Goal: Use online tool/utility: Use online tool/utility

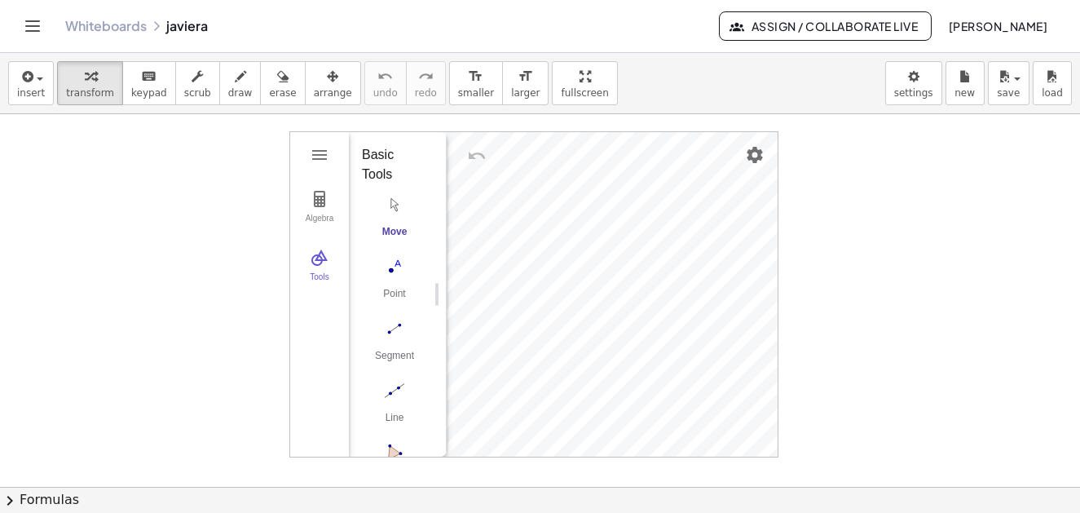
scroll to position [352, 0]
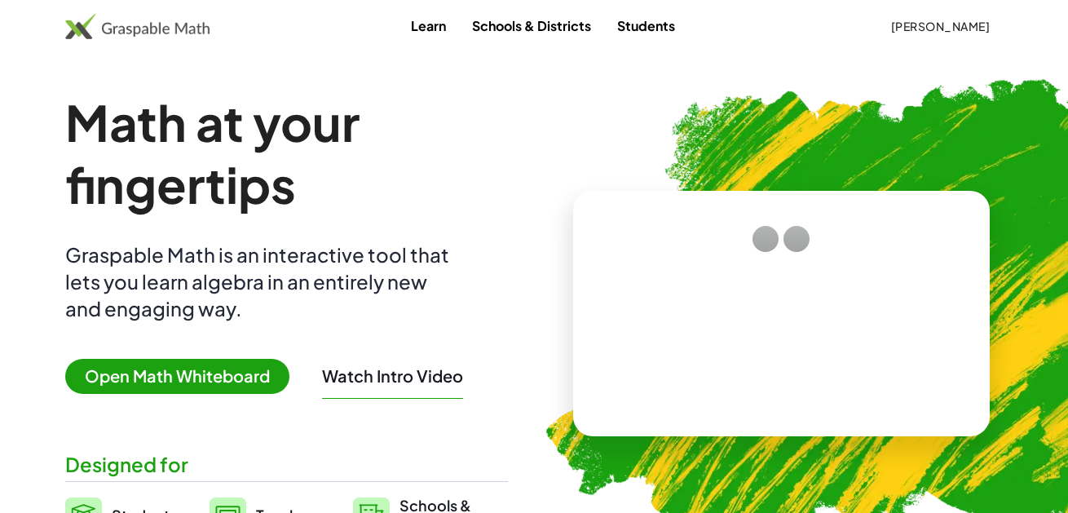
click at [933, 29] on span "[PERSON_NAME]" at bounding box center [939, 26] width 99 height 15
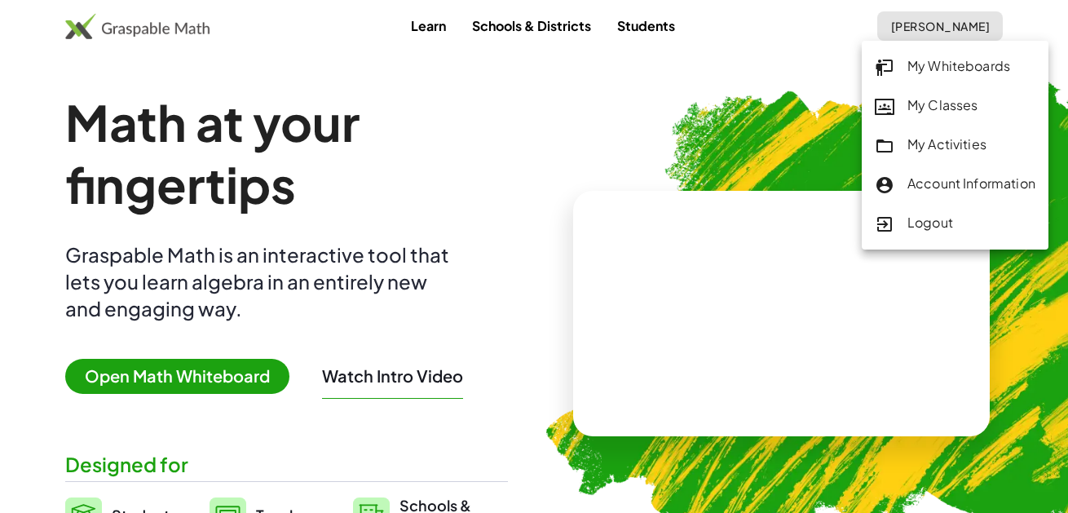
click at [942, 68] on div "My Whiteboards" at bounding box center [955, 66] width 161 height 21
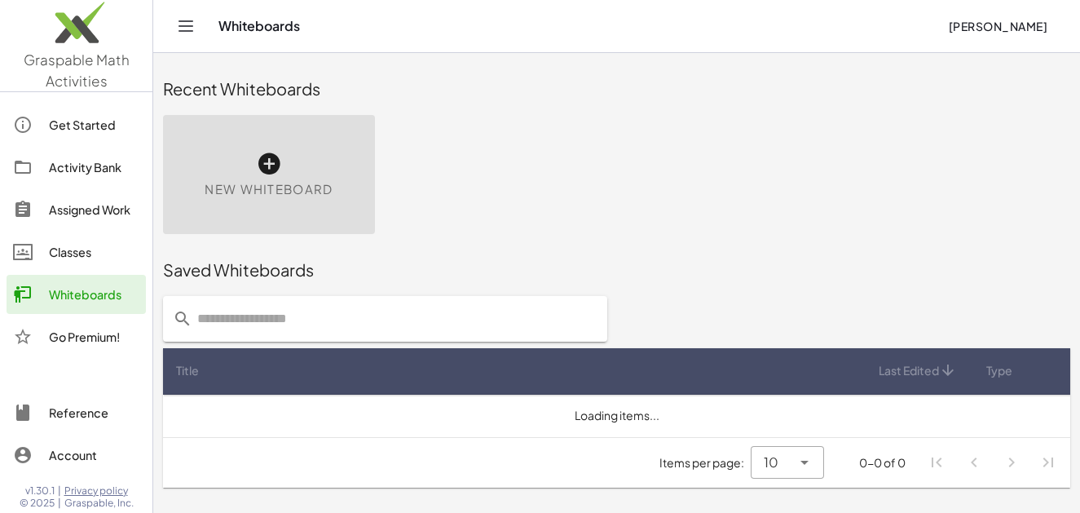
click at [266, 161] on icon at bounding box center [269, 164] width 26 height 26
click at [264, 158] on icon at bounding box center [269, 164] width 26 height 26
click at [264, 161] on icon at bounding box center [269, 164] width 26 height 26
click at [262, 159] on icon at bounding box center [269, 164] width 26 height 26
click at [268, 165] on icon at bounding box center [269, 164] width 26 height 26
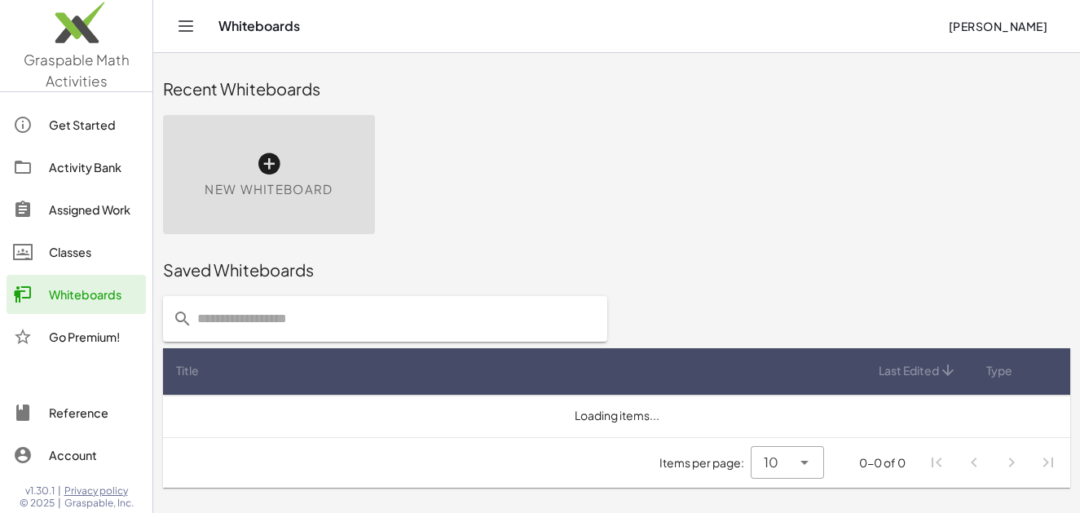
click at [268, 165] on icon at bounding box center [269, 164] width 26 height 26
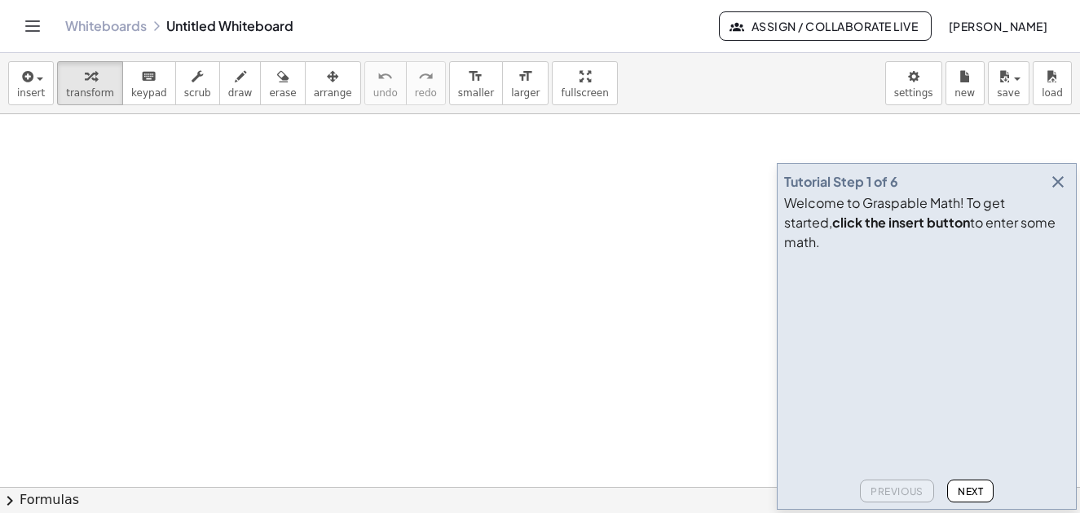
click at [1054, 192] on icon "button" at bounding box center [1058, 182] width 20 height 20
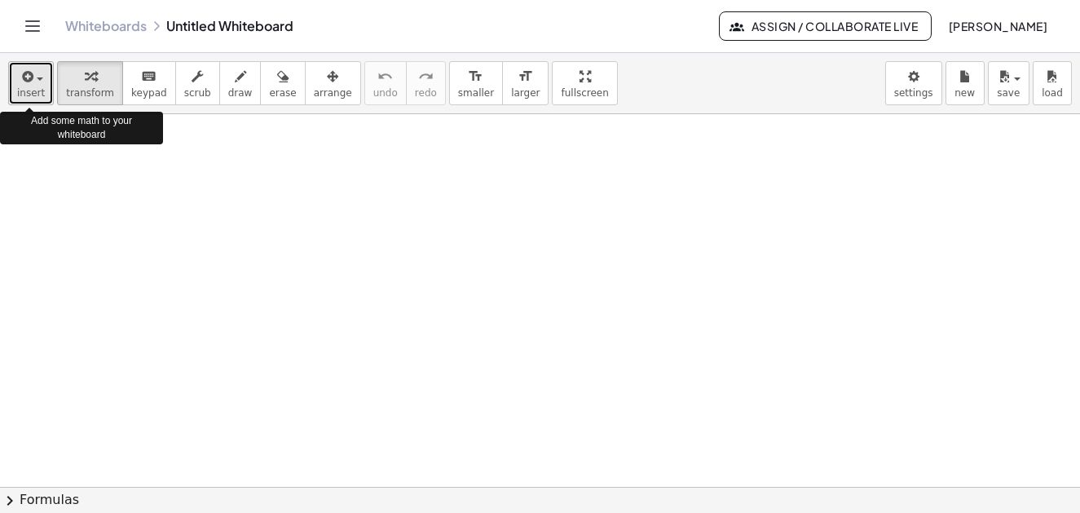
click at [37, 87] on span "insert" at bounding box center [31, 92] width 28 height 11
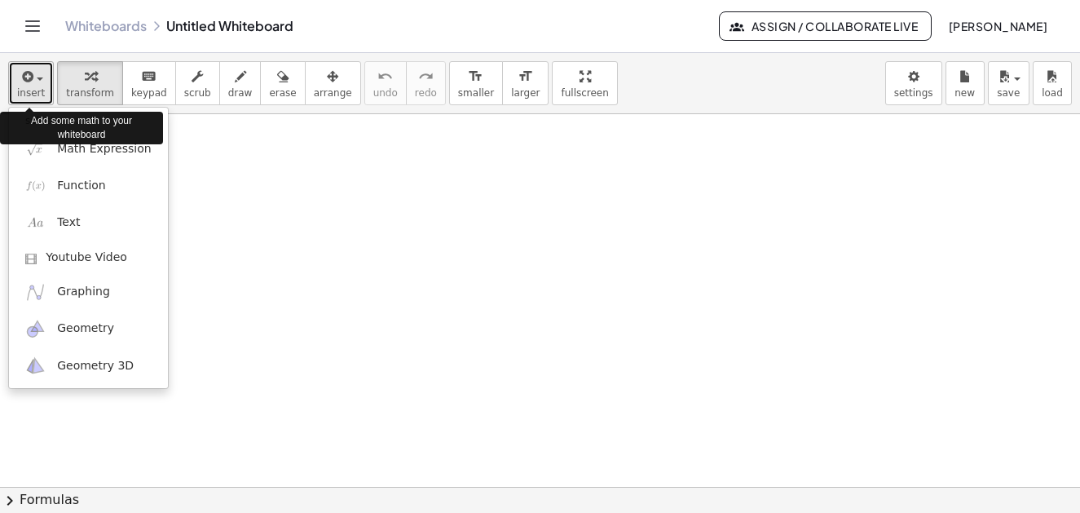
click at [37, 95] on span "insert" at bounding box center [31, 92] width 28 height 11
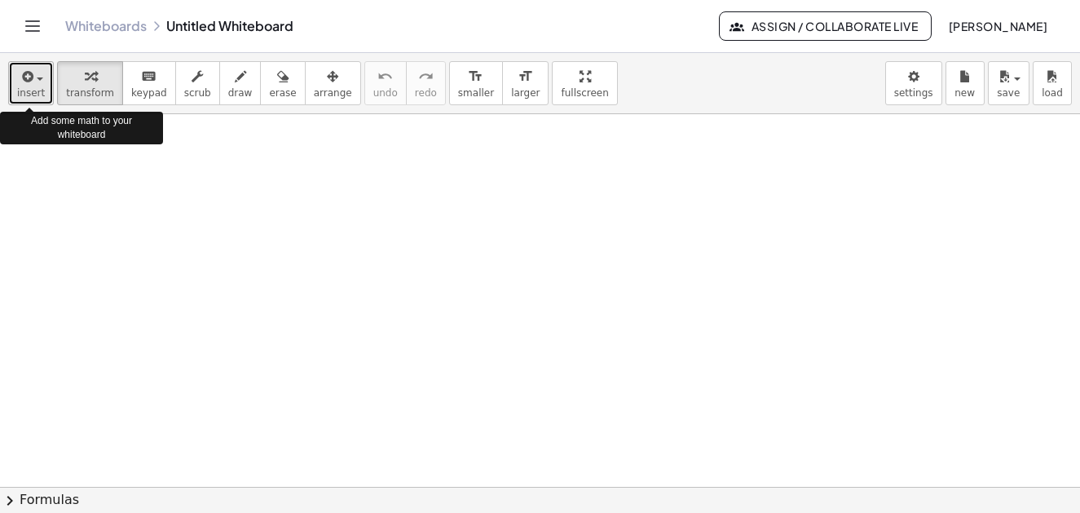
click at [37, 92] on span "insert" at bounding box center [31, 92] width 28 height 11
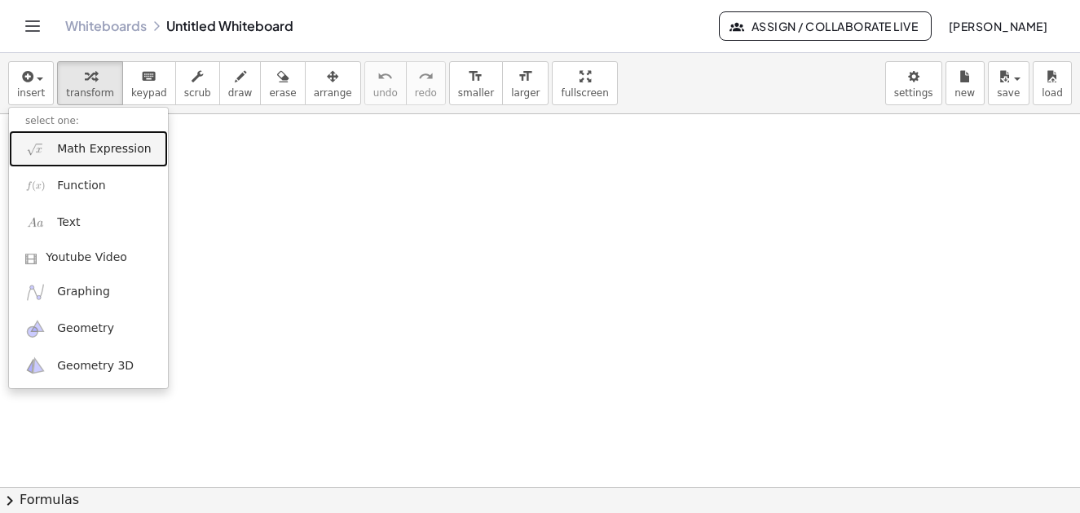
click at [104, 153] on span "Math Expression" at bounding box center [104, 149] width 94 height 16
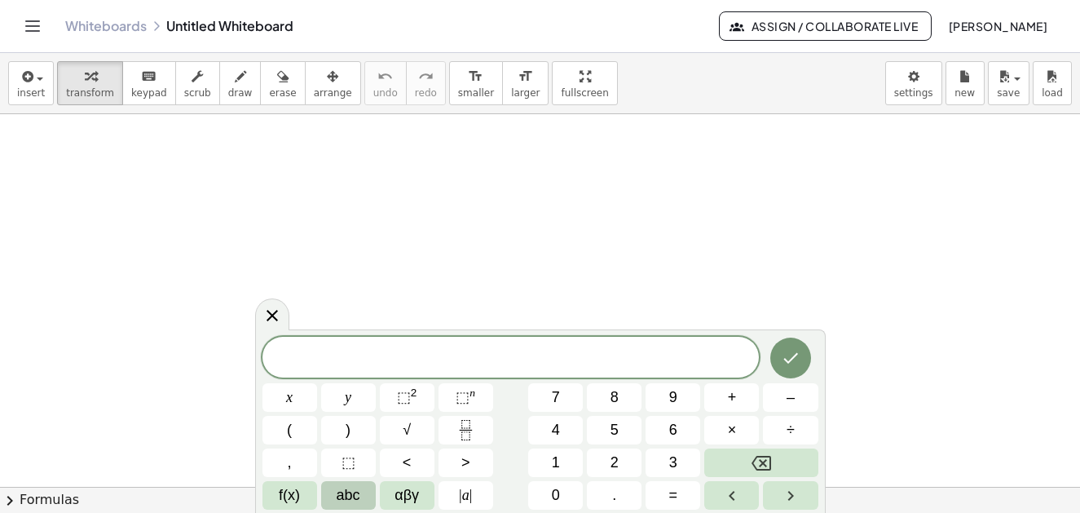
click at [351, 497] on span "abc" at bounding box center [349, 495] width 24 height 22
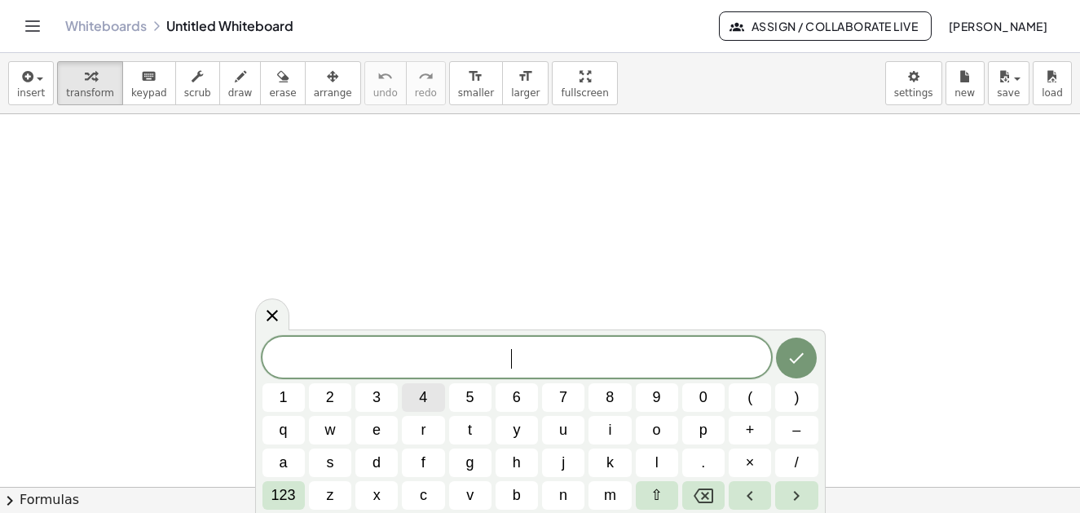
click at [434, 397] on button "4" at bounding box center [423, 397] width 42 height 29
click at [382, 499] on button "x" at bounding box center [376, 495] width 42 height 29
click at [750, 426] on span "+" at bounding box center [750, 430] width 9 height 22
click at [562, 393] on span "7" at bounding box center [563, 397] width 8 height 22
click at [385, 497] on button "x" at bounding box center [376, 495] width 42 height 29
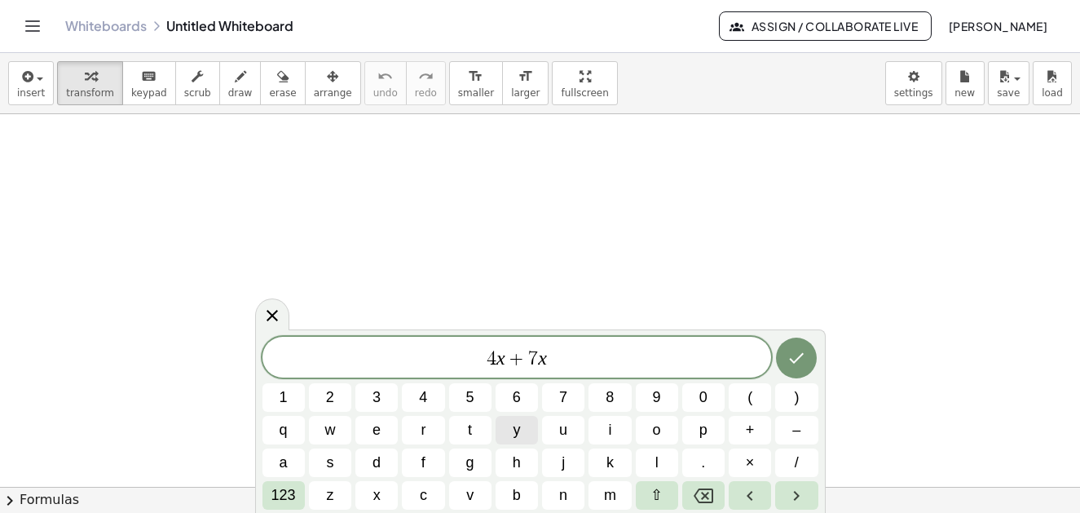
click at [514, 435] on span "y" at bounding box center [516, 430] width 7 height 22
click at [751, 431] on span "+" at bounding box center [750, 430] width 9 height 22
click at [563, 398] on span "7" at bounding box center [563, 397] width 8 height 22
click at [789, 360] on icon "Done" at bounding box center [796, 358] width 20 height 20
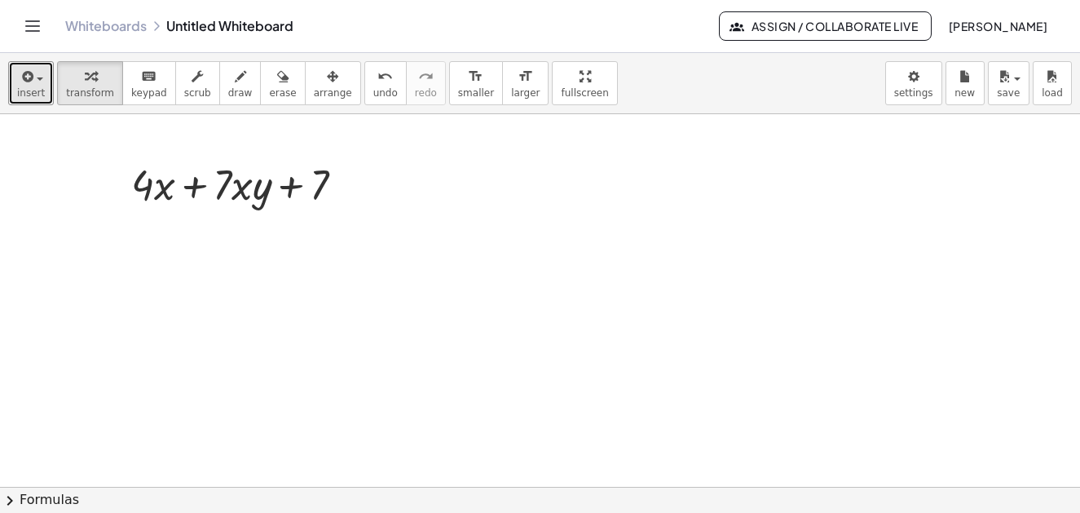
click at [37, 81] on div "button" at bounding box center [31, 76] width 28 height 20
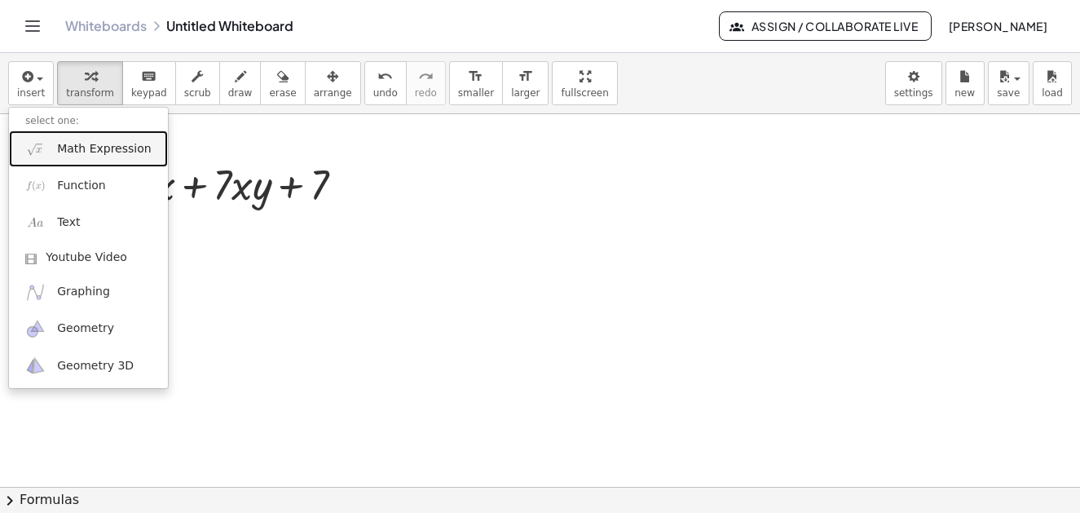
click at [73, 153] on span "Math Expression" at bounding box center [104, 149] width 94 height 16
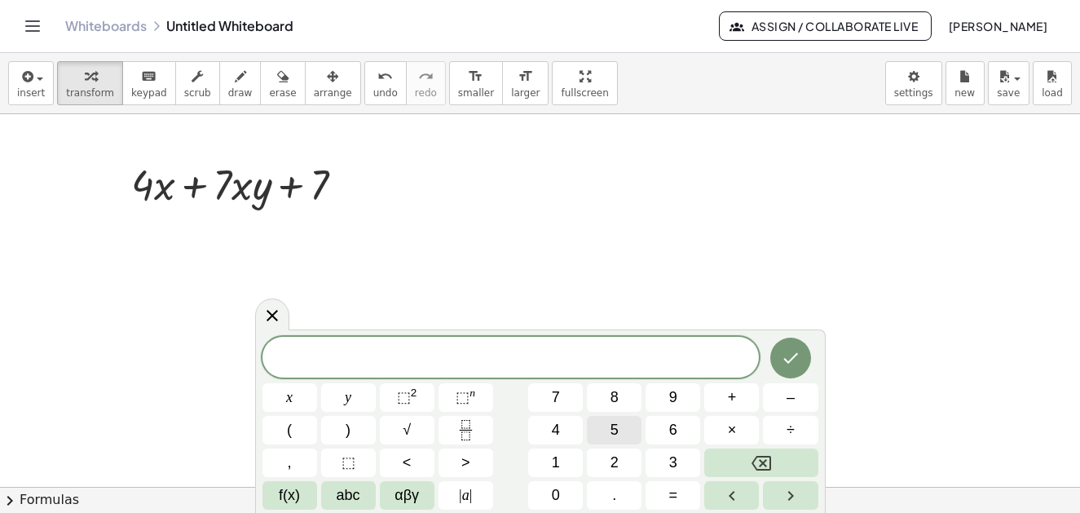
click at [615, 430] on span "5" at bounding box center [614, 430] width 8 height 22
click at [341, 496] on span "abc" at bounding box center [349, 495] width 24 height 22
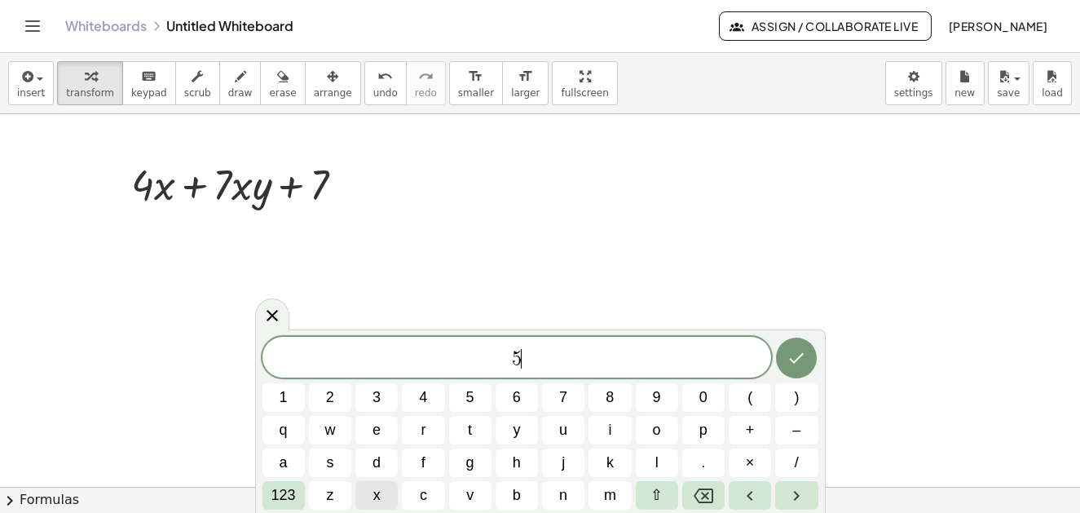
click at [375, 496] on span "x" at bounding box center [376, 495] width 7 height 22
click at [328, 394] on span "2" at bounding box center [330, 397] width 8 height 22
click at [285, 499] on span "123" at bounding box center [283, 495] width 24 height 22
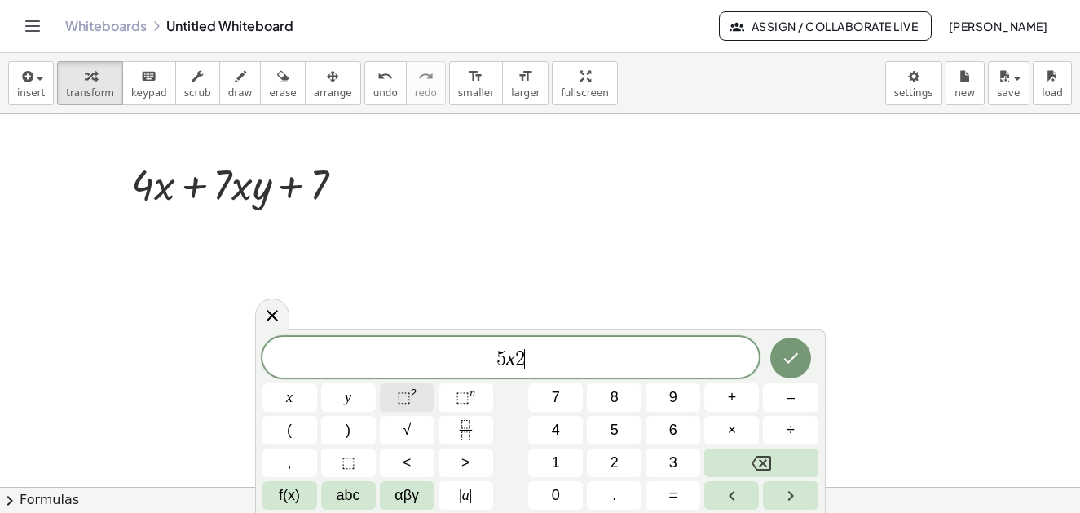
click at [415, 397] on sup "2" at bounding box center [414, 392] width 7 height 12
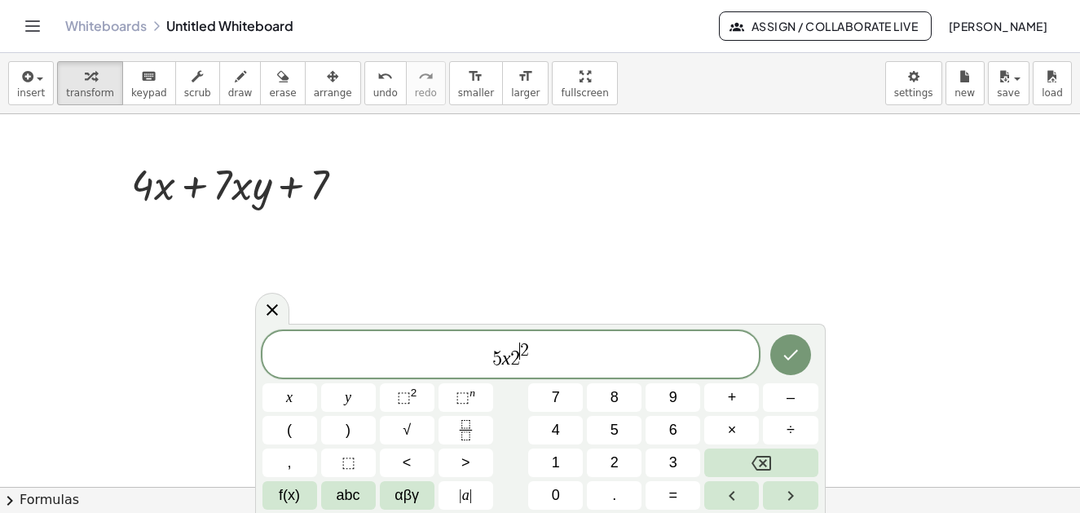
click at [520, 356] on span "​ 2" at bounding box center [524, 351] width 9 height 18
click at [519, 360] on span "5 x 2 ​ 2" at bounding box center [510, 355] width 497 height 29
click at [550, 360] on span "5 x ​ 2" at bounding box center [510, 355] width 497 height 29
click at [737, 394] on button "+" at bounding box center [731, 397] width 55 height 29
click at [616, 394] on span "8" at bounding box center [614, 397] width 8 height 22
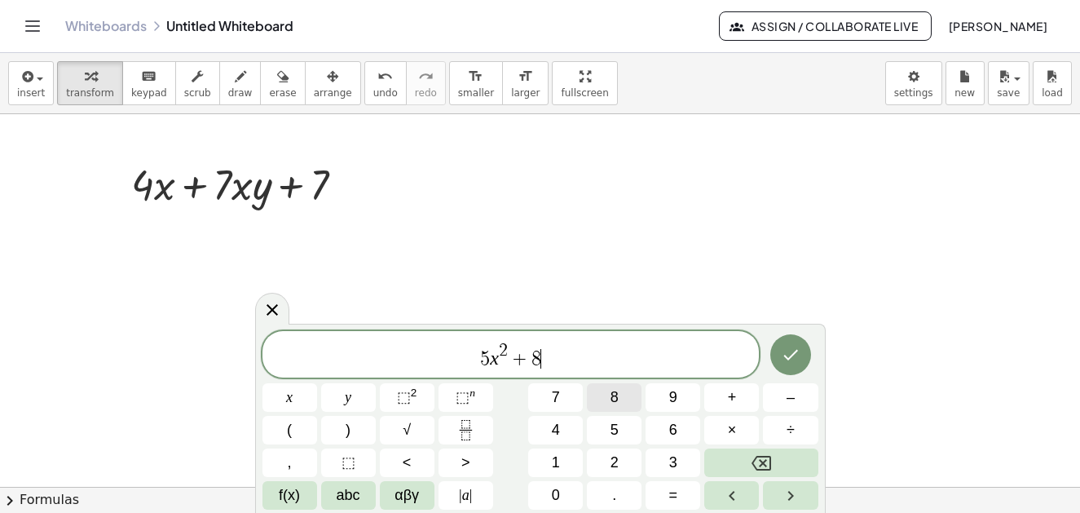
click at [616, 398] on span "8" at bounding box center [614, 397] width 8 height 22
click at [767, 465] on icon "Backspace" at bounding box center [761, 463] width 20 height 20
click at [347, 496] on span "abc" at bounding box center [349, 495] width 24 height 22
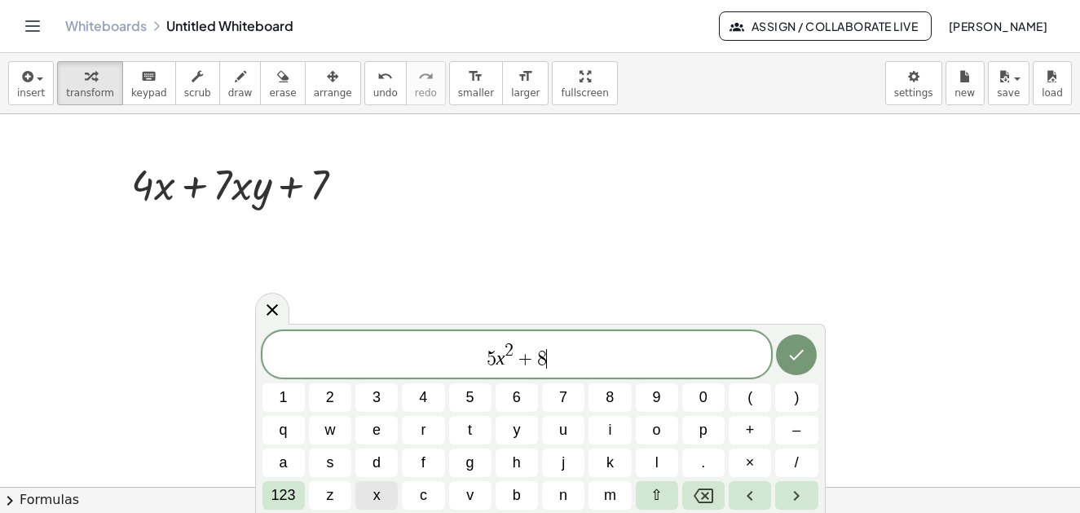
click at [378, 496] on span "x" at bounding box center [376, 495] width 7 height 22
click at [752, 427] on span "+" at bounding box center [750, 430] width 9 height 22
click at [573, 399] on button "7" at bounding box center [563, 397] width 42 height 29
click at [561, 391] on span "7" at bounding box center [563, 397] width 8 height 22
click at [699, 497] on icon "Backspace" at bounding box center [704, 496] width 20 height 20
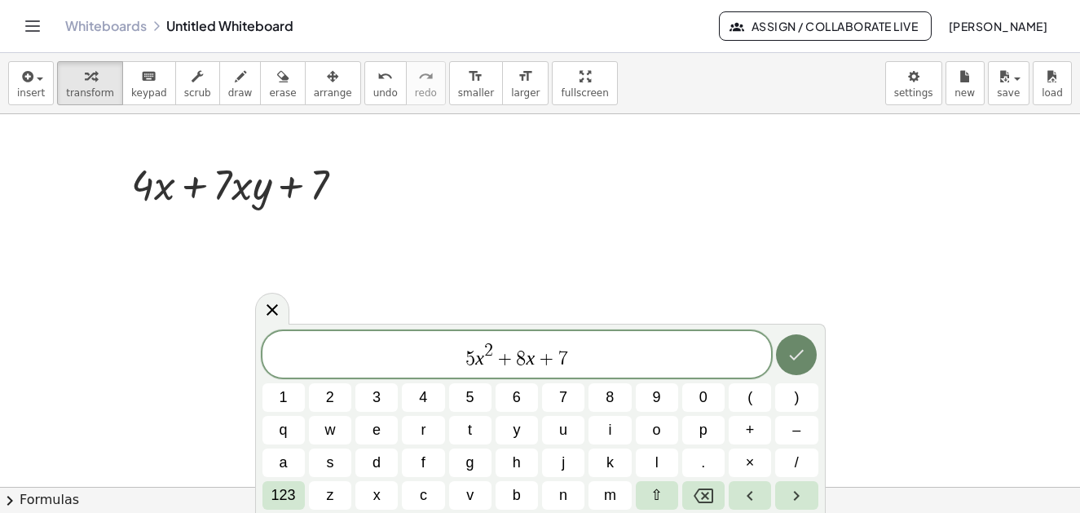
click at [800, 362] on icon "Done" at bounding box center [796, 355] width 20 height 20
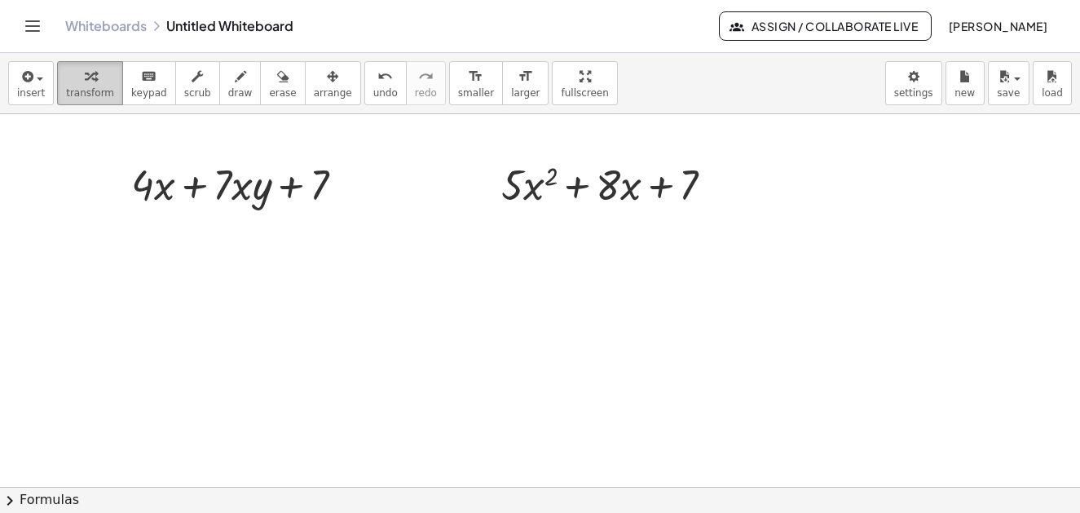
click at [338, 183] on div at bounding box center [244, 183] width 242 height 55
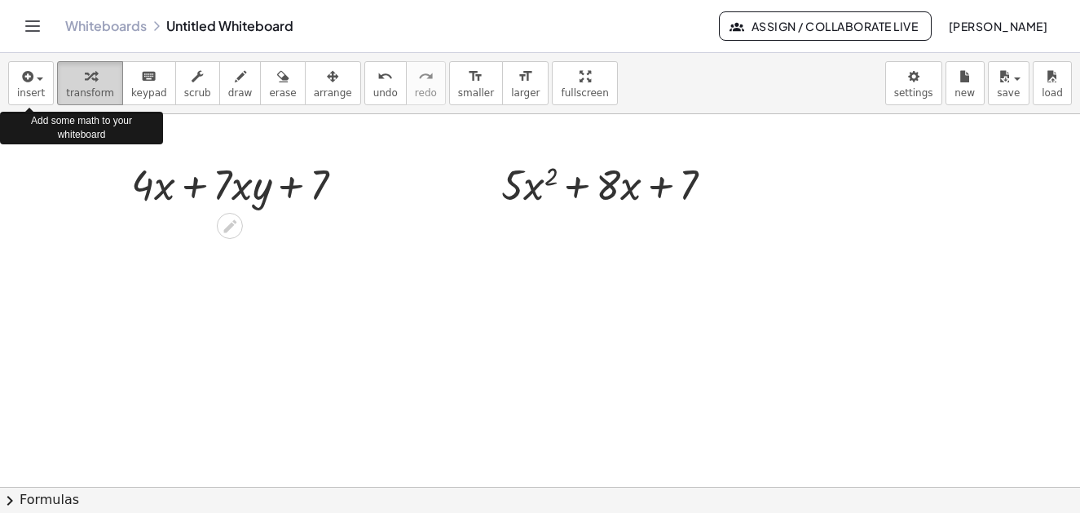
click at [90, 80] on div "button" at bounding box center [90, 76] width 48 height 20
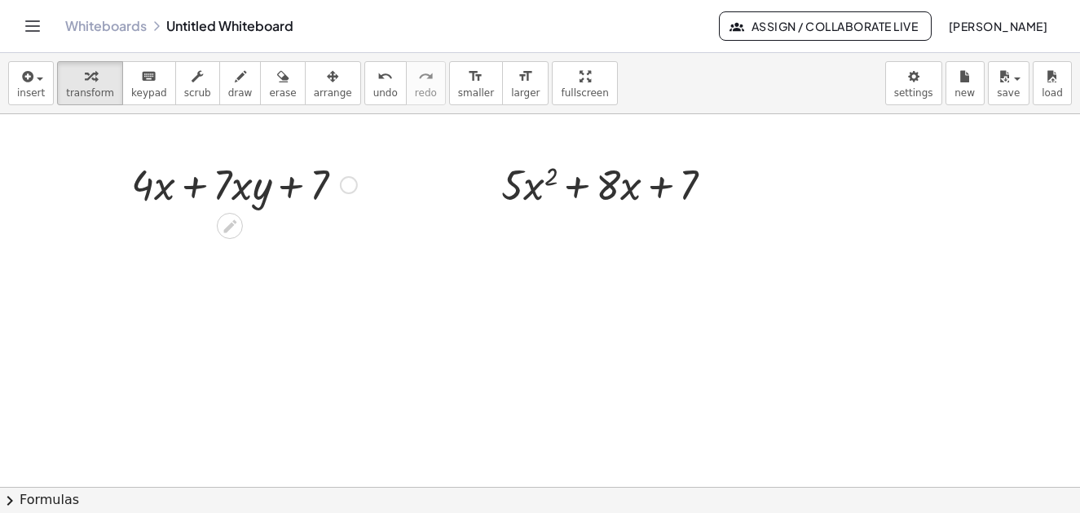
click at [341, 188] on div at bounding box center [349, 185] width 18 height 18
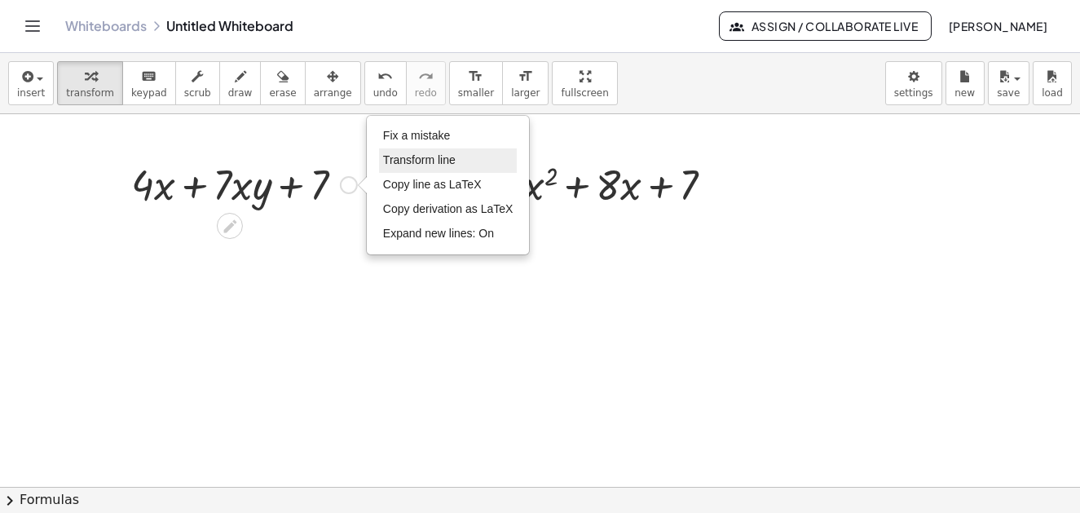
click at [424, 164] on span "Transform line" at bounding box center [419, 159] width 73 height 13
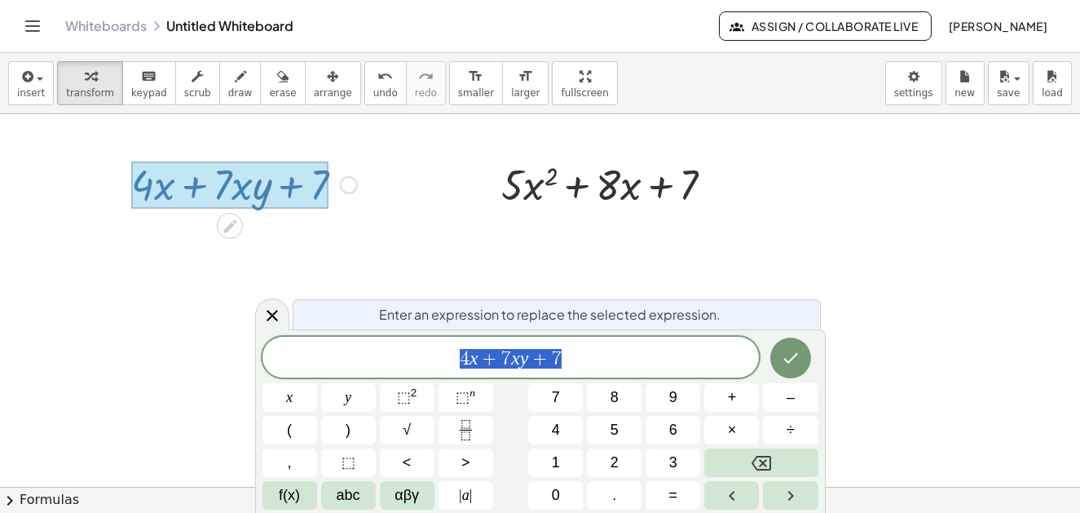
click at [563, 360] on span "4 x + 7 x y + 7" at bounding box center [510, 358] width 497 height 23
click at [787, 360] on icon "Done" at bounding box center [791, 358] width 20 height 20
click at [787, 359] on icon "Done" at bounding box center [791, 358] width 20 height 20
click at [799, 363] on div at bounding box center [540, 486] width 1080 height 745
click at [795, 362] on icon "Done" at bounding box center [791, 358] width 20 height 20
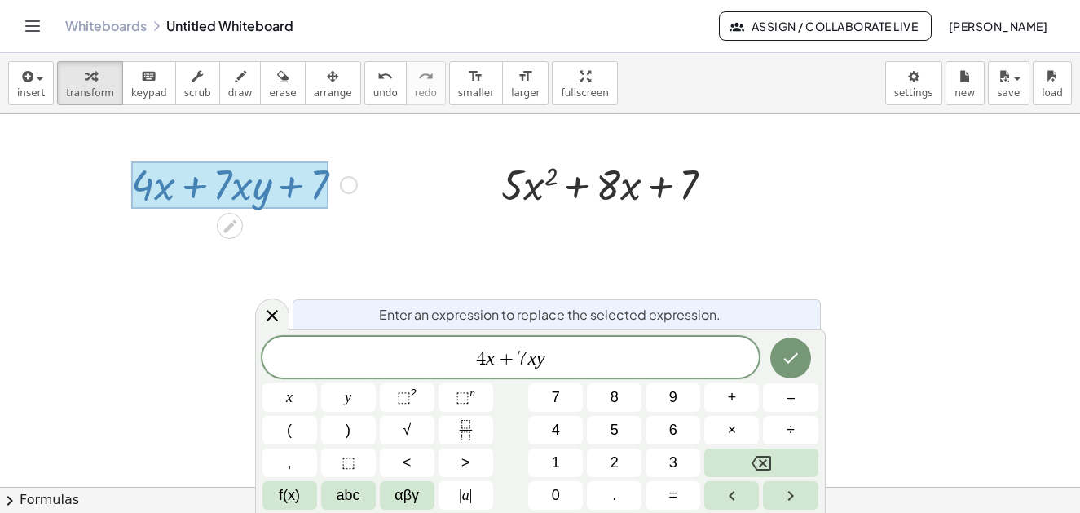
click at [795, 362] on div at bounding box center [540, 486] width 1080 height 745
click at [795, 362] on icon "Done" at bounding box center [791, 358] width 20 height 20
click at [795, 362] on div at bounding box center [540, 486] width 1080 height 745
click at [789, 363] on icon "Done" at bounding box center [791, 358] width 20 height 20
click at [646, 368] on div at bounding box center [540, 486] width 1080 height 745
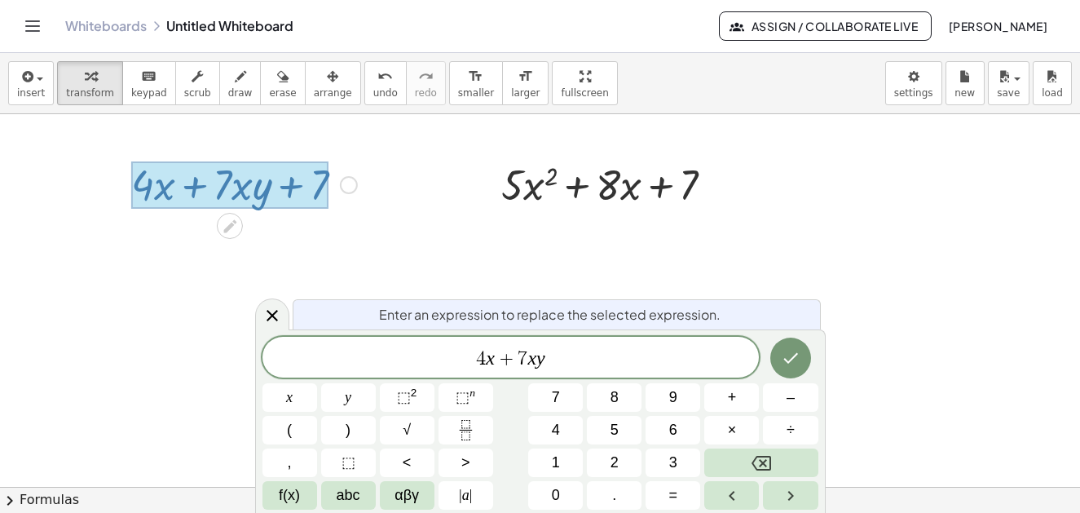
click at [585, 354] on span "4 x + 7 x y ​" at bounding box center [510, 358] width 497 height 23
click at [785, 358] on icon "Done" at bounding box center [791, 358] width 20 height 20
click at [792, 357] on div at bounding box center [540, 486] width 1080 height 745
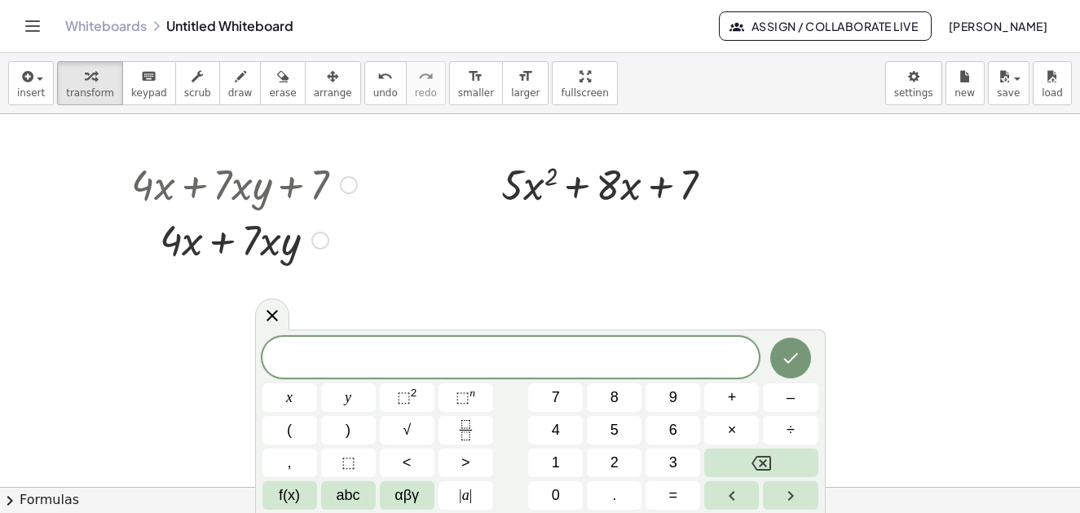
click at [322, 244] on div "Fix a mistake Transform line Copy line as LaTeX Copy derivation as LaTeX Expand…" at bounding box center [320, 240] width 18 height 18
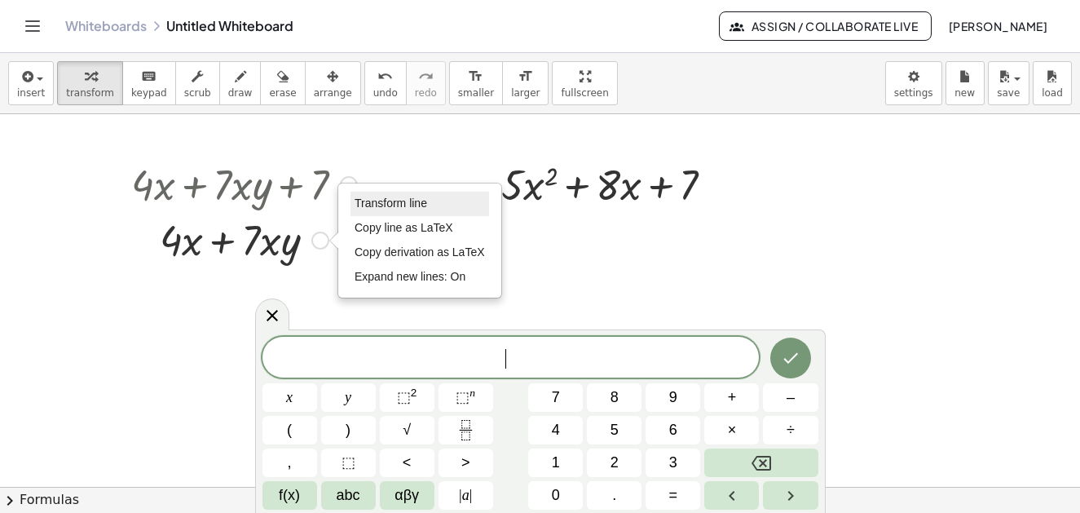
click at [390, 201] on span "Transform line" at bounding box center [391, 202] width 73 height 13
click at [395, 204] on span "Transform line" at bounding box center [391, 202] width 73 height 13
click at [399, 206] on span "Transform line" at bounding box center [391, 202] width 73 height 13
click at [565, 351] on span "​" at bounding box center [510, 358] width 497 height 23
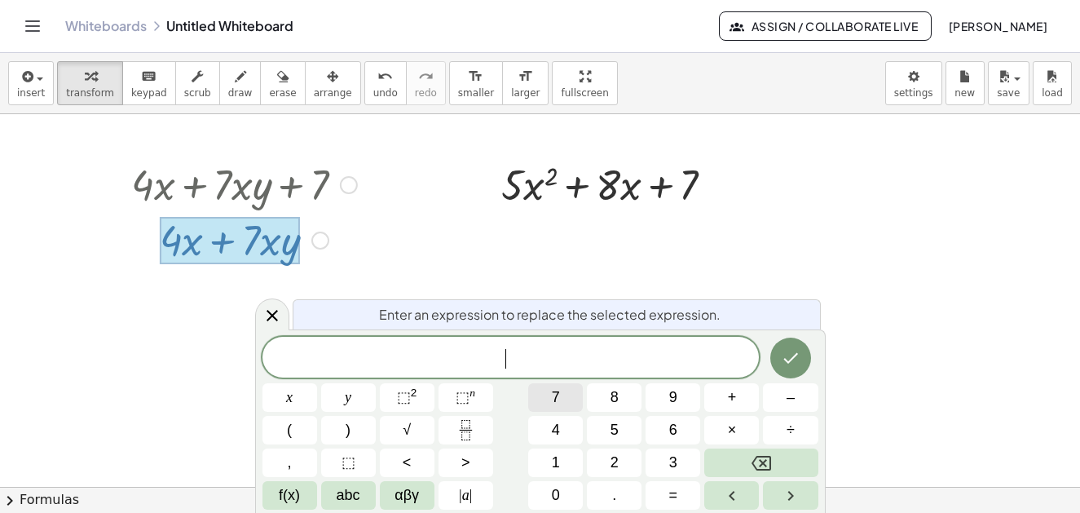
click at [552, 396] on span "7" at bounding box center [556, 397] width 8 height 22
click at [759, 462] on icon "Backspace" at bounding box center [761, 463] width 20 height 20
click at [558, 427] on span "4" at bounding box center [556, 430] width 8 height 22
click at [296, 394] on button "x" at bounding box center [289, 397] width 55 height 29
click at [731, 395] on span "+" at bounding box center [732, 397] width 9 height 22
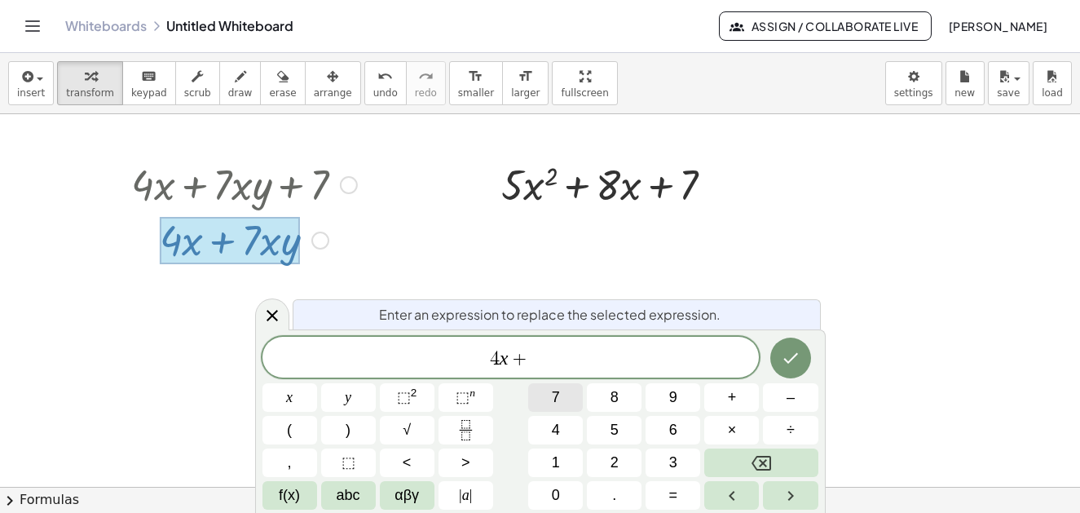
click at [561, 393] on button "7" at bounding box center [555, 397] width 55 height 29
click at [288, 398] on span "x" at bounding box center [289, 397] width 7 height 22
click at [349, 398] on span "y" at bounding box center [348, 397] width 7 height 22
click at [736, 397] on span "+" at bounding box center [732, 397] width 9 height 22
click at [557, 391] on span "7" at bounding box center [556, 397] width 8 height 22
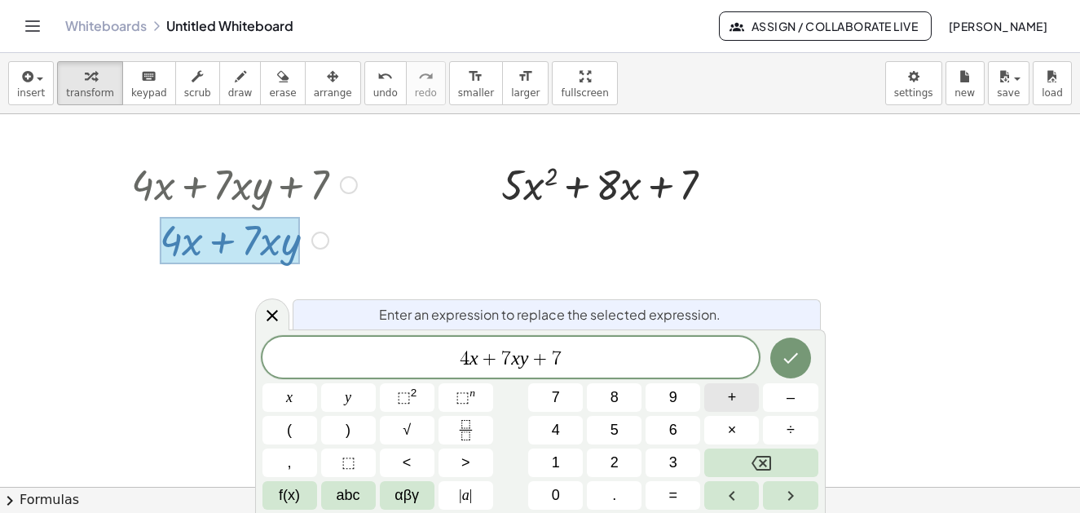
click at [736, 398] on span "+" at bounding box center [732, 397] width 9 height 22
click at [730, 396] on span "+" at bounding box center [732, 397] width 9 height 22
click at [614, 394] on span "8" at bounding box center [614, 397] width 8 height 22
click at [293, 399] on button "x" at bounding box center [289, 397] width 55 height 29
click at [349, 399] on span "y" at bounding box center [348, 397] width 7 height 22
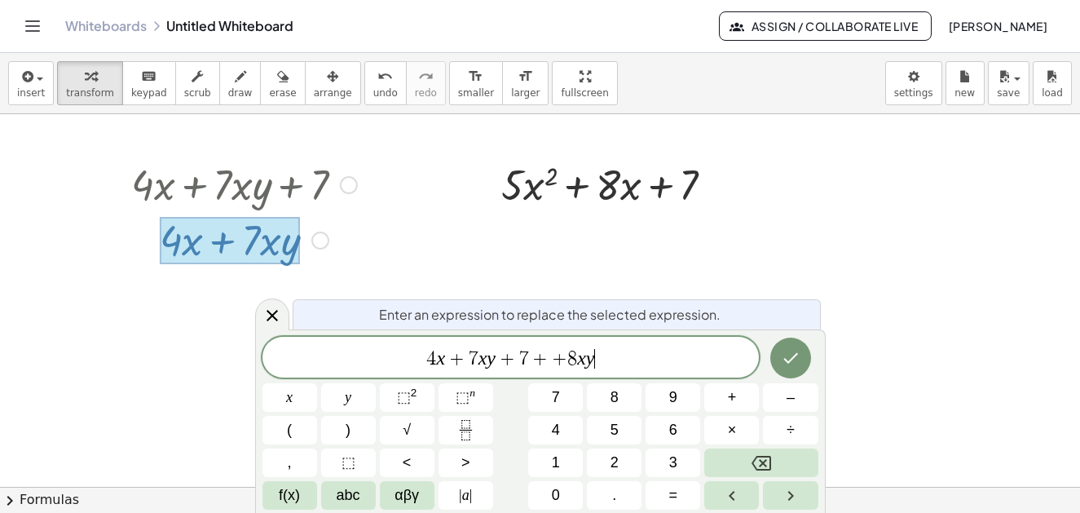
click at [362, 496] on button "abc" at bounding box center [348, 495] width 55 height 29
click at [351, 495] on div "4 x + 7 x y + 7 + + 8 x y ​ x y ⬚ 2 ⬚ n 7 8 9 + – ( ) √ 4 5 6 × ÷ , ⬚ < > 1 2 3…" at bounding box center [540, 423] width 556 height 173
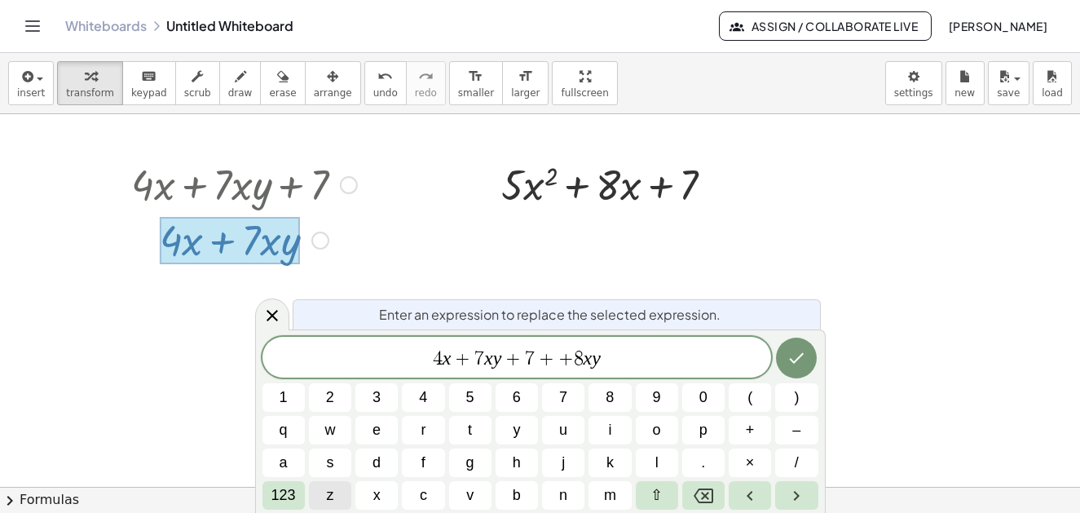
click at [341, 495] on button "z" at bounding box center [330, 495] width 42 height 29
click at [796, 362] on icon "Done" at bounding box center [796, 358] width 20 height 20
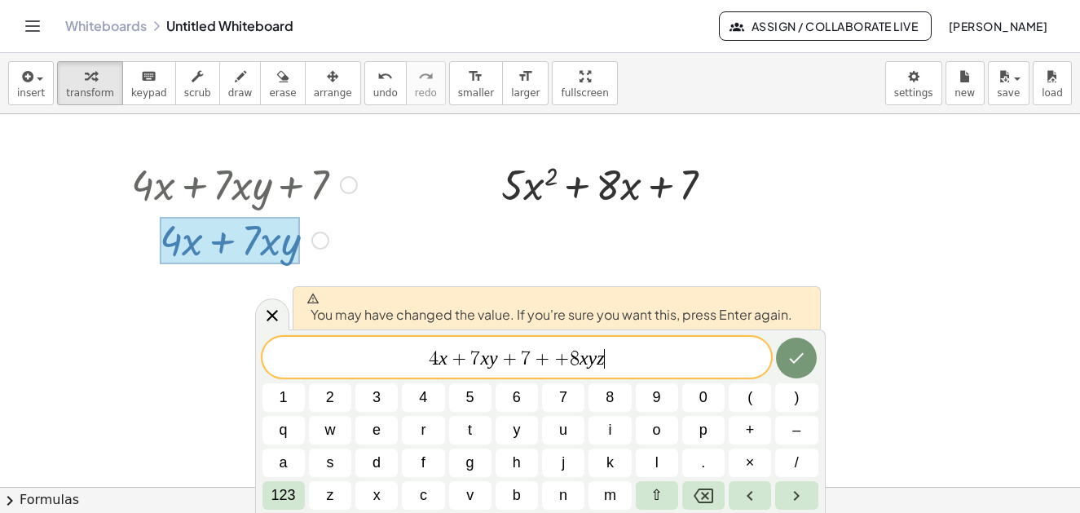
click at [555, 354] on span "+" at bounding box center [561, 359] width 15 height 20
click at [557, 358] on span "+" at bounding box center [561, 359] width 15 height 20
click at [567, 401] on span "7" at bounding box center [563, 397] width 8 height 22
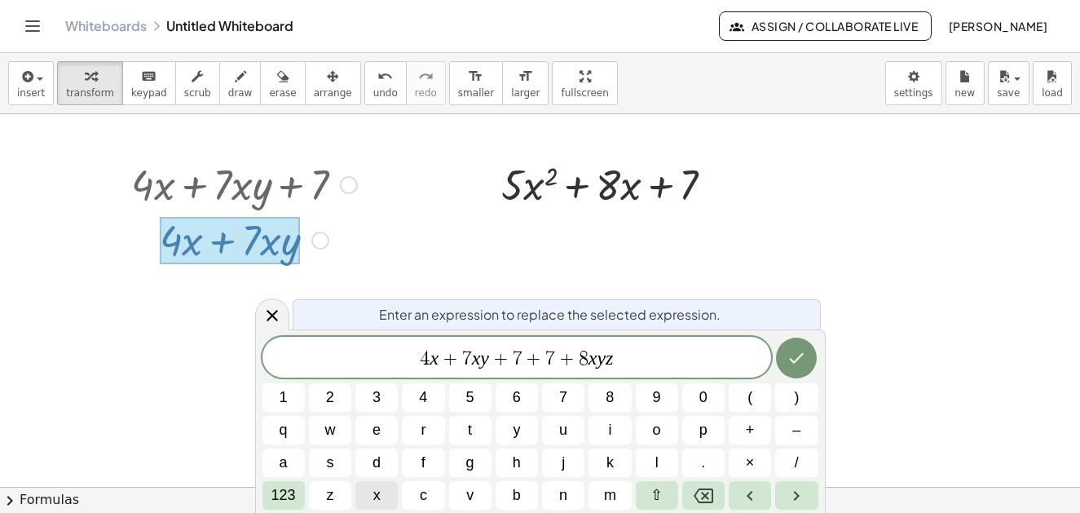
click at [372, 493] on button "x" at bounding box center [376, 495] width 42 height 29
click at [339, 500] on button "z" at bounding box center [330, 495] width 42 height 29
click at [806, 358] on icon "Done" at bounding box center [796, 358] width 20 height 20
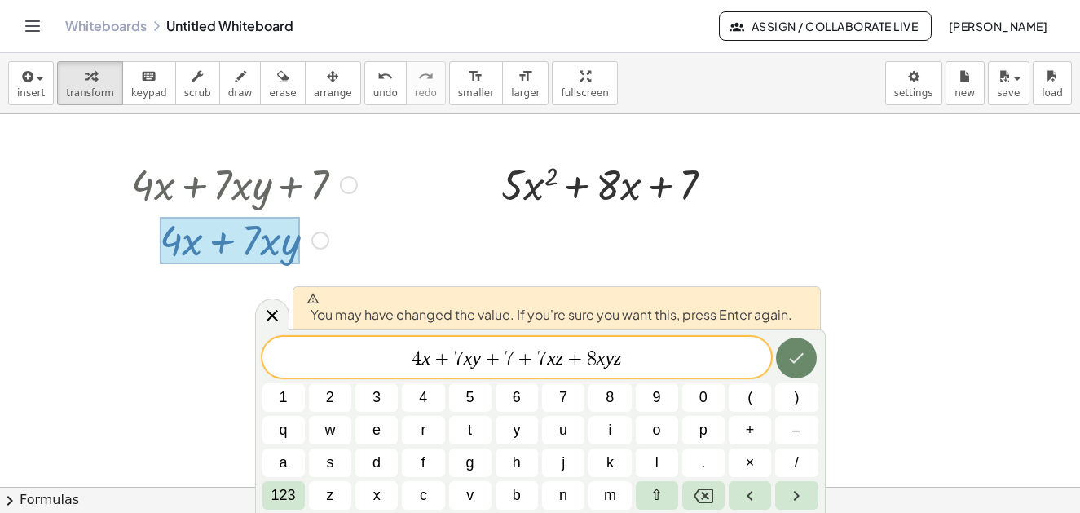
click at [796, 363] on icon "Done" at bounding box center [796, 358] width 20 height 20
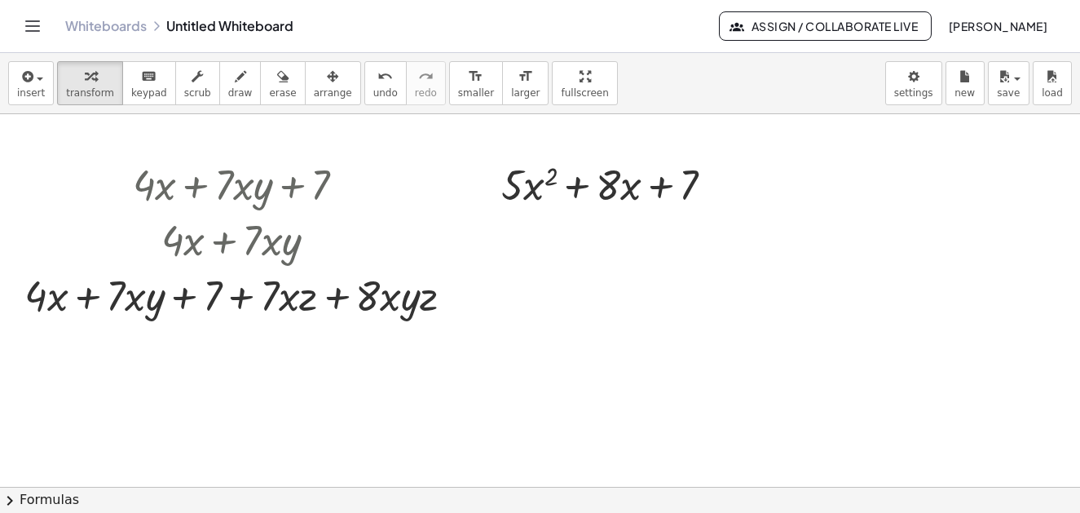
scroll to position [82, 0]
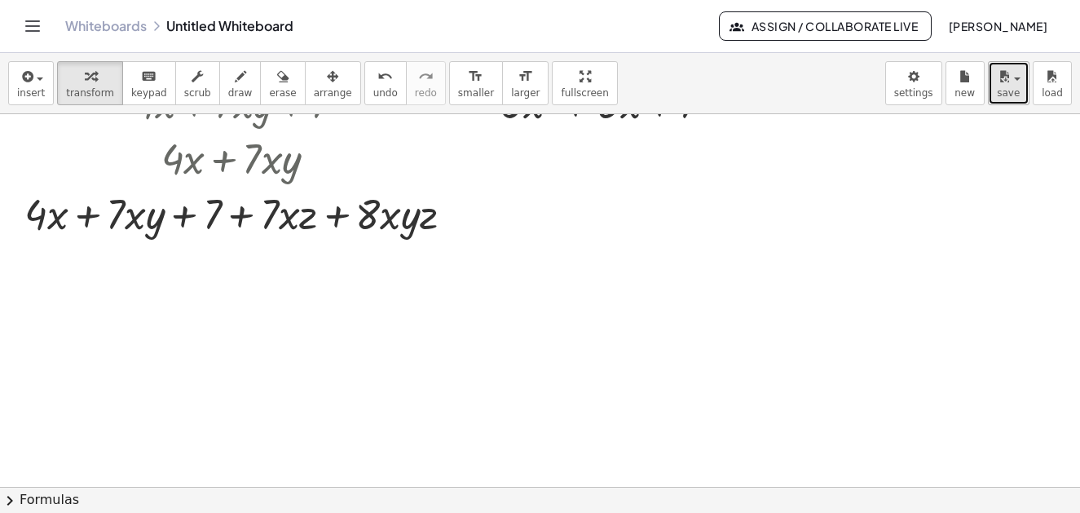
click at [1023, 93] on button "save" at bounding box center [1009, 83] width 42 height 44
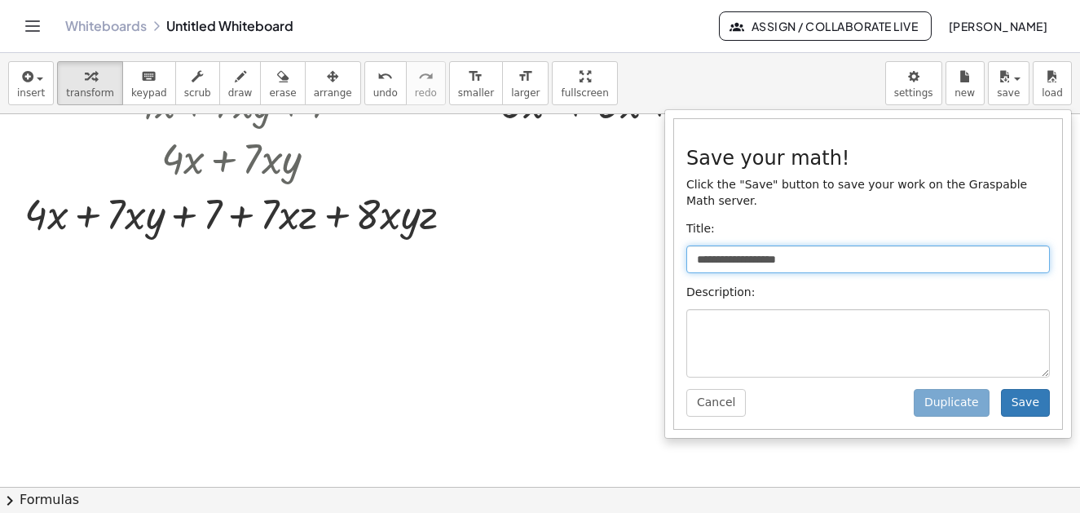
click at [739, 245] on input "**********" at bounding box center [867, 259] width 363 height 28
click at [773, 249] on input "**********" at bounding box center [867, 259] width 363 height 28
type input "*"
type input "**********"
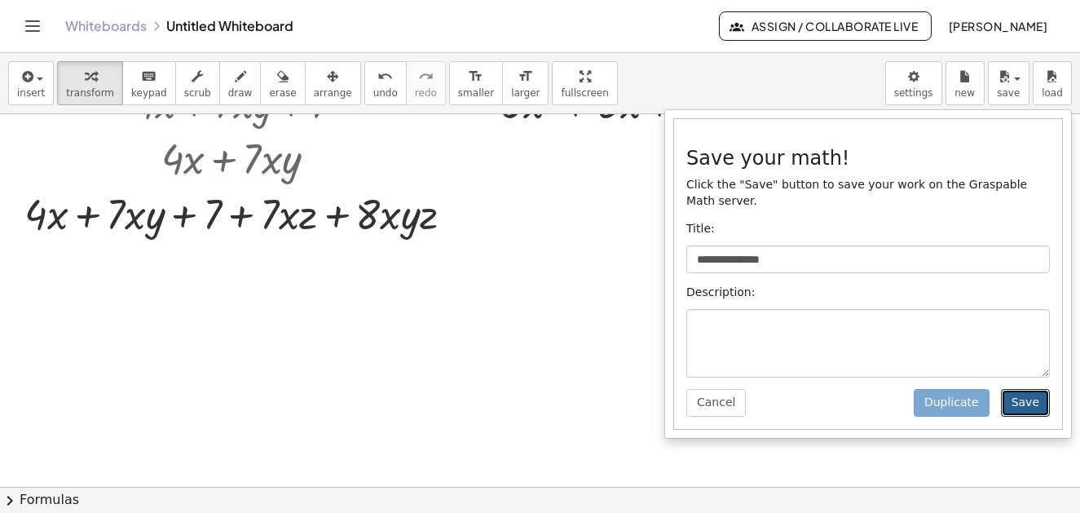
click at [1030, 393] on button "Save" at bounding box center [1025, 403] width 49 height 28
click at [1029, 390] on div at bounding box center [540, 405] width 1080 height 745
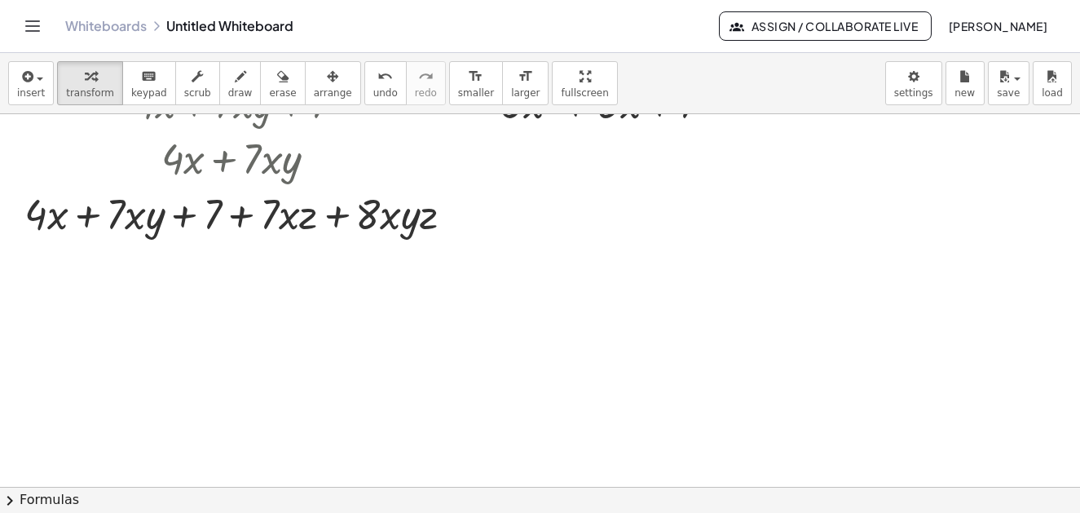
click at [1029, 387] on div at bounding box center [540, 405] width 1080 height 745
click at [1020, 390] on div at bounding box center [540, 405] width 1080 height 745
drag, startPoint x: 573, startPoint y: 211, endPoint x: 615, endPoint y: 242, distance: 51.8
click at [615, 242] on div at bounding box center [540, 405] width 1080 height 745
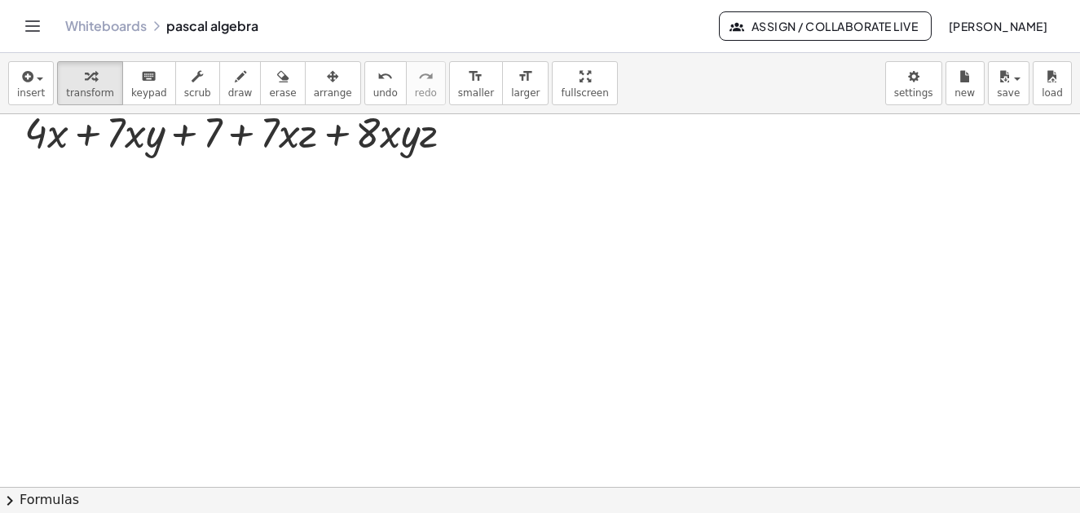
scroll to position [245, 0]
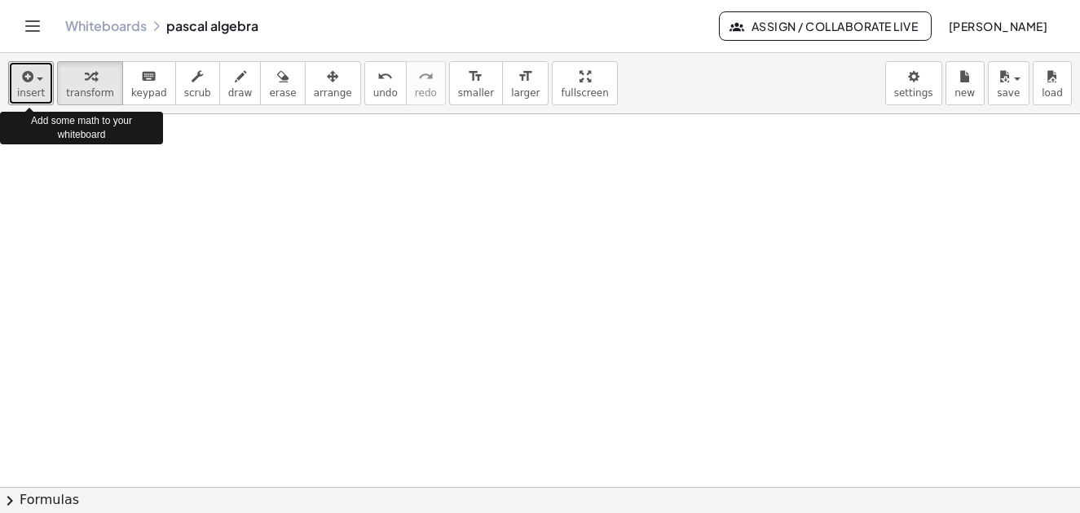
drag, startPoint x: 46, startPoint y: 86, endPoint x: 51, endPoint y: 132, distance: 45.8
click at [46, 86] on button "insert" at bounding box center [31, 83] width 46 height 44
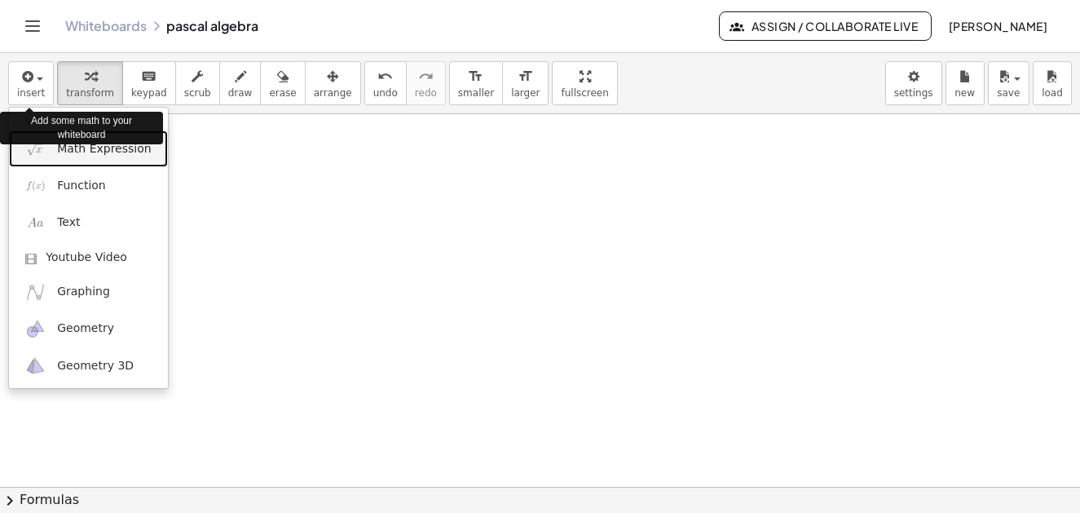
click at [73, 150] on span "Math Expression" at bounding box center [104, 149] width 94 height 16
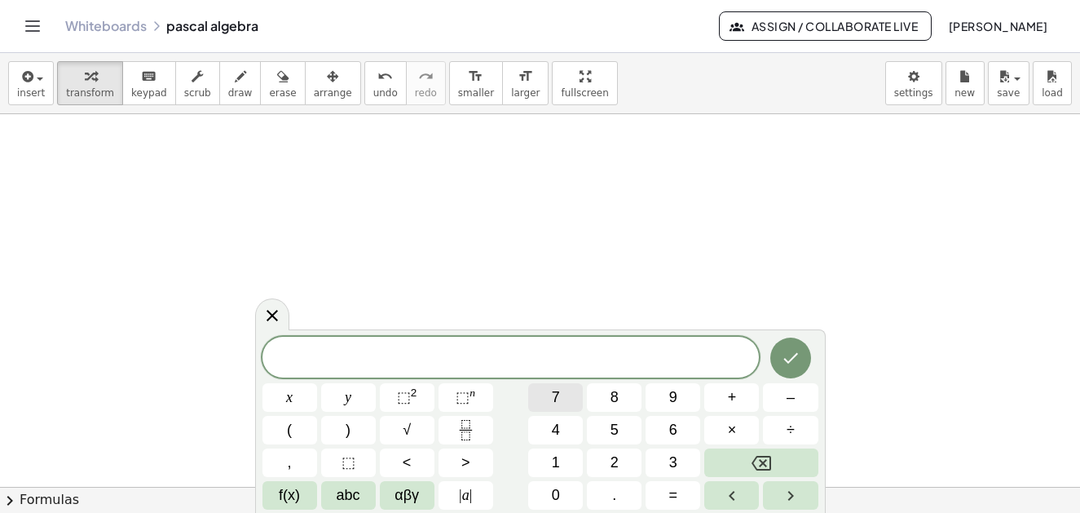
click at [561, 398] on button "7" at bounding box center [555, 397] width 55 height 29
click at [359, 497] on span "abc" at bounding box center [349, 495] width 24 height 22
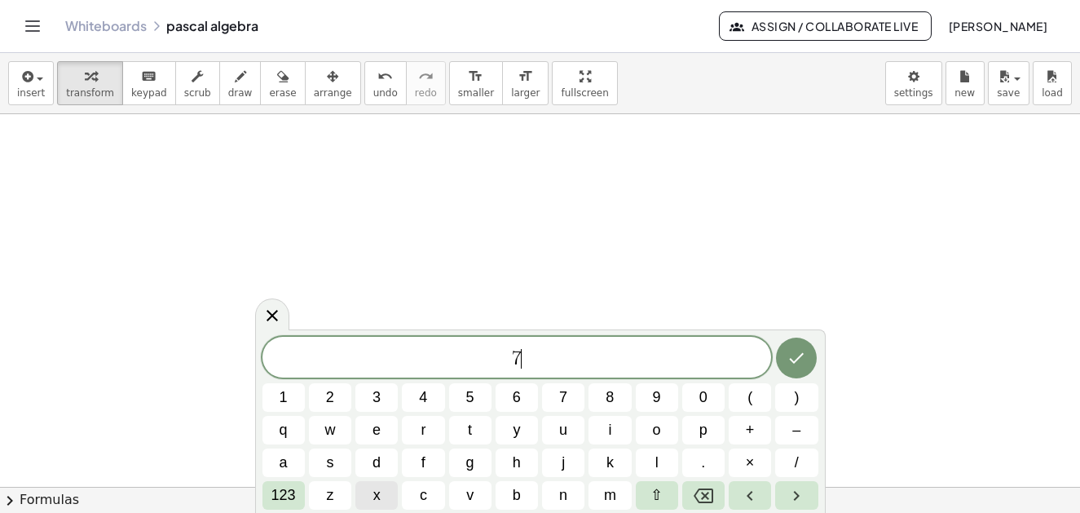
click at [377, 493] on span "x" at bounding box center [376, 495] width 7 height 22
click at [750, 426] on span "+" at bounding box center [750, 430] width 9 height 22
click at [615, 395] on button "8" at bounding box center [609, 397] width 42 height 29
click at [376, 496] on span "x" at bounding box center [376, 495] width 7 height 22
click at [513, 431] on span "y" at bounding box center [516, 430] width 7 height 22
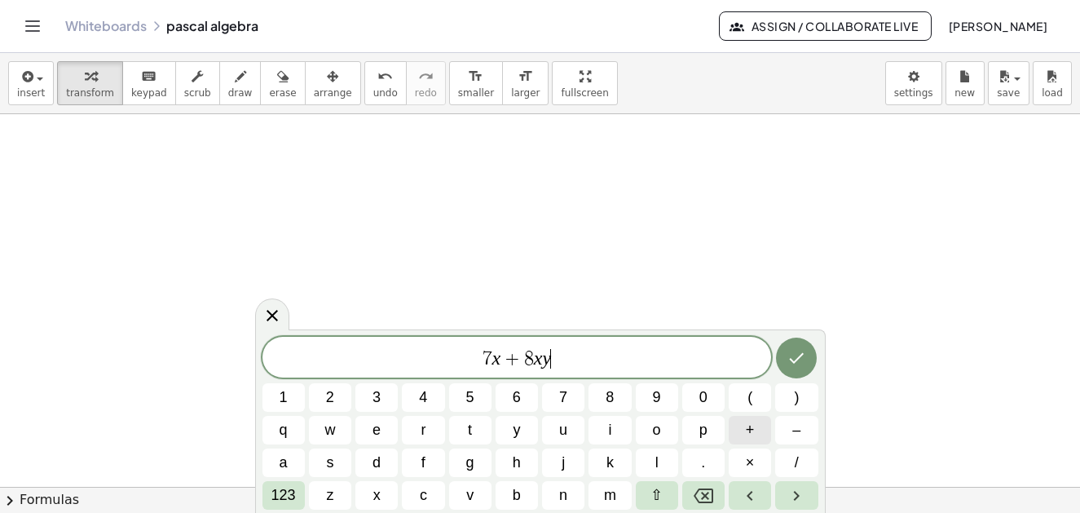
click at [749, 429] on span "+" at bounding box center [750, 430] width 9 height 22
click at [661, 394] on button "9" at bounding box center [657, 397] width 42 height 29
click at [385, 493] on button "x" at bounding box center [376, 495] width 42 height 29
click at [799, 430] on span "–" at bounding box center [796, 430] width 8 height 22
click at [798, 429] on span "–" at bounding box center [796, 430] width 8 height 22
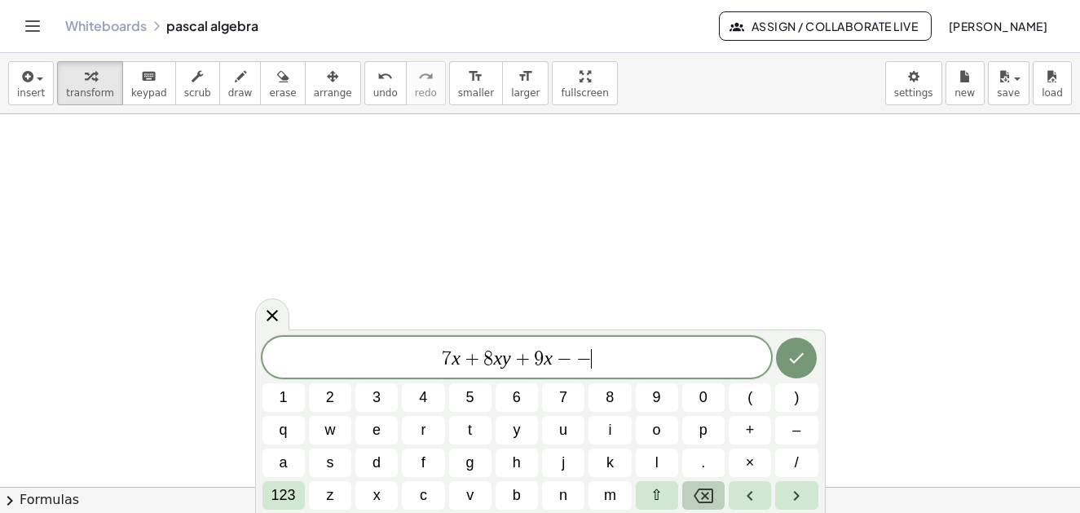
click at [709, 496] on icon "Backspace" at bounding box center [704, 496] width 20 height 20
click at [280, 394] on span "1" at bounding box center [284, 397] width 8 height 22
click at [421, 394] on span "4" at bounding box center [423, 397] width 8 height 22
click at [379, 499] on span "x" at bounding box center [376, 495] width 7 height 22
click at [517, 434] on span "y" at bounding box center [516, 430] width 7 height 22
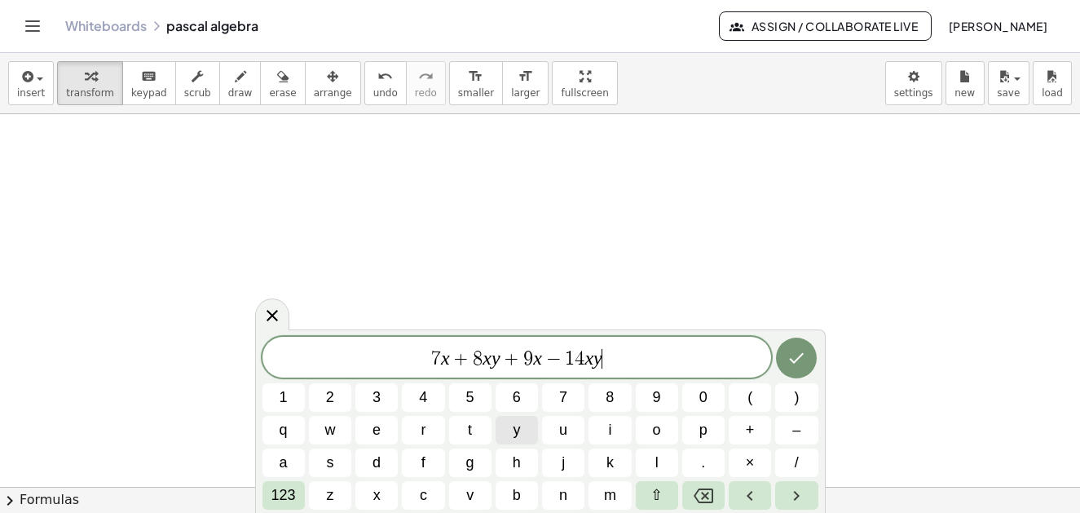
click at [522, 424] on button "y" at bounding box center [517, 430] width 42 height 29
click at [516, 430] on span "y" at bounding box center [516, 430] width 7 height 22
click at [746, 497] on icon "Left arrow" at bounding box center [750, 496] width 20 height 20
click at [709, 497] on icon "Backspace" at bounding box center [704, 496] width 20 height 20
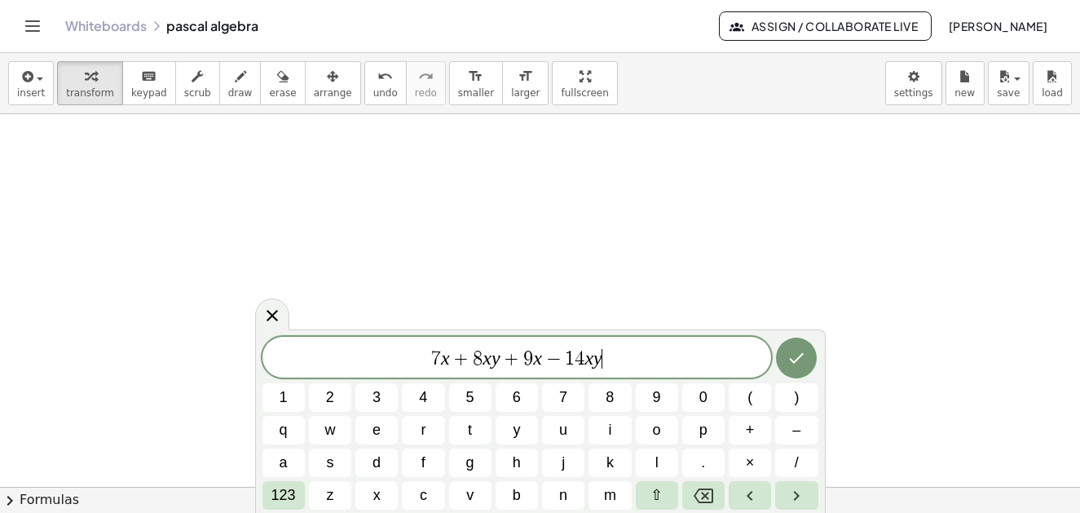
click at [629, 360] on span "7 x + 8 x y + 9 x − 1 4 x y ​" at bounding box center [516, 358] width 509 height 23
click at [792, 354] on icon "Done" at bounding box center [796, 358] width 20 height 20
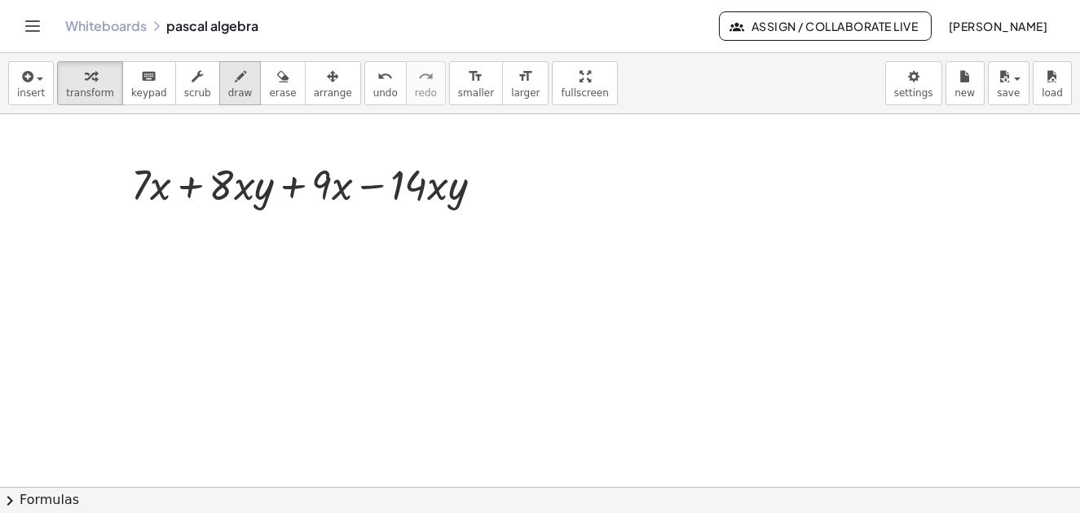
click at [228, 88] on span "draw" at bounding box center [240, 92] width 24 height 11
drag, startPoint x: 128, startPoint y: 214, endPoint x: 172, endPoint y: 212, distance: 44.1
click at [166, 219] on div at bounding box center [540, 242] width 1080 height 745
drag, startPoint x: 317, startPoint y: 211, endPoint x: 341, endPoint y: 212, distance: 23.6
click at [345, 212] on div at bounding box center [540, 242] width 1080 height 745
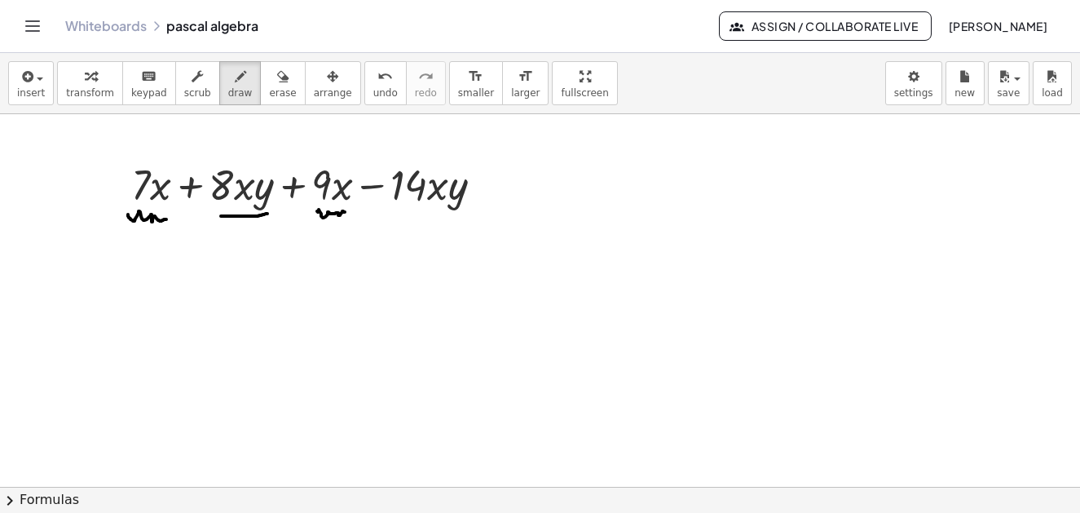
drag, startPoint x: 222, startPoint y: 216, endPoint x: 267, endPoint y: 214, distance: 45.7
click at [267, 214] on div at bounding box center [540, 242] width 1080 height 745
drag, startPoint x: 227, startPoint y: 229, endPoint x: 290, endPoint y: 211, distance: 66.1
click at [262, 227] on div at bounding box center [540, 242] width 1080 height 745
drag, startPoint x: 421, startPoint y: 211, endPoint x: 477, endPoint y: 213, distance: 56.3
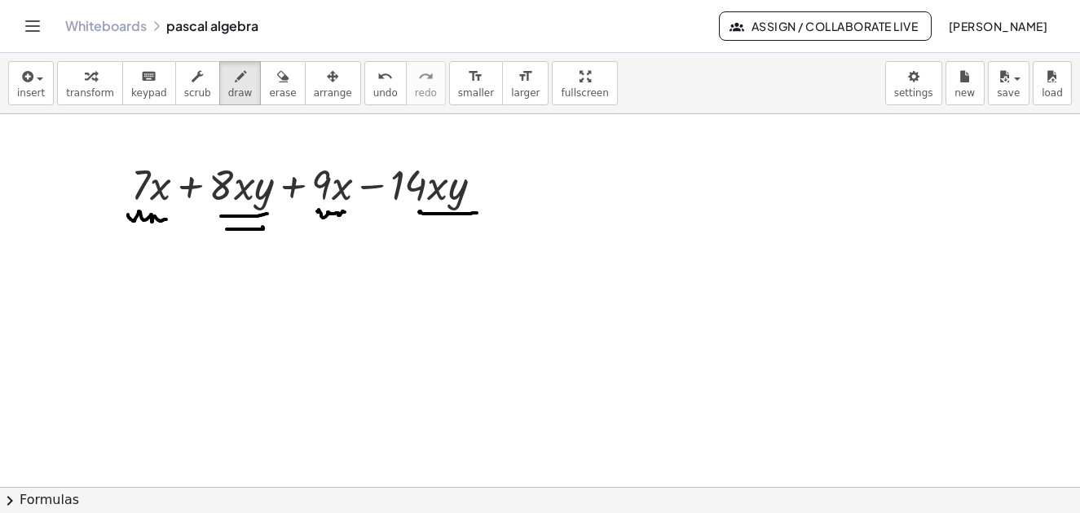
click at [477, 213] on div at bounding box center [540, 242] width 1080 height 745
drag, startPoint x: 435, startPoint y: 229, endPoint x: 472, endPoint y: 228, distance: 36.7
click at [472, 228] on div at bounding box center [540, 242] width 1080 height 745
click at [90, 84] on div "button" at bounding box center [90, 76] width 48 height 20
drag, startPoint x: 474, startPoint y: 192, endPoint x: 470, endPoint y: 332, distance: 139.4
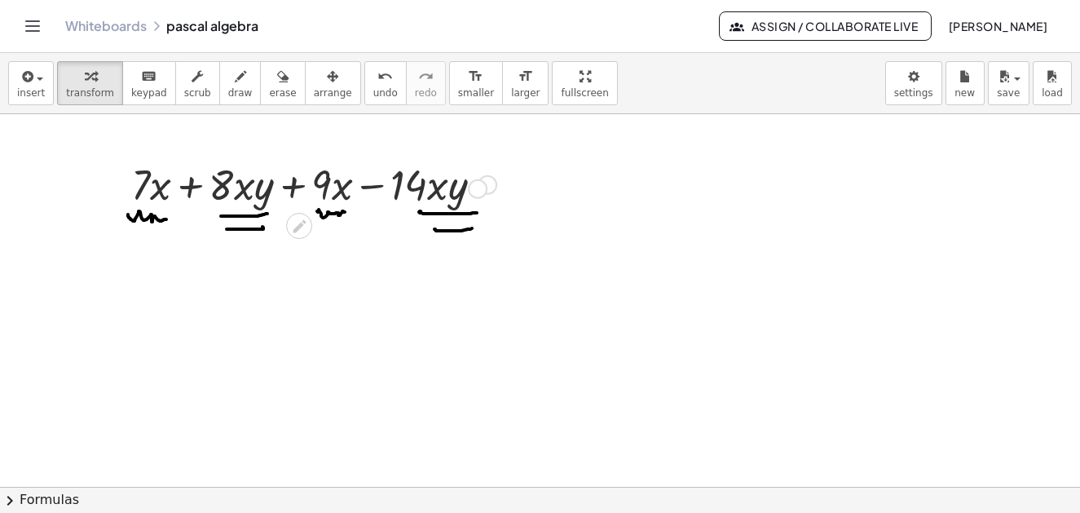
click at [470, 332] on div "+ · 4 · x + · 7 · x · y + 7 + · 4 · x + · 7 · x · y + · 4 · x + · 7 · x · y + 7…" at bounding box center [540, 242] width 1080 height 745
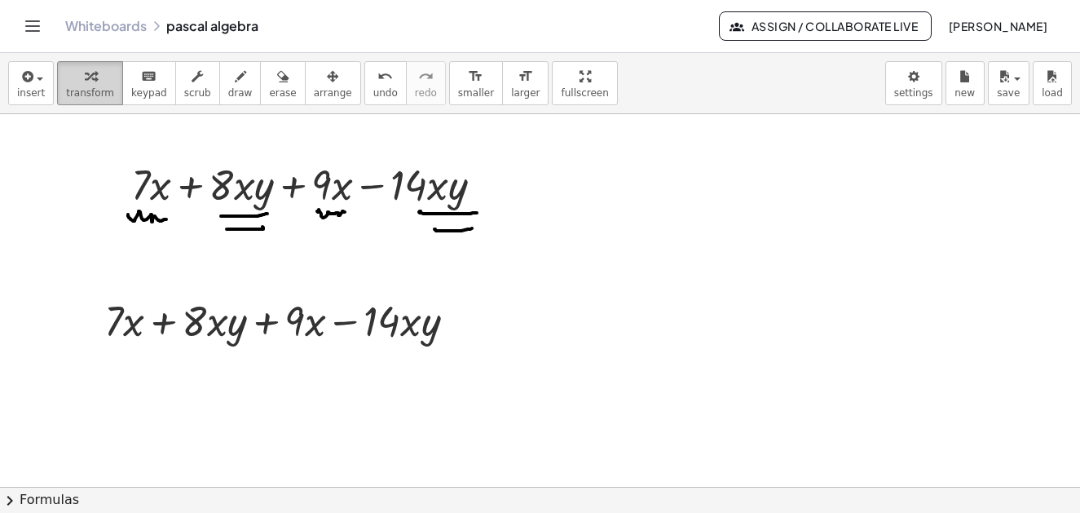
click at [85, 80] on icon "button" at bounding box center [90, 77] width 11 height 20
drag, startPoint x: 127, startPoint y: 323, endPoint x: 309, endPoint y: 322, distance: 181.7
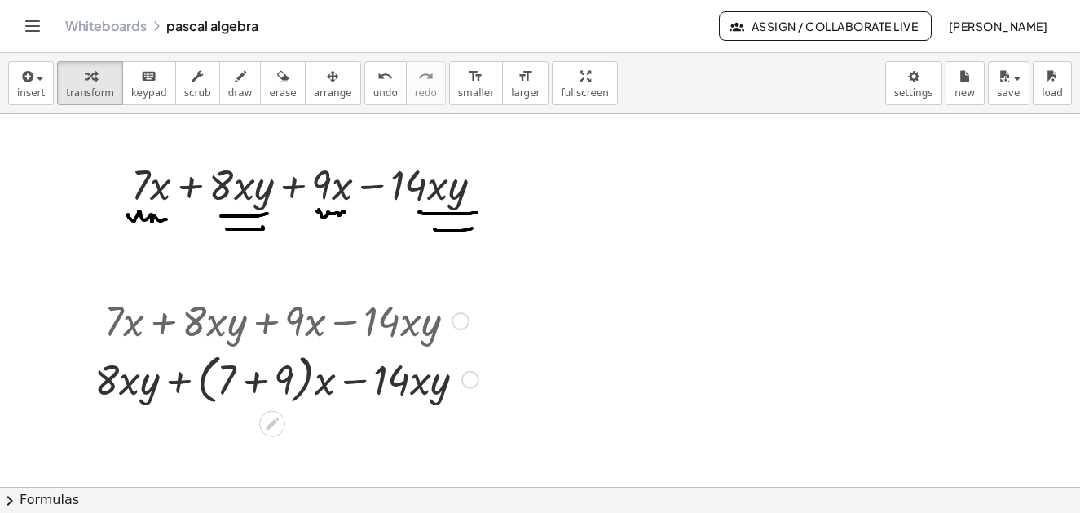
click at [256, 322] on div at bounding box center [286, 319] width 400 height 55
click at [258, 324] on div at bounding box center [286, 319] width 400 height 55
click at [258, 322] on div at bounding box center [286, 319] width 400 height 55
type textarea "**********"
click at [258, 322] on div at bounding box center [286, 319] width 400 height 55
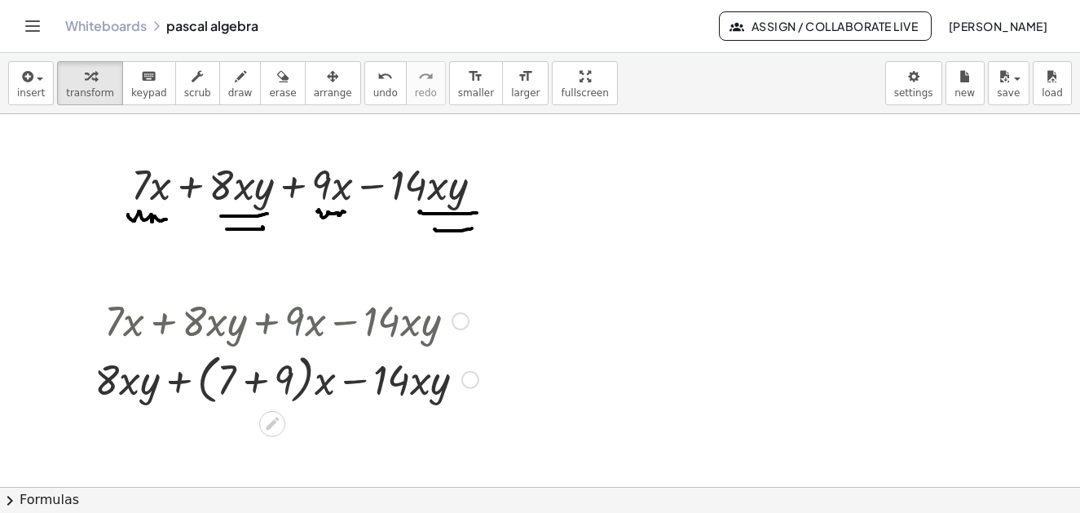
click at [255, 382] on div at bounding box center [286, 378] width 400 height 62
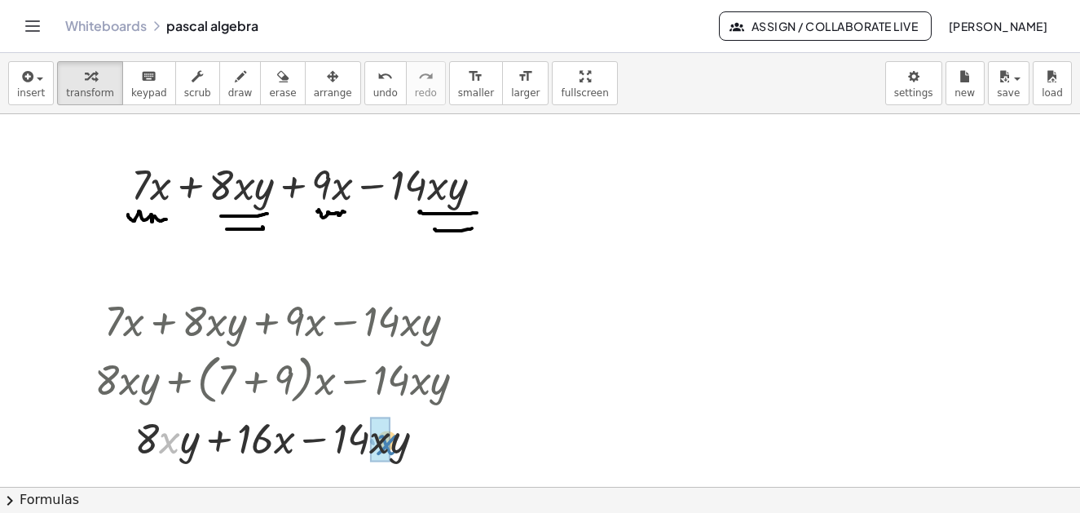
drag, startPoint x: 173, startPoint y: 440, endPoint x: 389, endPoint y: 442, distance: 216.0
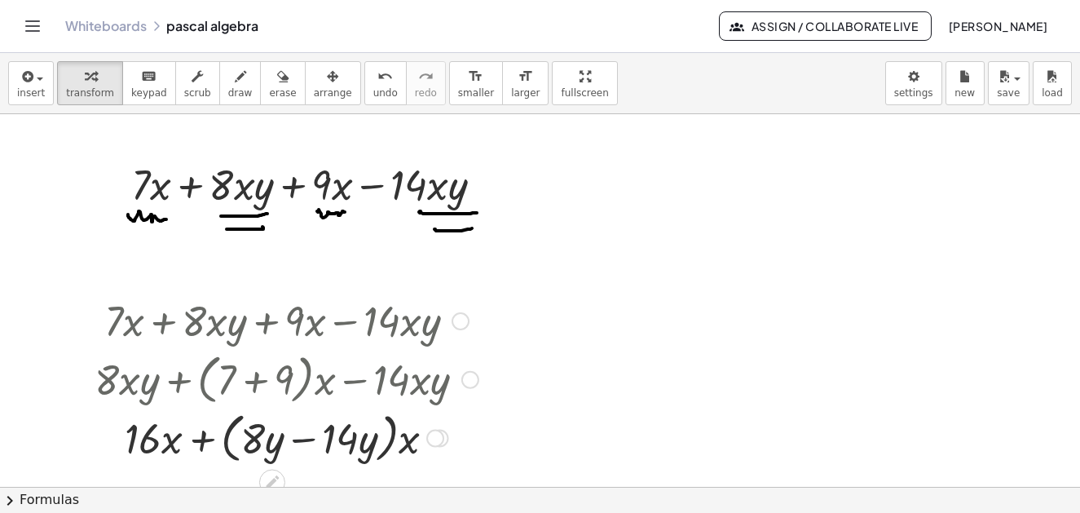
click at [302, 440] on div at bounding box center [286, 437] width 400 height 62
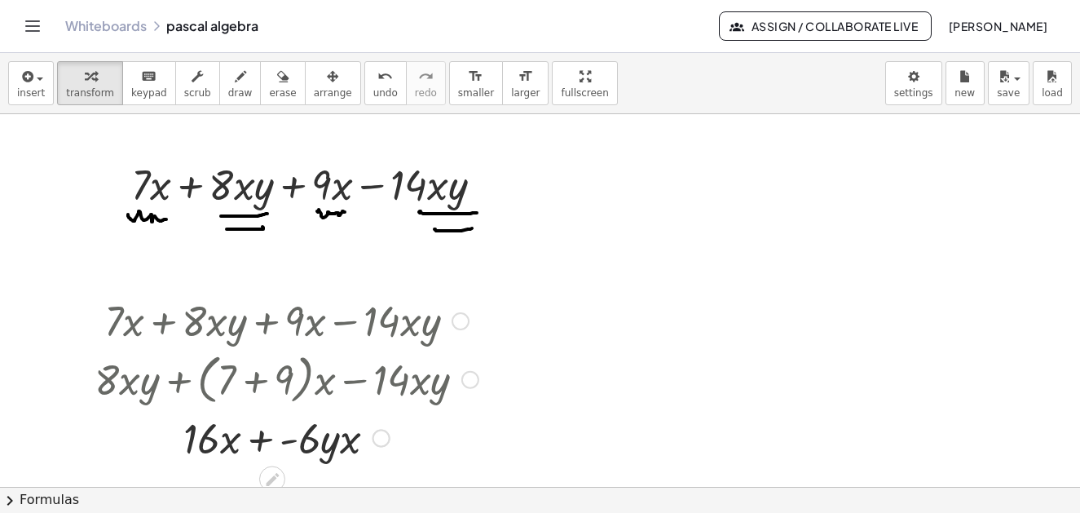
click at [263, 409] on div at bounding box center [286, 436] width 400 height 55
click at [266, 409] on div at bounding box center [286, 436] width 400 height 55
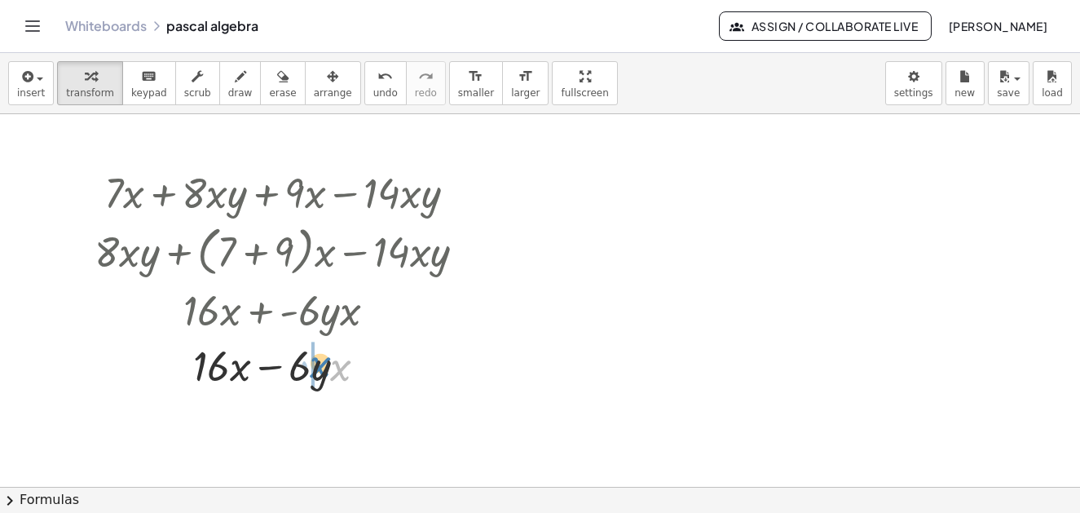
drag, startPoint x: 341, startPoint y: 372, endPoint x: 321, endPoint y: 368, distance: 20.6
click at [321, 368] on div at bounding box center [286, 364] width 400 height 55
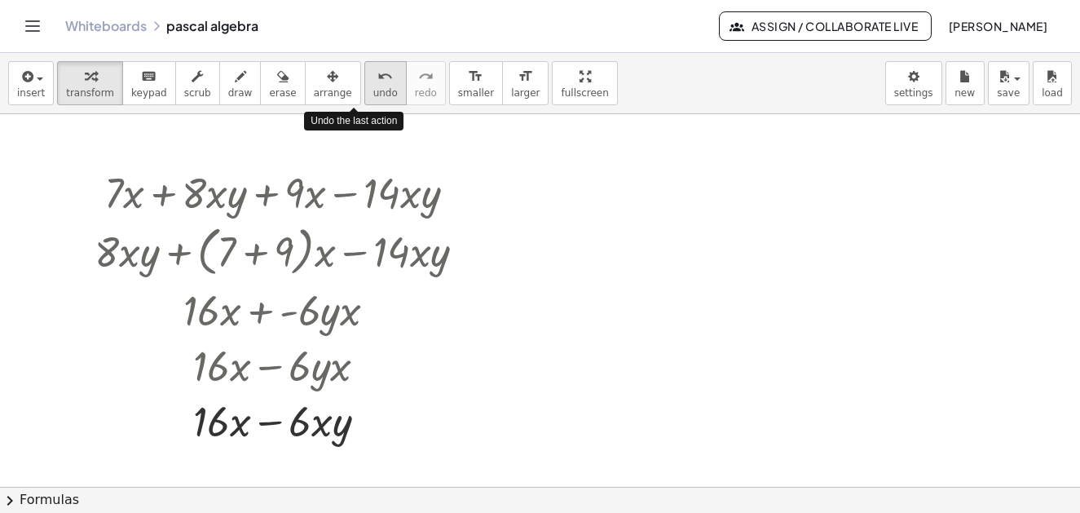
click at [373, 94] on span "undo" at bounding box center [385, 92] width 24 height 11
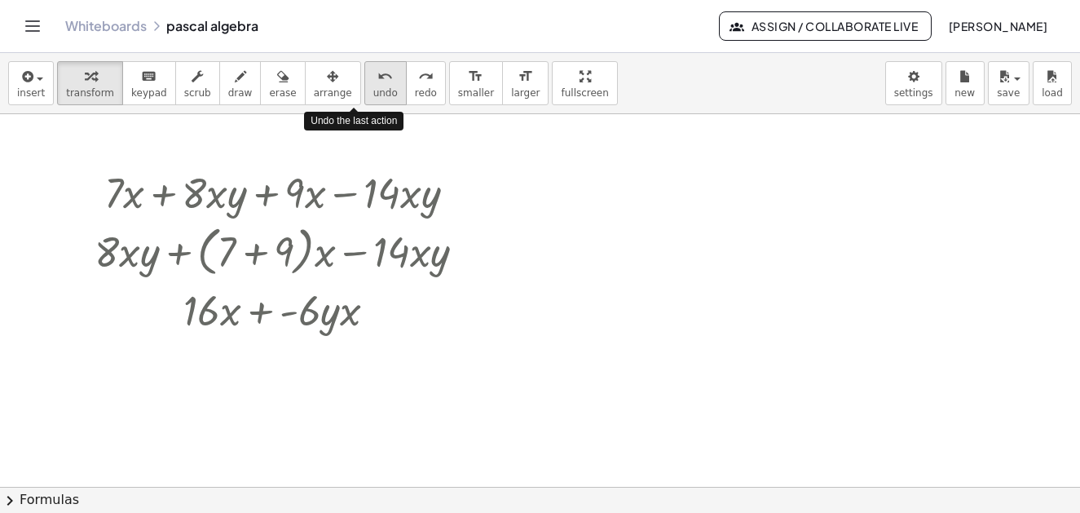
click at [373, 94] on span "undo" at bounding box center [385, 92] width 24 height 11
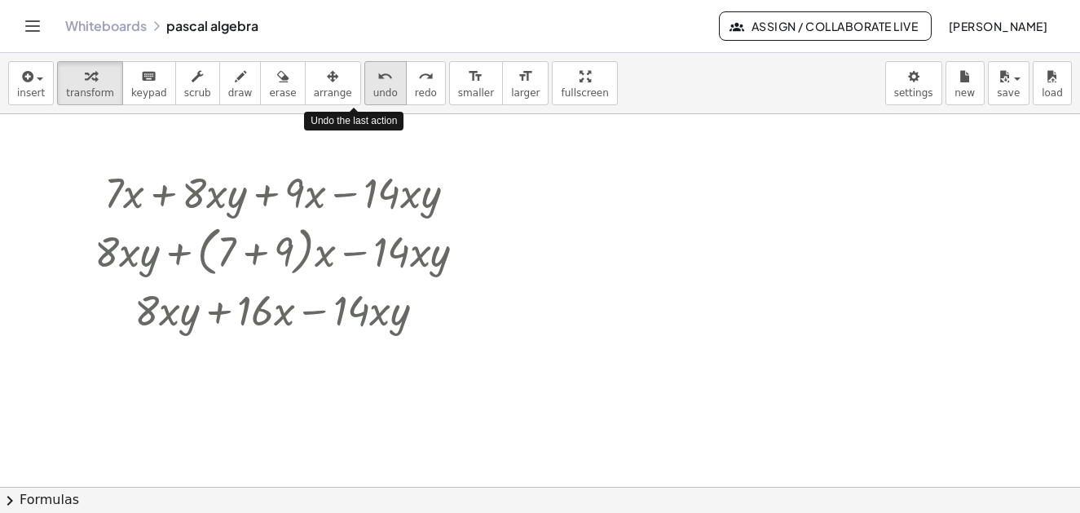
click at [373, 94] on span "undo" at bounding box center [385, 92] width 24 height 11
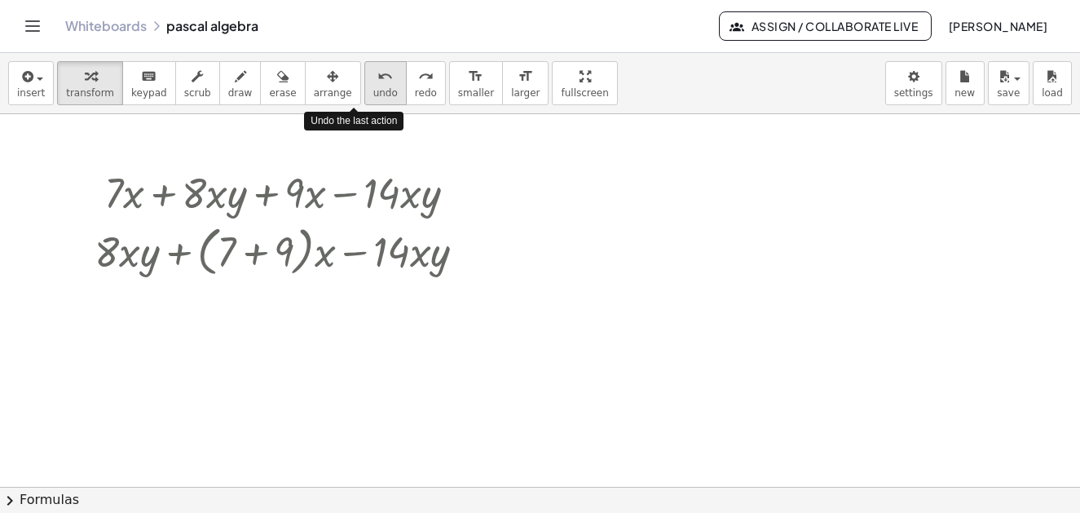
click at [373, 94] on span "undo" at bounding box center [385, 92] width 24 height 11
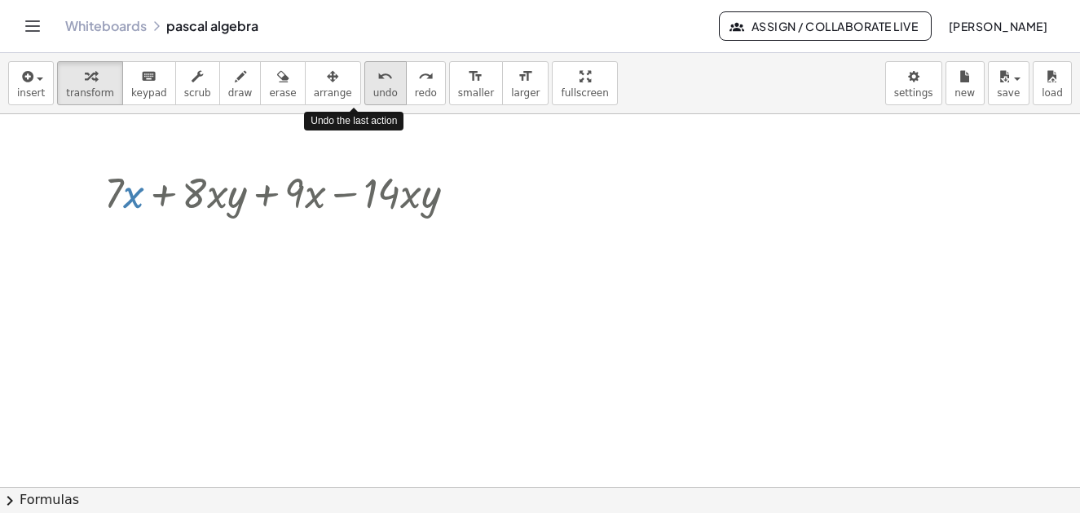
click at [373, 94] on span "undo" at bounding box center [385, 92] width 24 height 11
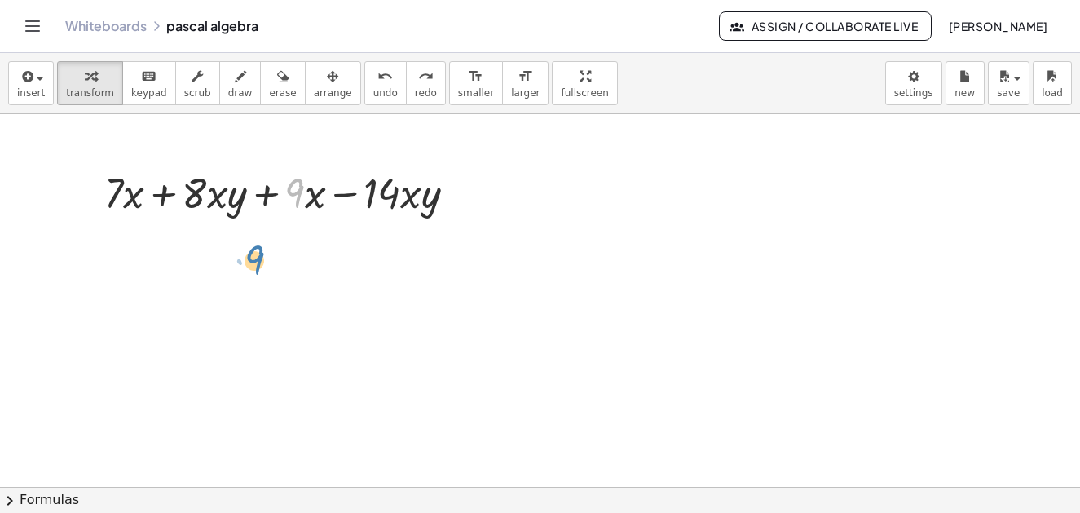
drag, startPoint x: 304, startPoint y: 192, endPoint x: -30, endPoint y: 49, distance: 363.3
drag, startPoint x: 306, startPoint y: 198, endPoint x: 139, endPoint y: 196, distance: 167.9
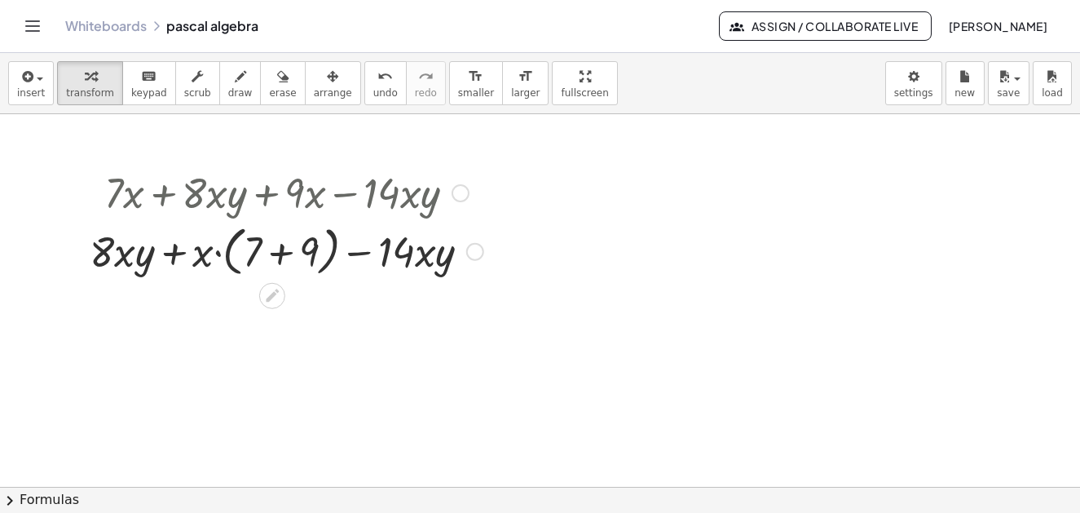
click at [283, 251] on div at bounding box center [287, 250] width 410 height 62
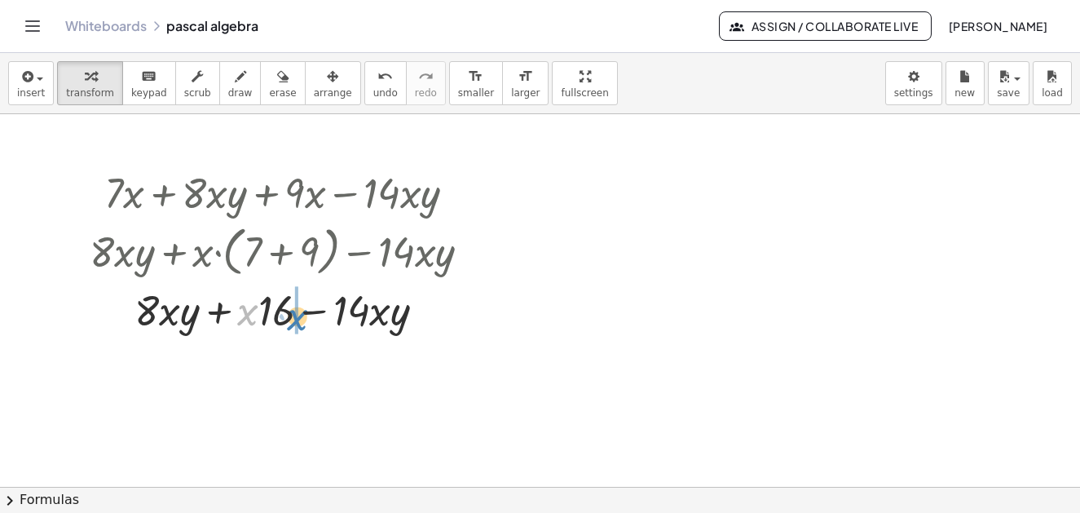
drag, startPoint x: 249, startPoint y: 318, endPoint x: 299, endPoint y: 312, distance: 50.0
click at [299, 312] on div at bounding box center [287, 308] width 410 height 55
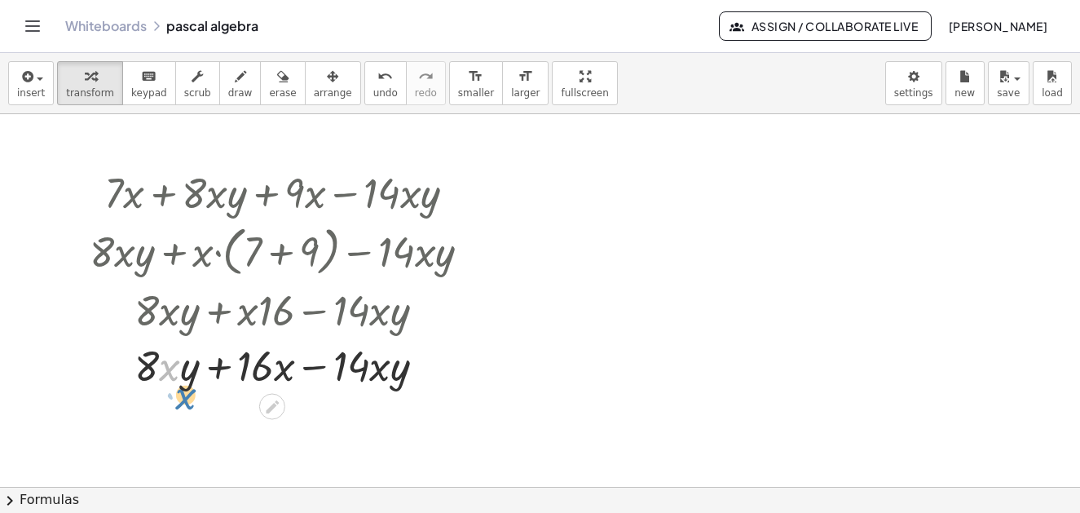
drag, startPoint x: 192, startPoint y: 394, endPoint x: 346, endPoint y: 225, distance: 227.9
click at [397, 380] on div at bounding box center [287, 364] width 410 height 55
click at [154, 392] on div at bounding box center [287, 364] width 410 height 55
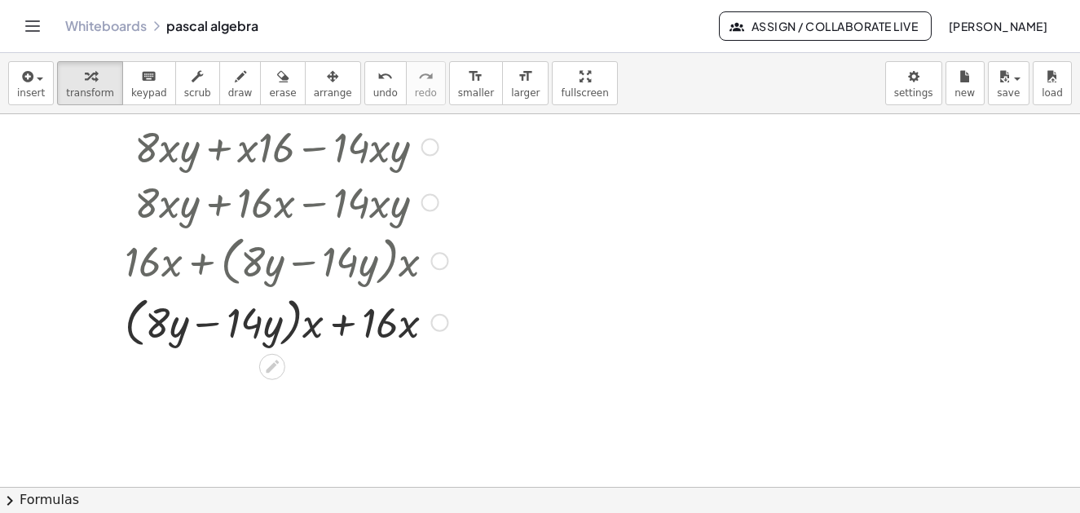
scroll to position [617, 0]
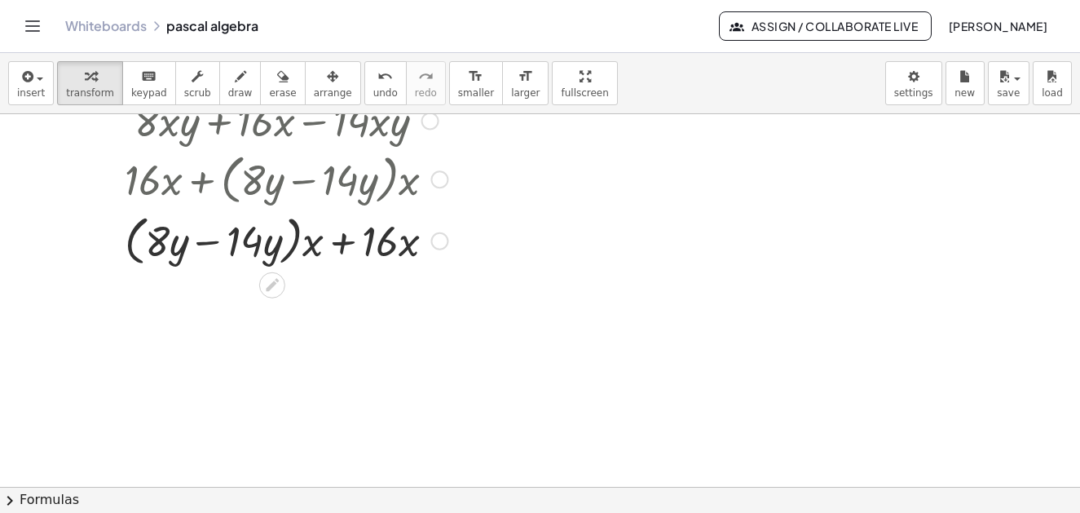
click at [218, 246] on div at bounding box center [287, 240] width 410 height 62
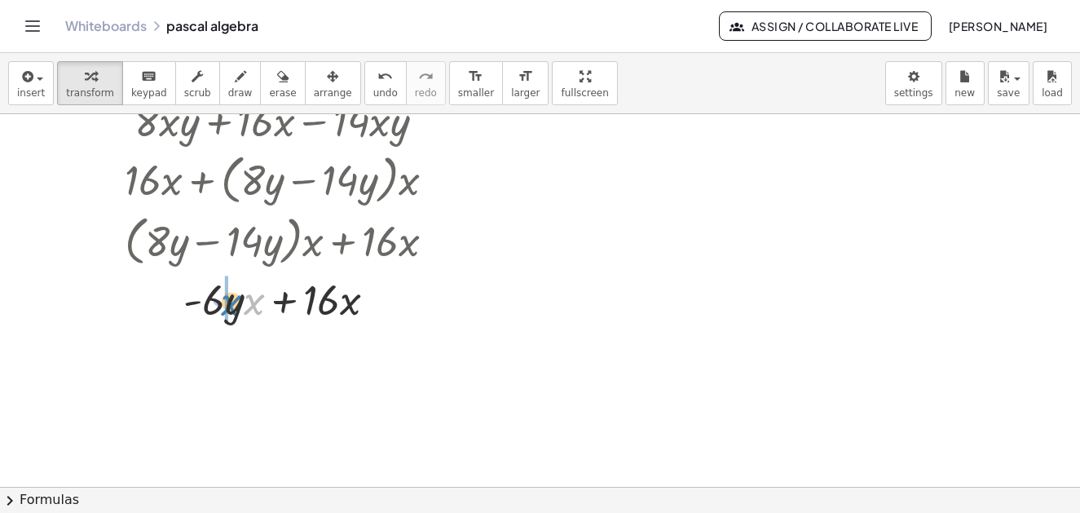
drag, startPoint x: 257, startPoint y: 306, endPoint x: 232, endPoint y: 302, distance: 24.7
click at [232, 302] on div at bounding box center [287, 298] width 410 height 55
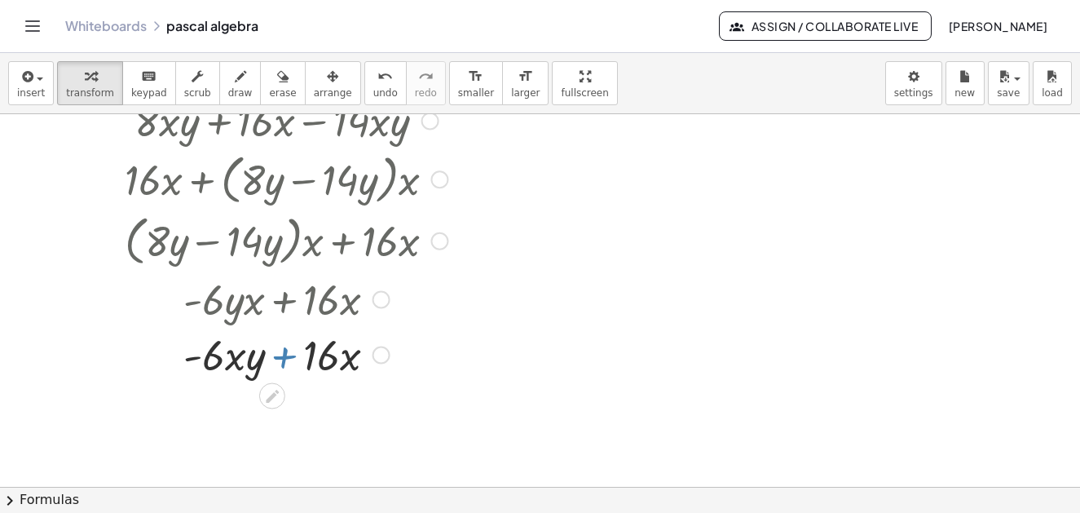
drag, startPoint x: 285, startPoint y: 359, endPoint x: 782, endPoint y: 379, distance: 496.7
click at [145, 387] on div "+ · 4 · x + · 7 · x · y + 7 + · 4 · x + · 7 · x · y + · 4 · x + · 7 · x · y + 7…" at bounding box center [540, 55] width 1080 height 1117
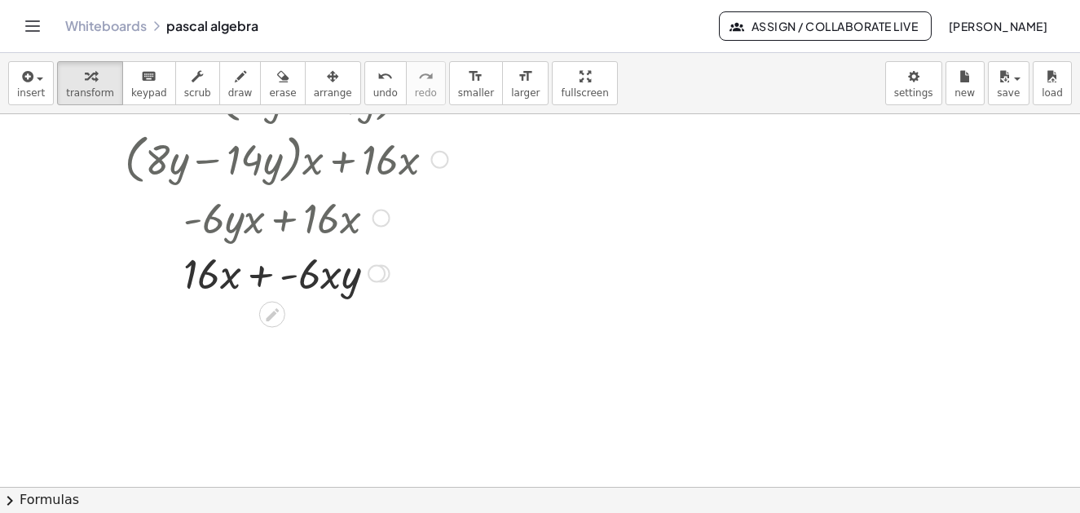
scroll to position [745, 0]
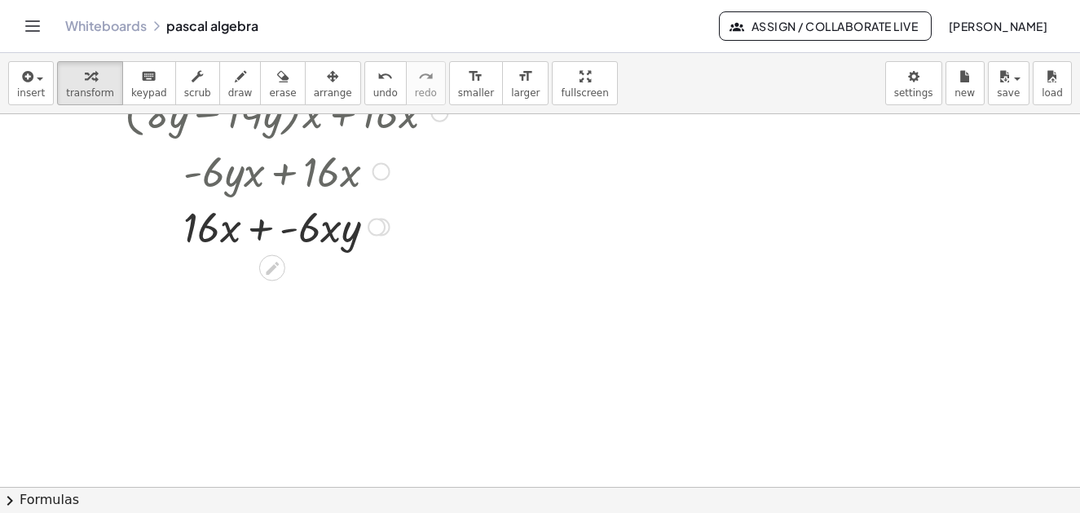
click at [271, 229] on div at bounding box center [287, 225] width 410 height 55
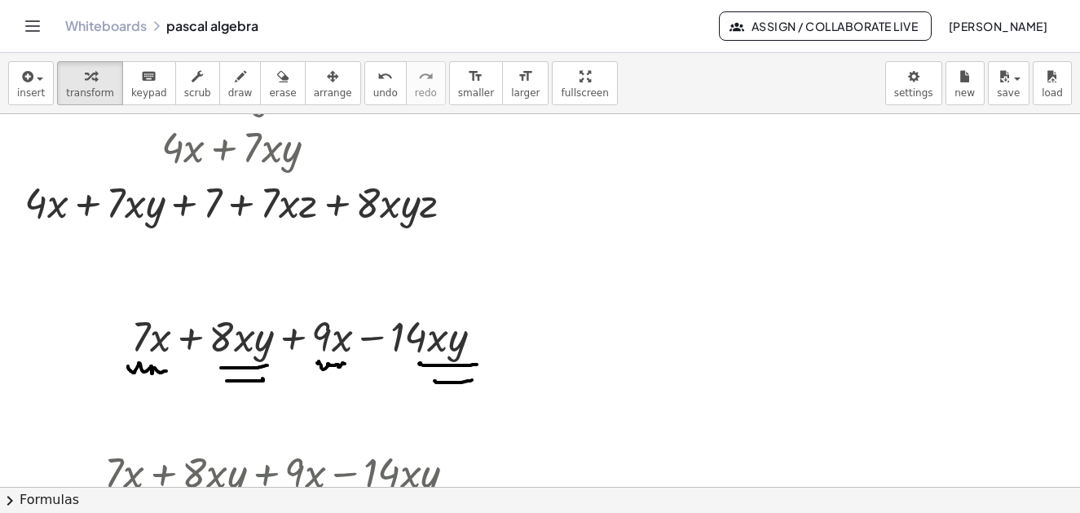
scroll to position [11, 0]
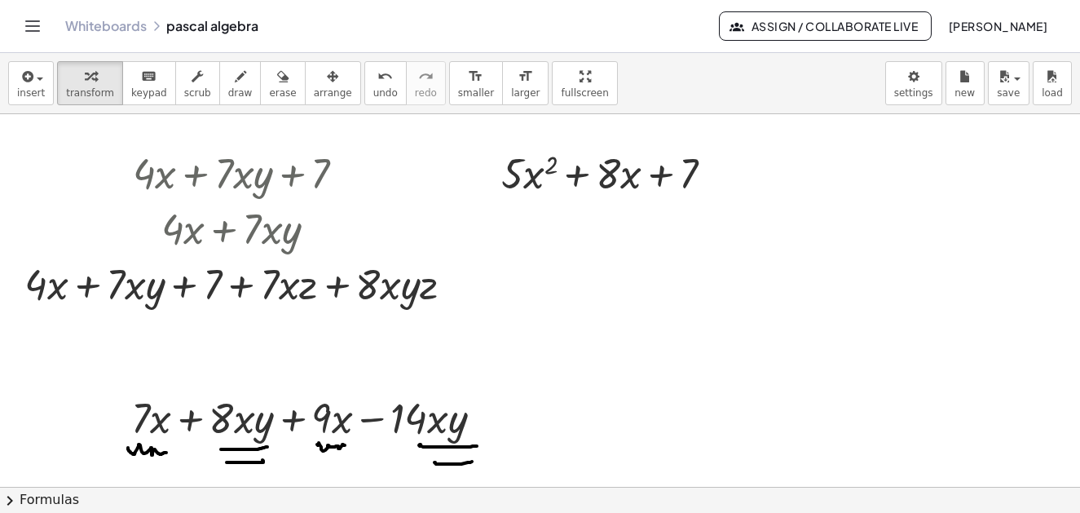
click at [260, 92] on button "erase" at bounding box center [282, 83] width 45 height 44
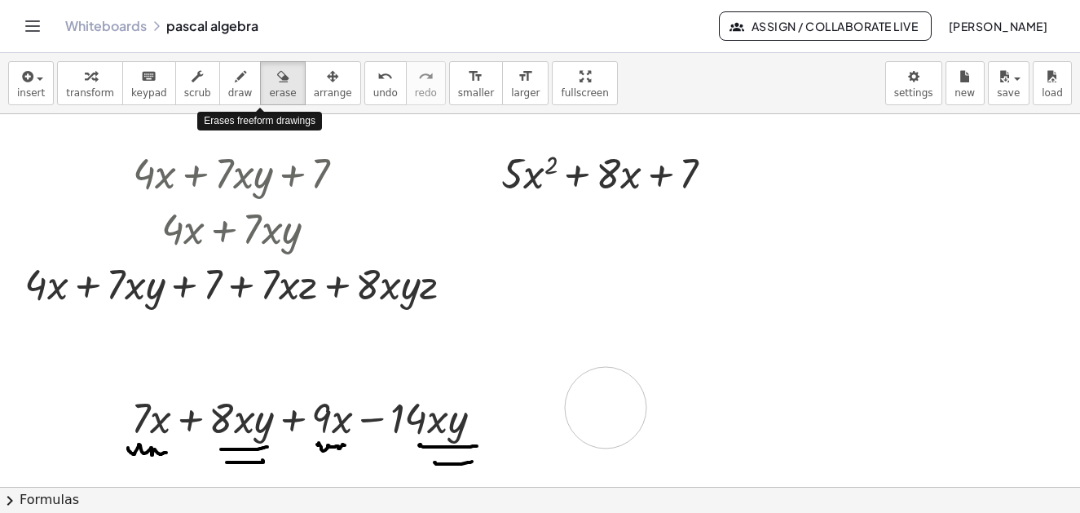
click at [235, 83] on icon "button" at bounding box center [240, 77] width 11 height 20
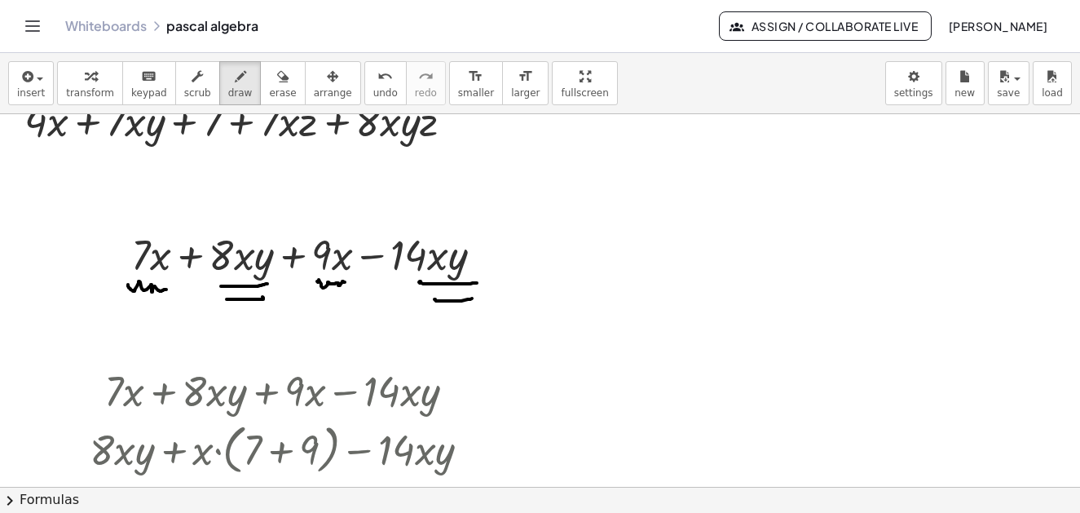
scroll to position [93, 0]
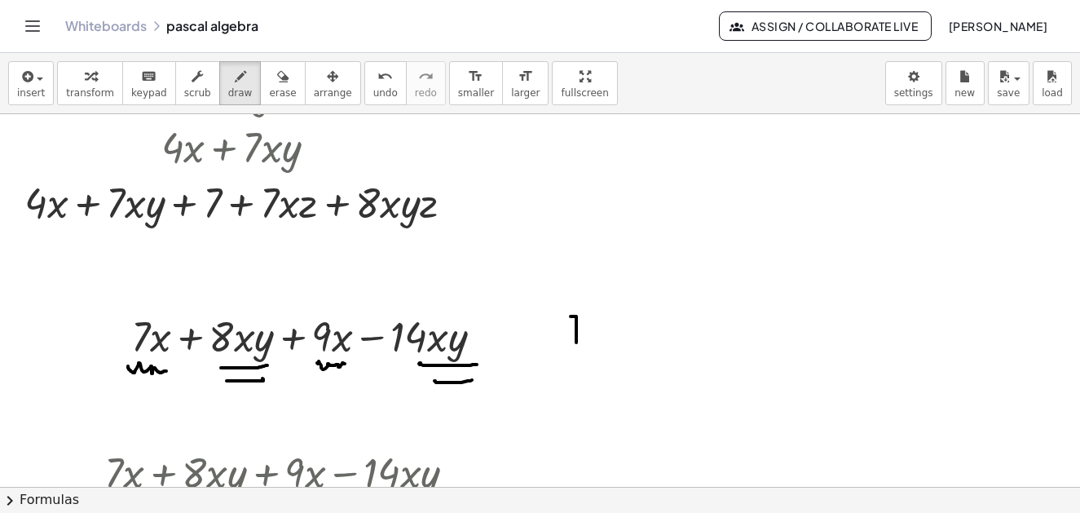
drag, startPoint x: 571, startPoint y: 316, endPoint x: 575, endPoint y: 333, distance: 17.6
drag, startPoint x: 566, startPoint y: 333, endPoint x: 606, endPoint y: 324, distance: 40.9
drag, startPoint x: 602, startPoint y: 317, endPoint x: 615, endPoint y: 346, distance: 32.1
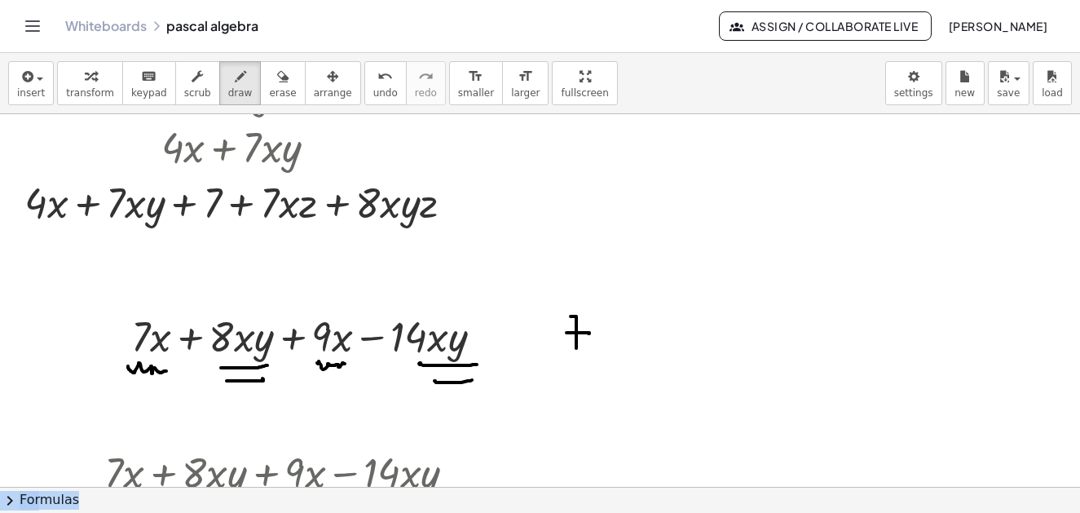
click at [615, 346] on body "Graspable Math Activities Get Started Activity Bank Assigned Work Classes White…" at bounding box center [540, 256] width 1080 height 513
drag, startPoint x: 588, startPoint y: 353, endPoint x: 602, endPoint y: 329, distance: 27.8
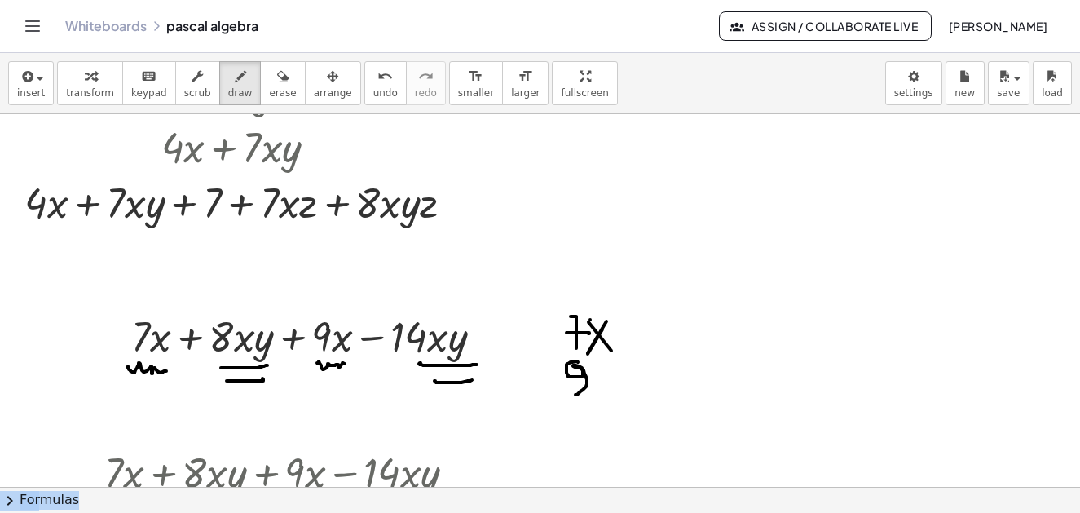
drag, startPoint x: 578, startPoint y: 362, endPoint x: 580, endPoint y: 390, distance: 28.6
drag, startPoint x: 597, startPoint y: 369, endPoint x: 610, endPoint y: 388, distance: 23.3
drag, startPoint x: 614, startPoint y: 368, endPoint x: 596, endPoint y: 389, distance: 27.8
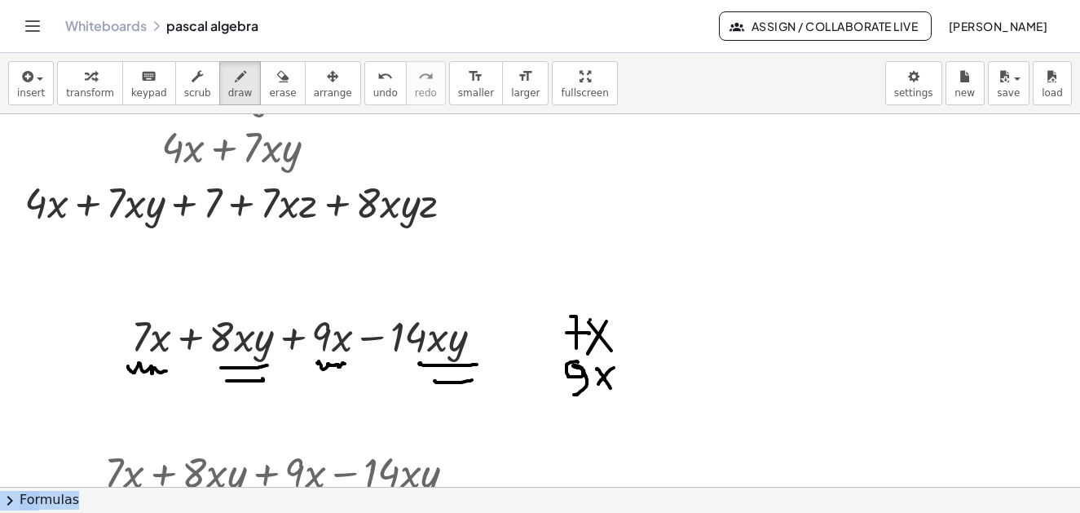
drag, startPoint x: 557, startPoint y: 400, endPoint x: 619, endPoint y: 407, distance: 62.3
drag, startPoint x: 552, startPoint y: 421, endPoint x: 574, endPoint y: 423, distance: 22.1
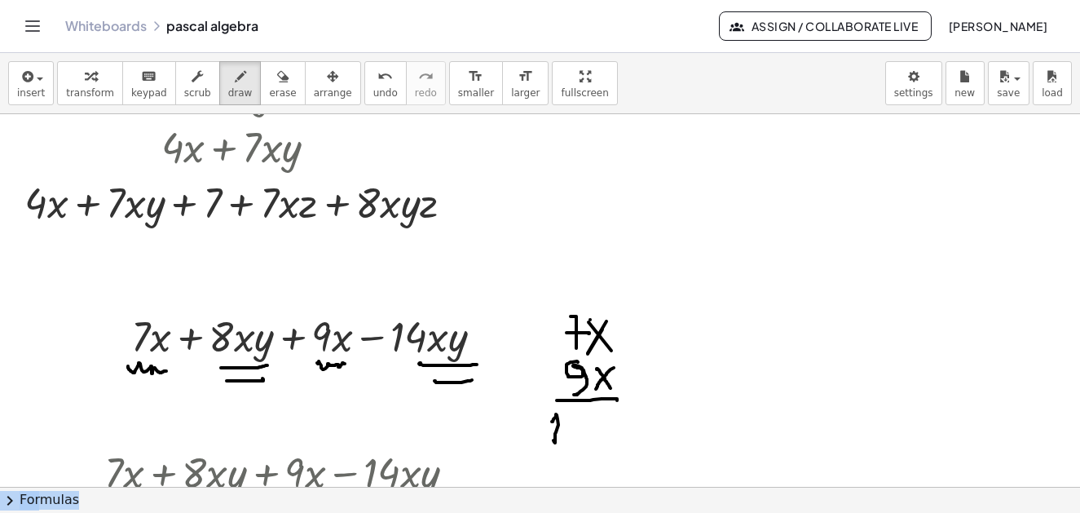
drag, startPoint x: 580, startPoint y: 418, endPoint x: 870, endPoint y: 368, distance: 294.5
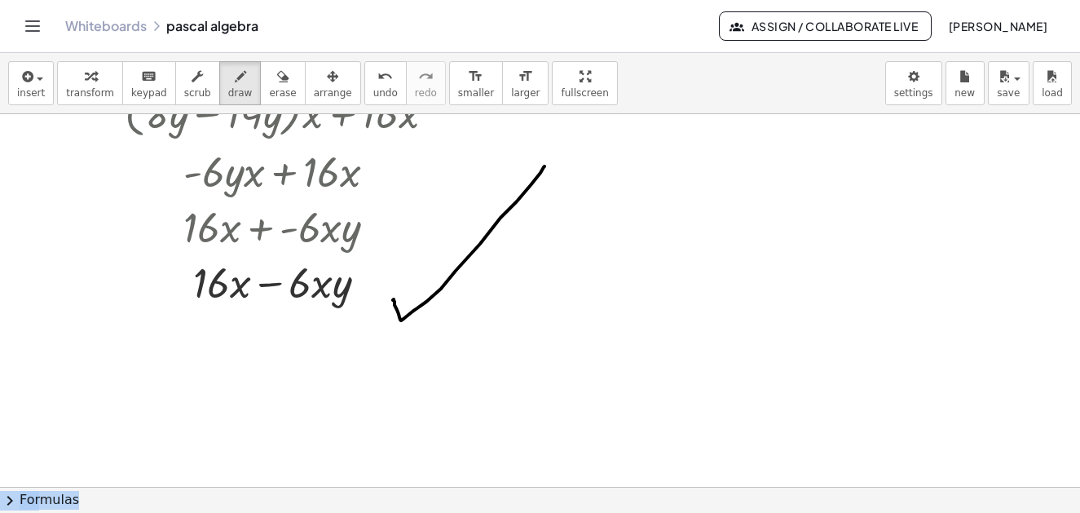
drag, startPoint x: 393, startPoint y: 300, endPoint x: 524, endPoint y: 195, distance: 168.1
click at [535, 185] on div at bounding box center [540, 114] width 1080 height 1490
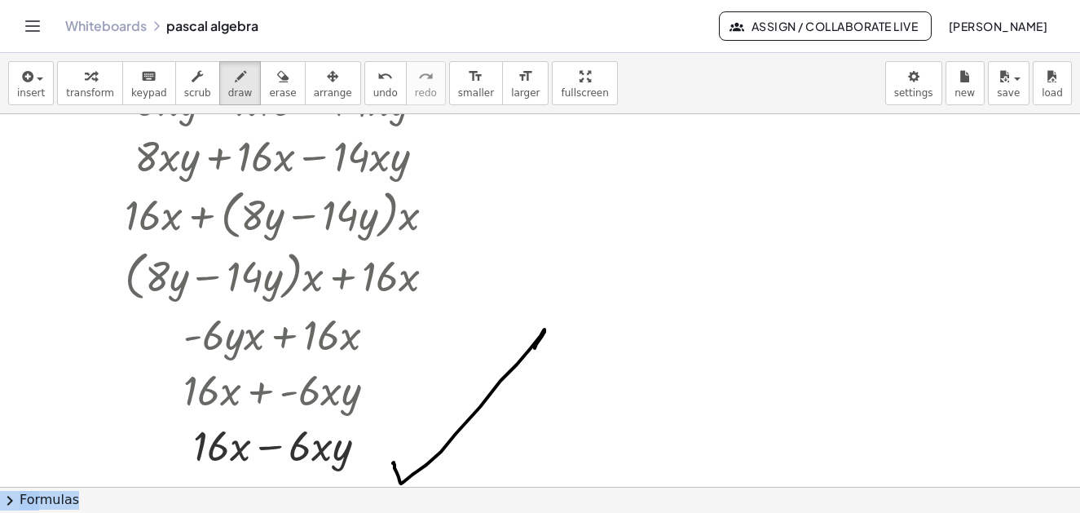
scroll to position [663, 0]
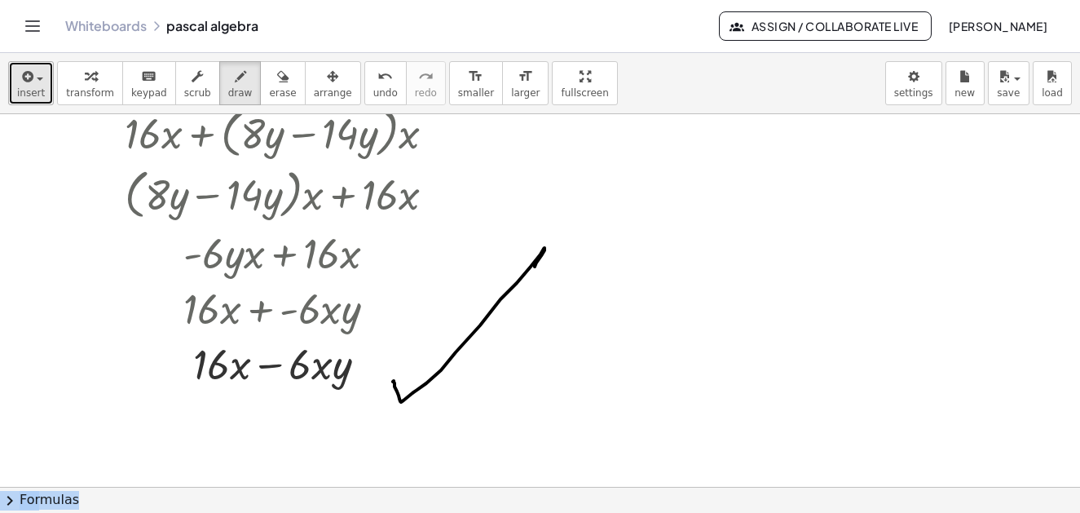
click at [40, 86] on button "insert" at bounding box center [31, 83] width 46 height 44
click at [33, 83] on span "button" at bounding box center [34, 78] width 3 height 11
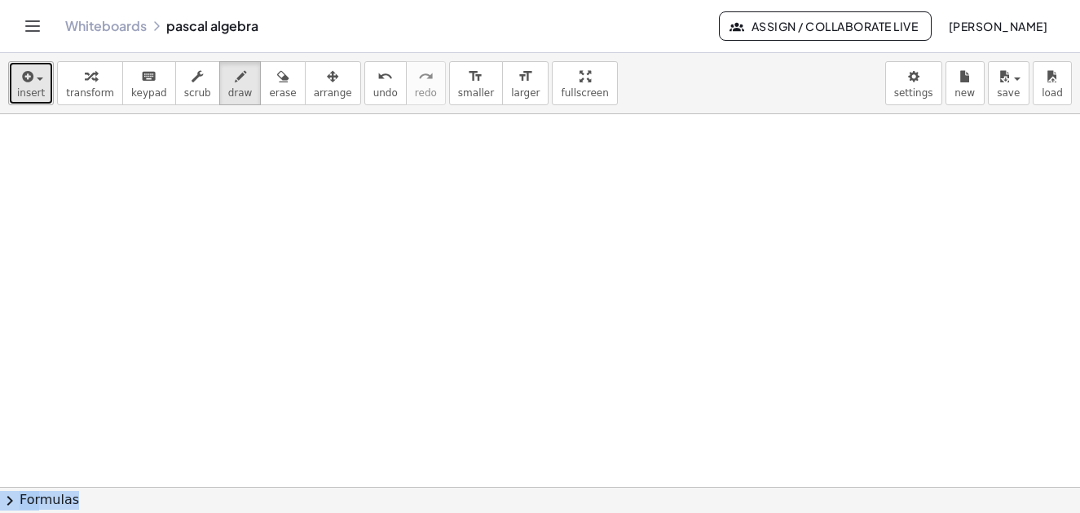
click at [42, 94] on button "insert" at bounding box center [31, 83] width 46 height 44
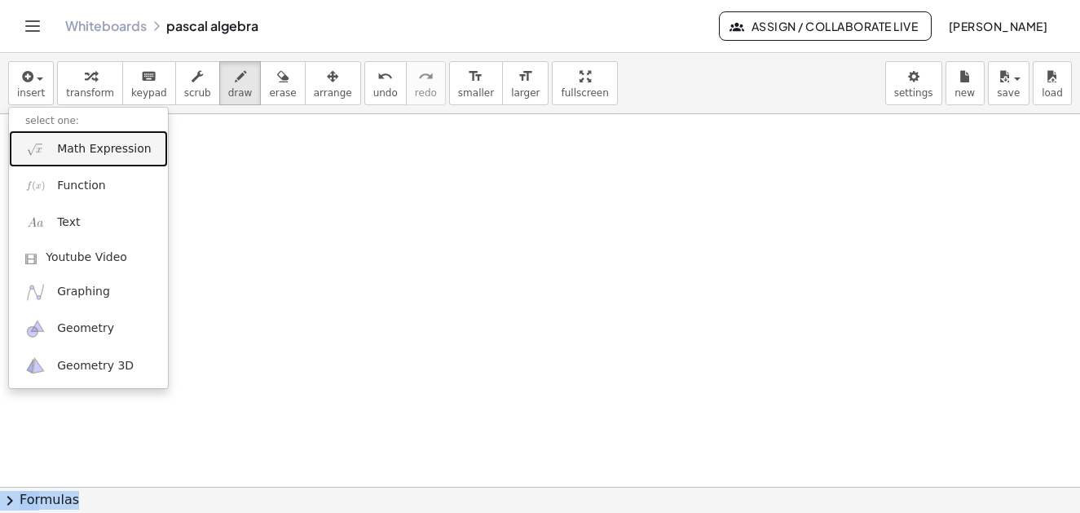
click at [77, 158] on link "Math Expression" at bounding box center [88, 148] width 159 height 37
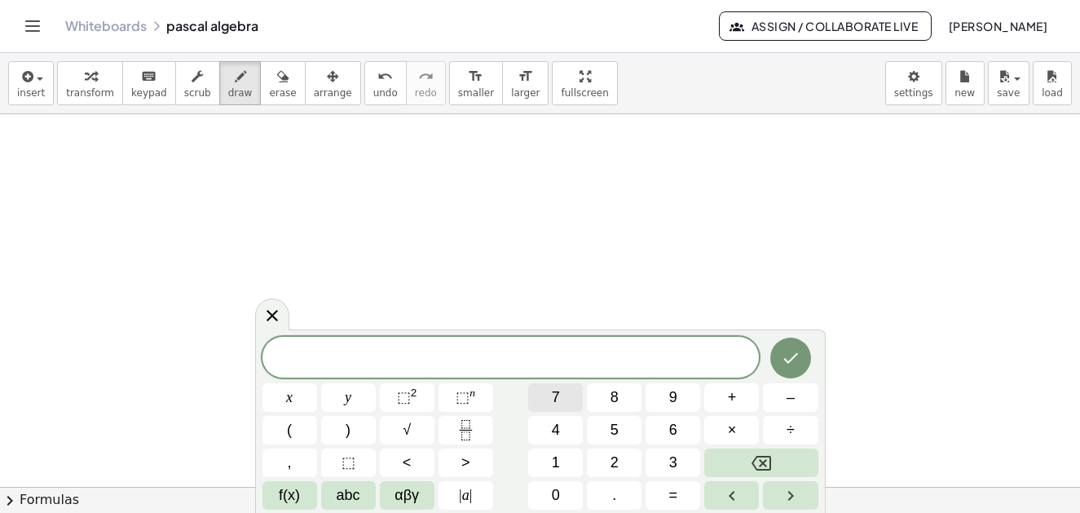
click at [557, 399] on span "7" at bounding box center [556, 397] width 8 height 22
click at [349, 497] on span "abc" at bounding box center [349, 495] width 24 height 22
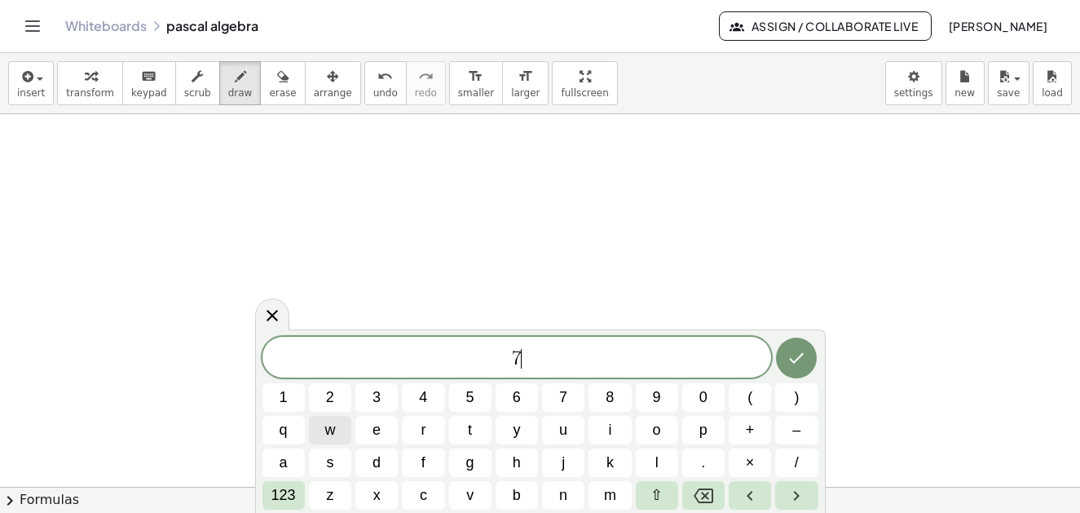
click at [323, 427] on button "w" at bounding box center [330, 430] width 42 height 29
click at [280, 499] on span "123" at bounding box center [283, 495] width 24 height 22
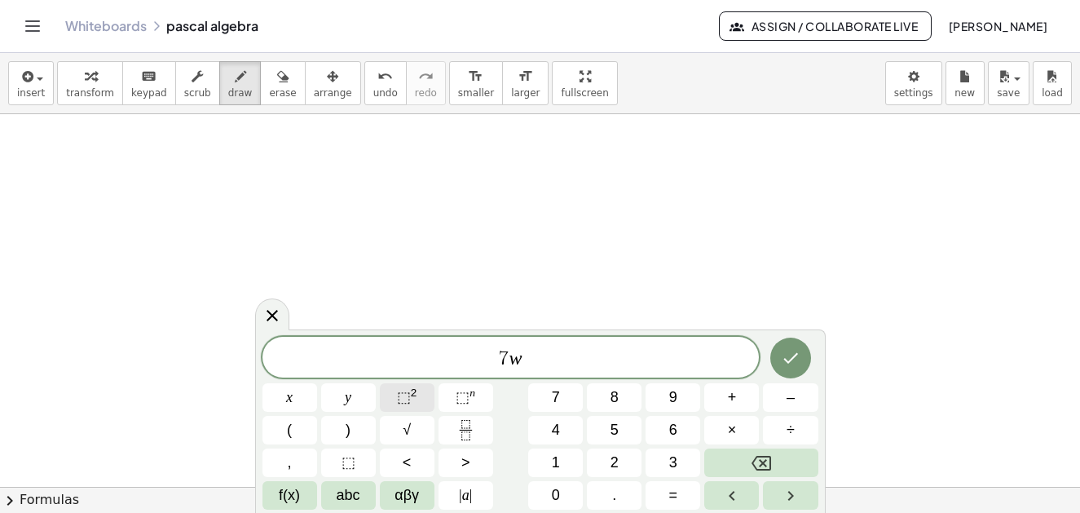
click at [414, 398] on sup "2" at bounding box center [414, 392] width 7 height 12
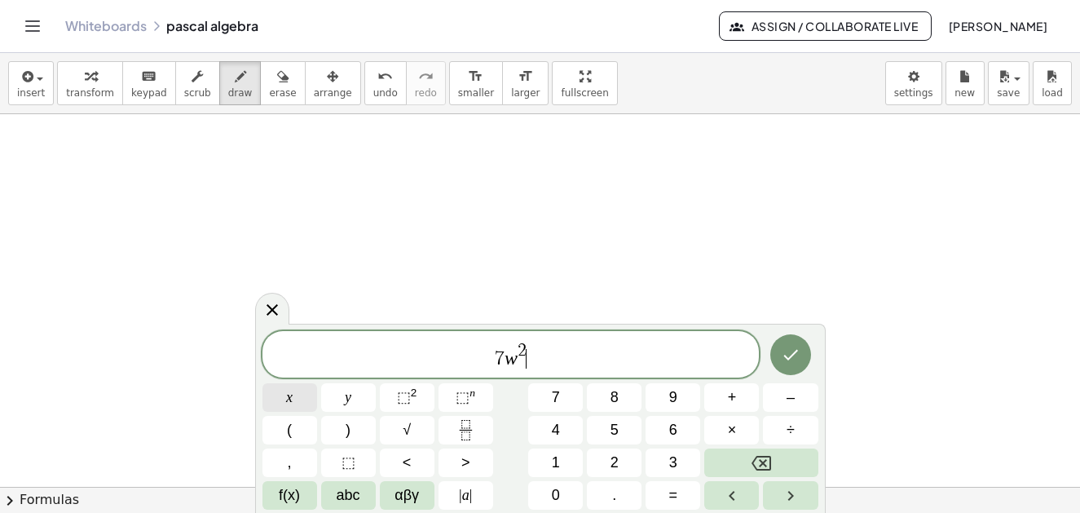
click at [295, 400] on button "x" at bounding box center [289, 397] width 55 height 29
click at [349, 399] on span "y" at bounding box center [348, 397] width 7 height 22
click at [734, 399] on span "+" at bounding box center [732, 397] width 9 height 22
click at [676, 391] on span "9" at bounding box center [673, 397] width 8 height 22
click at [347, 494] on span "abc" at bounding box center [349, 495] width 24 height 22
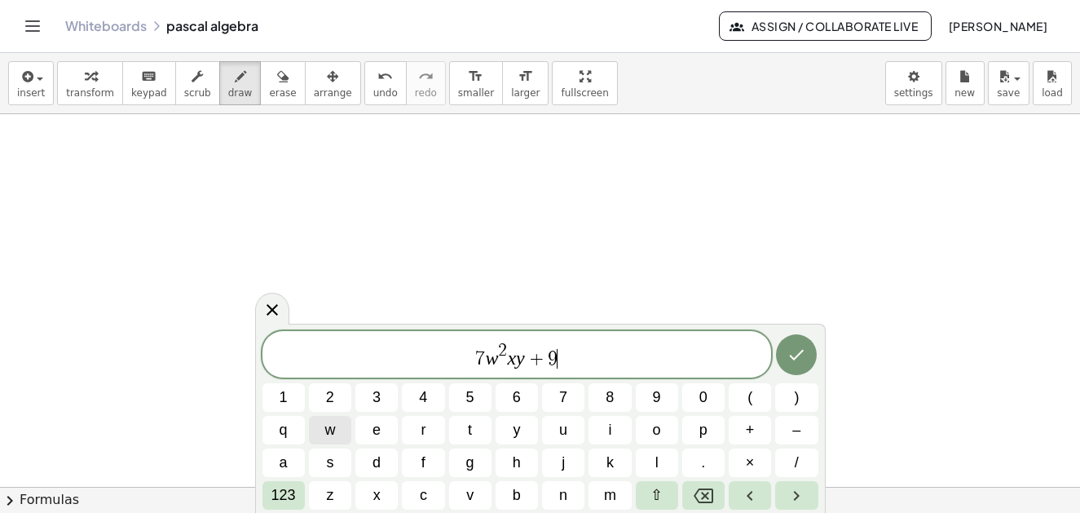
click at [335, 436] on span "w" at bounding box center [329, 430] width 11 height 22
click at [287, 495] on span "123" at bounding box center [283, 495] width 24 height 22
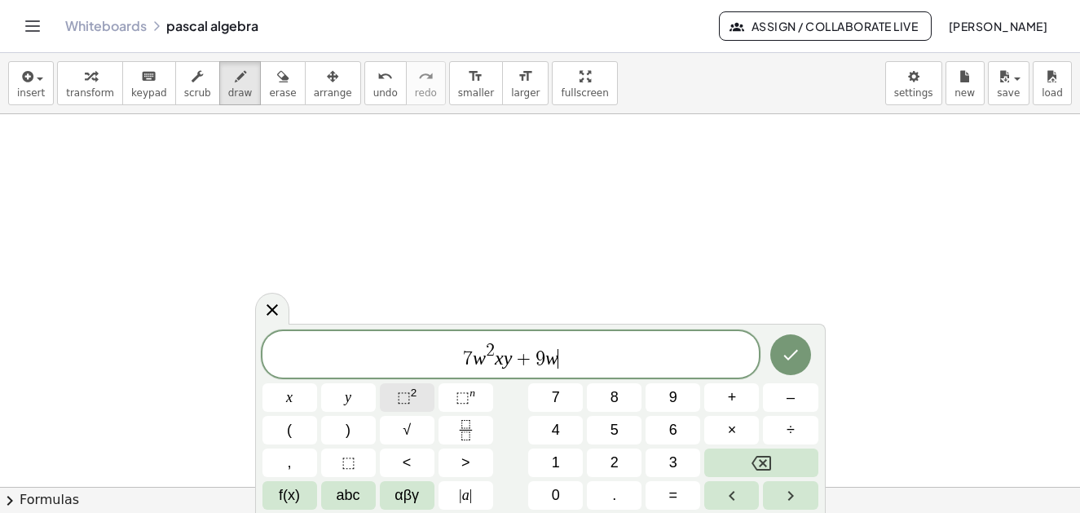
click at [403, 393] on span "⬚" at bounding box center [404, 397] width 14 height 16
click at [734, 389] on span "+" at bounding box center [732, 397] width 9 height 22
click at [676, 394] on span "9" at bounding box center [673, 397] width 8 height 22
click at [349, 494] on span "abc" at bounding box center [349, 495] width 24 height 22
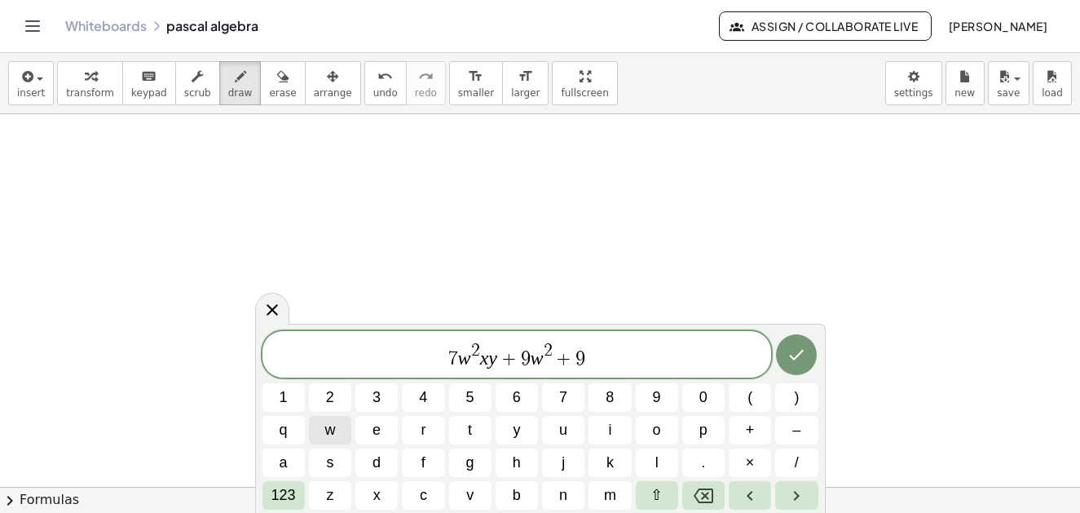
click at [338, 427] on button "w" at bounding box center [330, 430] width 42 height 29
click at [296, 496] on button "123" at bounding box center [283, 495] width 42 height 29
click at [372, 474] on span "d" at bounding box center [376, 463] width 8 height 22
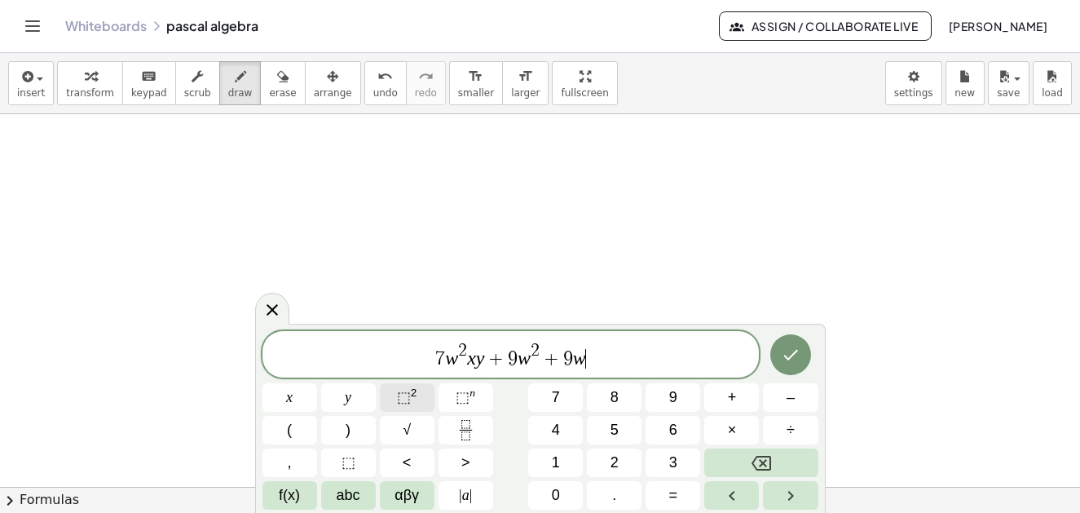
click at [412, 396] on sup "2" at bounding box center [414, 392] width 7 height 12
click at [346, 500] on span "abc" at bounding box center [349, 495] width 24 height 22
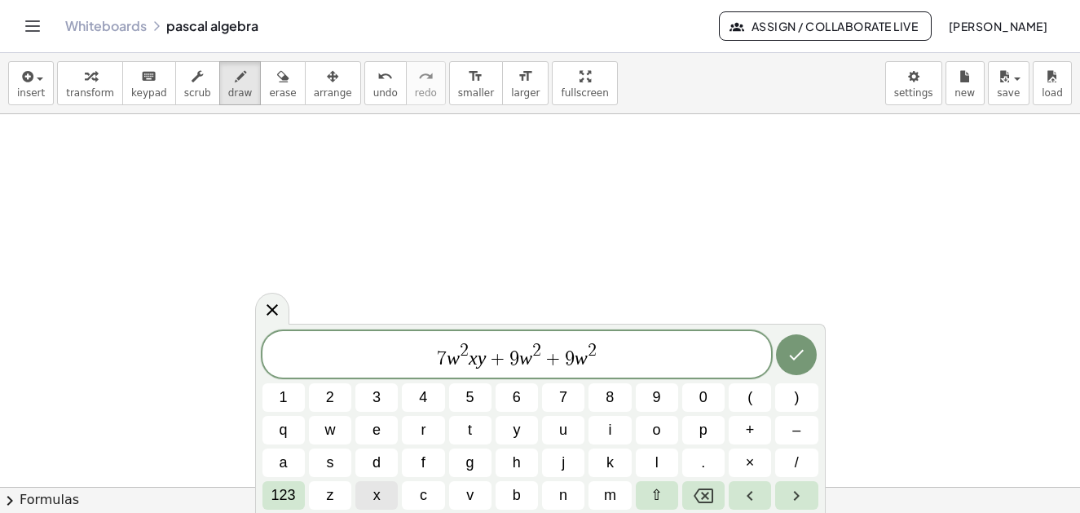
click at [377, 498] on span "x" at bounding box center [376, 495] width 7 height 22
click at [523, 430] on button "y" at bounding box center [517, 430] width 42 height 29
click at [786, 425] on button "–" at bounding box center [796, 430] width 42 height 29
click at [798, 430] on span "–" at bounding box center [796, 430] width 8 height 22
click at [797, 432] on span "–" at bounding box center [796, 430] width 8 height 22
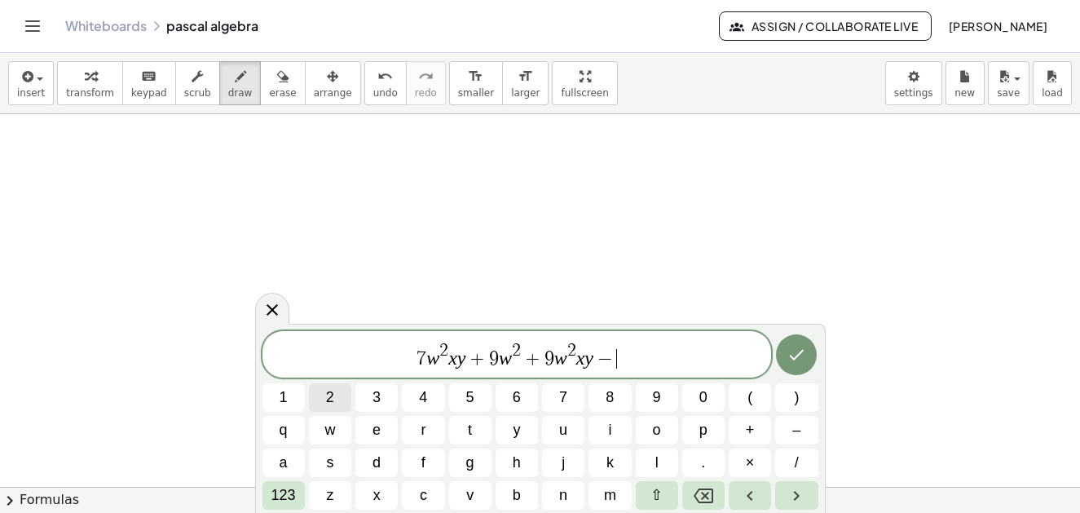
click at [331, 401] on span "2" at bounding box center [330, 397] width 8 height 22
click at [281, 492] on span "123" at bounding box center [283, 495] width 24 height 22
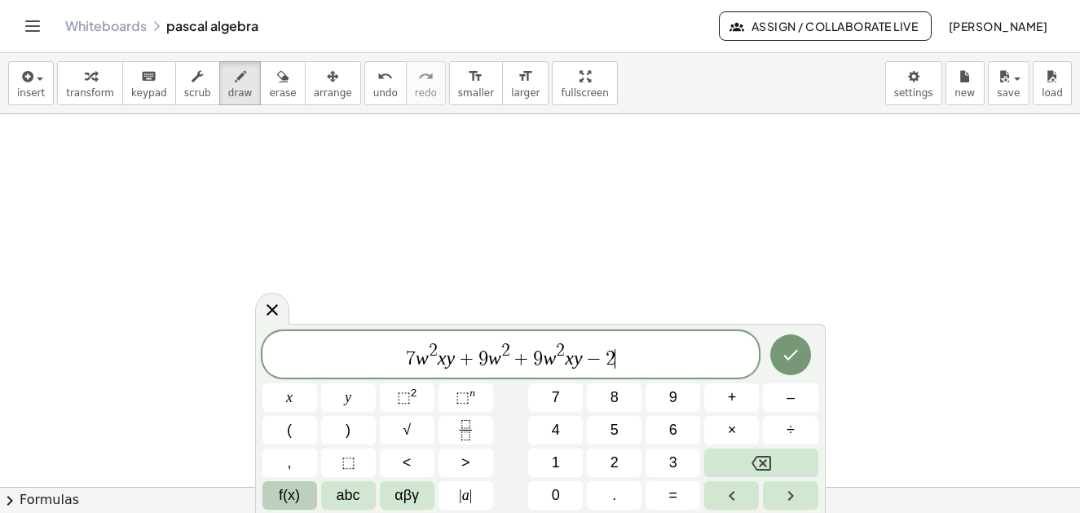
click at [286, 500] on span "f(x)" at bounding box center [289, 495] width 21 height 22
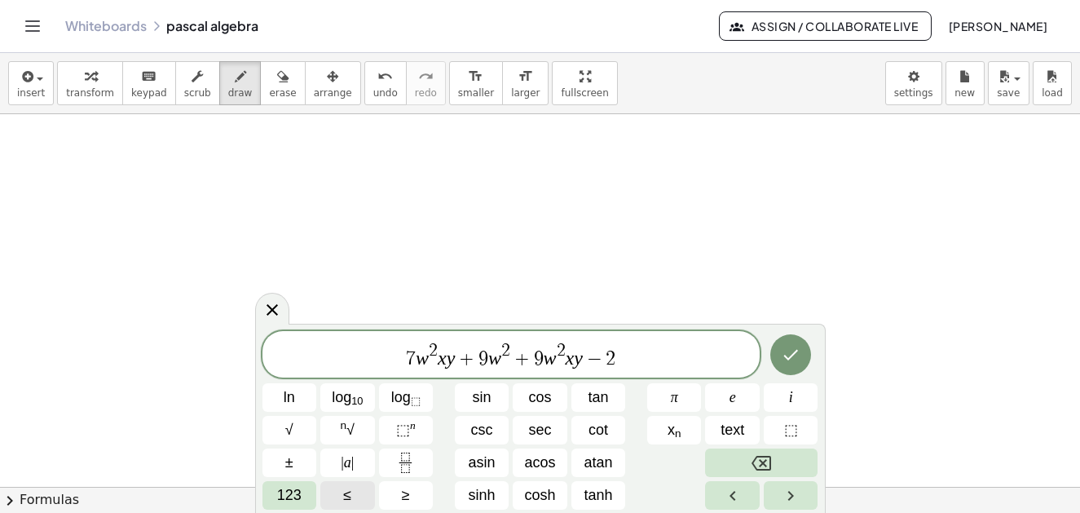
click at [297, 500] on span "123" at bounding box center [289, 495] width 24 height 22
click at [343, 498] on span "≤" at bounding box center [347, 495] width 8 height 22
click at [346, 504] on span "≤" at bounding box center [347, 495] width 8 height 22
click at [350, 496] on span "≤" at bounding box center [347, 495] width 8 height 22
click at [351, 494] on span "≤" at bounding box center [347, 495] width 8 height 22
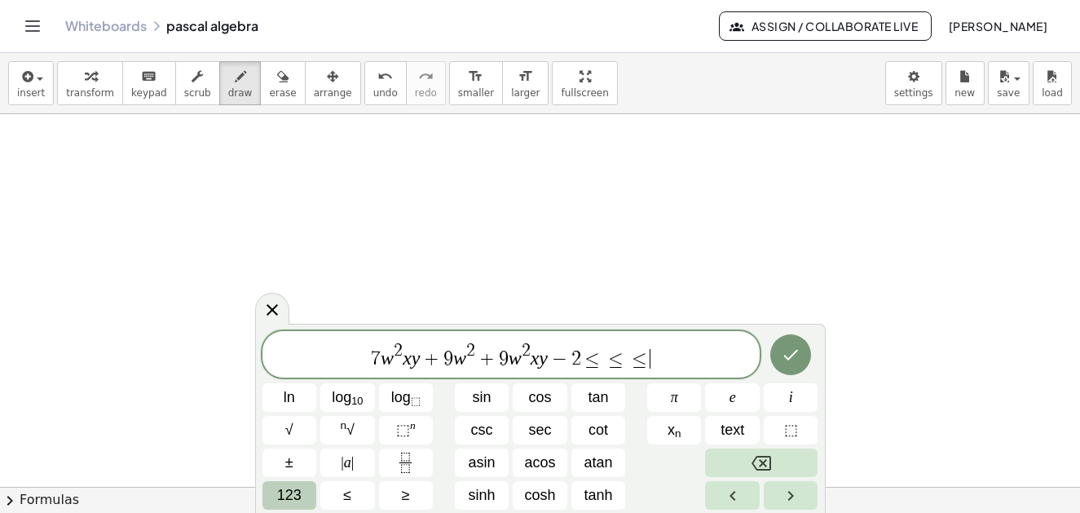
click at [294, 498] on span "123" at bounding box center [289, 495] width 24 height 22
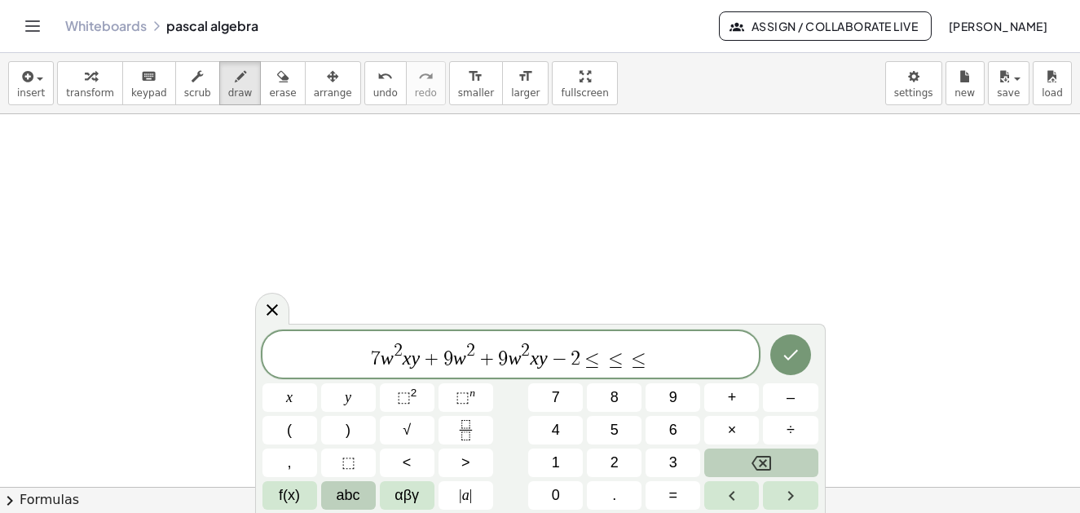
click at [358, 496] on span "abc" at bounding box center [349, 495] width 24 height 22
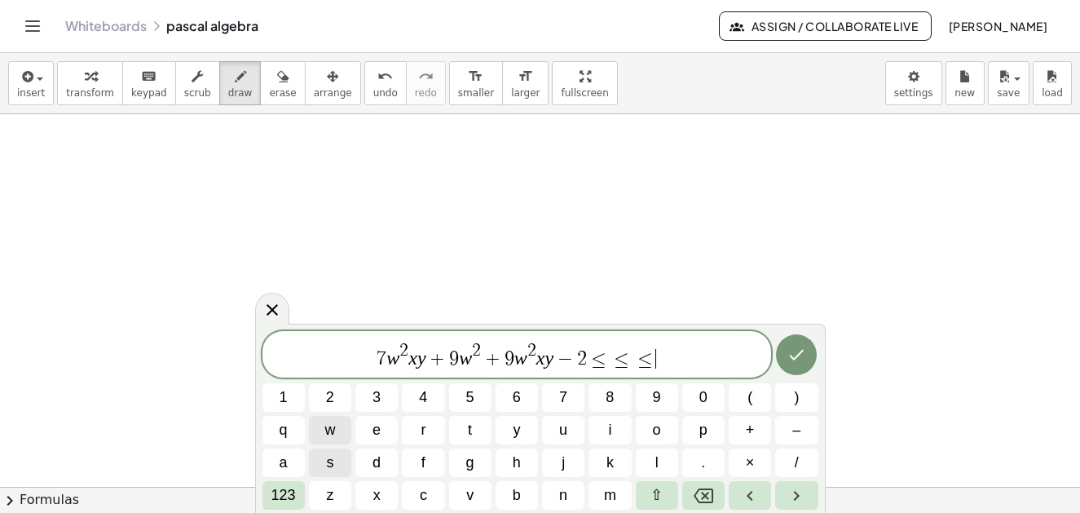
click at [324, 427] on span "w" at bounding box center [329, 430] width 11 height 22
click at [650, 357] on var "w" at bounding box center [656, 357] width 13 height 21
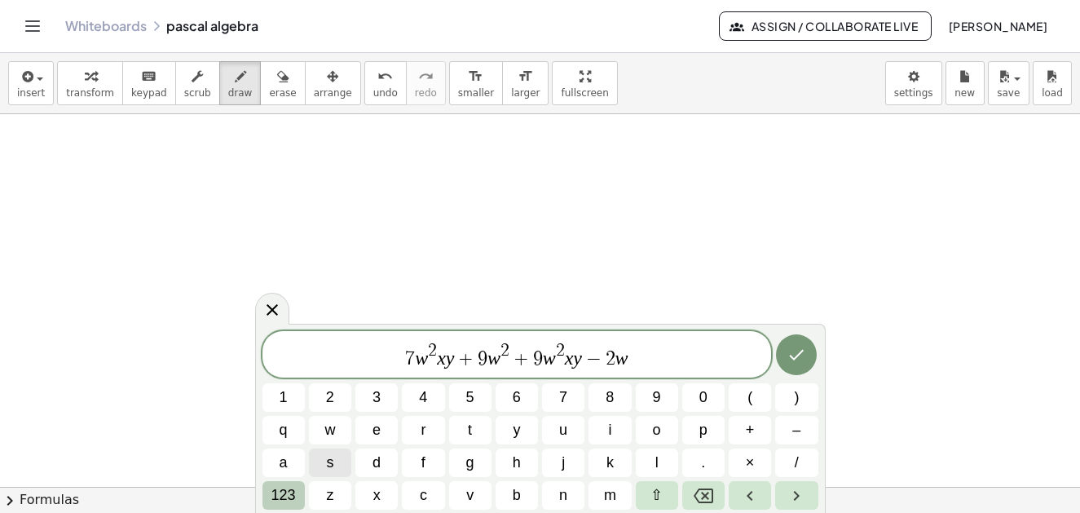
click at [281, 493] on span "123" at bounding box center [283, 495] width 24 height 22
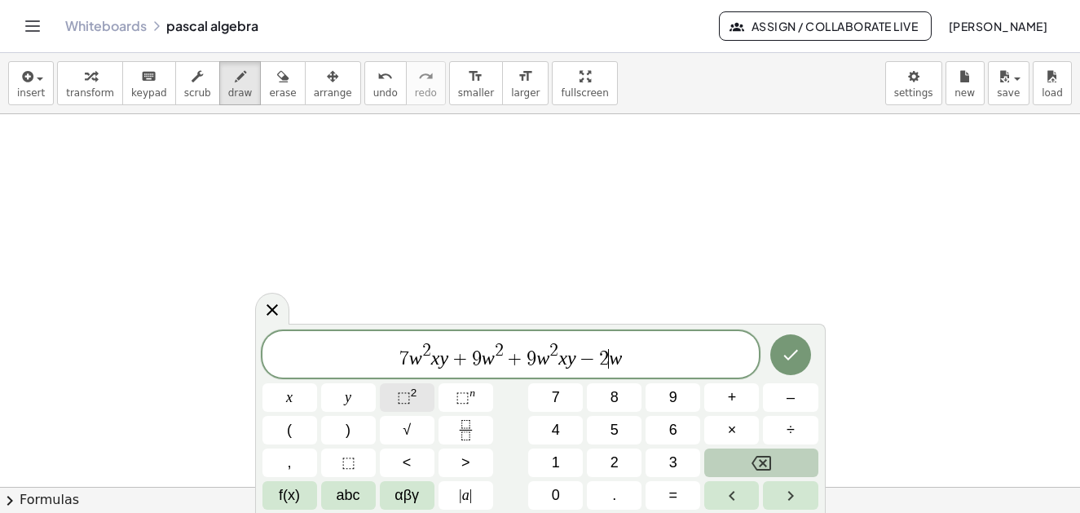
click at [429, 395] on button "⬚ 2" at bounding box center [407, 397] width 55 height 29
click at [639, 359] on span "7 w 2 x y + 9 w 2 + 9 w 2 x y − 2 ​ w" at bounding box center [510, 355] width 497 height 29
click at [631, 359] on span "7 w 2 x y + 9 w 2 + 9 w 2 x y − 2 ​ w" at bounding box center [510, 355] width 497 height 29
click at [615, 357] on var "w" at bounding box center [619, 357] width 13 height 21
click at [626, 357] on span "7 w 2 x y + 9 w 2 + 9 w 2 x y − 2 ​ w" at bounding box center [510, 355] width 497 height 29
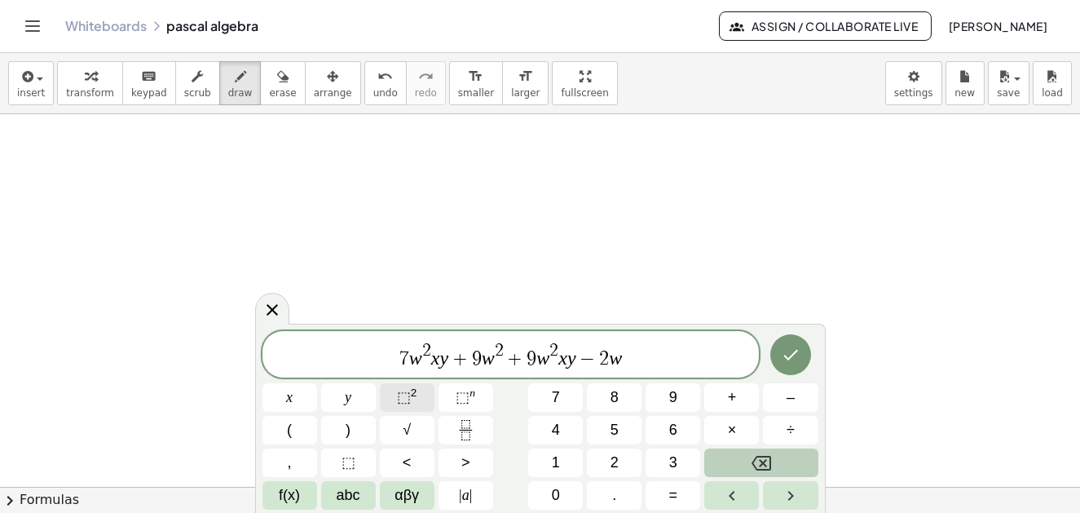
click at [408, 401] on span "⬚" at bounding box center [404, 397] width 14 height 16
click at [732, 394] on span "+" at bounding box center [732, 397] width 9 height 22
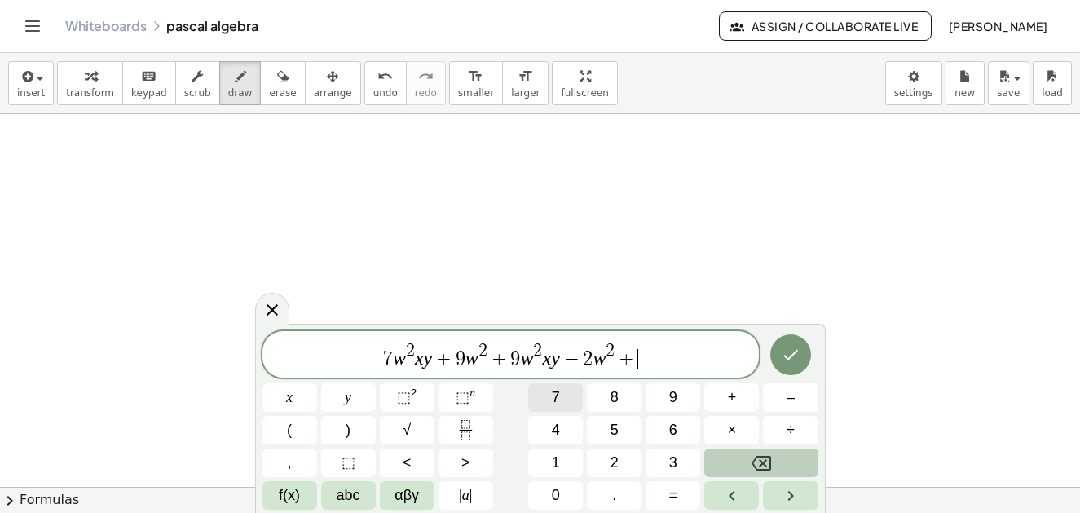
click at [555, 399] on span "7" at bounding box center [556, 397] width 8 height 22
click at [787, 400] on span "–" at bounding box center [790, 397] width 8 height 22
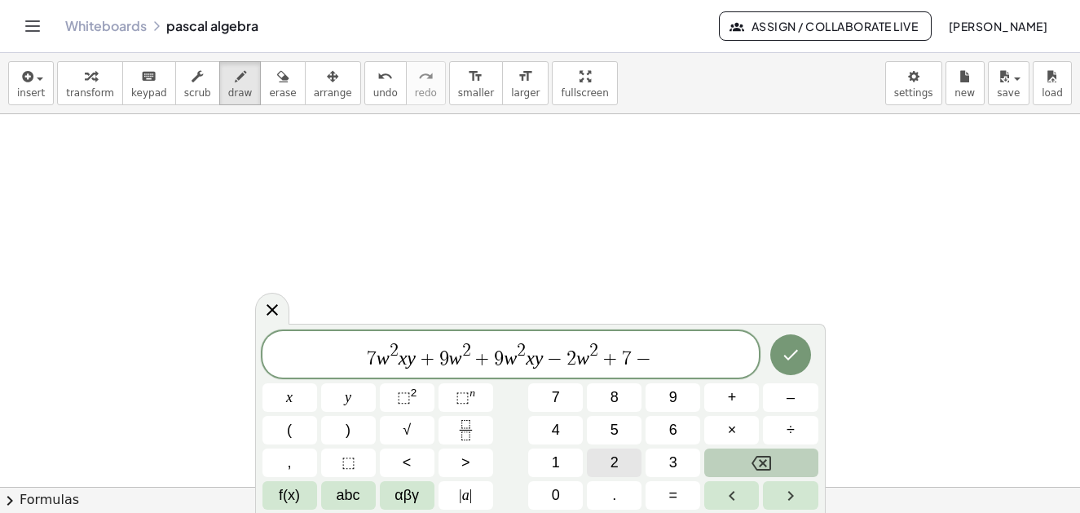
click at [619, 462] on button "2" at bounding box center [614, 462] width 55 height 29
click at [786, 357] on icon "Done" at bounding box center [790, 355] width 15 height 11
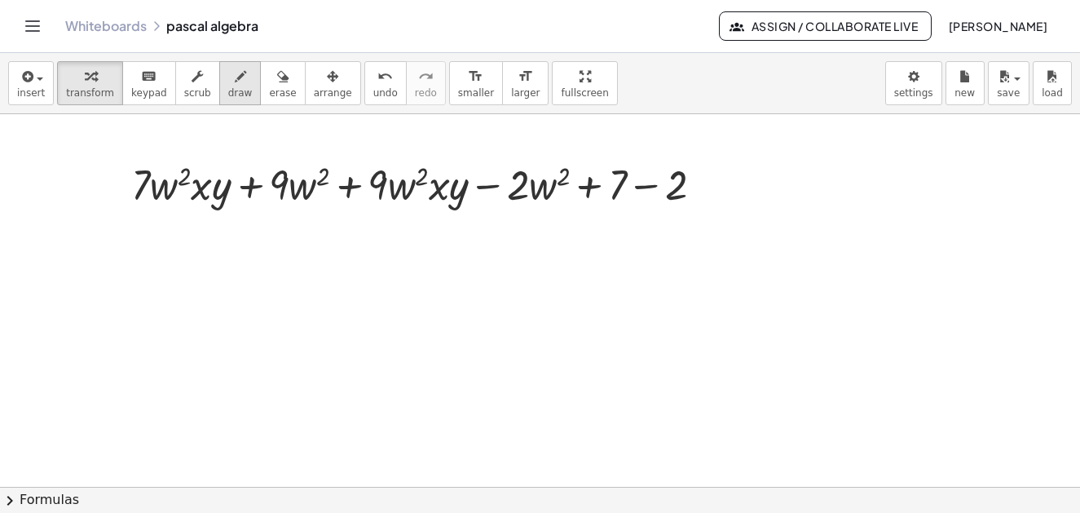
click at [228, 95] on span "draw" at bounding box center [240, 92] width 24 height 11
click at [0, 0] on div at bounding box center [0, 0] width 0 height 0
click at [235, 83] on icon "button" at bounding box center [240, 77] width 11 height 20
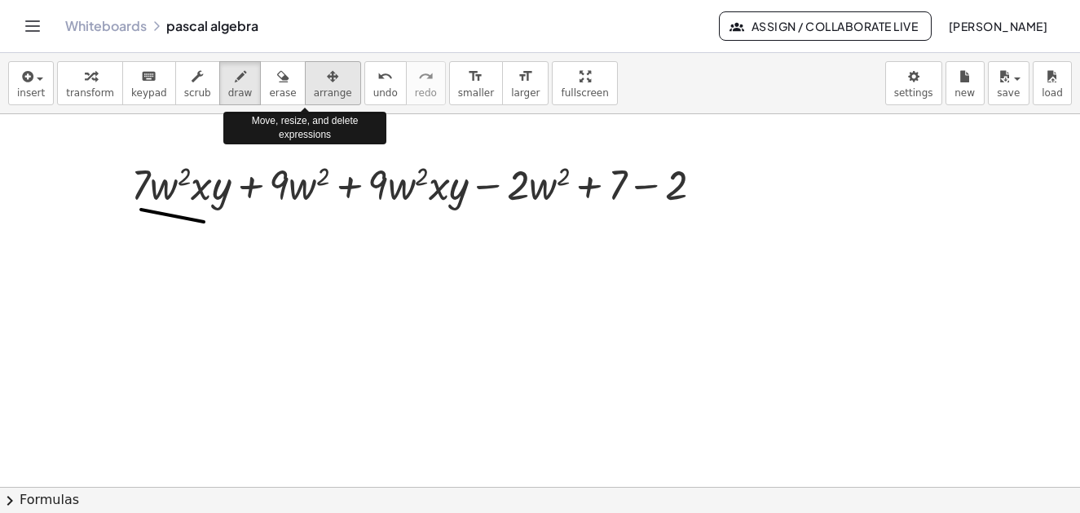
click at [327, 84] on icon "button" at bounding box center [332, 77] width 11 height 20
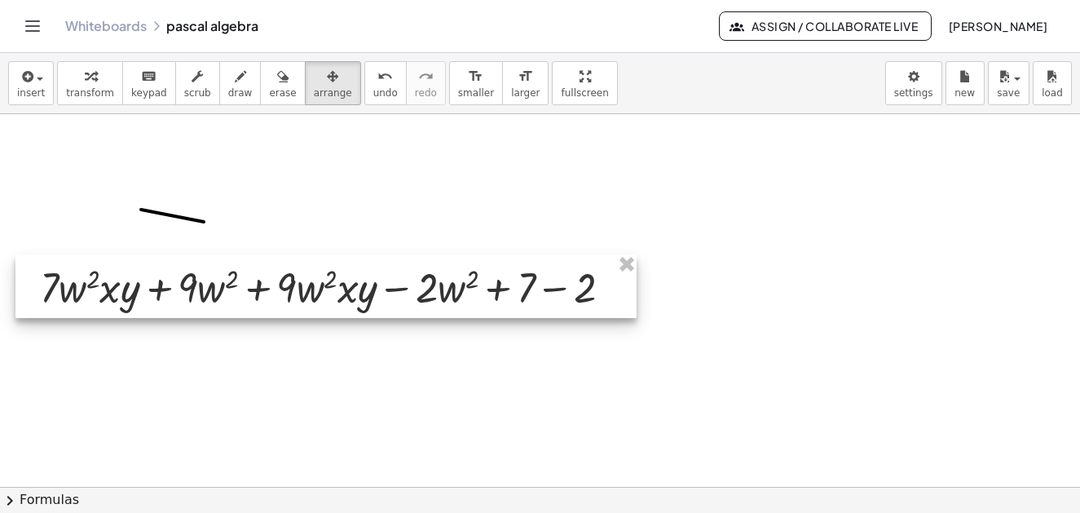
drag, startPoint x: 264, startPoint y: 203, endPoint x: 191, endPoint y: 306, distance: 126.2
click at [191, 306] on div at bounding box center [325, 286] width 621 height 64
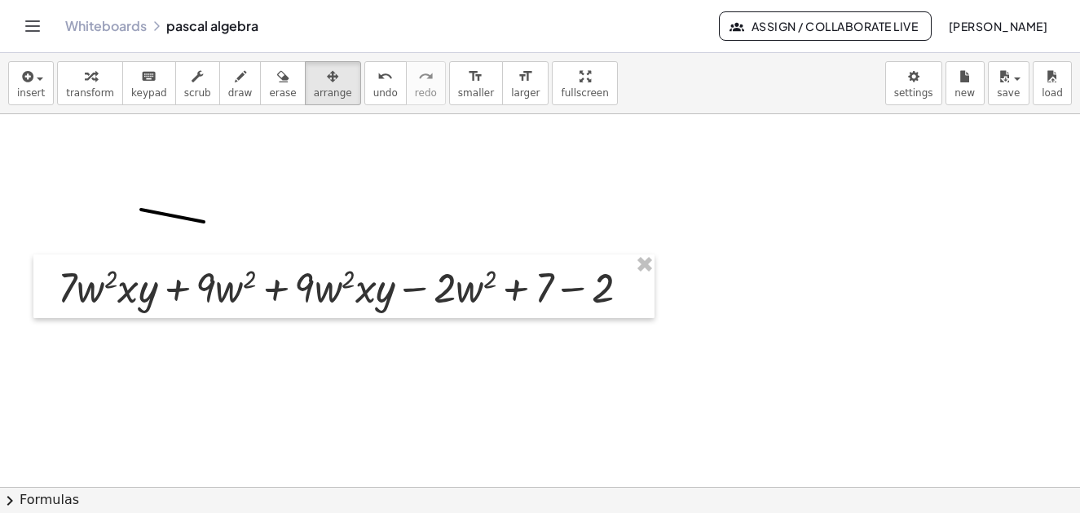
drag, startPoint x: 262, startPoint y: 84, endPoint x: 254, endPoint y: 200, distance: 116.0
click at [262, 87] on button "erase" at bounding box center [282, 83] width 45 height 44
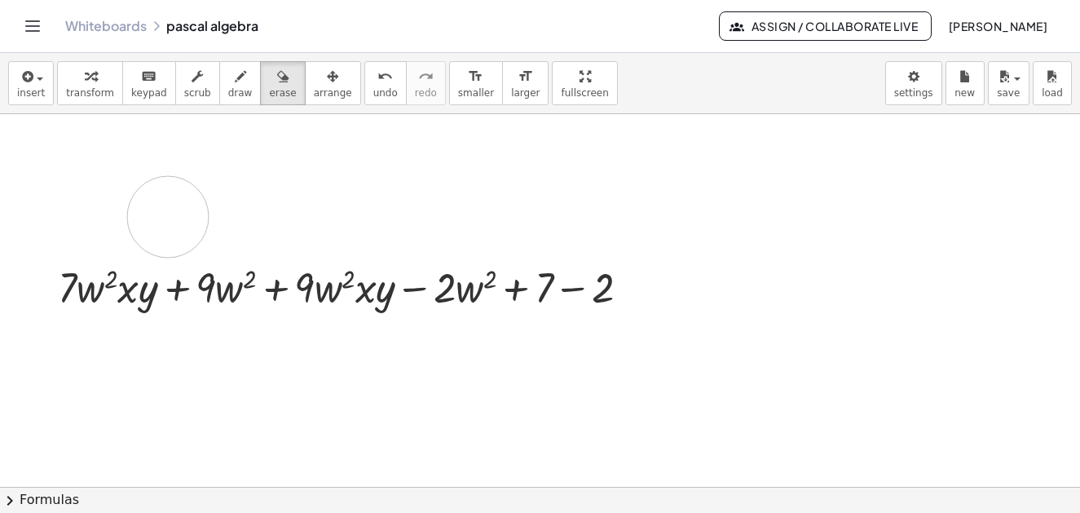
drag, startPoint x: 200, startPoint y: 214, endPoint x: 125, endPoint y: 202, distance: 76.8
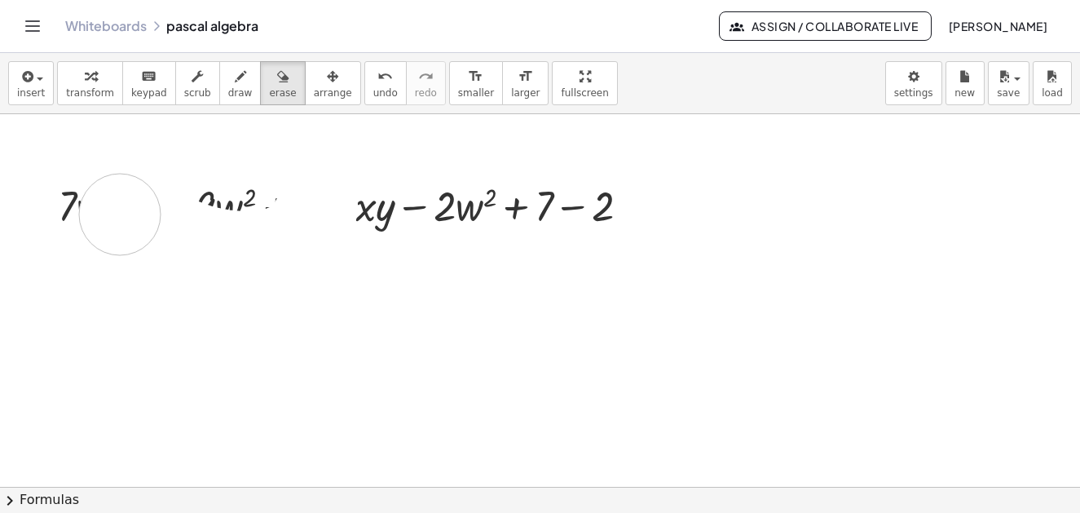
drag, startPoint x: 317, startPoint y: 205, endPoint x: 120, endPoint y: 214, distance: 197.4
click at [85, 72] on icon "button" at bounding box center [90, 77] width 11 height 20
click at [95, 88] on span "transform" at bounding box center [90, 92] width 48 height 11
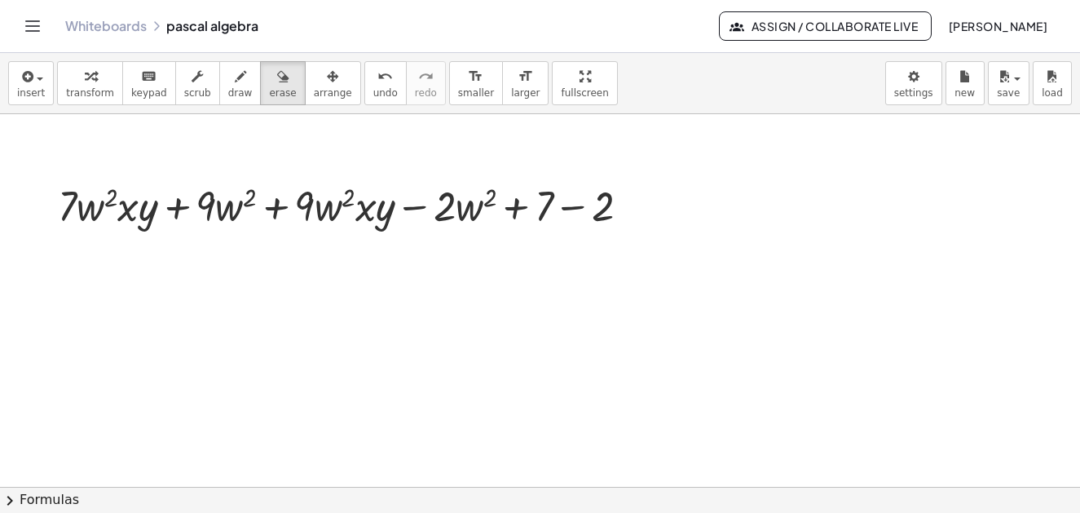
click at [96, 91] on span "transform" at bounding box center [90, 92] width 48 height 11
click at [90, 90] on span "transform" at bounding box center [90, 92] width 48 height 11
click at [72, 88] on span "transform" at bounding box center [90, 92] width 48 height 11
click at [83, 97] on span "transform" at bounding box center [90, 92] width 48 height 11
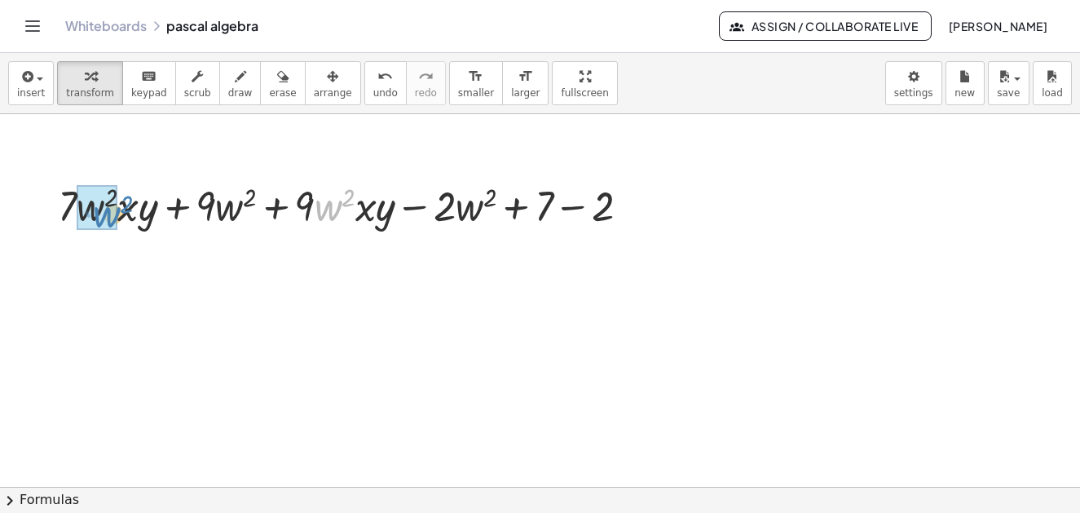
drag, startPoint x: 337, startPoint y: 214, endPoint x: 116, endPoint y: 221, distance: 221.8
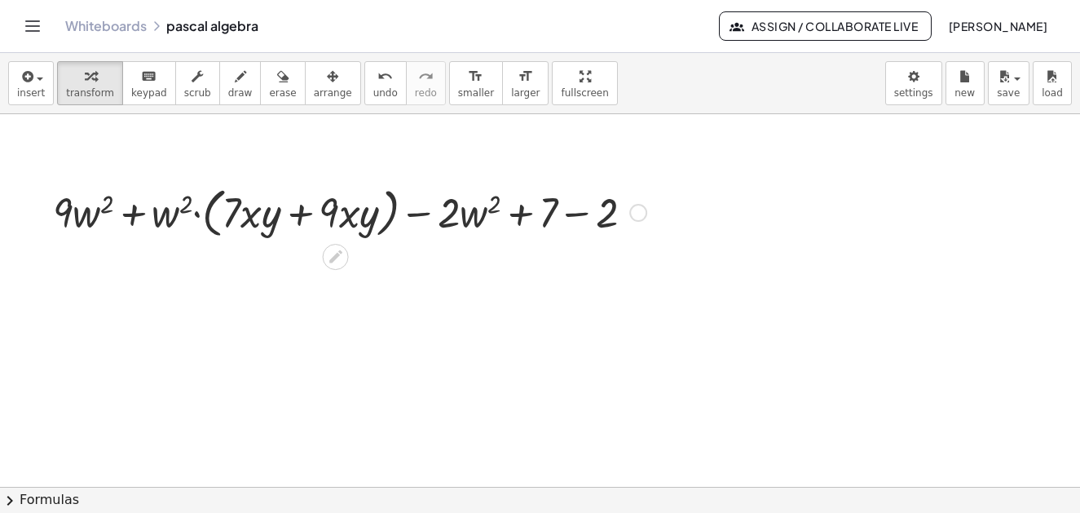
click at [303, 214] on div at bounding box center [350, 204] width 610 height 55
click at [297, 216] on div at bounding box center [350, 204] width 610 height 55
click at [298, 218] on div at bounding box center [350, 204] width 610 height 55
click at [296, 220] on div at bounding box center [350, 204] width 610 height 55
click at [300, 218] on div at bounding box center [350, 204] width 610 height 55
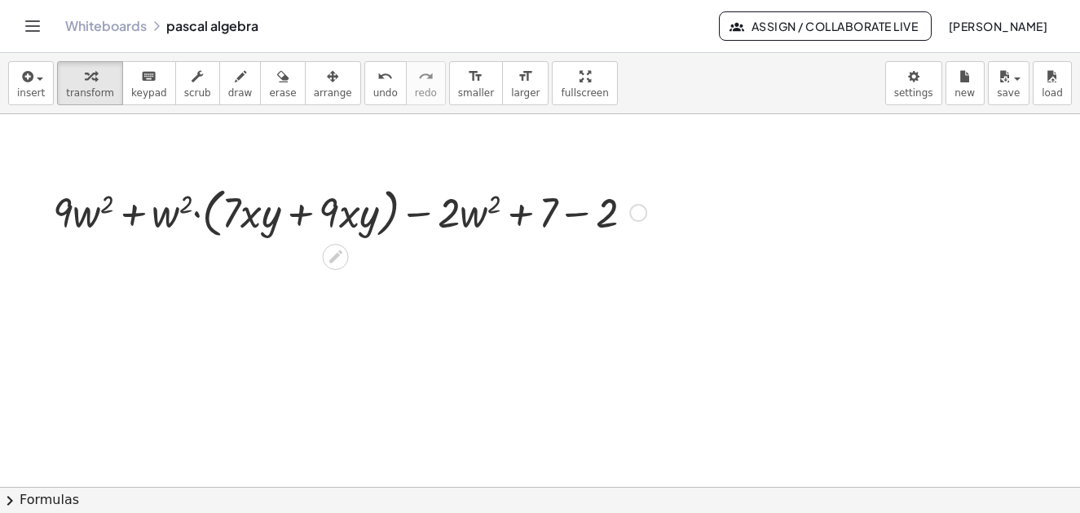
click at [300, 218] on div at bounding box center [350, 204] width 610 height 55
click at [200, 218] on div at bounding box center [350, 204] width 610 height 55
click at [198, 218] on div at bounding box center [350, 204] width 610 height 55
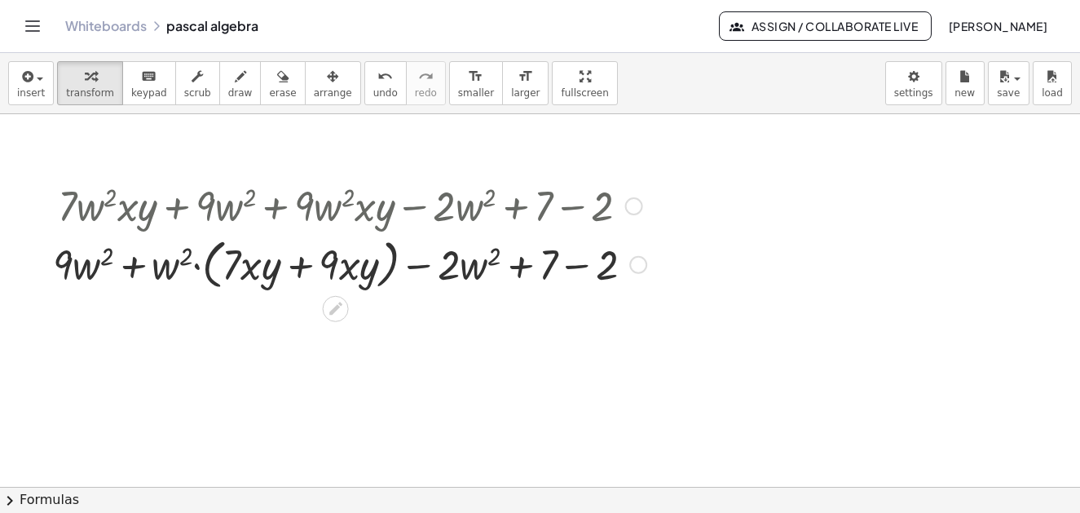
click at [312, 263] on div at bounding box center [350, 263] width 610 height 62
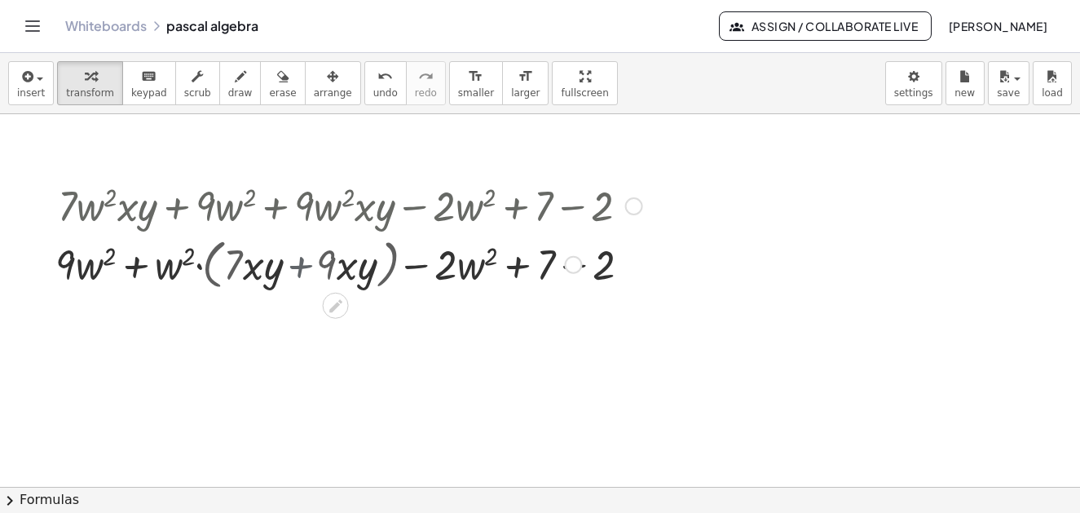
click at [312, 263] on div at bounding box center [350, 263] width 610 height 55
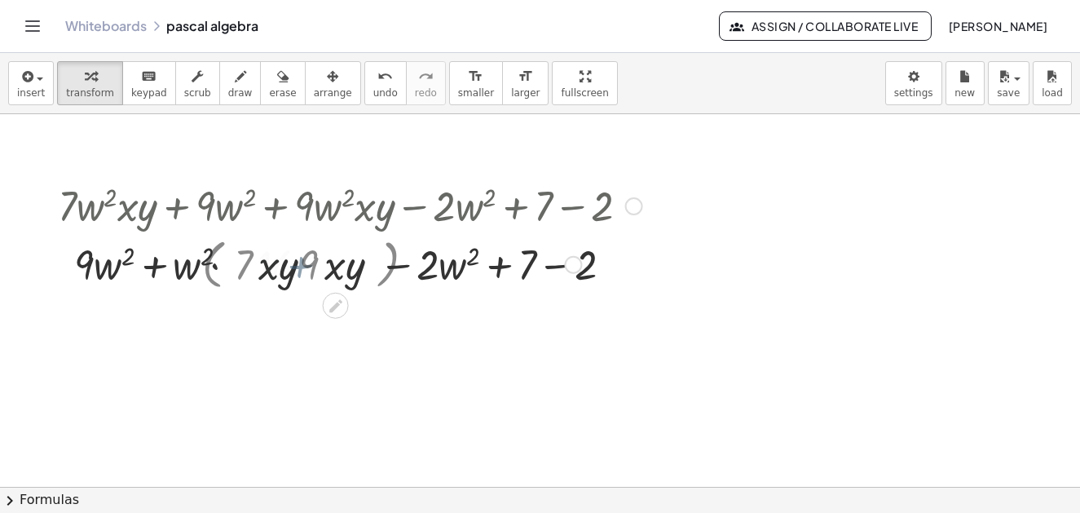
click at [312, 263] on div at bounding box center [350, 263] width 610 height 55
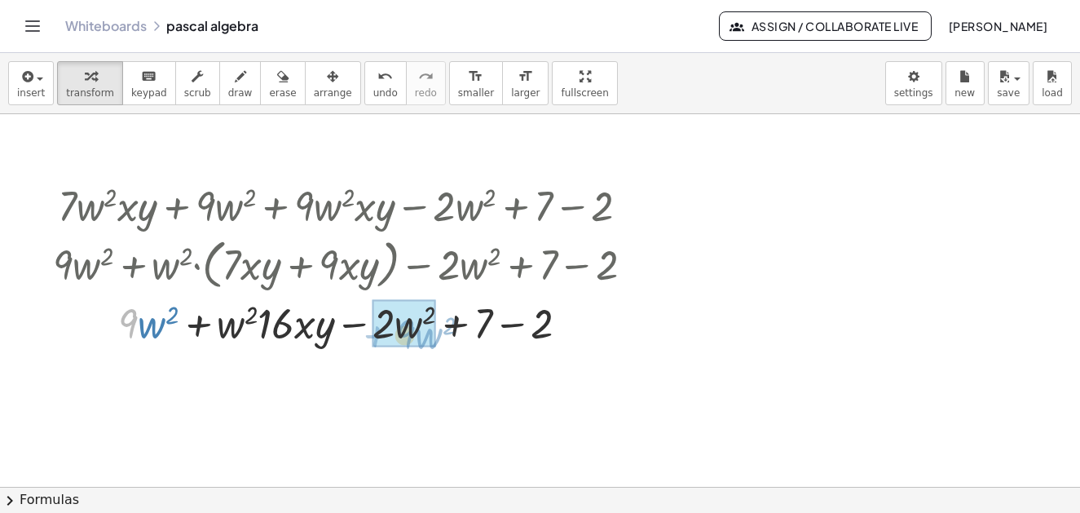
drag, startPoint x: 135, startPoint y: 326, endPoint x: 412, endPoint y: 337, distance: 277.3
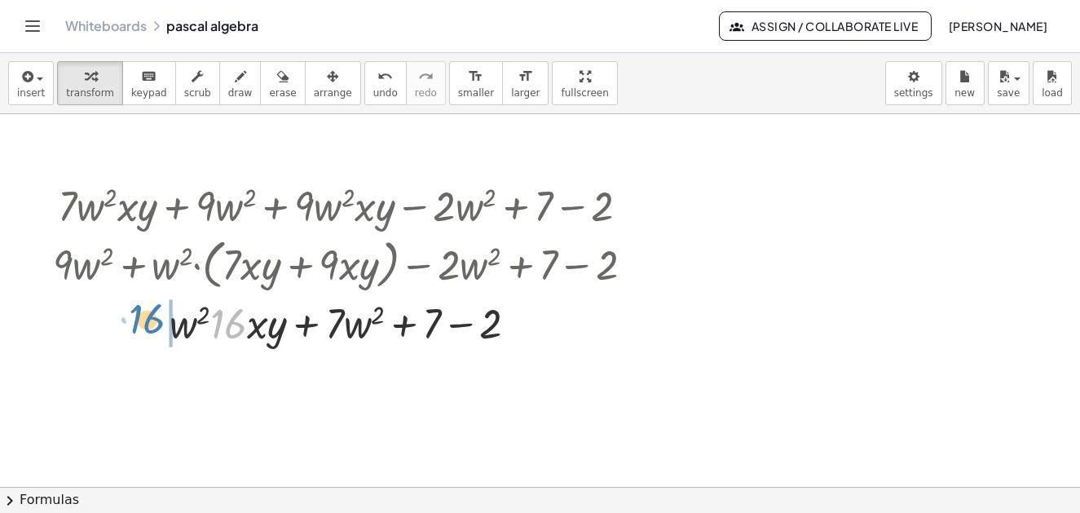
drag, startPoint x: 227, startPoint y: 331, endPoint x: 146, endPoint y: 326, distance: 81.6
click at [146, 326] on div at bounding box center [350, 321] width 610 height 55
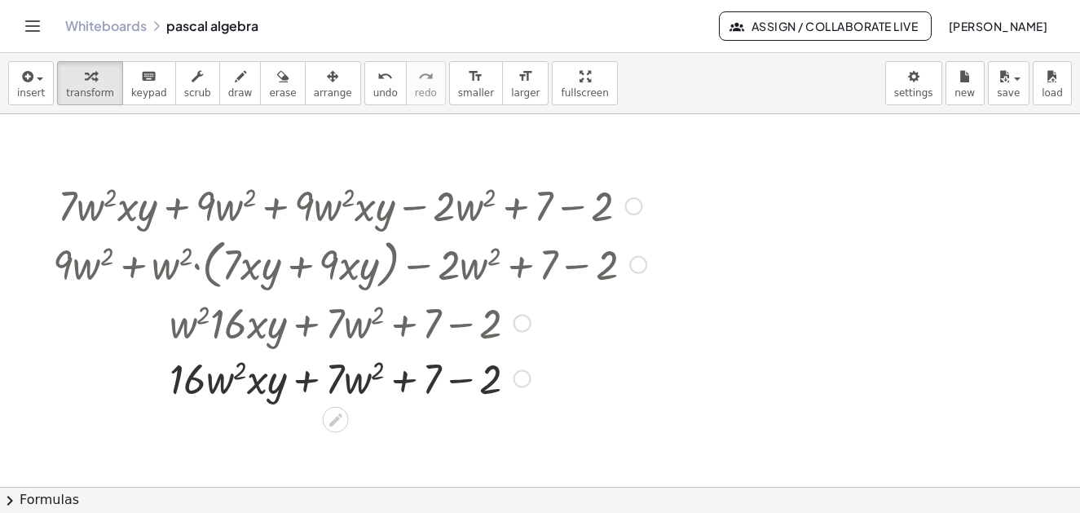
click at [455, 378] on div at bounding box center [350, 377] width 610 height 55
click at [457, 382] on div at bounding box center [350, 377] width 610 height 55
click at [458, 382] on div at bounding box center [350, 377] width 610 height 55
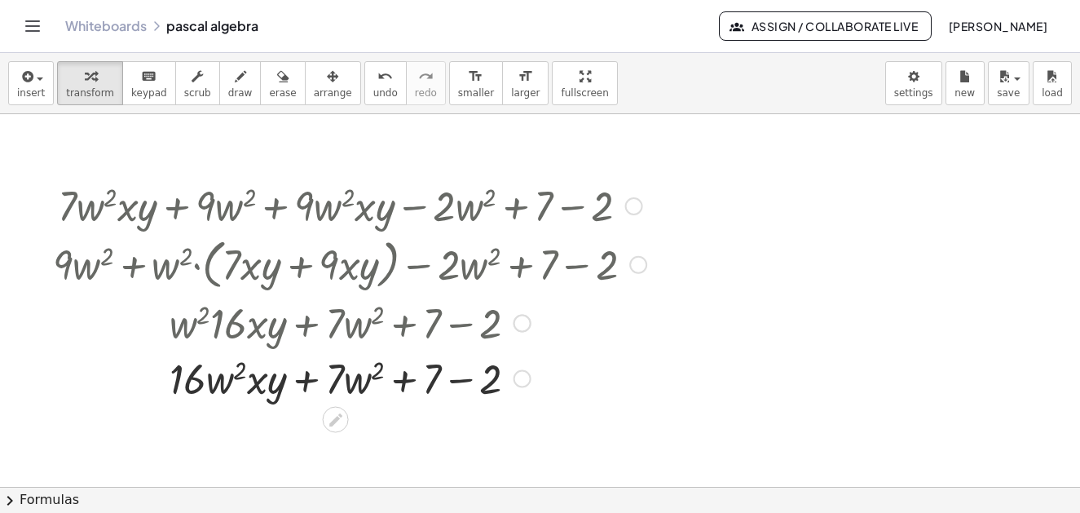
click at [458, 382] on div at bounding box center [350, 377] width 610 height 55
click at [462, 377] on div at bounding box center [350, 377] width 610 height 55
click at [458, 378] on div at bounding box center [350, 377] width 610 height 55
click at [451, 383] on div at bounding box center [350, 377] width 610 height 55
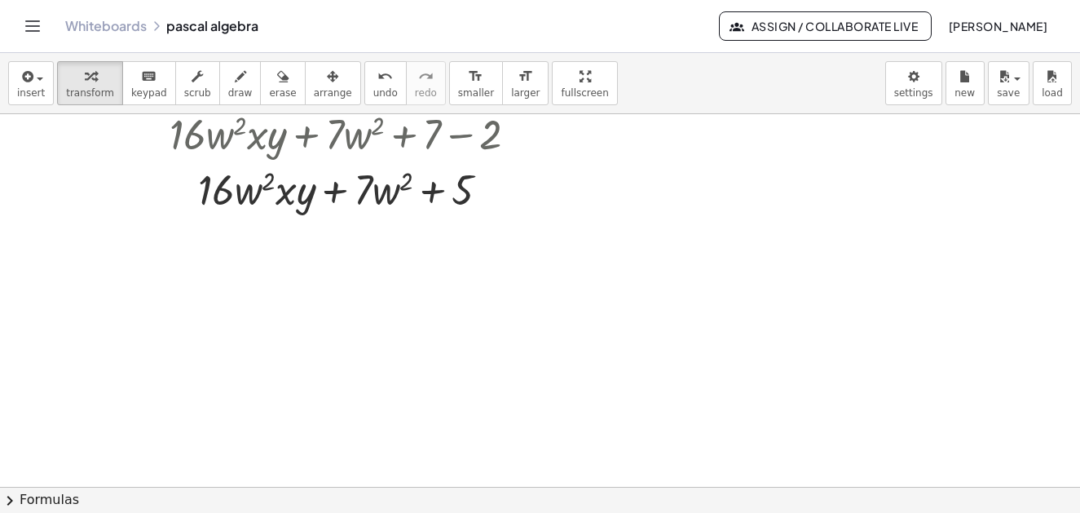
scroll to position [1490, 0]
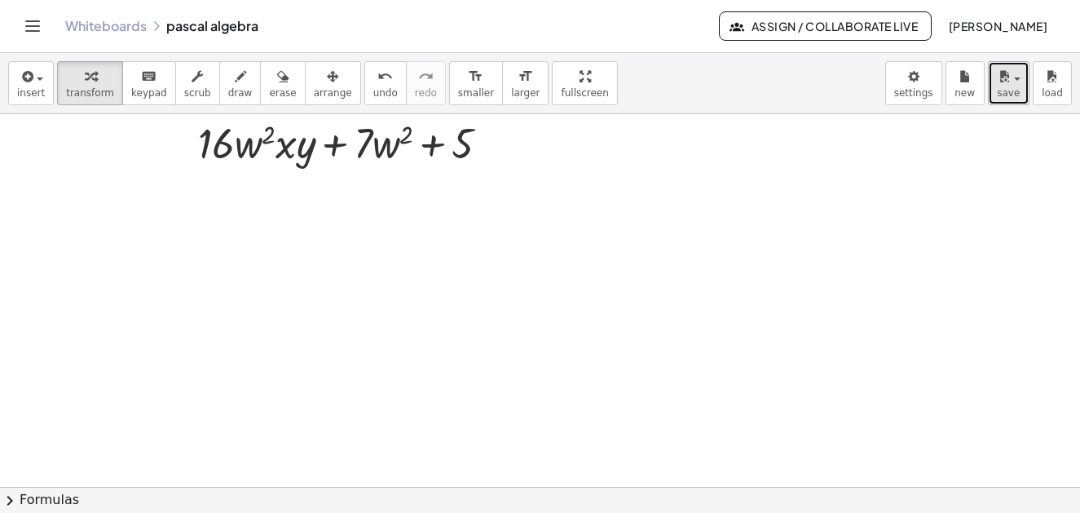
click at [1007, 88] on span "save" at bounding box center [1008, 92] width 23 height 11
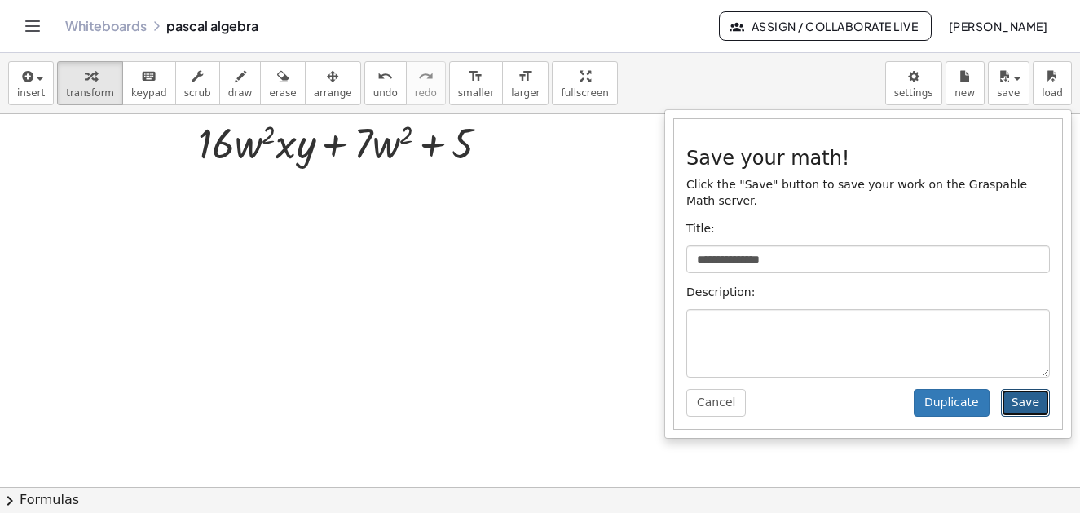
click at [1026, 389] on button "Save" at bounding box center [1025, 403] width 49 height 28
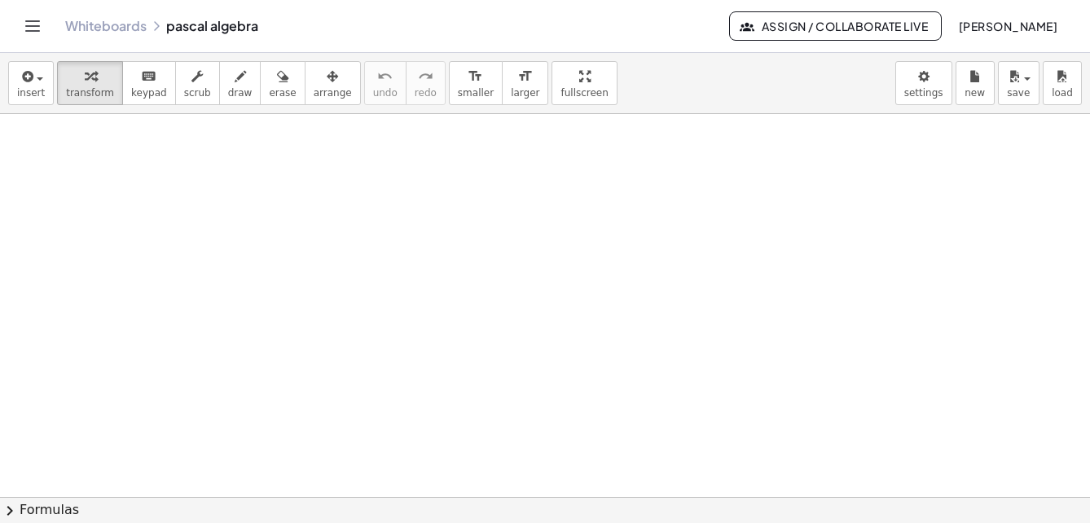
scroll to position [1858, 0]
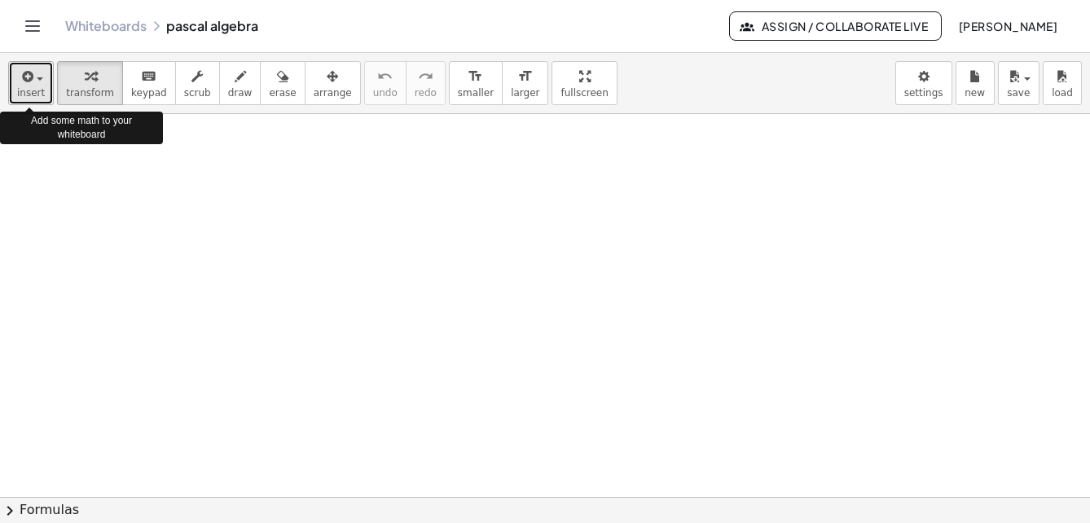
click at [42, 90] on button "insert" at bounding box center [31, 83] width 46 height 44
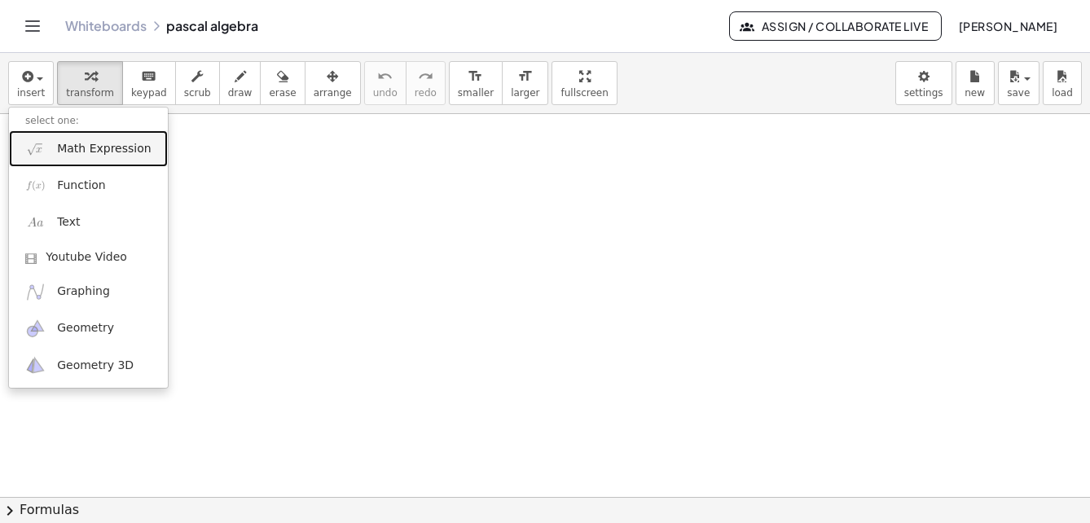
click at [82, 152] on span "Math Expression" at bounding box center [104, 149] width 94 height 16
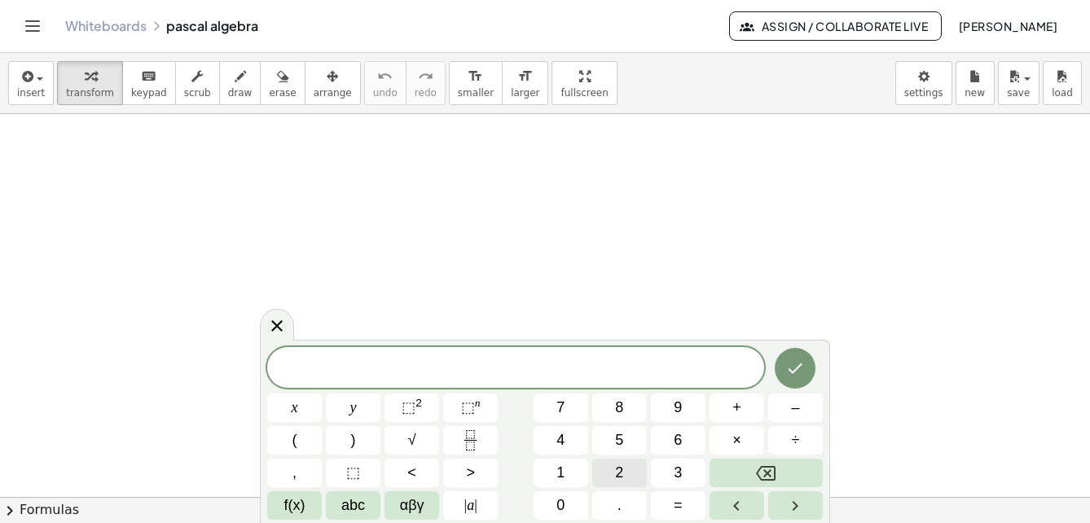
click at [620, 476] on span "2" at bounding box center [619, 473] width 8 height 22
click at [359, 502] on span "abc" at bounding box center [353, 506] width 24 height 22
click at [293, 406] on button "x" at bounding box center [294, 408] width 55 height 29
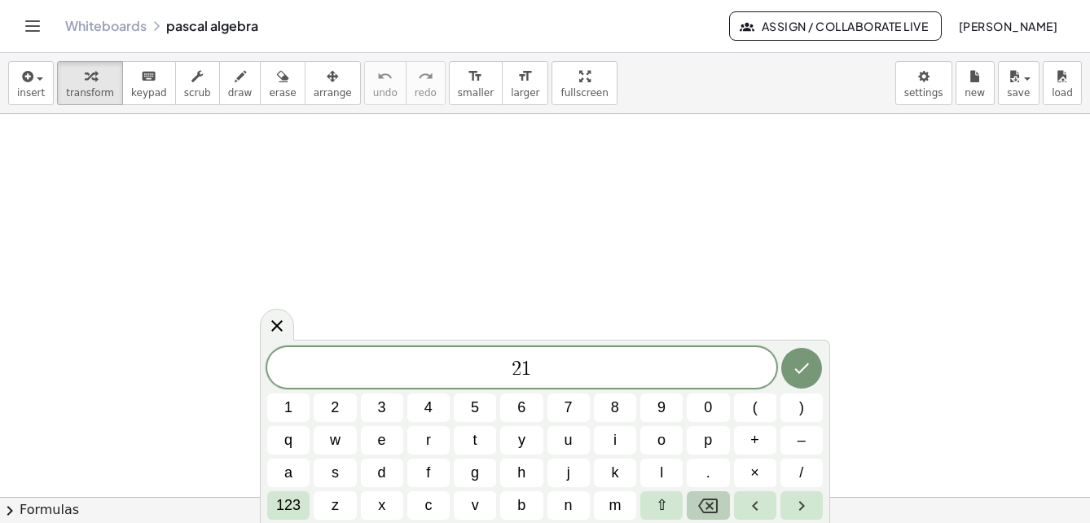
click at [711, 511] on icon "Backspace" at bounding box center [708, 506] width 20 height 20
click at [394, 504] on button "x" at bounding box center [382, 505] width 42 height 29
click at [750, 410] on button "(" at bounding box center [755, 408] width 42 height 29
click at [375, 505] on button "x" at bounding box center [382, 505] width 42 height 29
click at [758, 444] on span "+" at bounding box center [755, 441] width 9 height 22
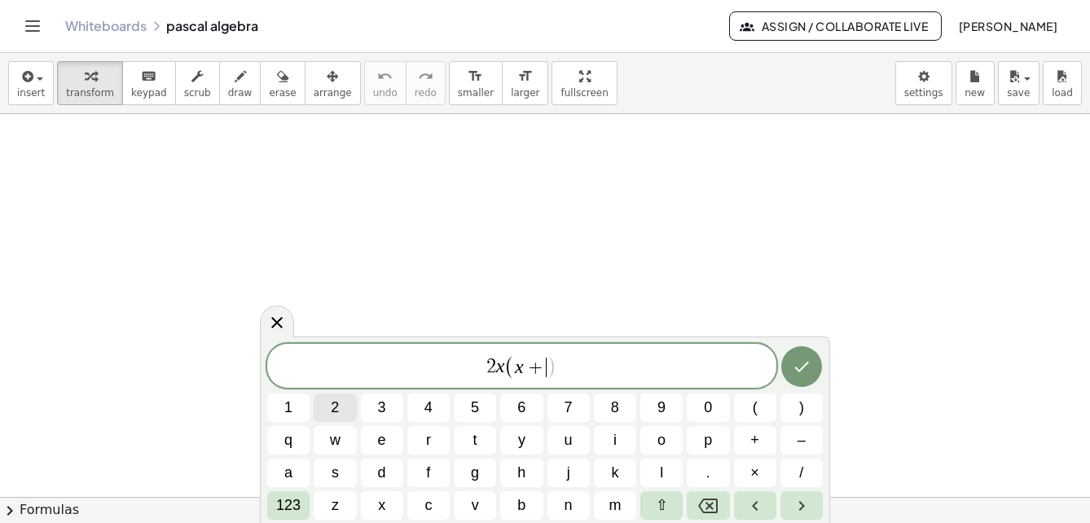
click at [344, 408] on button "2" at bounding box center [335, 408] width 42 height 29
click at [804, 408] on span ")" at bounding box center [802, 408] width 5 height 22
click at [753, 437] on span "+" at bounding box center [755, 441] width 9 height 22
click at [341, 405] on button "2" at bounding box center [335, 408] width 42 height 29
click at [334, 403] on span "2" at bounding box center [335, 408] width 8 height 22
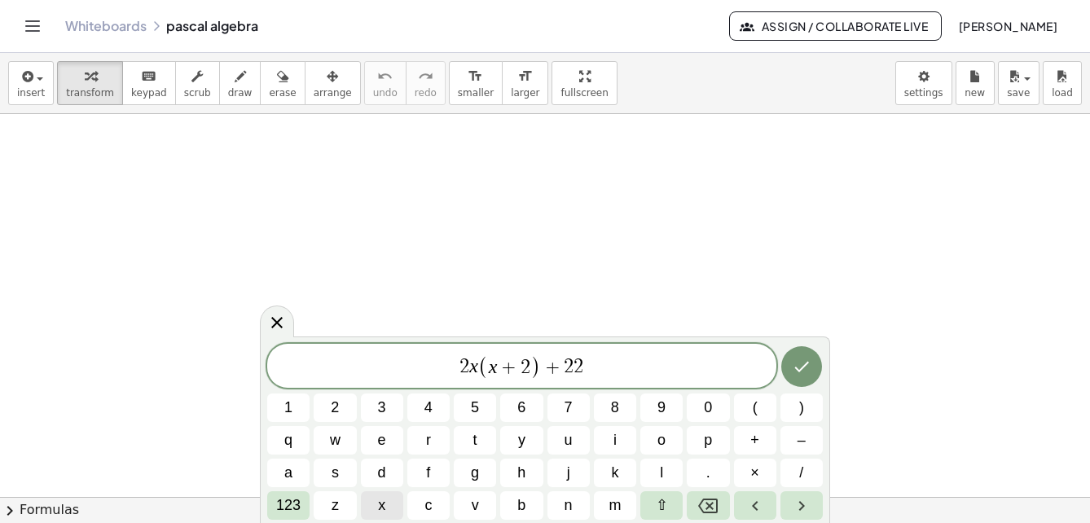
click at [381, 507] on span "x" at bounding box center [381, 506] width 7 height 22
click at [583, 363] on var "x" at bounding box center [583, 366] width 9 height 21
click at [799, 372] on icon "Done" at bounding box center [802, 367] width 20 height 20
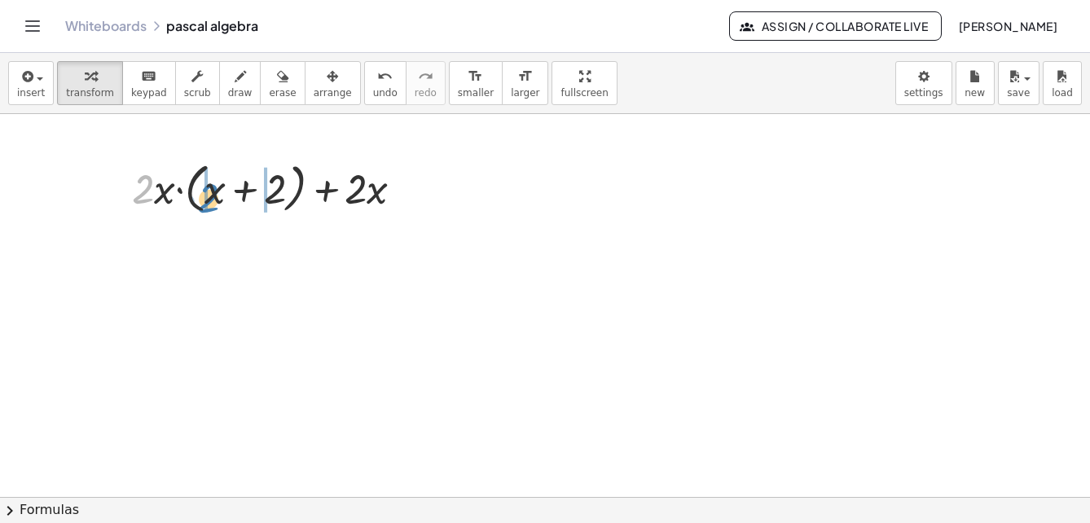
drag, startPoint x: 148, startPoint y: 197, endPoint x: 214, endPoint y: 205, distance: 65.6
click at [214, 205] on div at bounding box center [274, 187] width 301 height 62
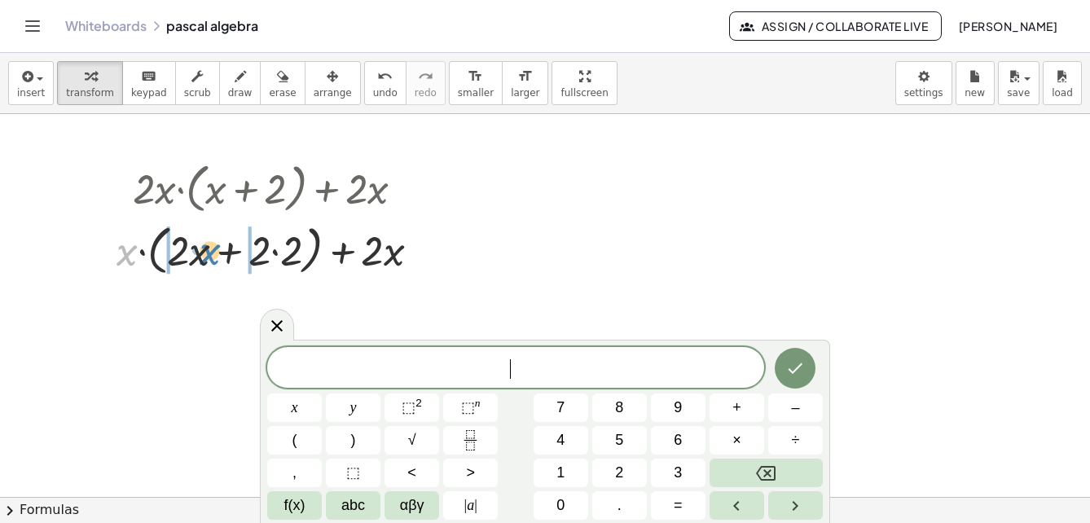
drag, startPoint x: 125, startPoint y: 256, endPoint x: 208, endPoint y: 255, distance: 83.1
click at [208, 255] on div at bounding box center [274, 249] width 333 height 62
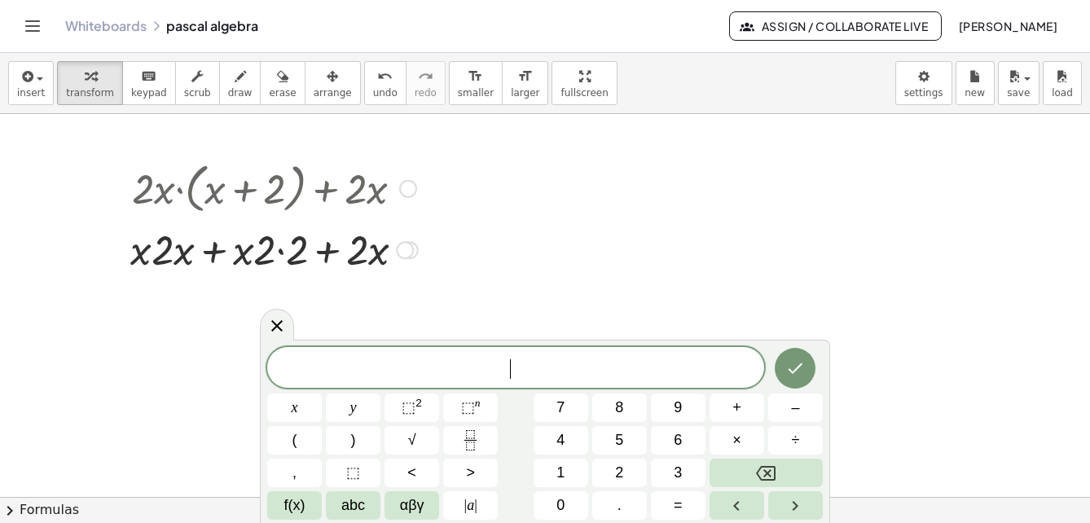
click at [167, 253] on div at bounding box center [274, 248] width 304 height 55
drag, startPoint x: 134, startPoint y: 253, endPoint x: 166, endPoint y: 258, distance: 33.0
click at [193, 256] on div at bounding box center [274, 248] width 304 height 55
click at [136, 271] on div at bounding box center [274, 248] width 304 height 55
click at [147, 267] on div at bounding box center [274, 248] width 304 height 55
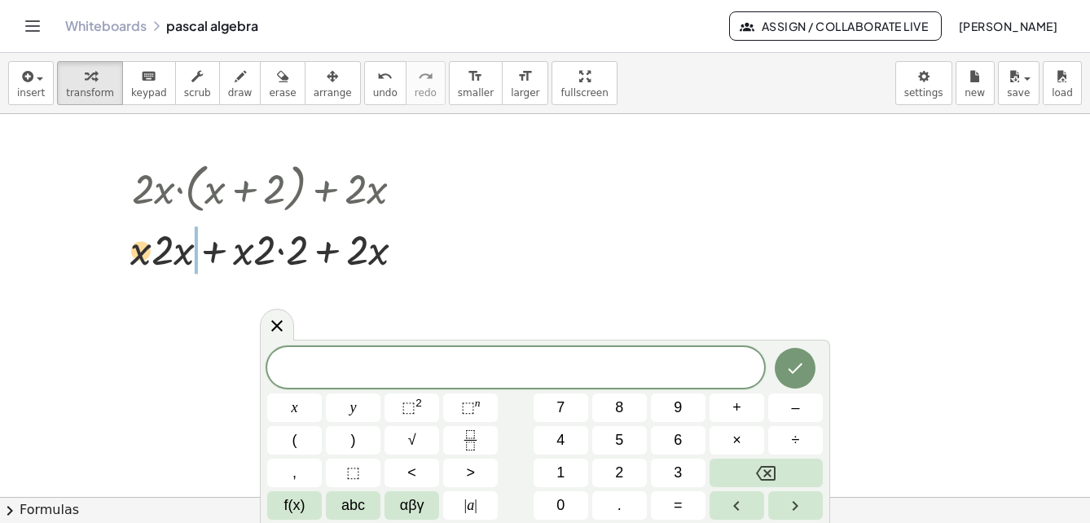
click at [151, 266] on div at bounding box center [274, 248] width 304 height 55
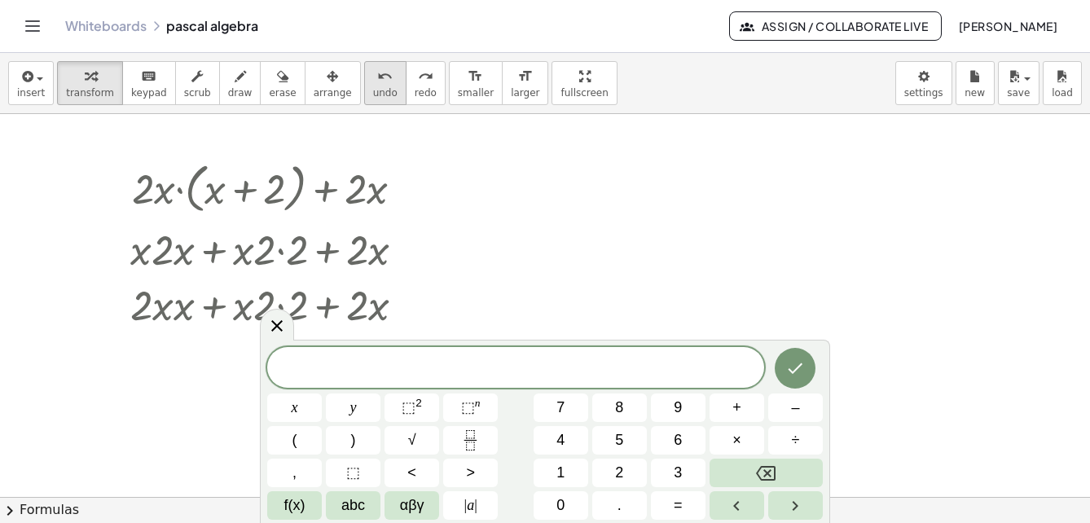
click at [373, 90] on span "undo" at bounding box center [385, 92] width 24 height 11
click at [173, 311] on div at bounding box center [274, 303] width 304 height 55
click at [181, 311] on div at bounding box center [274, 303] width 304 height 55
click at [178, 310] on div at bounding box center [274, 303] width 304 height 55
click at [177, 311] on div at bounding box center [274, 303] width 304 height 55
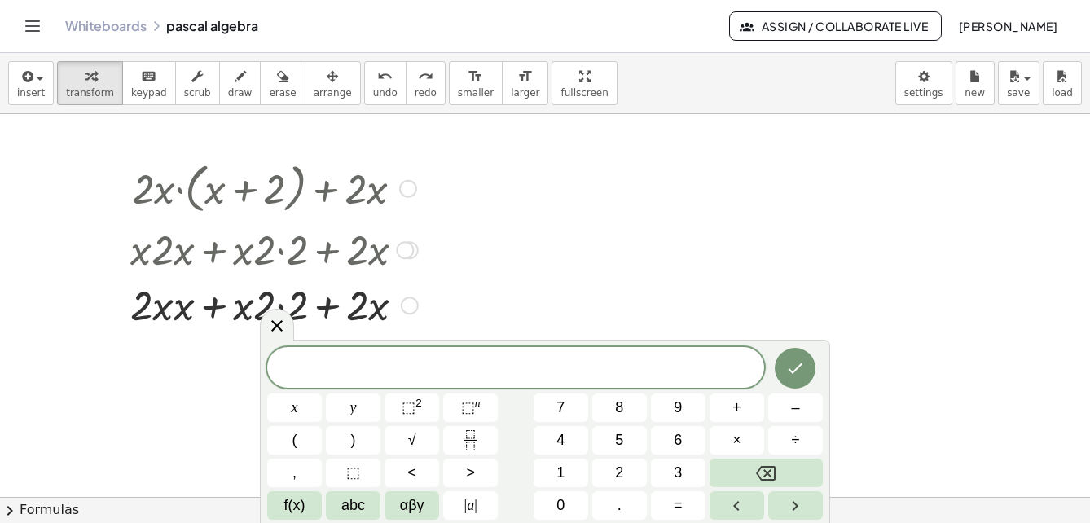
click at [177, 311] on div at bounding box center [274, 303] width 304 height 55
click at [178, 312] on div at bounding box center [274, 303] width 304 height 55
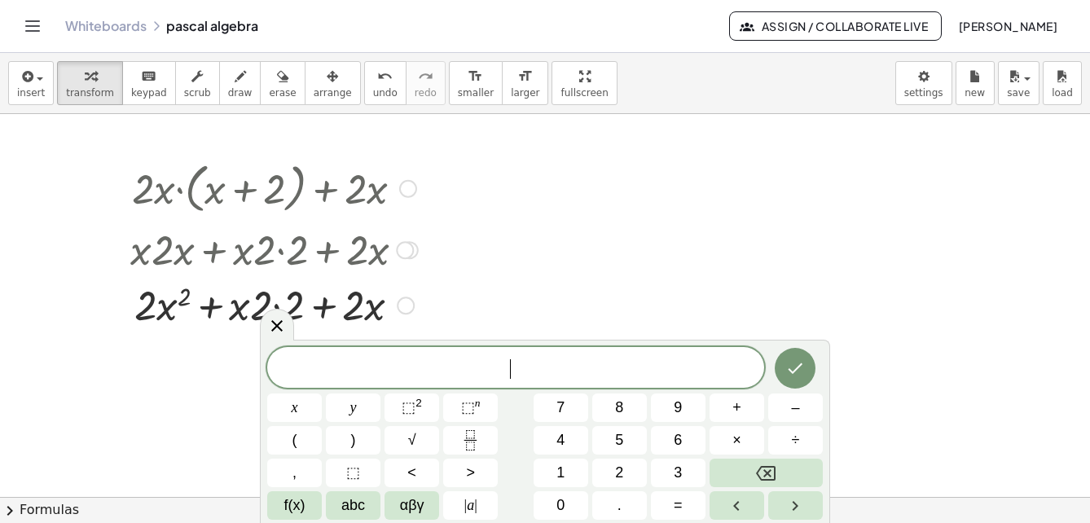
click at [178, 312] on div at bounding box center [274, 303] width 304 height 55
click at [281, 249] on div at bounding box center [274, 248] width 304 height 55
click at [281, 251] on div at bounding box center [274, 248] width 304 height 55
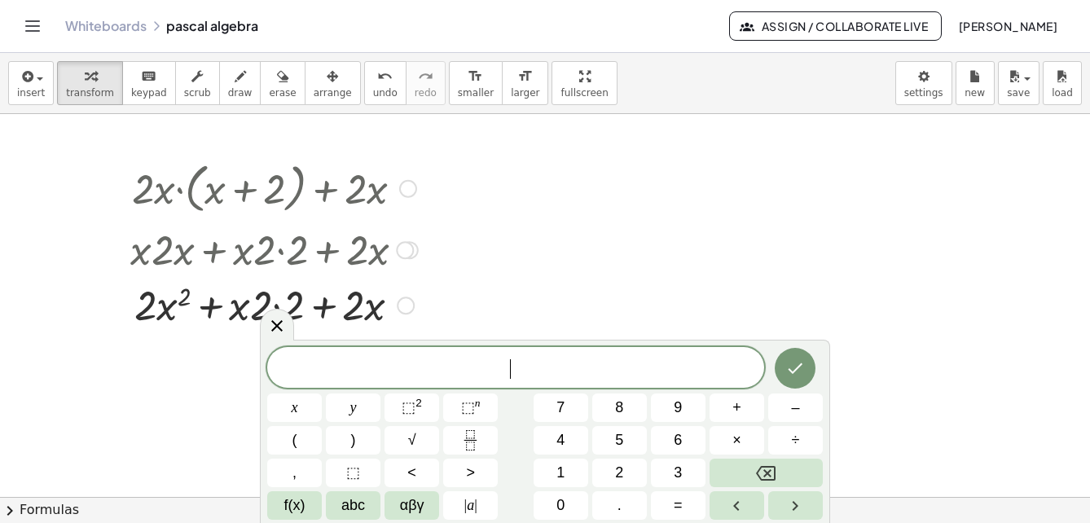
type textarea "**********"
click at [281, 251] on div at bounding box center [274, 248] width 304 height 55
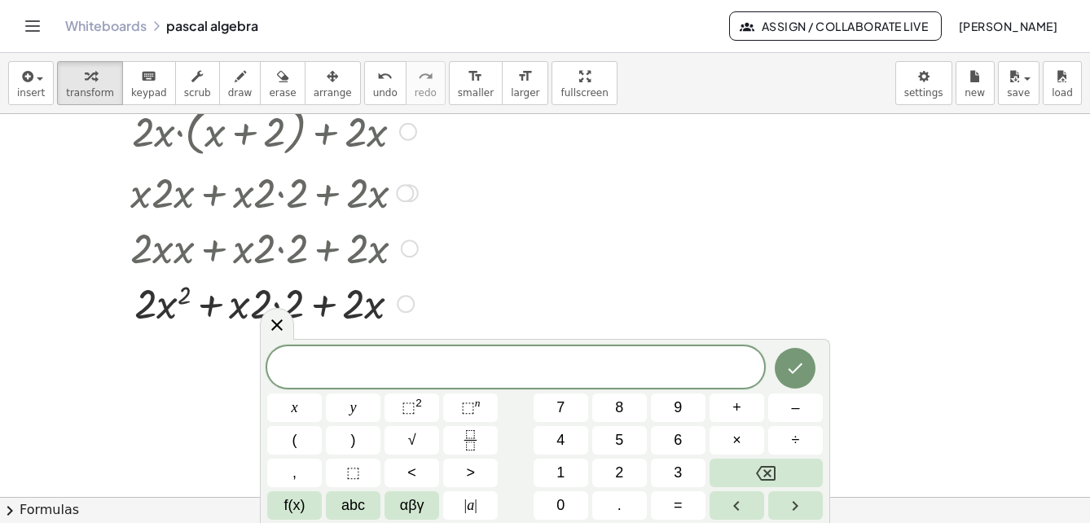
click at [279, 251] on div at bounding box center [273, 246] width 311 height 55
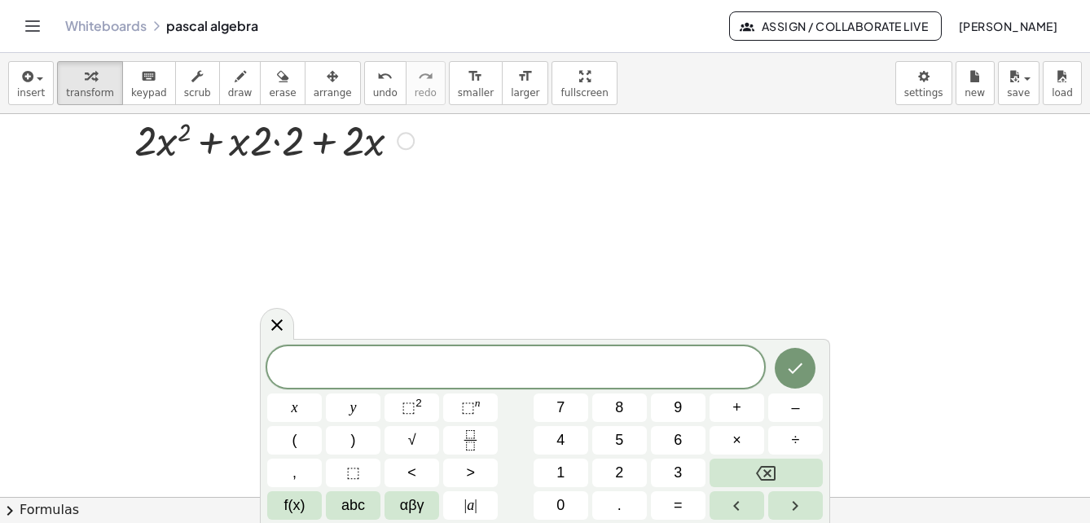
click at [280, 143] on div at bounding box center [274, 139] width 304 height 55
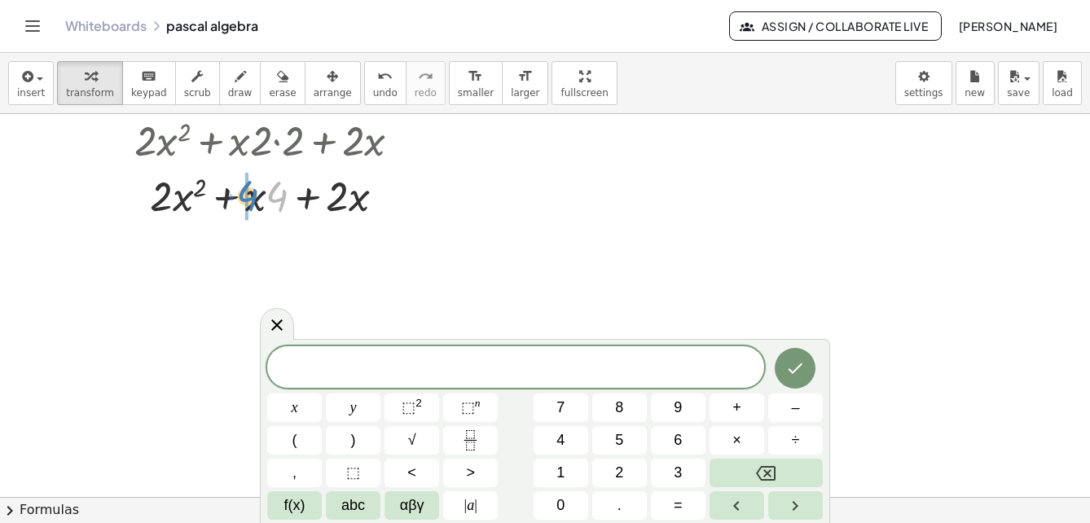
drag, startPoint x: 272, startPoint y: 197, endPoint x: 242, endPoint y: 196, distance: 30.2
click at [242, 196] on div at bounding box center [274, 194] width 304 height 55
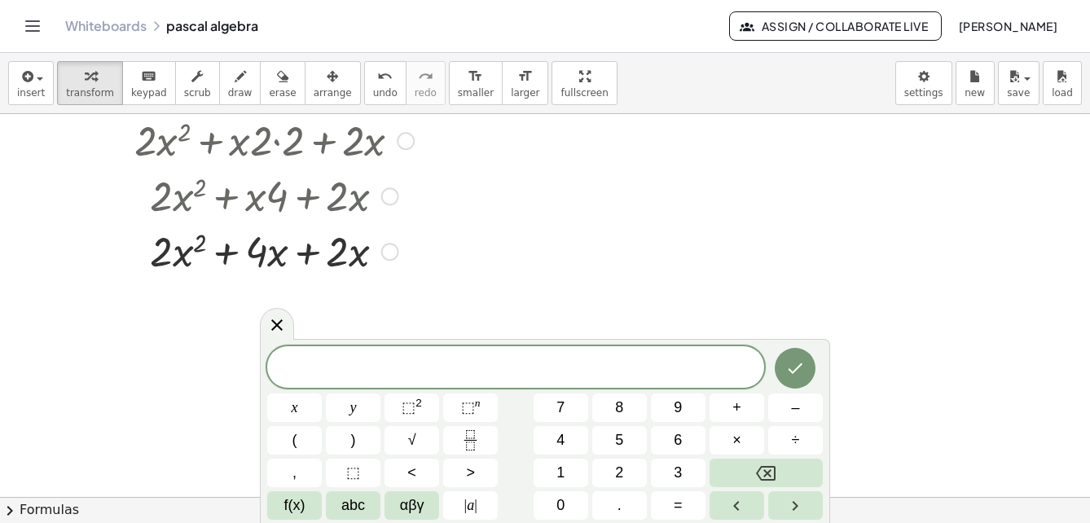
click at [308, 256] on div at bounding box center [274, 249] width 304 height 55
click at [308, 253] on div at bounding box center [274, 249] width 304 height 55
click at [307, 258] on div at bounding box center [274, 249] width 304 height 55
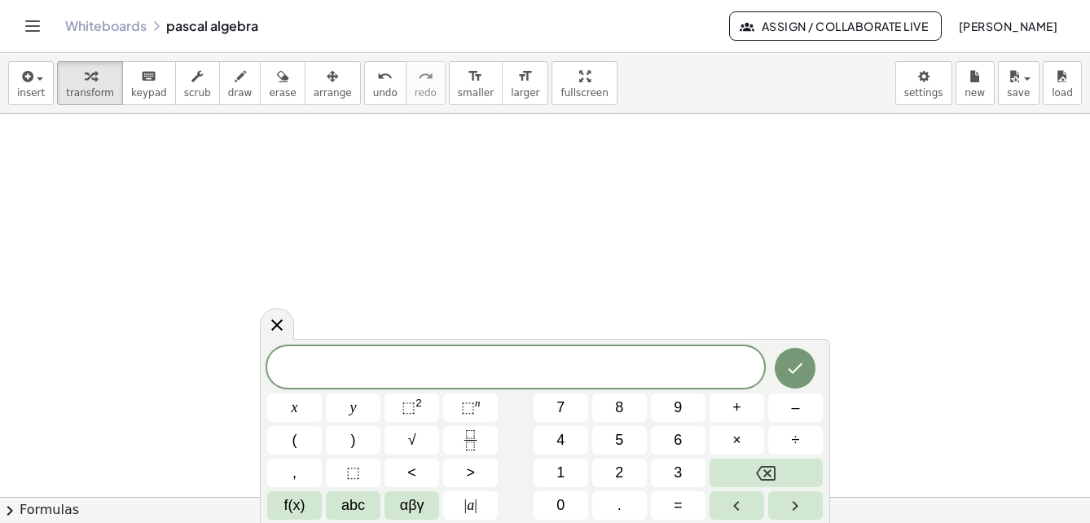
scroll to position [2380, 0]
click at [235, 85] on icon "button" at bounding box center [240, 77] width 11 height 20
click at [0, 0] on div at bounding box center [0, 0] width 0 height 0
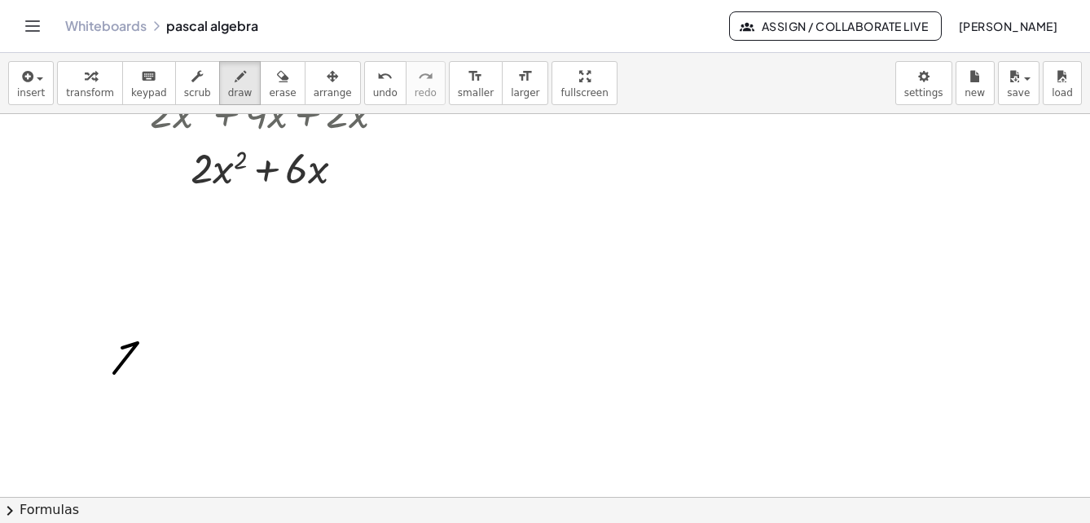
scroll to position [2461, 0]
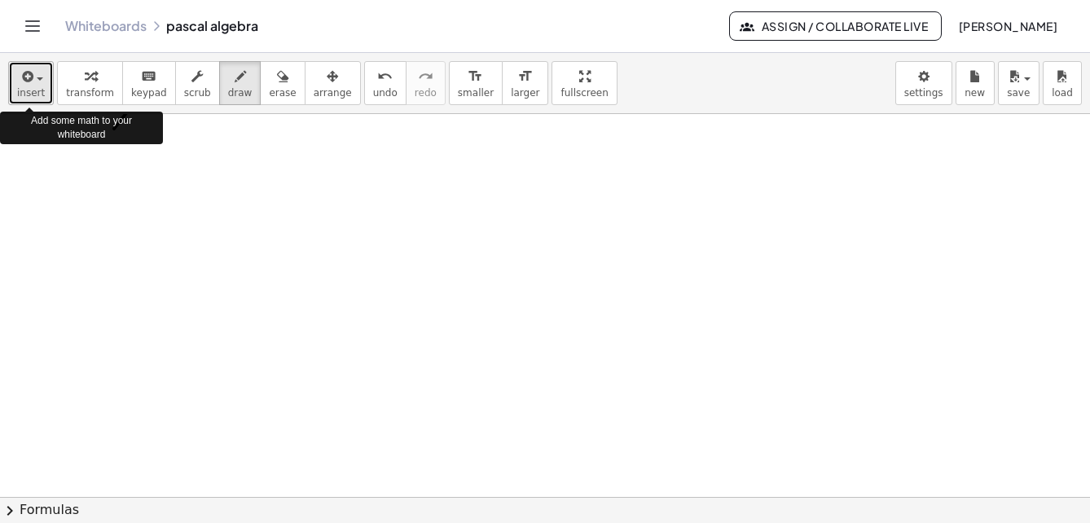
click at [41, 79] on span "button" at bounding box center [40, 78] width 7 height 3
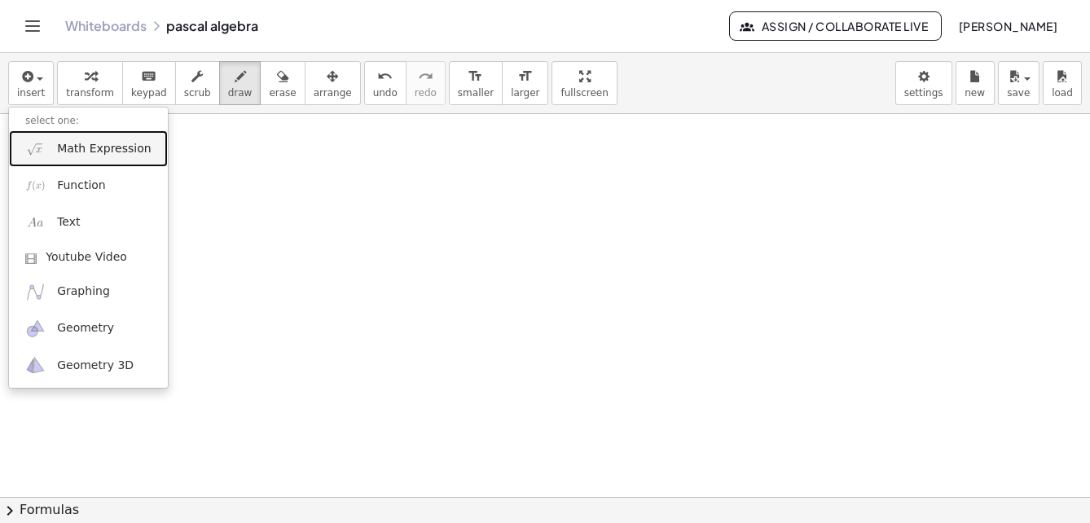
click at [82, 151] on span "Math Expression" at bounding box center [104, 149] width 94 height 16
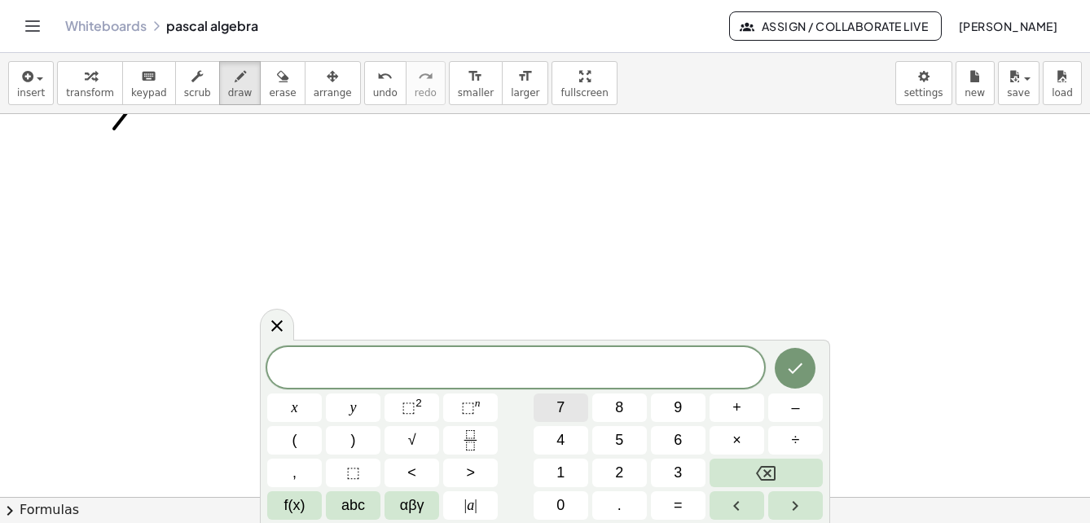
click at [568, 408] on button "7" at bounding box center [561, 408] width 55 height 29
click at [355, 509] on span "abc" at bounding box center [353, 506] width 24 height 22
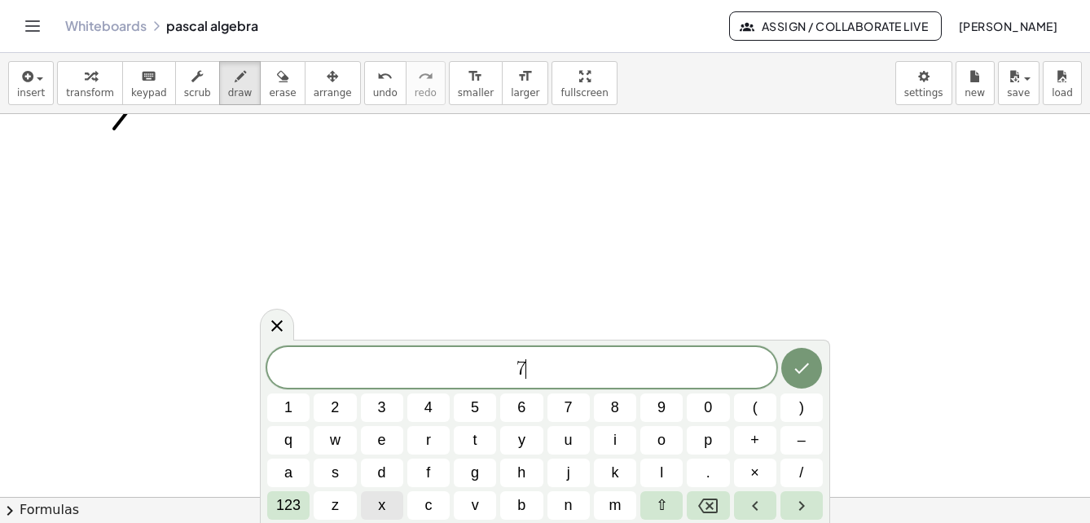
click at [381, 507] on span "x" at bounding box center [381, 506] width 7 height 22
click at [758, 409] on button "(" at bounding box center [755, 408] width 42 height 29
click at [660, 407] on span "9" at bounding box center [662, 408] width 8 height 22
click at [383, 506] on span "x" at bounding box center [381, 506] width 7 height 22
click at [757, 438] on span "+" at bounding box center [755, 441] width 9 height 22
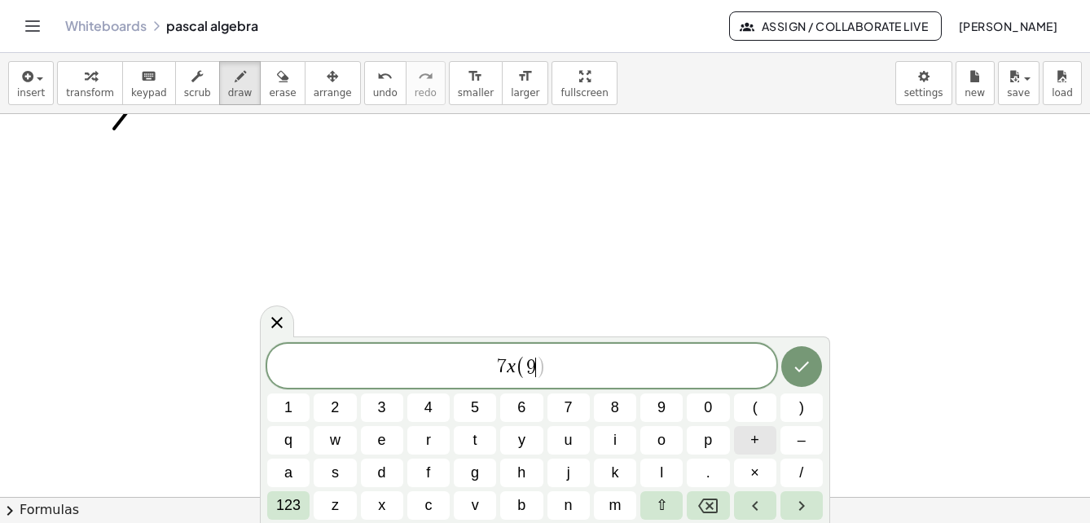
click at [754, 442] on span "+" at bounding box center [755, 441] width 9 height 22
click at [754, 439] on span "+" at bounding box center [755, 441] width 9 height 22
click at [755, 439] on span "+" at bounding box center [755, 441] width 9 height 22
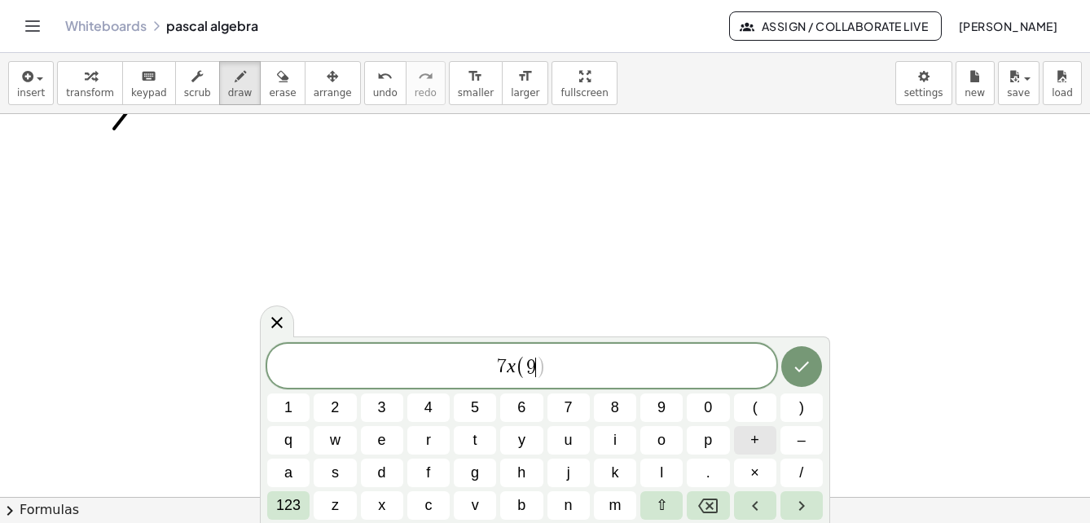
click at [753, 439] on span "+" at bounding box center [755, 441] width 9 height 22
click at [759, 437] on span "+" at bounding box center [755, 441] width 9 height 22
click at [614, 410] on span "8" at bounding box center [615, 408] width 8 height 22
click at [803, 412] on span ")" at bounding box center [802, 408] width 5 height 22
click at [758, 442] on span "+" at bounding box center [755, 441] width 9 height 22
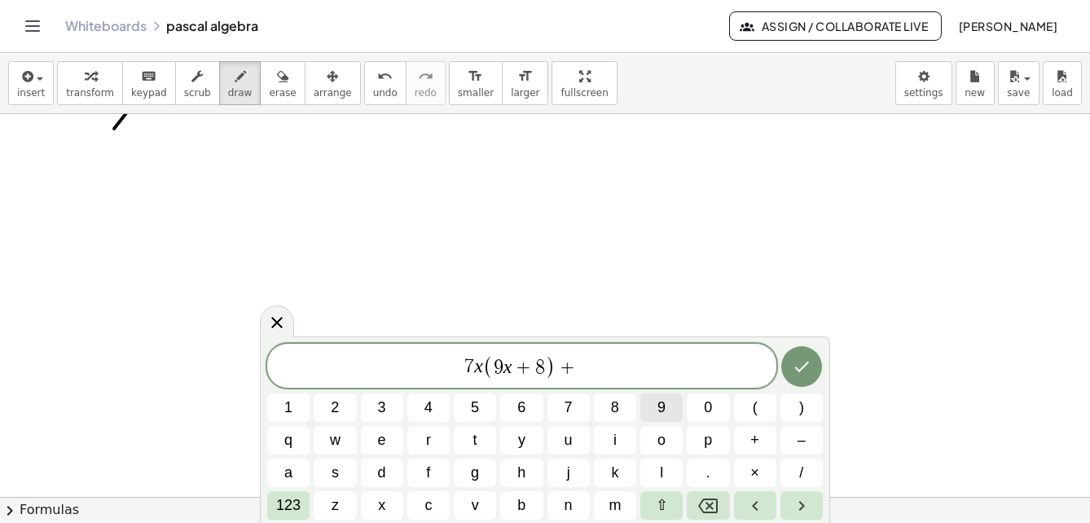
click at [663, 405] on span "9" at bounding box center [662, 408] width 8 height 22
click at [517, 444] on button "y" at bounding box center [521, 440] width 42 height 29
click at [751, 409] on button "(" at bounding box center [755, 408] width 42 height 29
click at [293, 507] on span "123" at bounding box center [288, 506] width 24 height 22
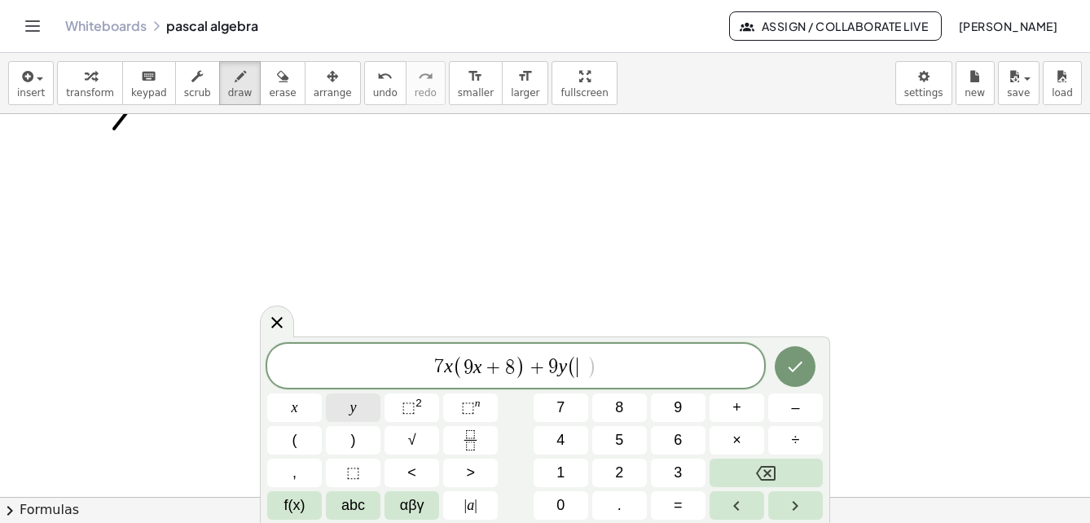
click at [357, 405] on button "y" at bounding box center [353, 408] width 55 height 29
click at [738, 407] on span "+" at bounding box center [737, 408] width 9 height 22
click at [613, 475] on button "2" at bounding box center [620, 473] width 55 height 29
click at [352, 440] on span ")" at bounding box center [353, 441] width 5 height 22
click at [790, 368] on icon "Done" at bounding box center [796, 367] width 15 height 11
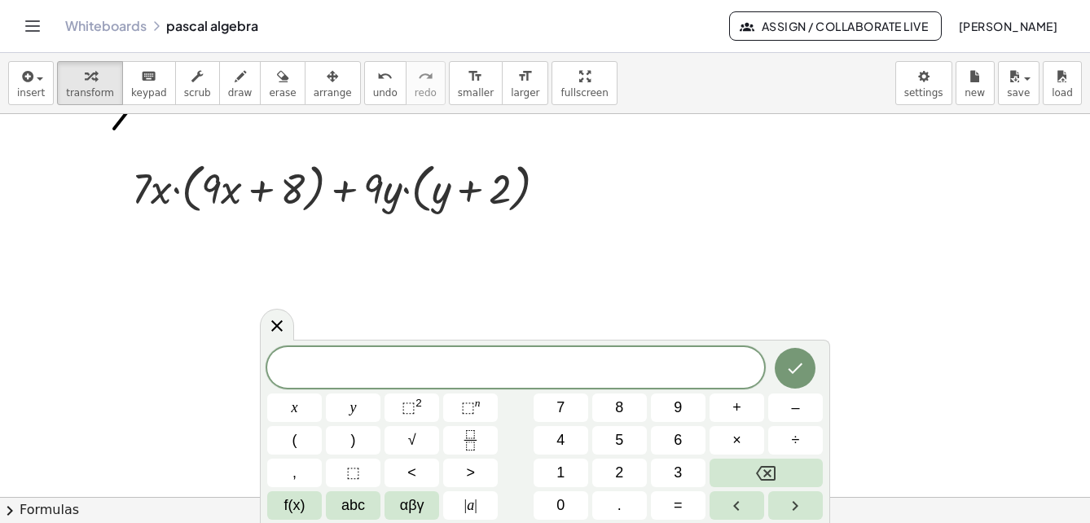
drag, startPoint x: 781, startPoint y: 149, endPoint x: 785, endPoint y: 161, distance: 12.9
click at [237, 78] on button "draw" at bounding box center [240, 83] width 42 height 44
click at [0, 0] on div at bounding box center [0, 0] width 0 height 0
click at [235, 82] on icon "button" at bounding box center [240, 77] width 11 height 20
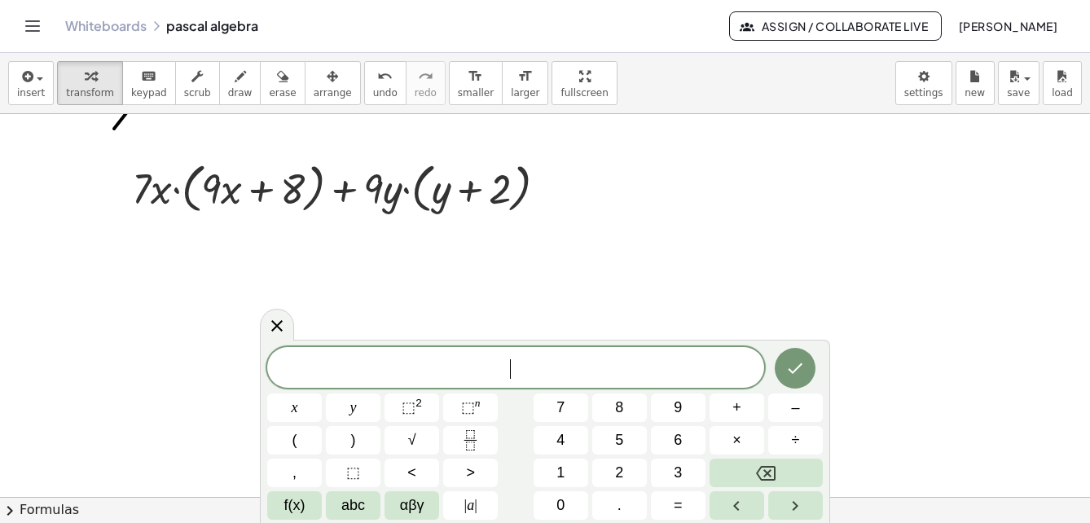
click at [0, 0] on div at bounding box center [0, 0] width 0 height 0
click at [235, 83] on icon "button" at bounding box center [240, 77] width 11 height 20
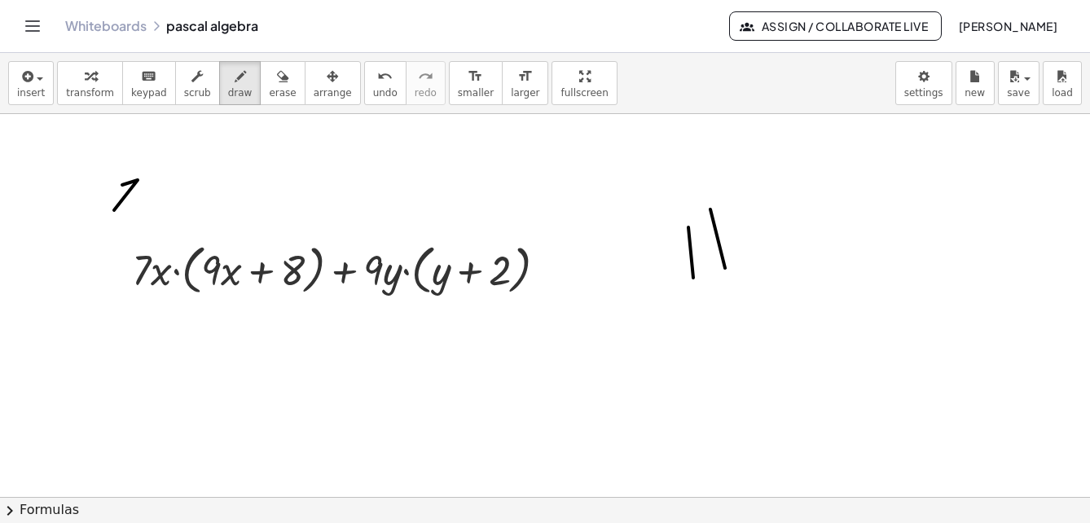
scroll to position [2298, 0]
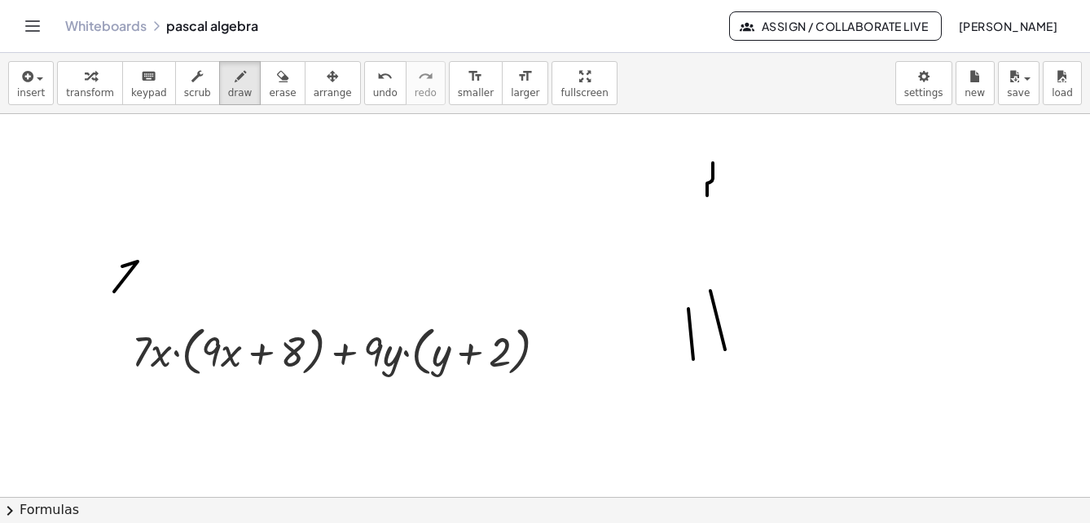
drag, startPoint x: 713, startPoint y: 163, endPoint x: 707, endPoint y: 196, distance: 33.1
drag, startPoint x: 699, startPoint y: 157, endPoint x: 713, endPoint y: 172, distance: 20.2
drag, startPoint x: 755, startPoint y: 156, endPoint x: 742, endPoint y: 170, distance: 18.4
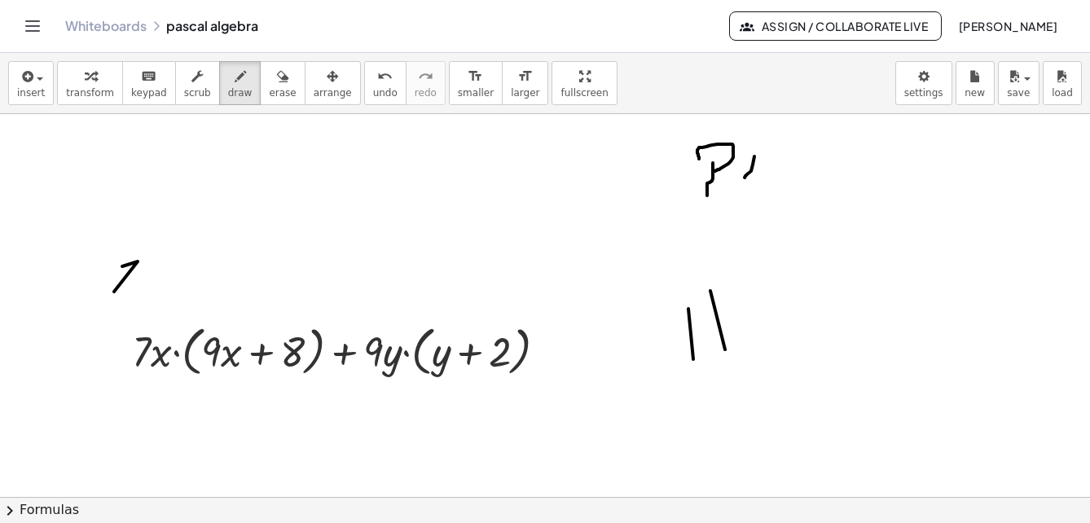
drag, startPoint x: 756, startPoint y: 156, endPoint x: 761, endPoint y: 186, distance: 29.9
drag, startPoint x: 749, startPoint y: 174, endPoint x: 762, endPoint y: 176, distance: 13.3
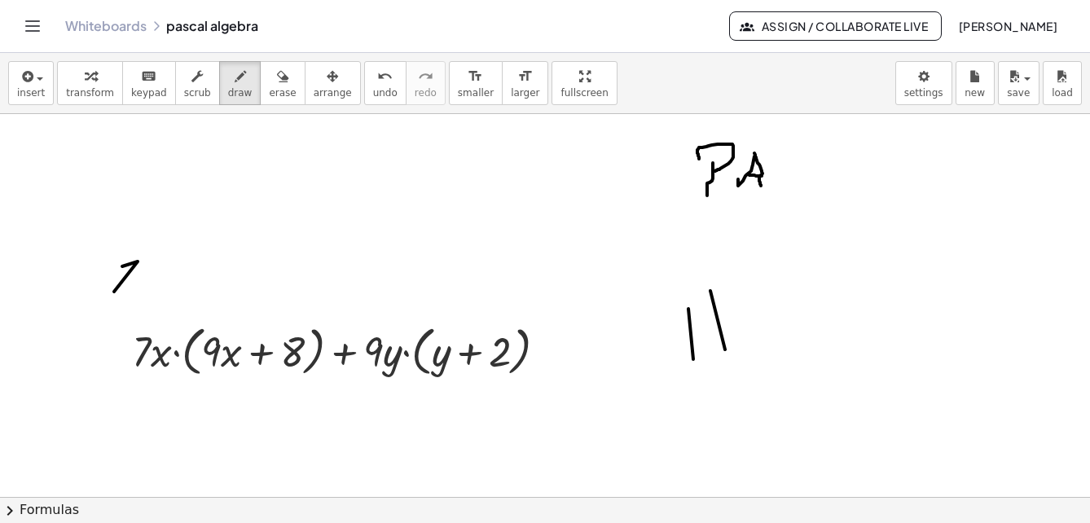
drag, startPoint x: 778, startPoint y: 146, endPoint x: 722, endPoint y: 226, distance: 97.7
drag, startPoint x: 725, startPoint y: 213, endPoint x: 728, endPoint y: 224, distance: 11.9
drag, startPoint x: 725, startPoint y: 216, endPoint x: 705, endPoint y: 239, distance: 30.1
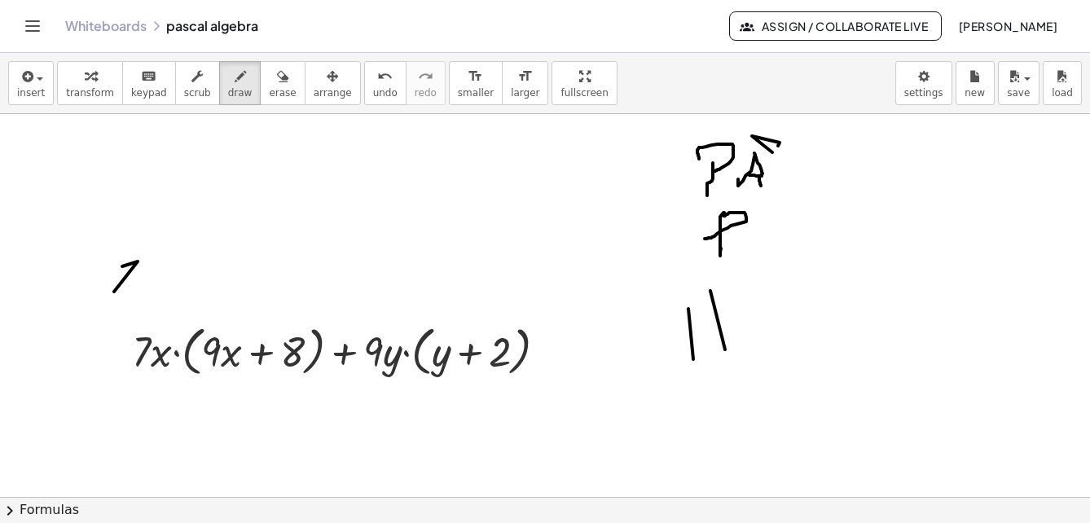
drag, startPoint x: 769, startPoint y: 214, endPoint x: 778, endPoint y: 213, distance: 9.1
drag, startPoint x: 756, startPoint y: 313, endPoint x: 807, endPoint y: 302, distance: 52.6
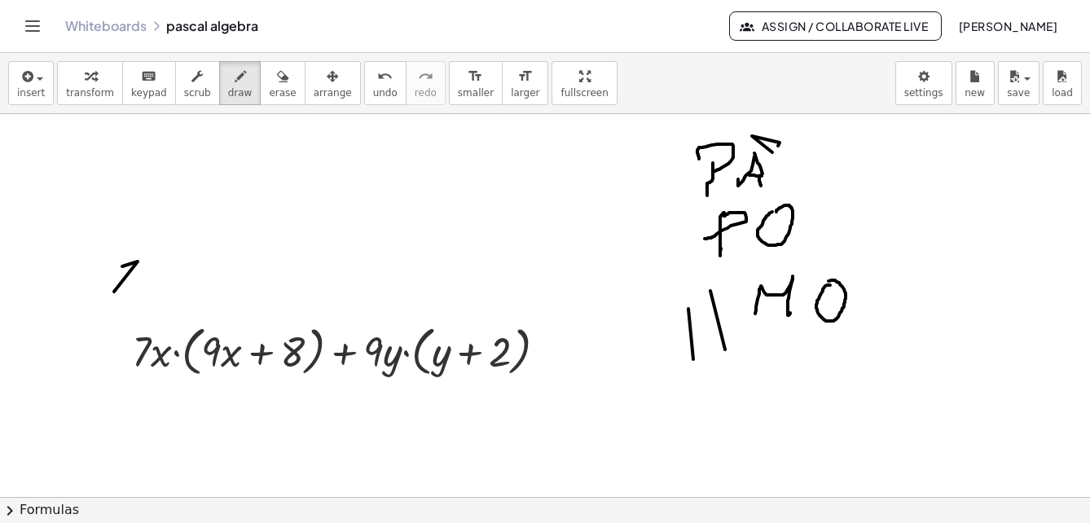
click at [277, 82] on icon "button" at bounding box center [282, 77] width 11 height 20
drag, startPoint x: 823, startPoint y: 287, endPoint x: 828, endPoint y: 305, distance: 18.6
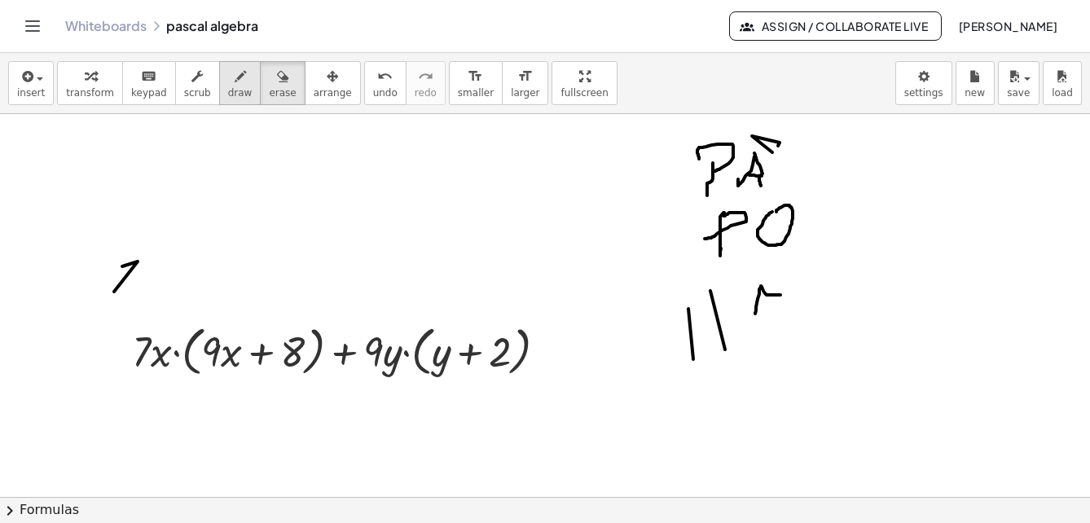
click at [235, 82] on icon "button" at bounding box center [240, 77] width 11 height 20
drag, startPoint x: 774, startPoint y: 294, endPoint x: 795, endPoint y: 305, distance: 23.7
drag, startPoint x: 800, startPoint y: 291, endPoint x: 831, endPoint y: 283, distance: 32.0
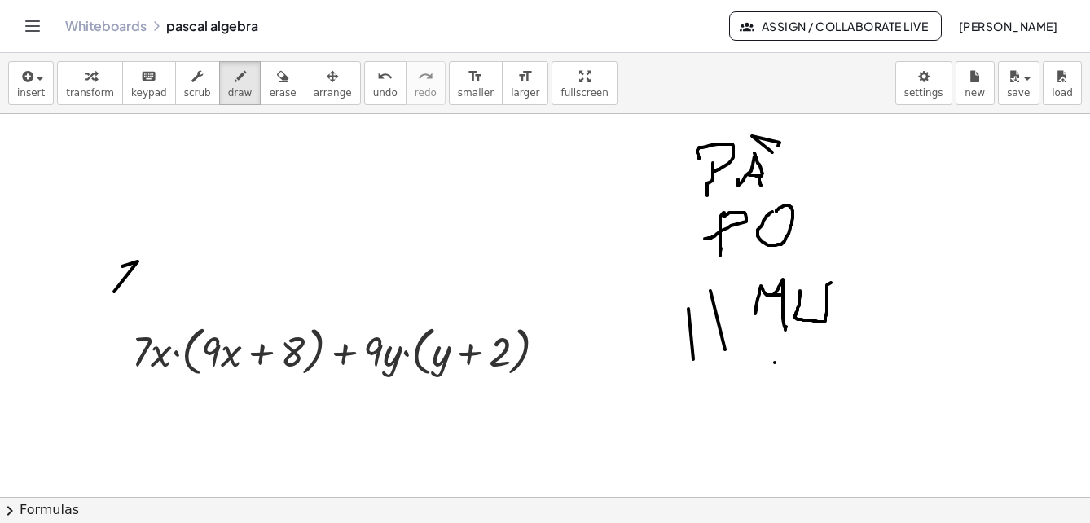
drag, startPoint x: 775, startPoint y: 363, endPoint x: 772, endPoint y: 400, distance: 37.6
drag, startPoint x: 772, startPoint y: 400, endPoint x: 788, endPoint y: 401, distance: 16.3
drag, startPoint x: 788, startPoint y: 401, endPoint x: 813, endPoint y: 397, distance: 25.6
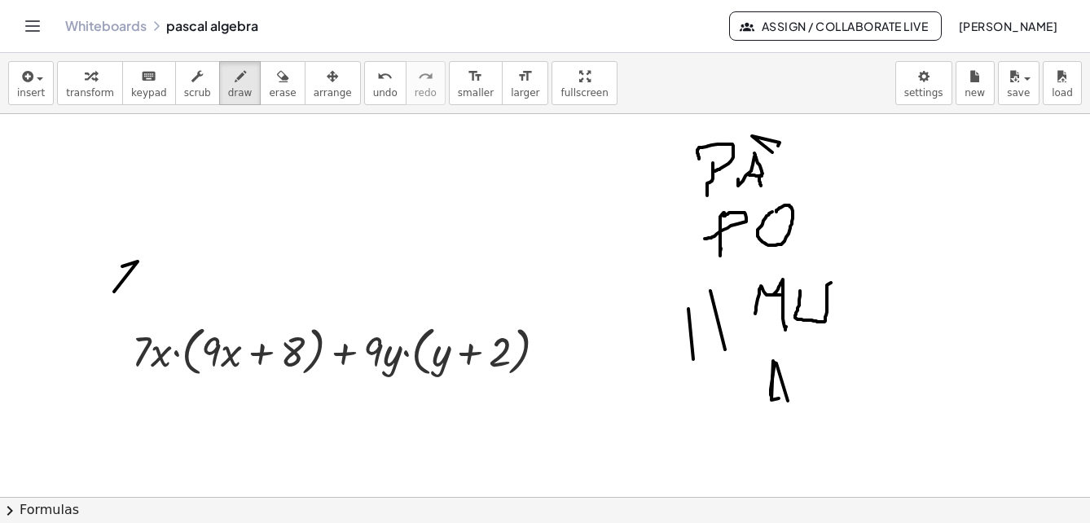
drag, startPoint x: 813, startPoint y: 397, endPoint x: 826, endPoint y: 376, distance: 24.5
drag, startPoint x: 820, startPoint y: 376, endPoint x: 836, endPoint y: 377, distance: 16.3
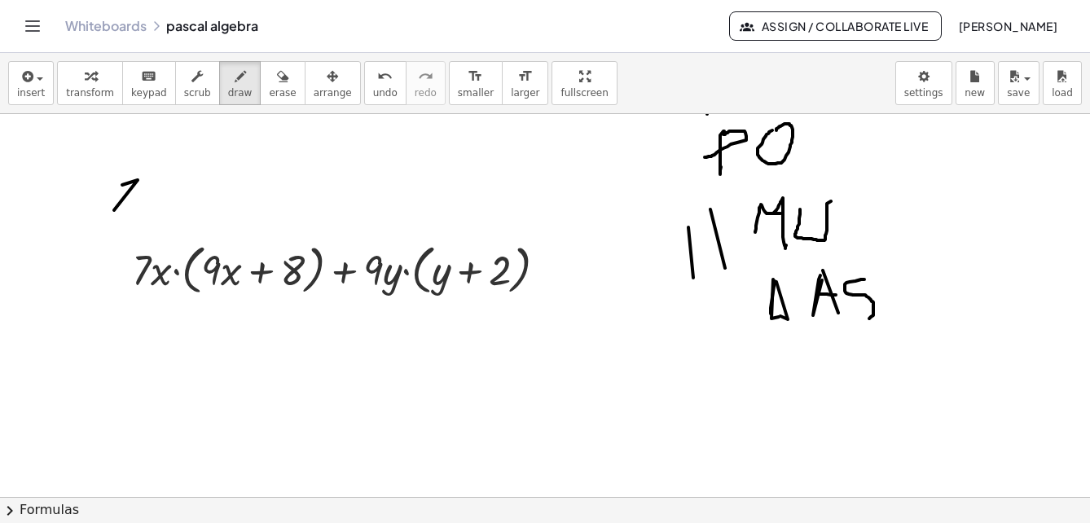
drag, startPoint x: 865, startPoint y: 280, endPoint x: 857, endPoint y: 320, distance: 41.4
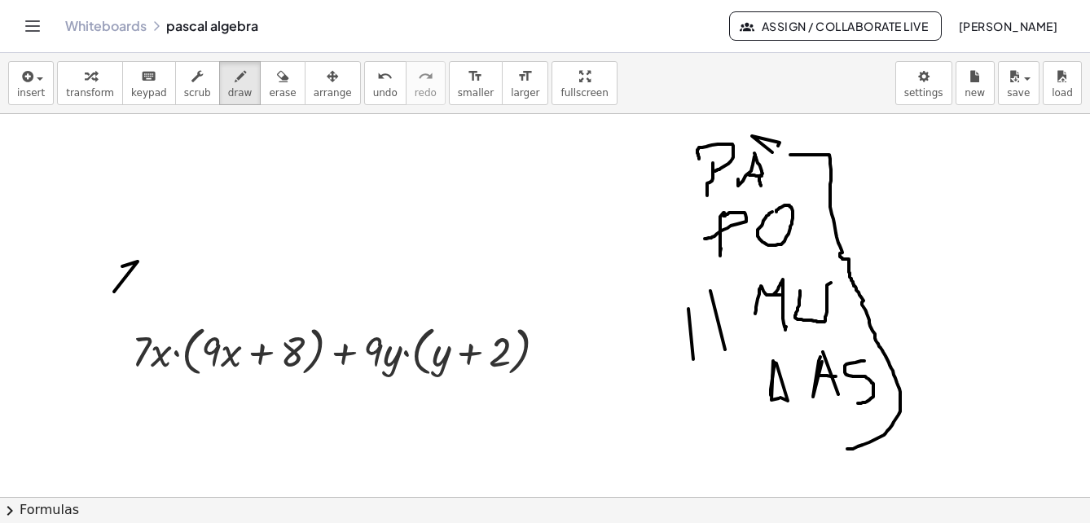
drag, startPoint x: 791, startPoint y: 155, endPoint x: 802, endPoint y: 428, distance: 273.3
drag, startPoint x: 689, startPoint y: 143, endPoint x: 848, endPoint y: 440, distance: 336.5
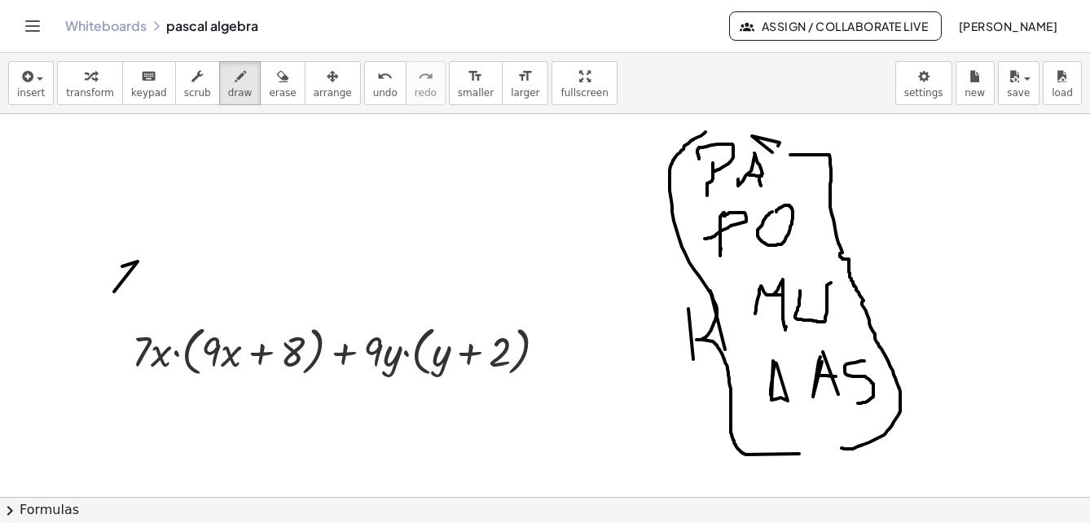
scroll to position [2380, 0]
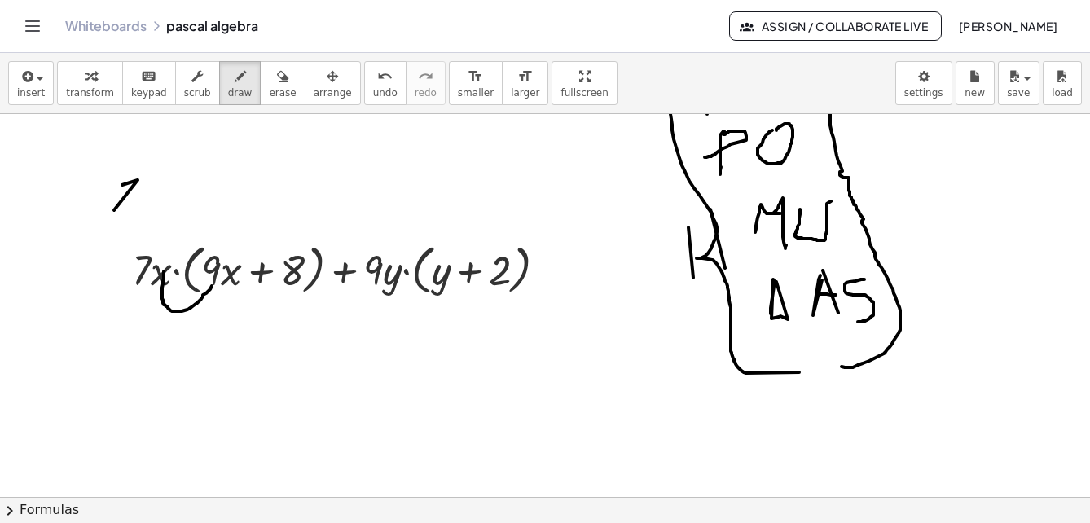
drag, startPoint x: 164, startPoint y: 271, endPoint x: 212, endPoint y: 286, distance: 50.3
drag, startPoint x: 143, startPoint y: 280, endPoint x: 293, endPoint y: 295, distance: 151.5
drag, startPoint x: 384, startPoint y: 285, endPoint x: 438, endPoint y: 284, distance: 53.8
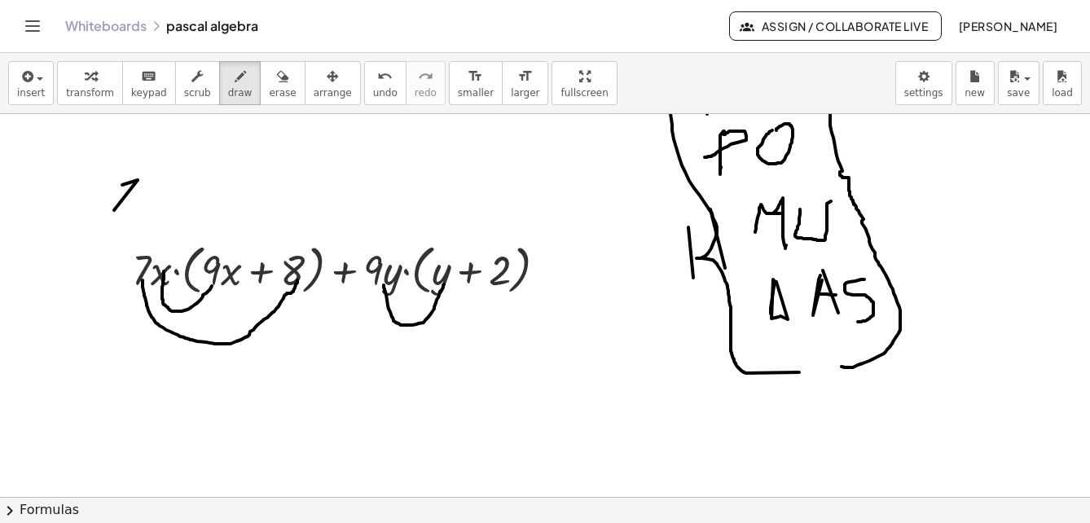
drag, startPoint x: 389, startPoint y: 258, endPoint x: 504, endPoint y: 260, distance: 114.9
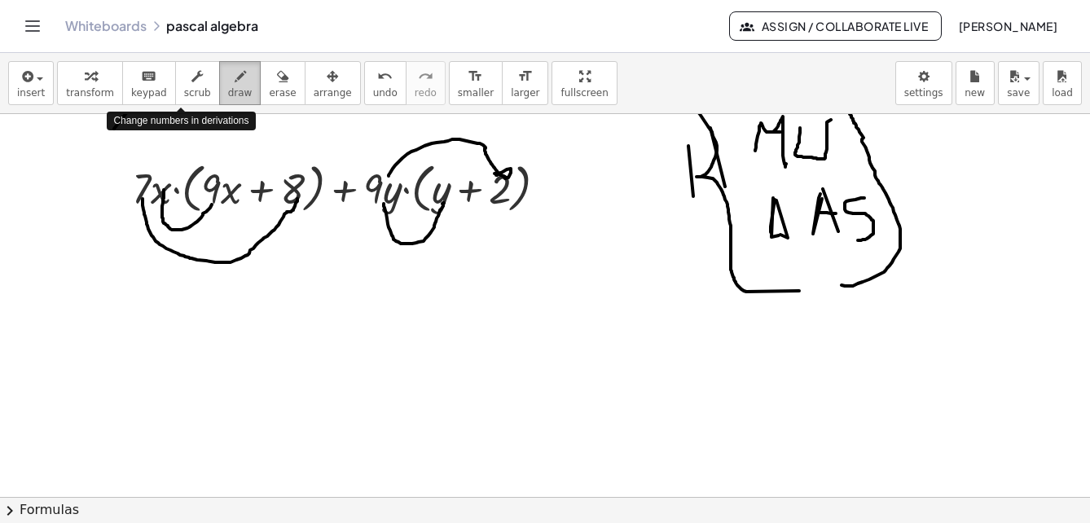
click at [87, 90] on span "transform" at bounding box center [90, 92] width 48 height 11
click at [169, 200] on div at bounding box center [346, 187] width 444 height 62
click at [107, 85] on button "transform" at bounding box center [90, 83] width 66 height 44
click at [446, 201] on div at bounding box center [346, 187] width 444 height 62
click at [540, 189] on div at bounding box center [346, 187] width 444 height 62
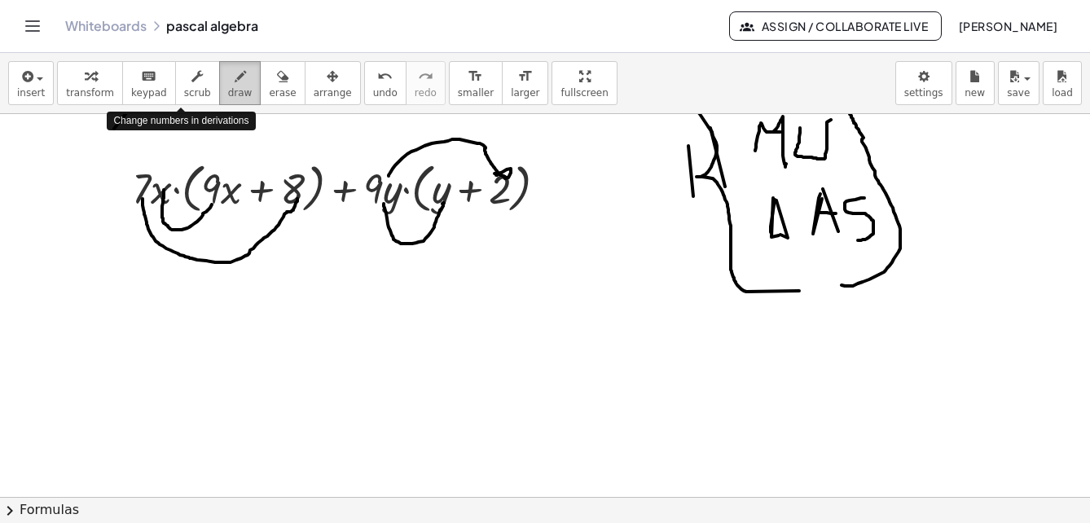
click at [542, 192] on div at bounding box center [346, 187] width 444 height 62
click at [228, 87] on span "draw" at bounding box center [240, 92] width 24 height 11
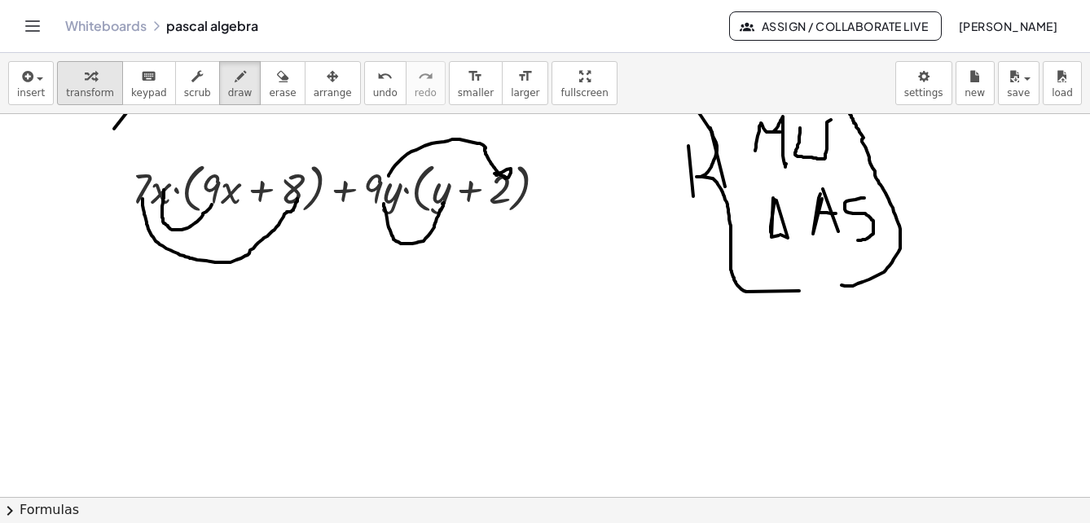
click at [77, 89] on span "transform" at bounding box center [90, 92] width 48 height 11
drag, startPoint x: 553, startPoint y: 190, endPoint x: 546, endPoint y: 345, distance: 155.0
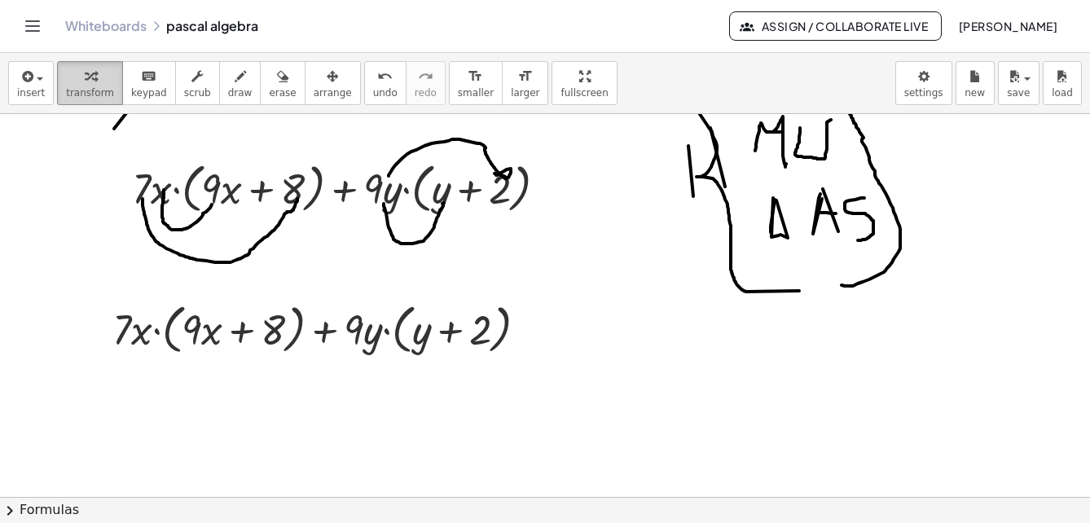
click at [104, 83] on div "button" at bounding box center [90, 76] width 48 height 20
drag, startPoint x: 200, startPoint y: 330, endPoint x: 141, endPoint y: 333, distance: 58.8
click at [206, 340] on div at bounding box center [326, 328] width 444 height 62
click at [246, 352] on div at bounding box center [326, 328] width 444 height 62
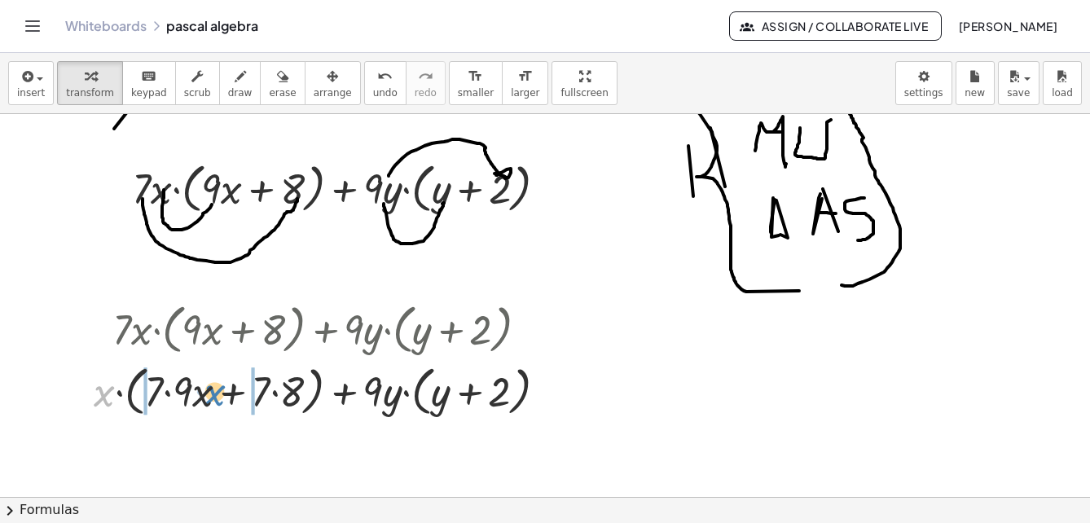
drag, startPoint x: 100, startPoint y: 403, endPoint x: 211, endPoint y: 402, distance: 110.8
click at [211, 402] on div at bounding box center [327, 390] width 482 height 62
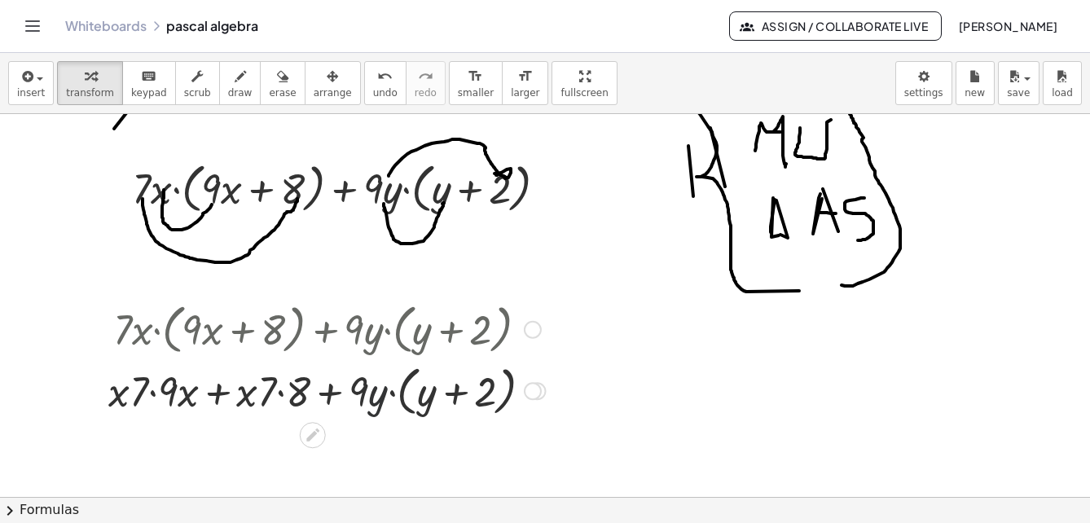
drag, startPoint x: 379, startPoint y: 392, endPoint x: 434, endPoint y: 394, distance: 54.6
click at [410, 403] on div at bounding box center [327, 390] width 454 height 62
click at [441, 396] on div at bounding box center [327, 390] width 454 height 62
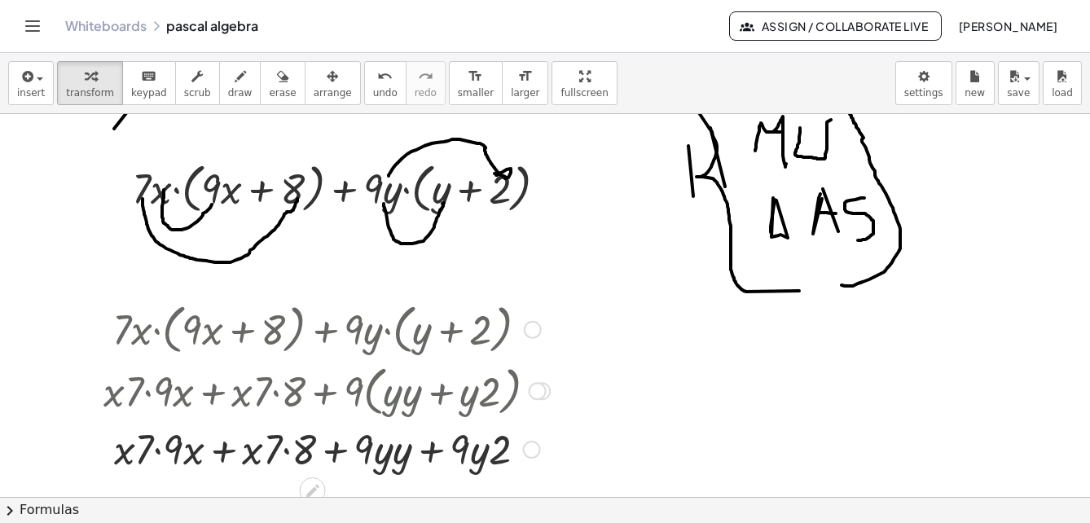
scroll to position [2624, 0]
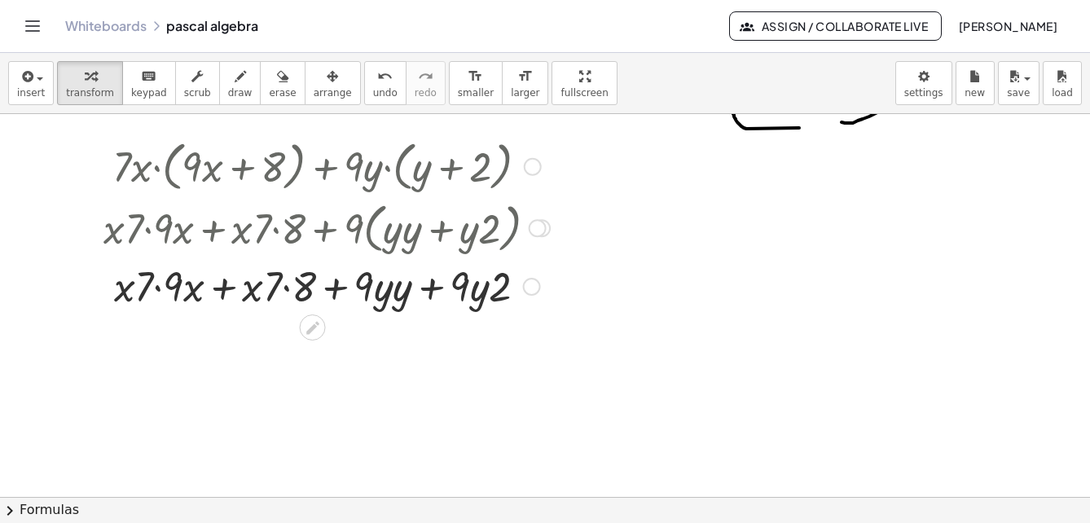
click at [156, 291] on div at bounding box center [326, 285] width 463 height 55
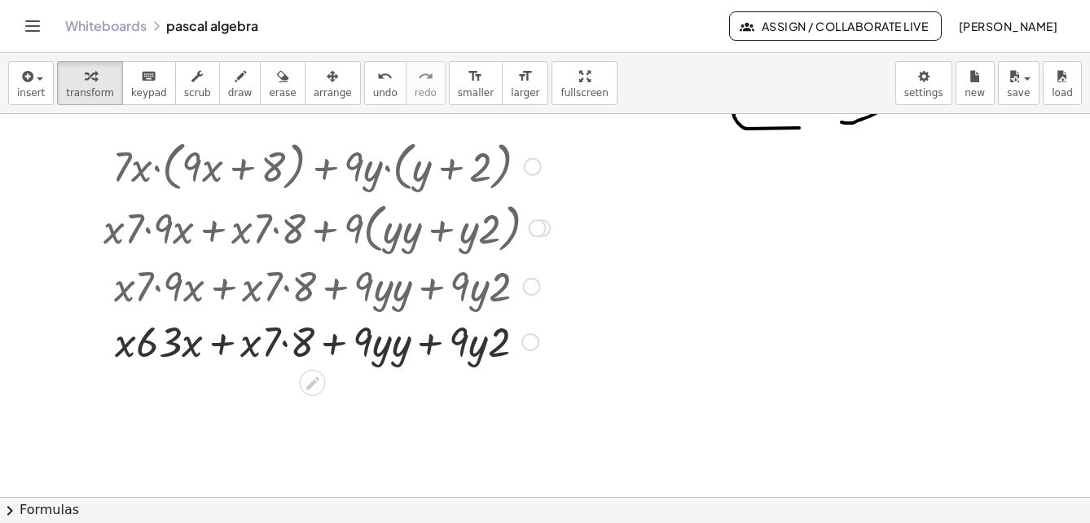
drag, startPoint x: 123, startPoint y: 354, endPoint x: 385, endPoint y: 297, distance: 267.6
click at [180, 348] on div at bounding box center [326, 340] width 463 height 55
click at [193, 345] on div at bounding box center [326, 340] width 463 height 55
click at [140, 353] on div at bounding box center [326, 340] width 463 height 55
click at [138, 346] on div at bounding box center [326, 340] width 463 height 55
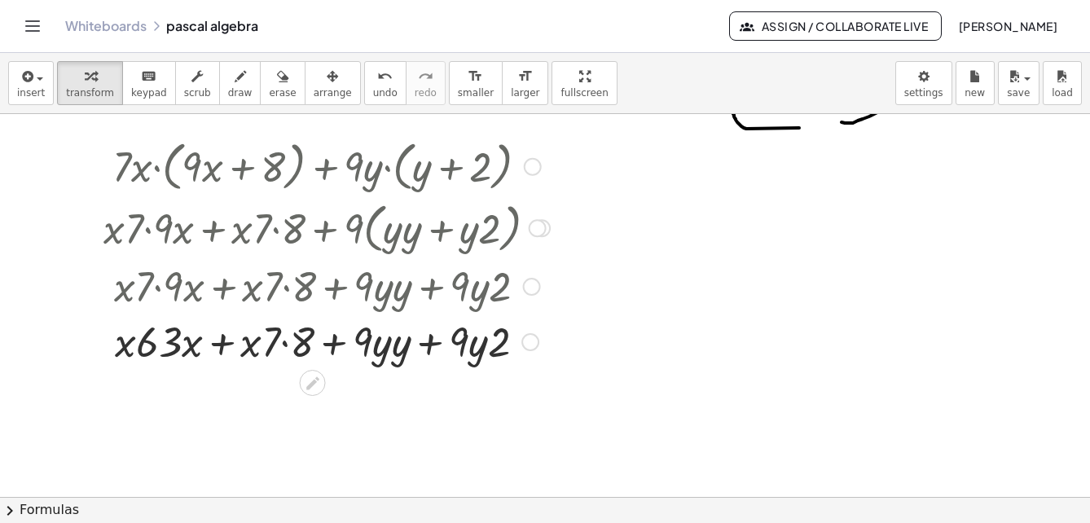
click at [100, 350] on div "+ · 7 · x · ( + · 9 · x + 8 ) + · 9 · y · ( + y + 2 ) + · x · ( + · 7 · 9 · x +…" at bounding box center [320, 251] width 483 height 242
click at [313, 167] on div "+ · 7 · x · ( + · 9 · x + 8 ) + · 9 · y · ( + y + 2 ) + · x · ( + · 7 · 9 · x +…" at bounding box center [313, 167] width 0 height 0
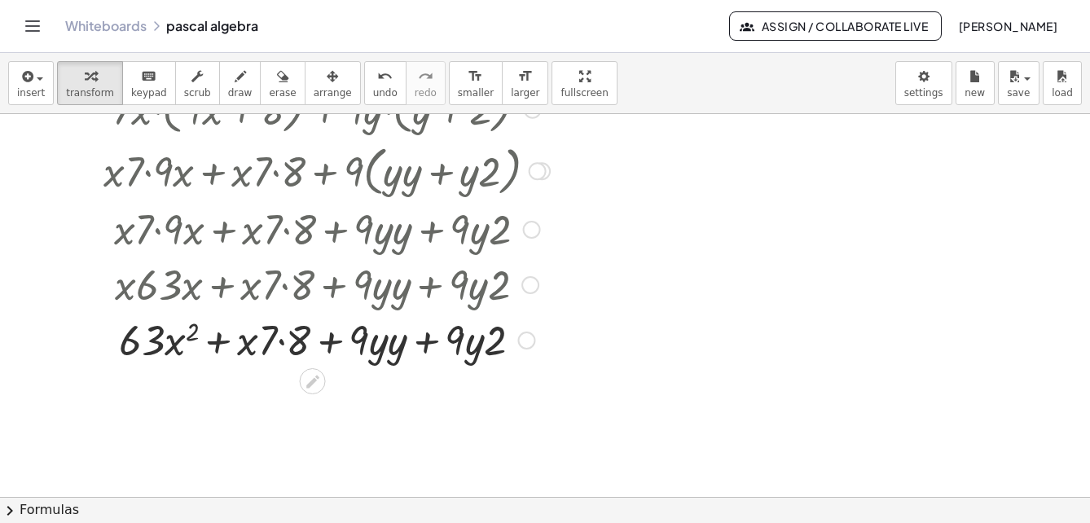
click at [286, 341] on div at bounding box center [326, 338] width 463 height 55
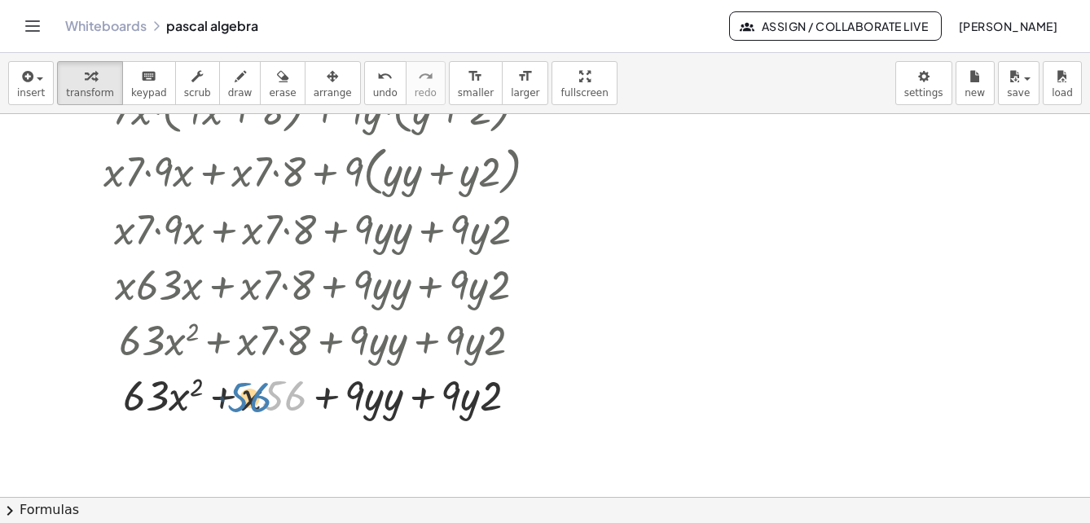
drag, startPoint x: 275, startPoint y: 397, endPoint x: 250, endPoint y: 395, distance: 25.3
click at [250, 395] on div at bounding box center [326, 394] width 463 height 55
drag, startPoint x: 251, startPoint y: 399, endPoint x: 38, endPoint y: 417, distance: 213.5
click at [311, 392] on div at bounding box center [326, 394] width 463 height 55
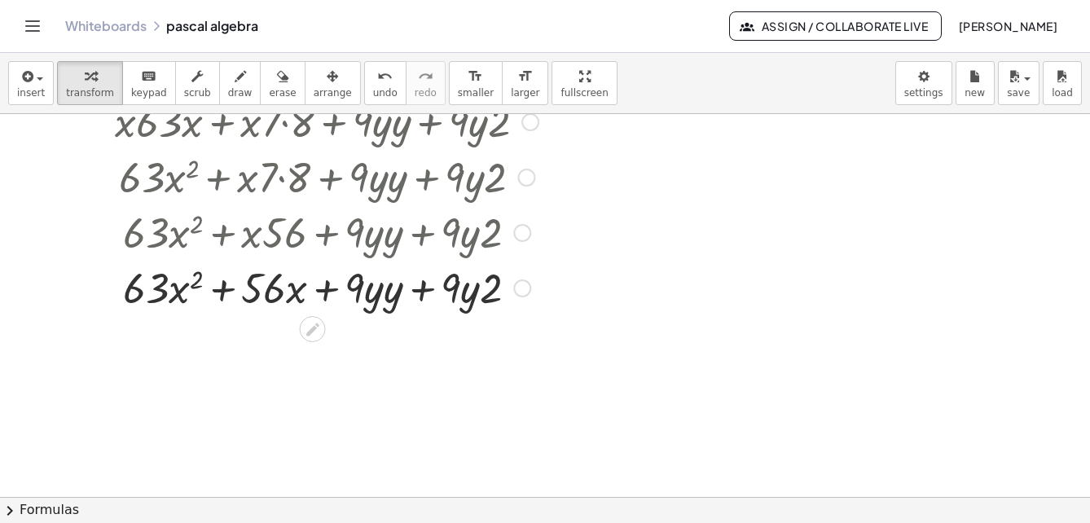
click at [386, 293] on div at bounding box center [326, 286] width 463 height 55
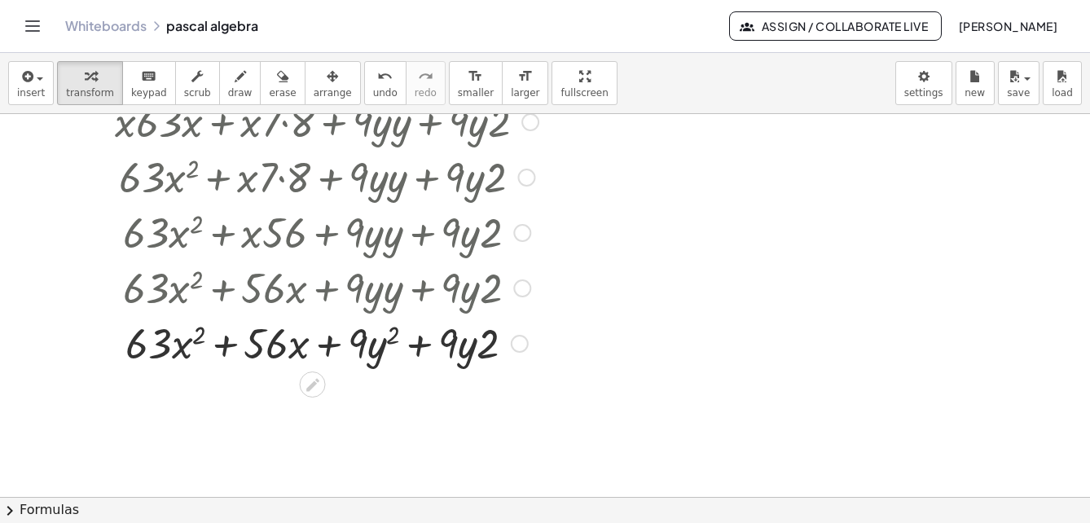
scroll to position [2763, 0]
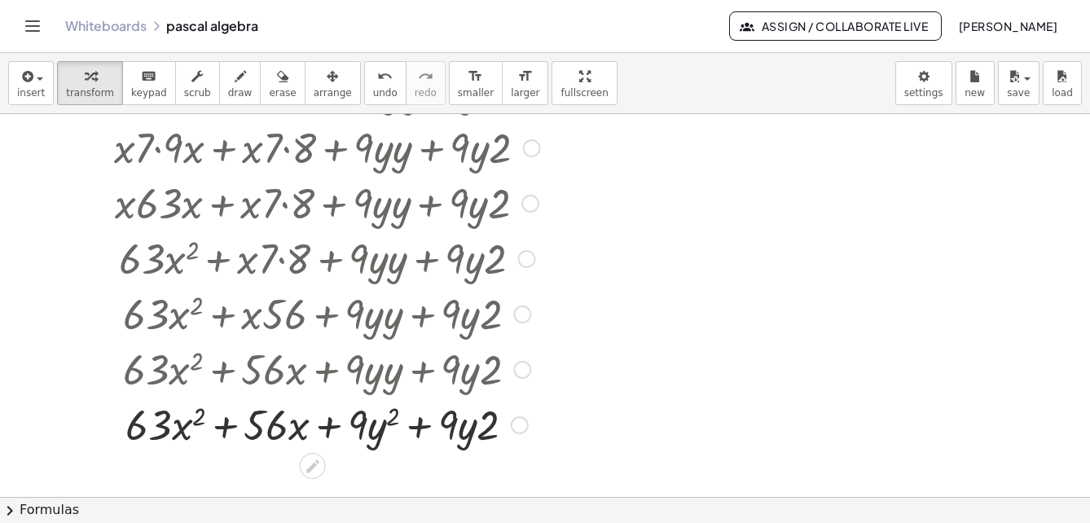
click at [420, 425] on div at bounding box center [326, 423] width 463 height 55
click at [416, 425] on div at bounding box center [326, 423] width 463 height 55
click at [416, 427] on div at bounding box center [326, 423] width 463 height 55
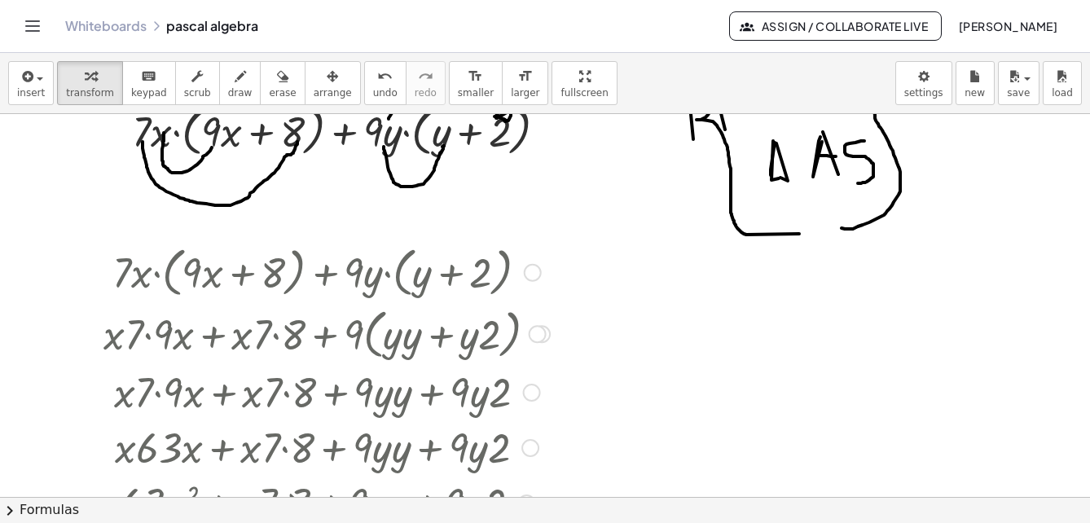
scroll to position [2600, 0]
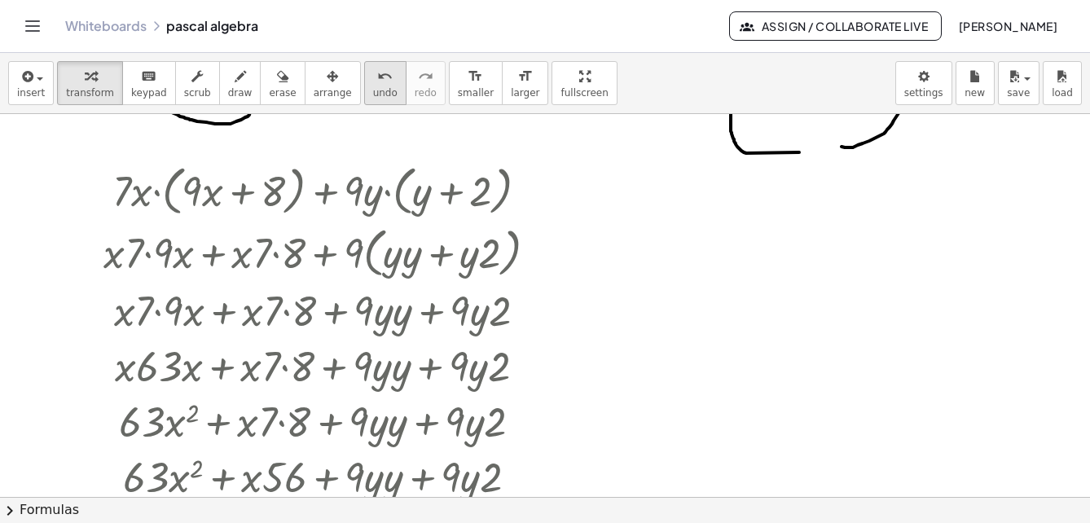
click at [364, 86] on button "undo undo" at bounding box center [385, 83] width 42 height 44
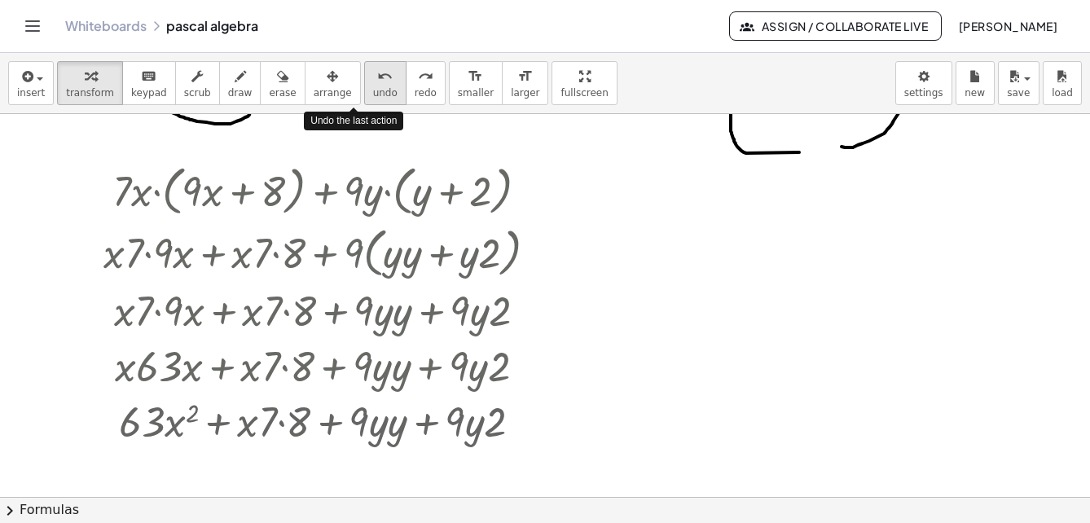
click at [364, 86] on button "undo undo" at bounding box center [385, 83] width 42 height 44
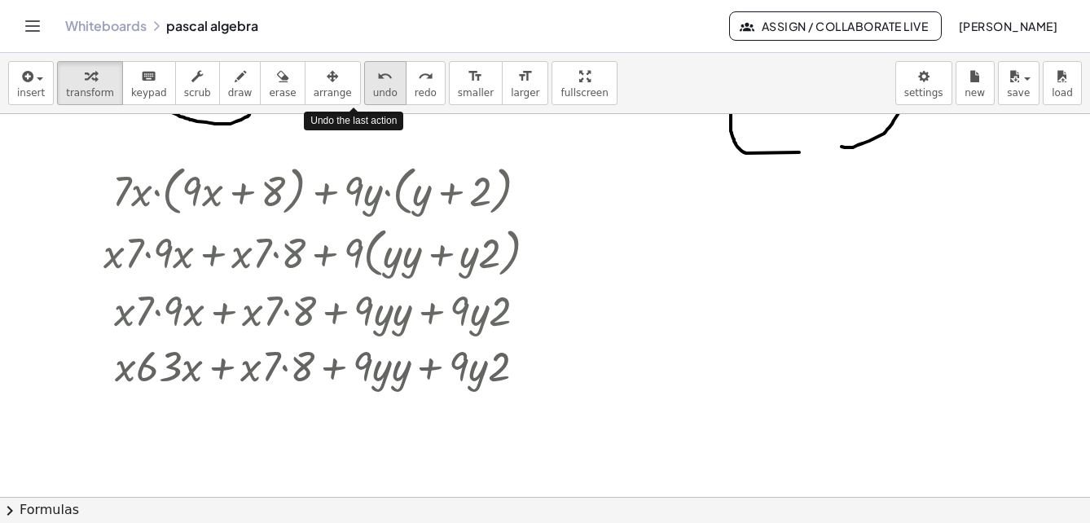
click at [364, 86] on button "undo undo" at bounding box center [385, 83] width 42 height 44
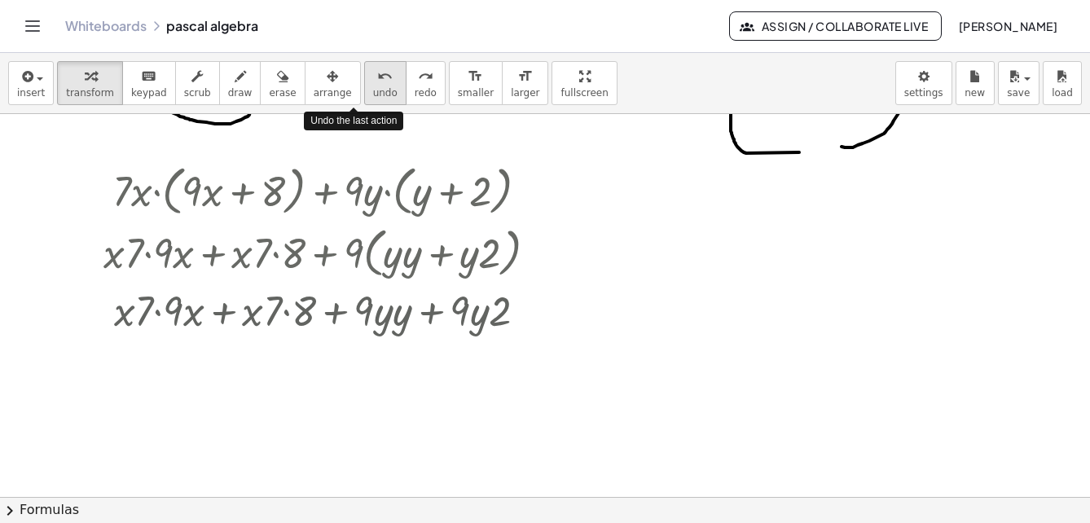
click at [364, 86] on button "undo undo" at bounding box center [385, 83] width 42 height 44
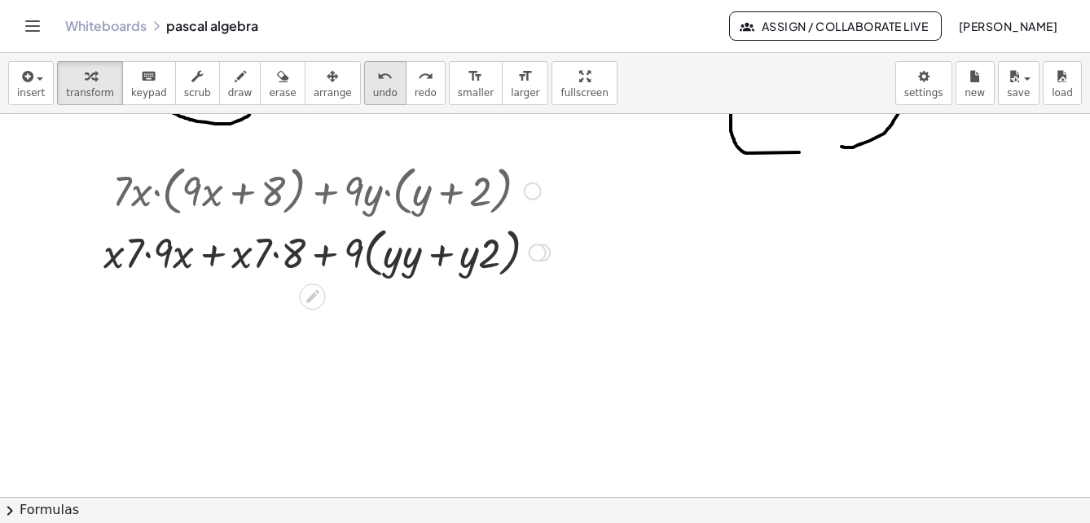
click at [371, 84] on button "undo undo" at bounding box center [385, 83] width 42 height 44
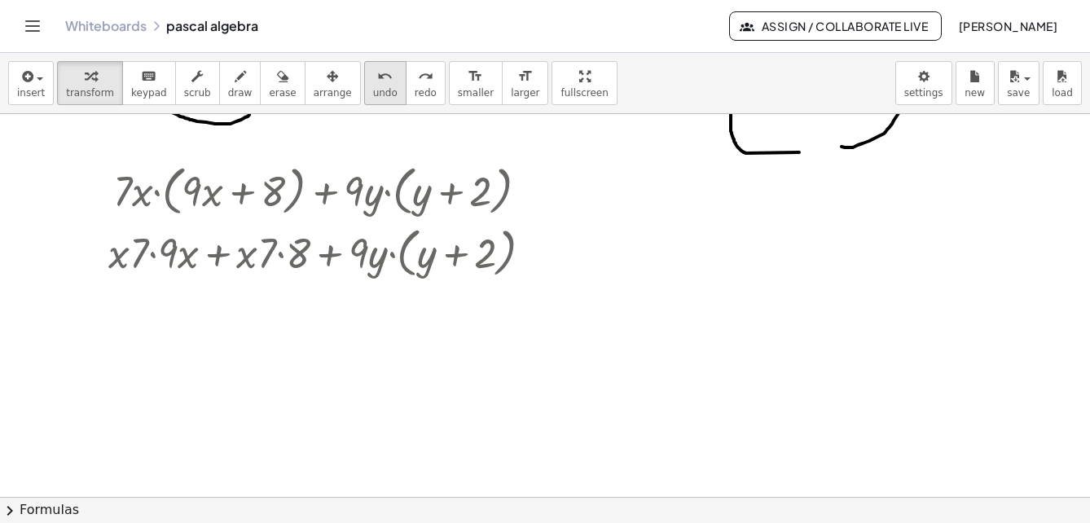
click at [377, 82] on icon "undo" at bounding box center [384, 77] width 15 height 20
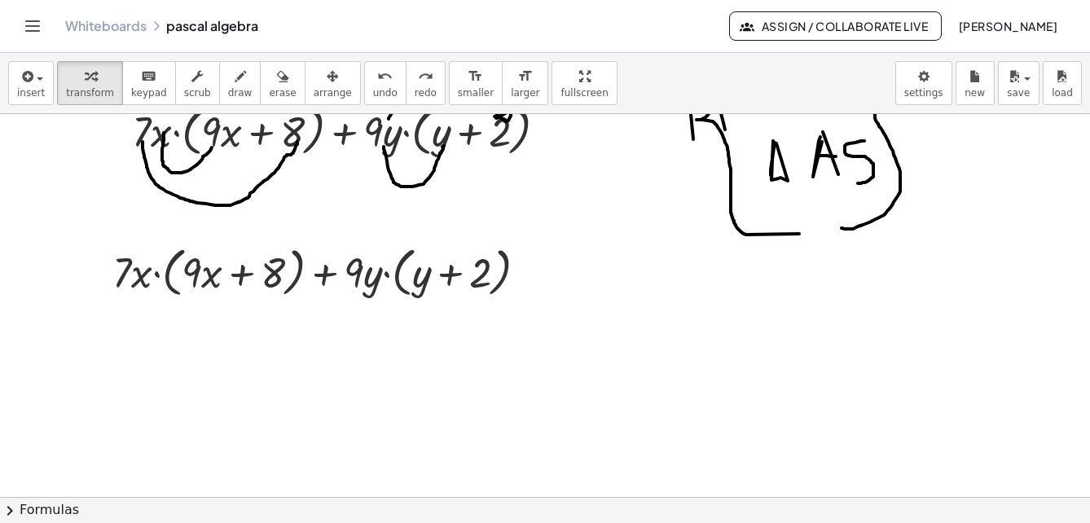
scroll to position [2437, 0]
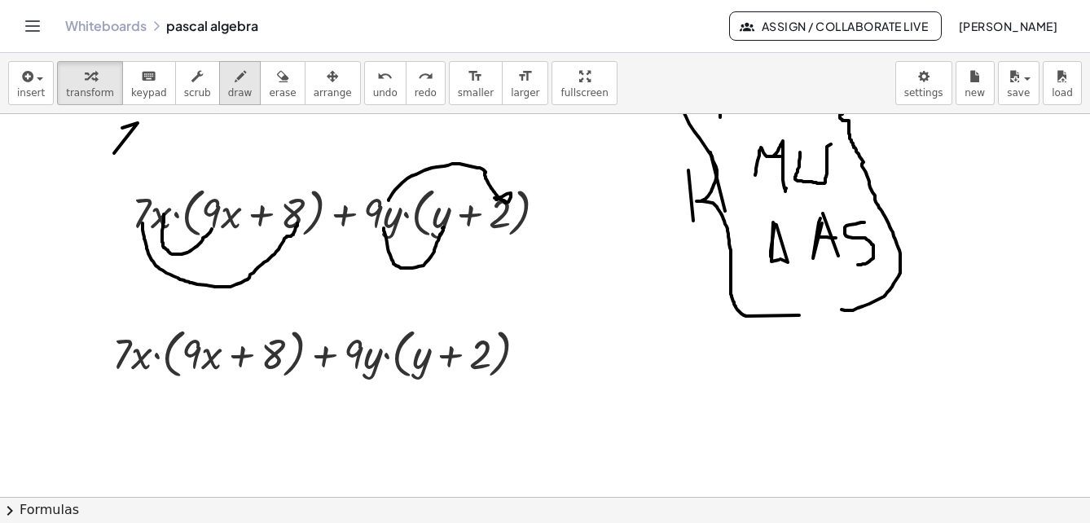
click at [228, 94] on span "draw" at bounding box center [240, 92] width 24 height 11
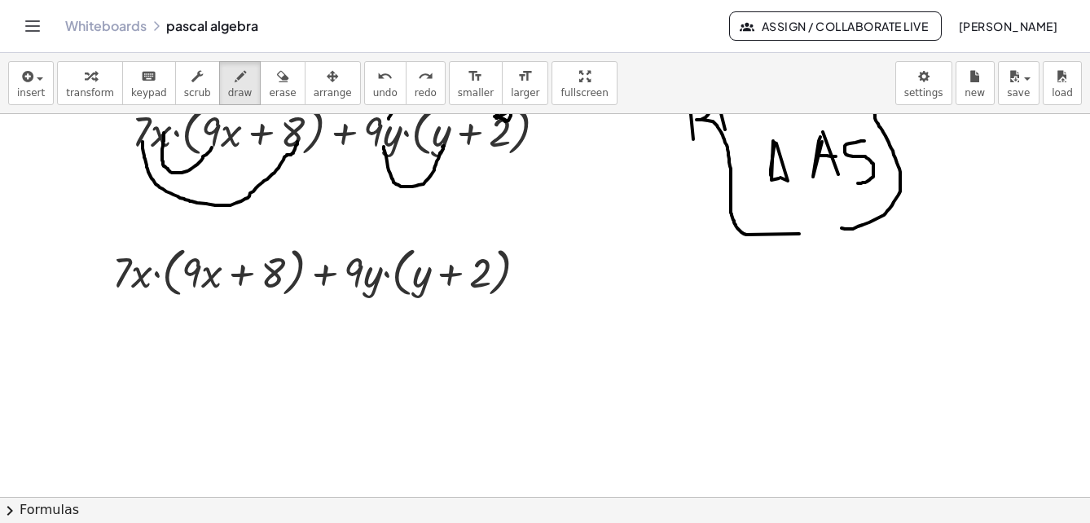
scroll to position [2600, 0]
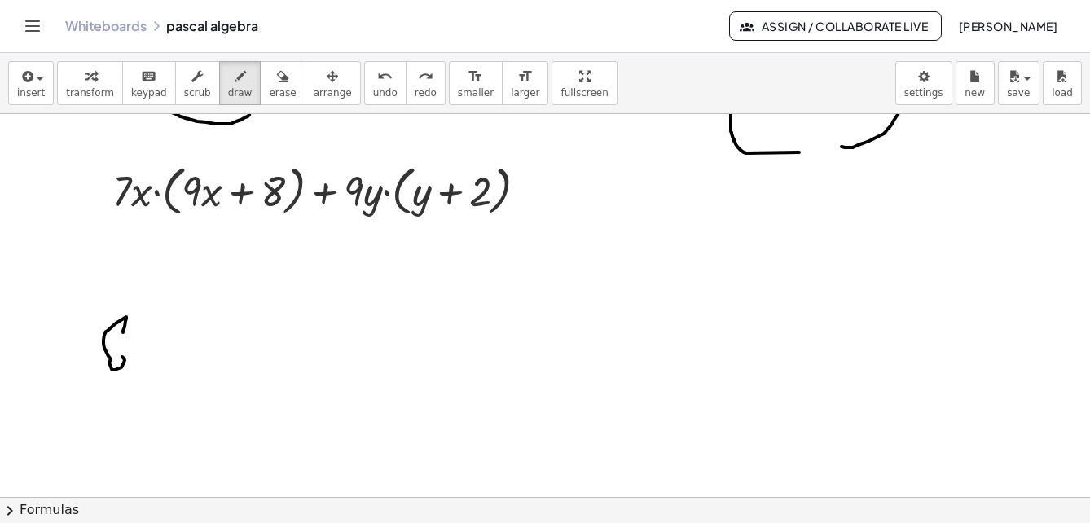
drag, startPoint x: 123, startPoint y: 333, endPoint x: 123, endPoint y: 351, distance: 18.7
drag, startPoint x: 141, startPoint y: 324, endPoint x: 165, endPoint y: 353, distance: 37.6
drag, startPoint x: 199, startPoint y: 321, endPoint x: 218, endPoint y: 351, distance: 35.9
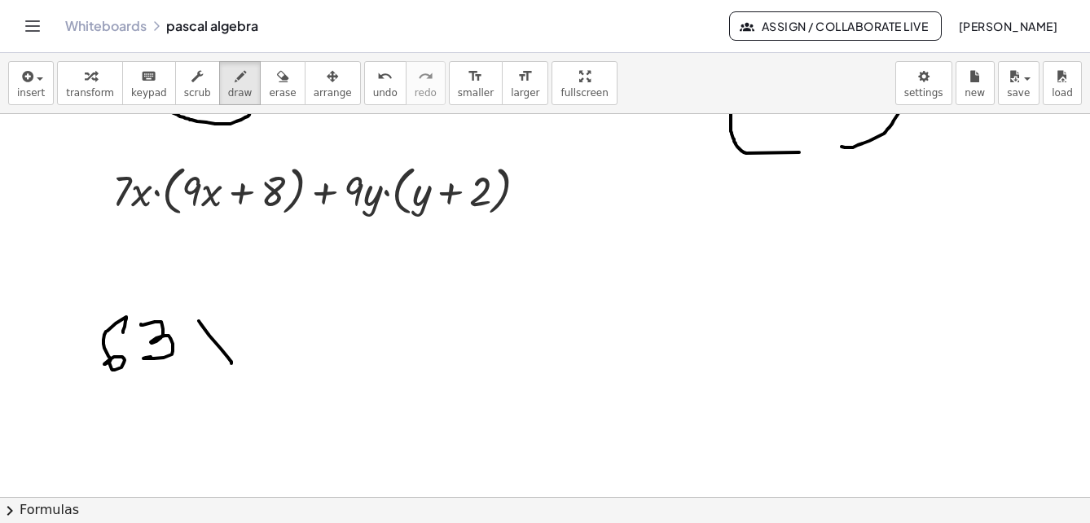
drag, startPoint x: 216, startPoint y: 324, endPoint x: 224, endPoint y: 305, distance: 20.4
drag, startPoint x: 240, startPoint y: 265, endPoint x: 216, endPoint y: 277, distance: 27.3
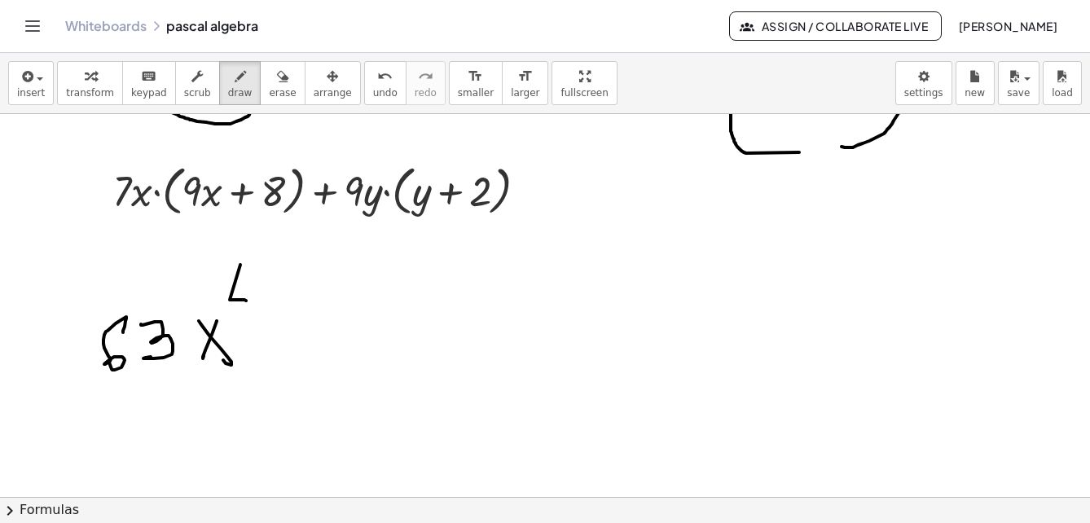
drag, startPoint x: 216, startPoint y: 277, endPoint x: 242, endPoint y: 390, distance: 116.2
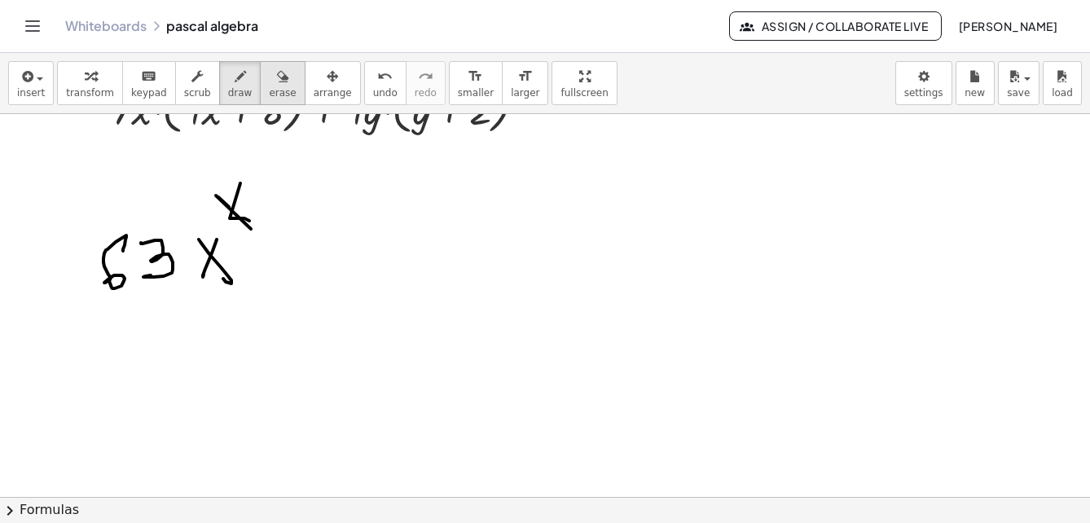
drag, startPoint x: 278, startPoint y: 85, endPoint x: 258, endPoint y: 99, distance: 24.6
click at [275, 89] on button "erase" at bounding box center [282, 83] width 45 height 44
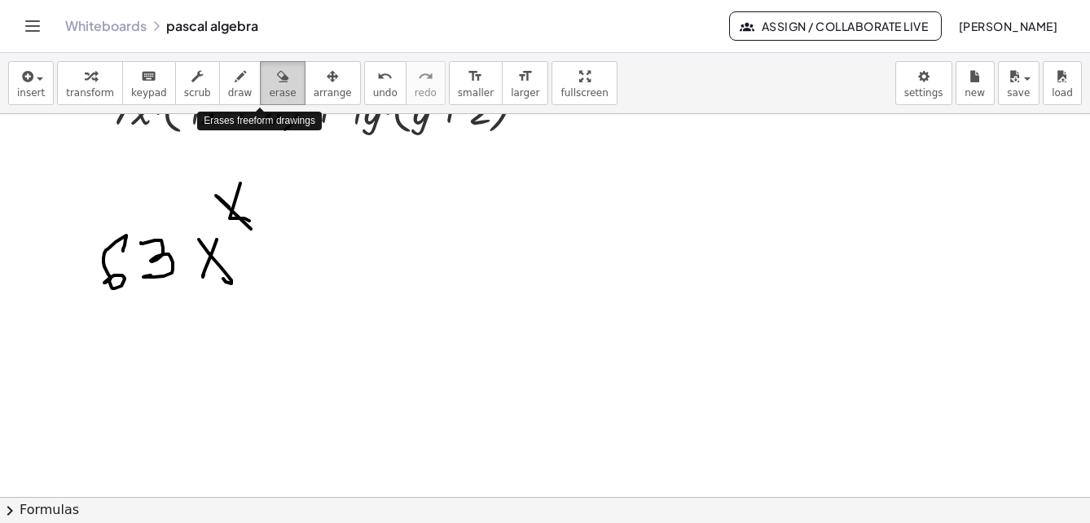
click at [277, 85] on icon "button" at bounding box center [282, 77] width 11 height 20
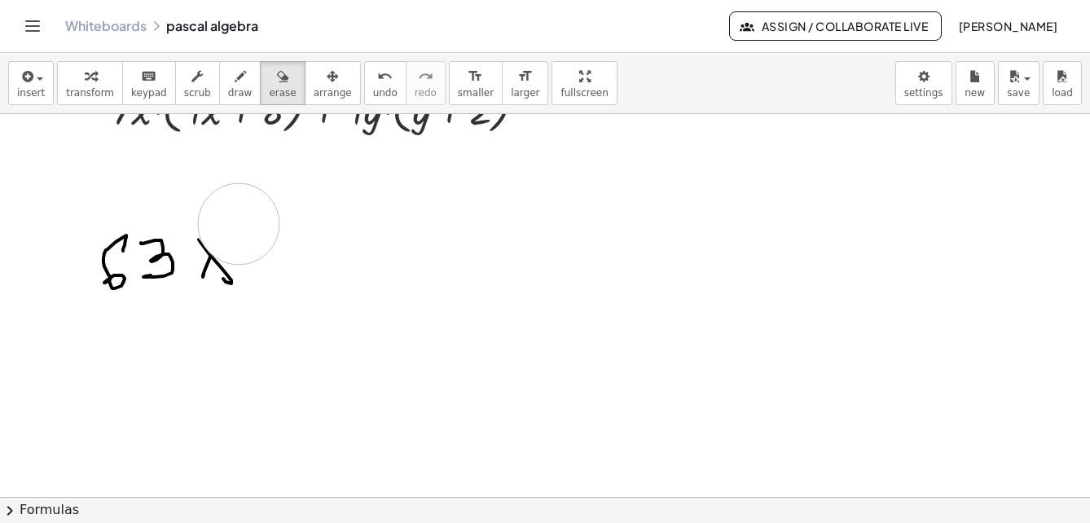
drag, startPoint x: 227, startPoint y: 209, endPoint x: 240, endPoint y: 215, distance: 13.9
drag, startPoint x: 222, startPoint y: 79, endPoint x: 233, endPoint y: 254, distance: 175.6
click at [235, 84] on icon "button" at bounding box center [240, 77] width 11 height 20
drag, startPoint x: 192, startPoint y: 238, endPoint x: 211, endPoint y: 272, distance: 39.0
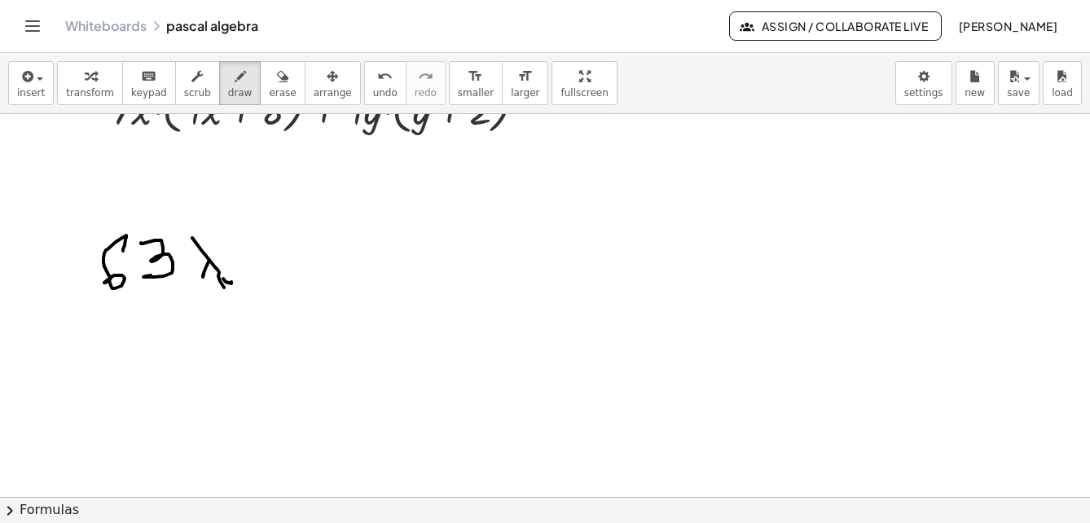
drag, startPoint x: 216, startPoint y: 256, endPoint x: 198, endPoint y: 258, distance: 18.1
drag, startPoint x: 243, startPoint y: 201, endPoint x: 315, endPoint y: 241, distance: 82.8
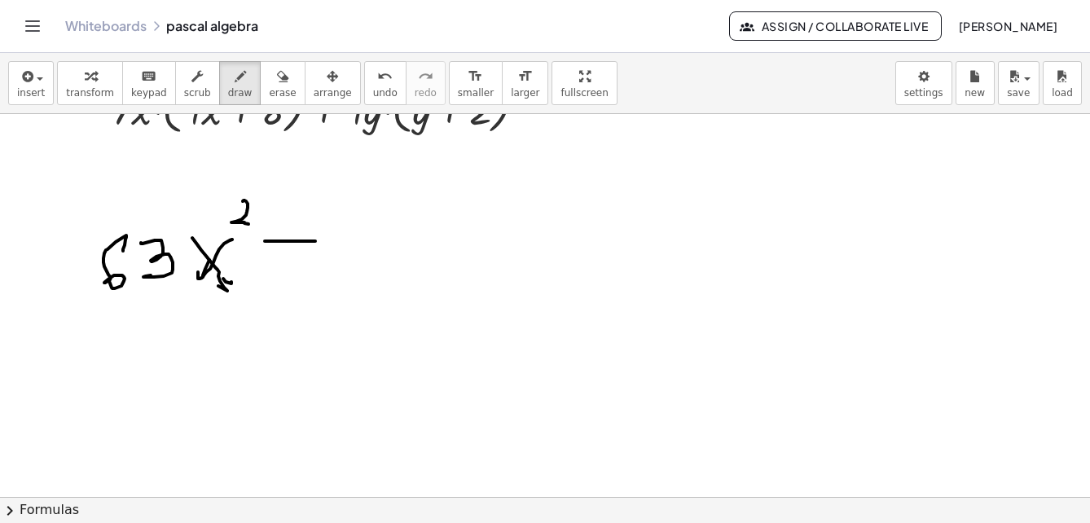
drag, startPoint x: 315, startPoint y: 241, endPoint x: 348, endPoint y: 265, distance: 40.3
drag, startPoint x: 359, startPoint y: 257, endPoint x: 385, endPoint y: 237, distance: 32.6
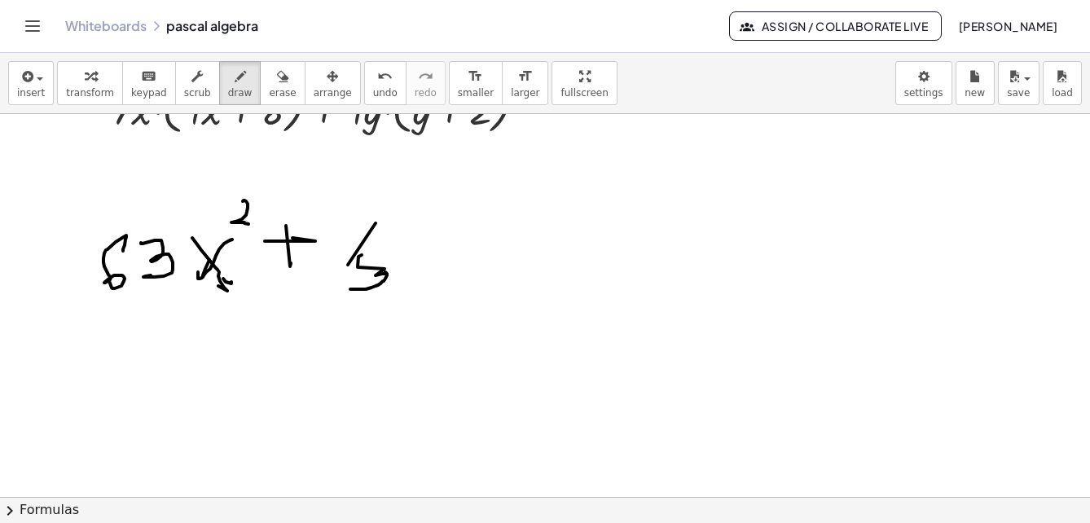
drag, startPoint x: 377, startPoint y: 230, endPoint x: 409, endPoint y: 228, distance: 32.6
drag, startPoint x: 443, startPoint y: 224, endPoint x: 412, endPoint y: 248, distance: 38.3
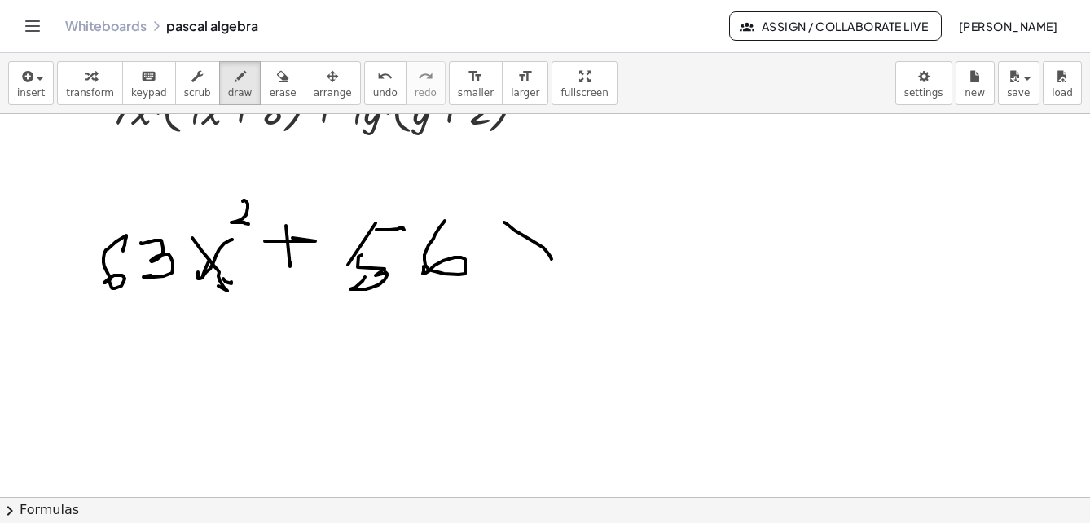
drag, startPoint x: 504, startPoint y: 222, endPoint x: 536, endPoint y: 236, distance: 34.7
drag, startPoint x: 542, startPoint y: 219, endPoint x: 523, endPoint y: 253, distance: 39.0
drag, startPoint x: 606, startPoint y: 238, endPoint x: 632, endPoint y: 234, distance: 25.6
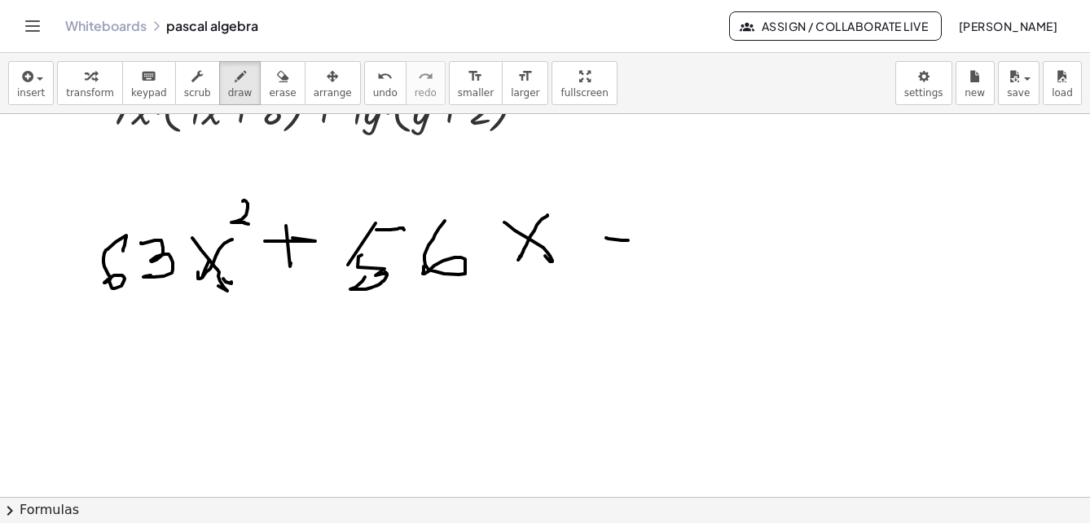
drag, startPoint x: 622, startPoint y: 224, endPoint x: 623, endPoint y: 237, distance: 13.1
drag, startPoint x: 672, startPoint y: 206, endPoint x: 698, endPoint y: 233, distance: 38.0
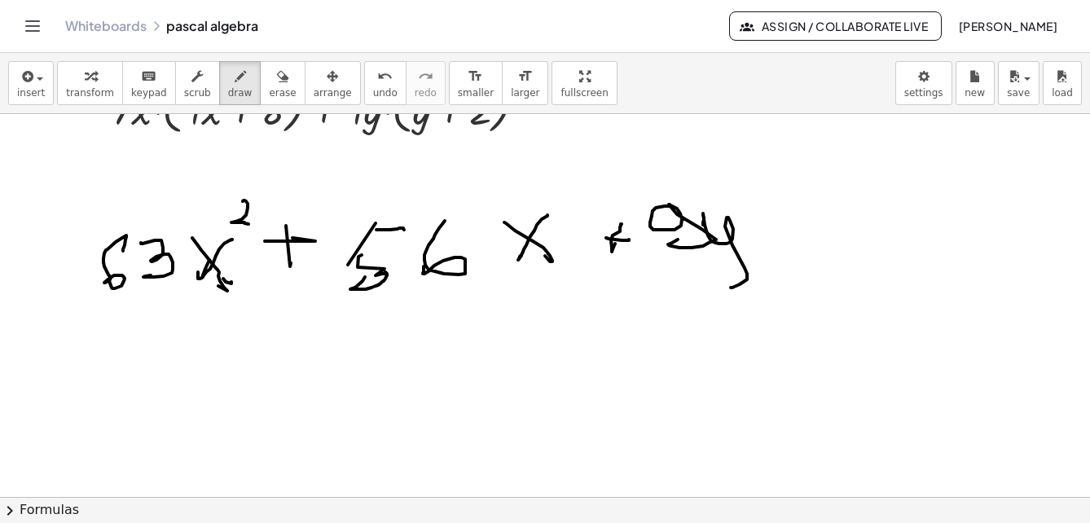
drag, startPoint x: 704, startPoint y: 220, endPoint x: 734, endPoint y: 223, distance: 30.3
drag, startPoint x: 751, startPoint y: 183, endPoint x: 755, endPoint y: 219, distance: 36.9
drag, startPoint x: 796, startPoint y: 216, endPoint x: 868, endPoint y: 187, distance: 77.5
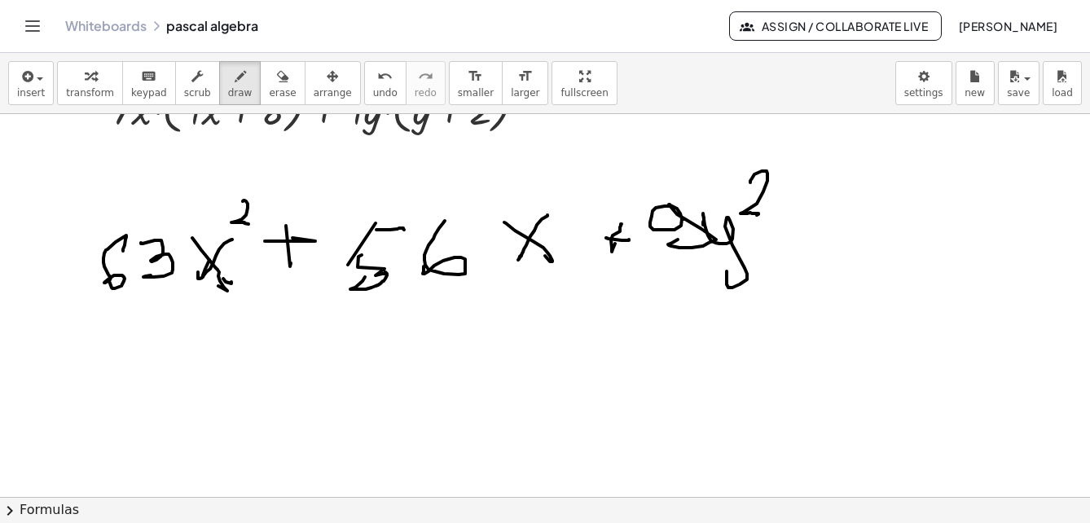
drag, startPoint x: 868, startPoint y: 187, endPoint x: 890, endPoint y: 218, distance: 38.0
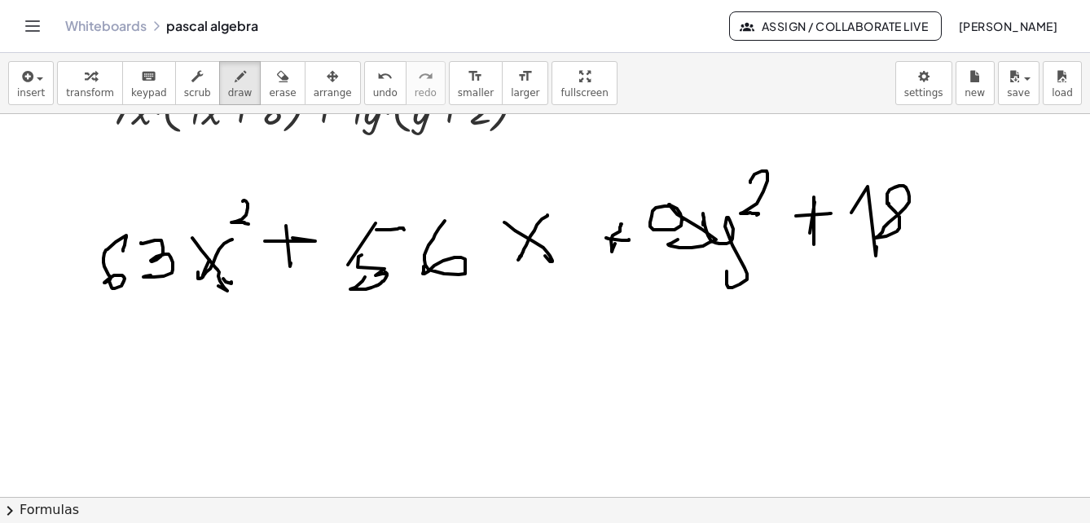
drag, startPoint x: 888, startPoint y: 204, endPoint x: 906, endPoint y: 207, distance: 18.2
drag, startPoint x: 1047, startPoint y: 209, endPoint x: 1036, endPoint y: 209, distance: 11.4
drag, startPoint x: 954, startPoint y: 231, endPoint x: 990, endPoint y: 236, distance: 37.0
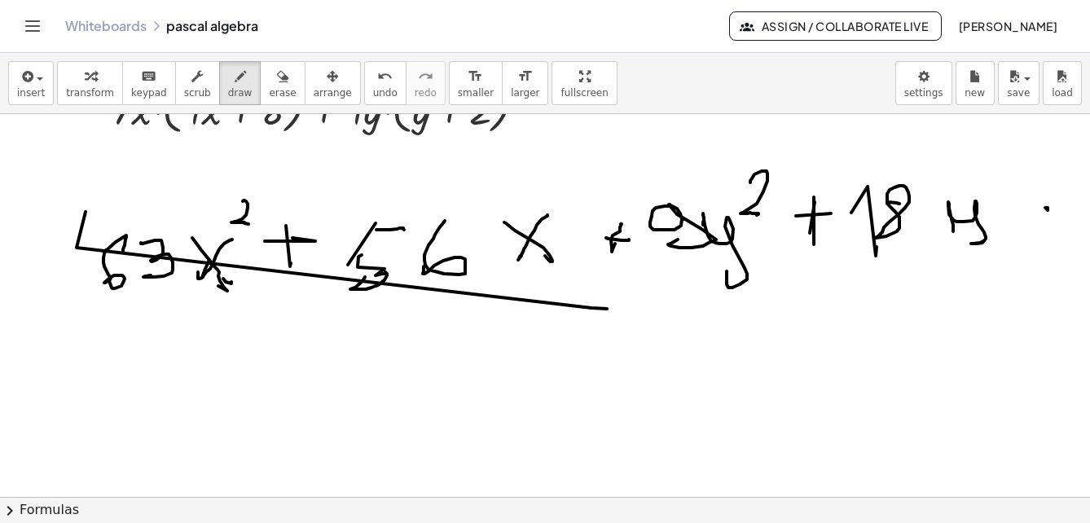
drag, startPoint x: 86, startPoint y: 212, endPoint x: 607, endPoint y: 309, distance: 530.5
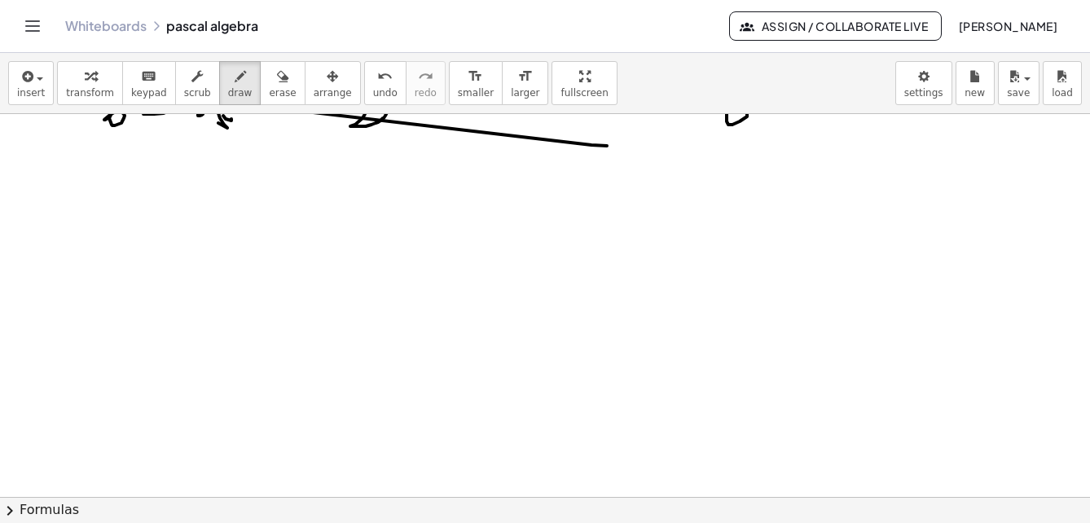
scroll to position [2600, 0]
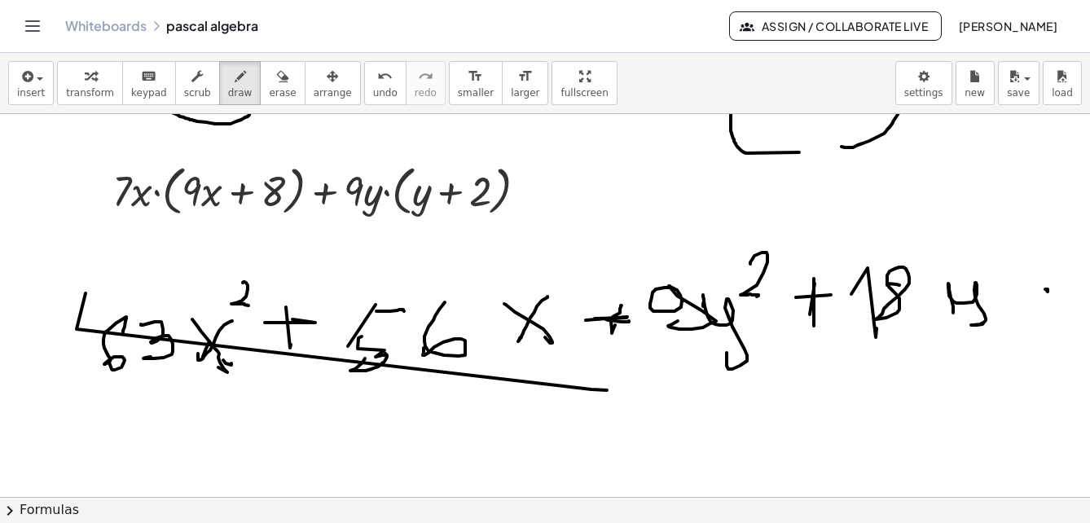
drag, startPoint x: 250, startPoint y: 313, endPoint x: 253, endPoint y: 294, distance: 19.0
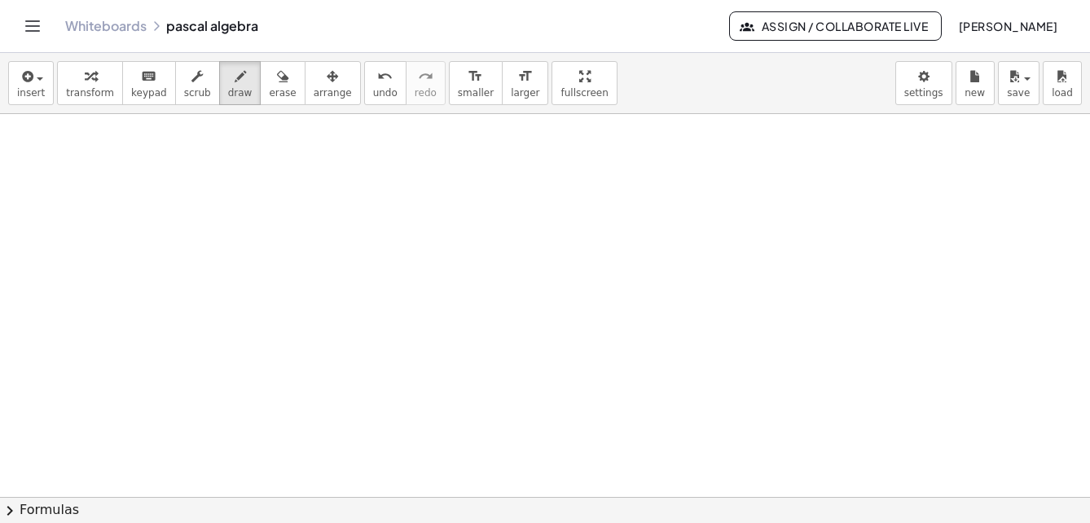
scroll to position [3064, 0]
click at [45, 85] on button "insert" at bounding box center [31, 83] width 46 height 44
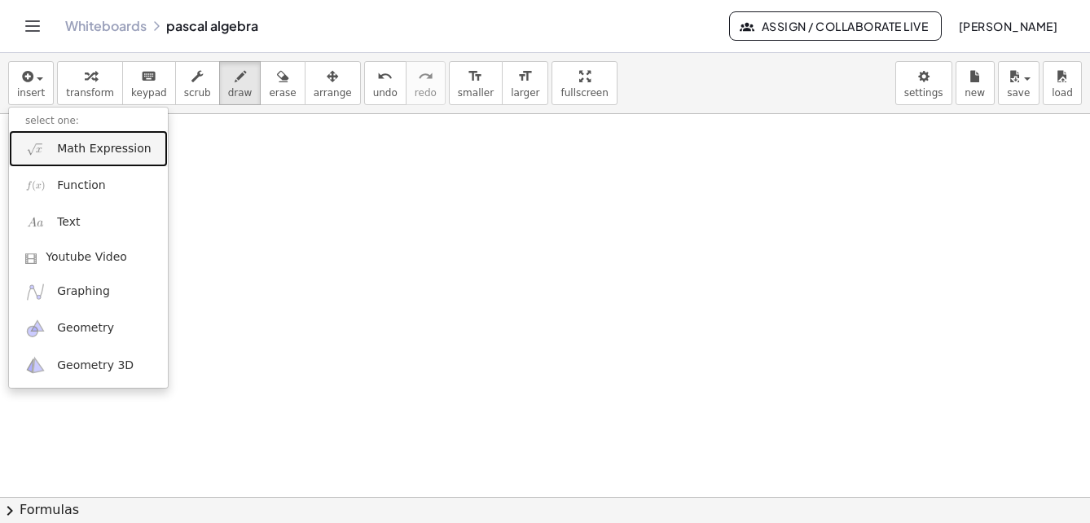
click at [84, 145] on span "Math Expression" at bounding box center [104, 149] width 94 height 16
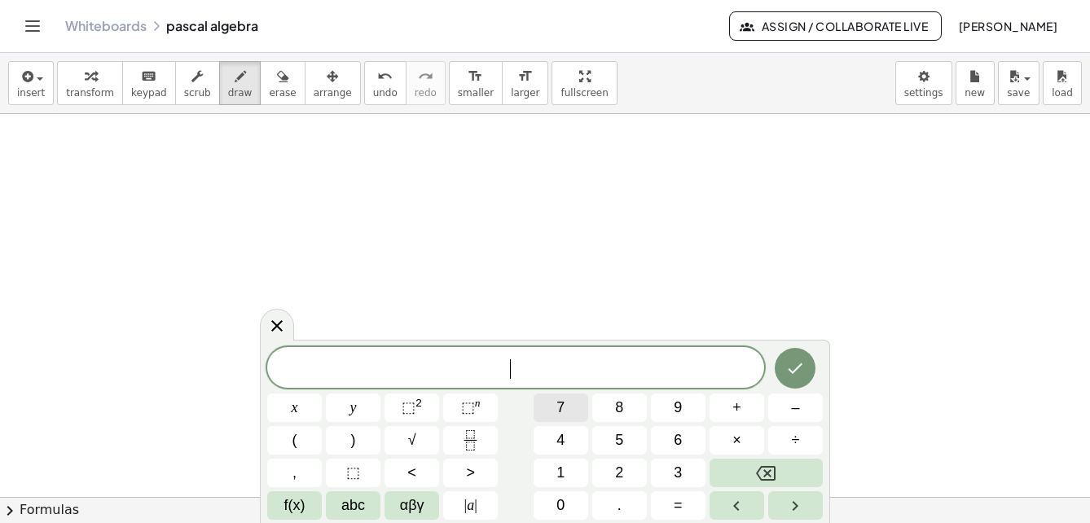
click at [473, 439] on icon "Fraction" at bounding box center [470, 440] width 20 height 20
click at [569, 405] on button "7" at bounding box center [561, 408] width 55 height 29
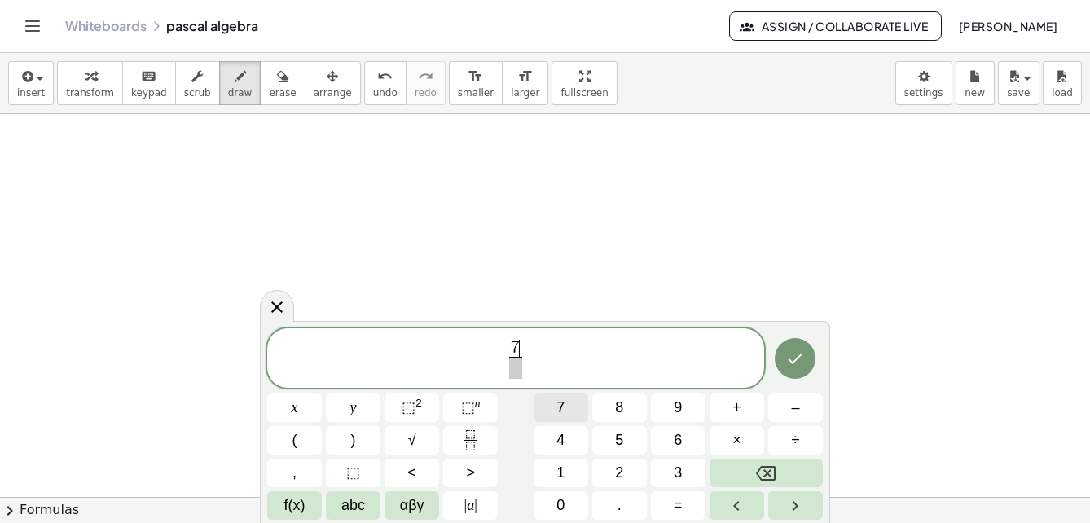
click at [553, 404] on button "7" at bounding box center [561, 408] width 55 height 29
click at [565, 405] on span "7" at bounding box center [561, 408] width 8 height 22
click at [518, 372] on span at bounding box center [515, 368] width 12 height 22
click at [304, 407] on button "x" at bounding box center [294, 408] width 55 height 29
click at [297, 412] on span "x" at bounding box center [295, 408] width 7 height 22
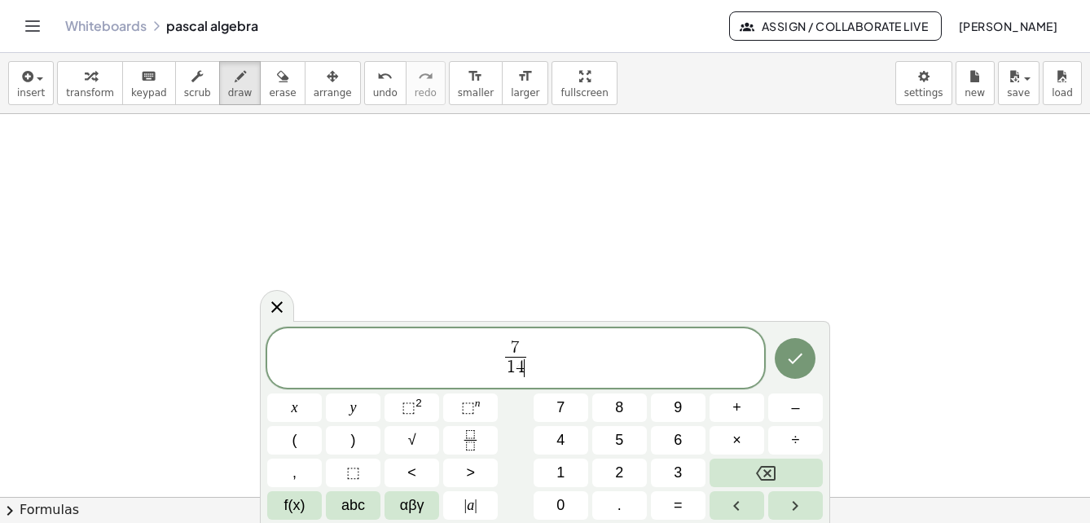
click at [531, 354] on span "7 1 4 ​ ​" at bounding box center [516, 360] width 29 height 40
click at [526, 350] on span "7" at bounding box center [515, 349] width 21 height 18
click at [526, 353] on span "7" at bounding box center [515, 349] width 21 height 18
click at [526, 354] on span "7" at bounding box center [515, 349] width 21 height 18
click at [526, 355] on span "7" at bounding box center [515, 349] width 21 height 18
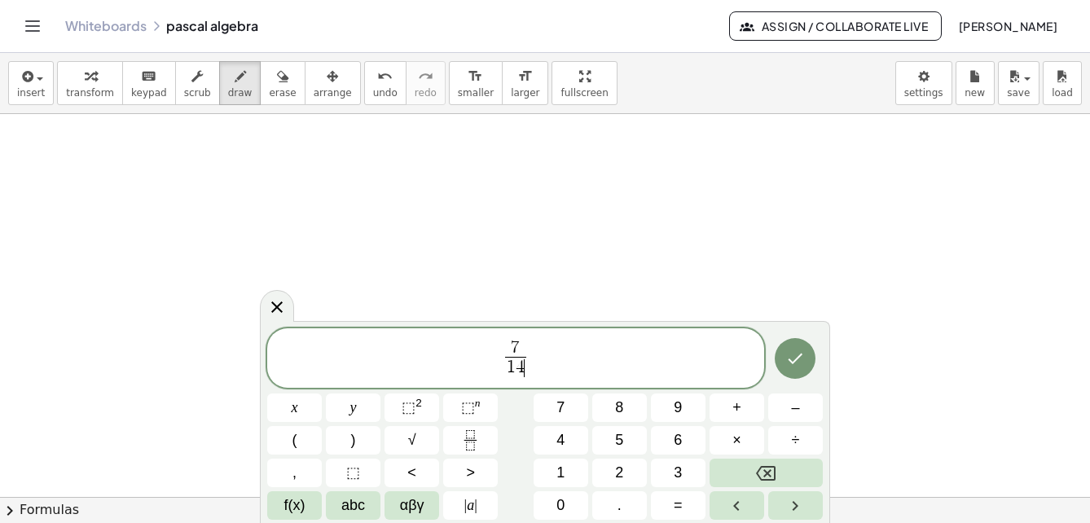
click at [526, 356] on span "7" at bounding box center [515, 349] width 21 height 18
click at [531, 356] on span "7 1 4 ​ ​" at bounding box center [516, 360] width 29 height 40
click at [526, 350] on span "7" at bounding box center [515, 349] width 21 height 18
click at [531, 351] on span "7 1 4 ​ ​" at bounding box center [516, 360] width 29 height 40
click at [531, 355] on span "7 1 4 ​ ​" at bounding box center [516, 360] width 29 height 40
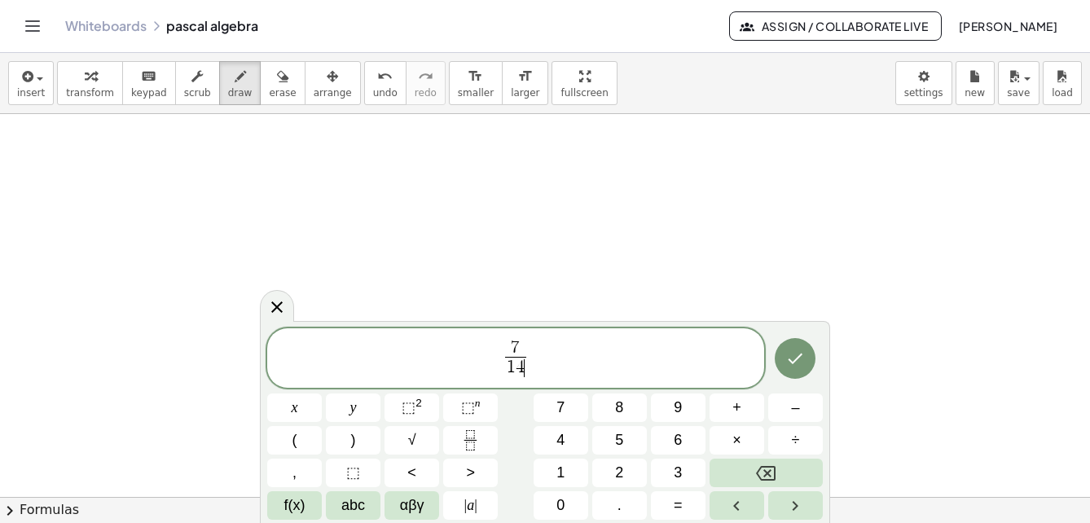
click at [540, 350] on span "7 1 4 ​ ​" at bounding box center [515, 359] width 497 height 43
click at [540, 354] on span "7 1 4 ​ ​" at bounding box center [515, 359] width 497 height 43
click at [540, 355] on span "7 1 4 ​ ​" at bounding box center [515, 359] width 497 height 43
click at [526, 354] on span "7" at bounding box center [515, 349] width 21 height 18
click at [544, 370] on span "7 1 4 x x ​ ​" at bounding box center [515, 359] width 497 height 43
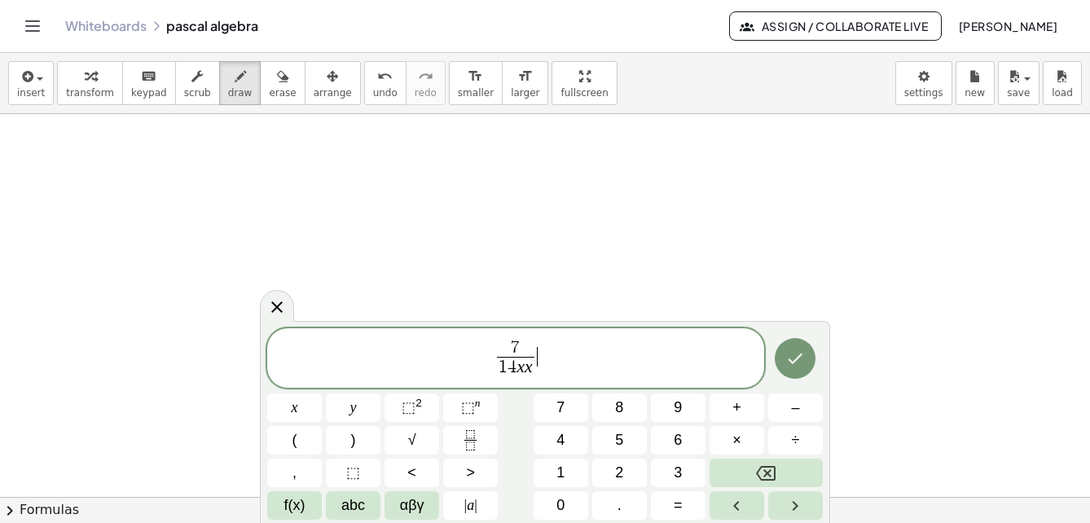
click at [538, 369] on span "7 1 4 x x ​" at bounding box center [516, 360] width 44 height 40
click at [529, 367] on var "x" at bounding box center [529, 367] width 8 height 20
click at [533, 355] on span "7 1 4 ​ ​" at bounding box center [515, 359] width 497 height 43
click at [297, 412] on span "x" at bounding box center [295, 408] width 7 height 22
click at [293, 438] on span "(" at bounding box center [295, 441] width 5 height 22
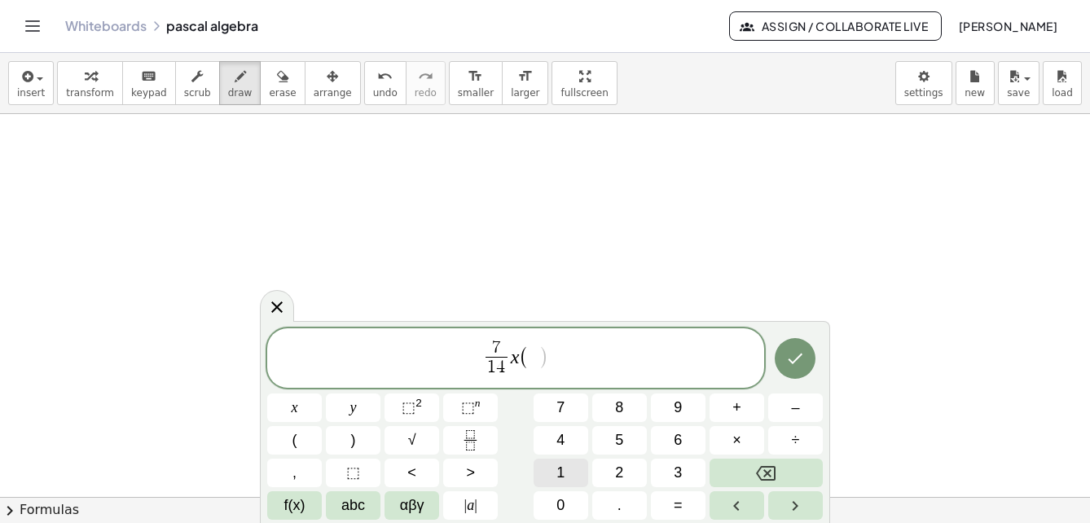
click at [559, 473] on span "1" at bounding box center [561, 473] width 8 height 22
click at [598, 456] on div "7 1 4 ​ x ( 1 ) x y ⬚ 2 ⬚ n 7 8 9 + – ( ) √ 4 5 6 × ÷ , ⬚ < > 1 2 3 f(x) abc αβ…" at bounding box center [545, 424] width 556 height 192
click at [559, 441] on span "4" at bounding box center [561, 441] width 8 height 22
click at [363, 508] on span "abc" at bounding box center [353, 506] width 24 height 22
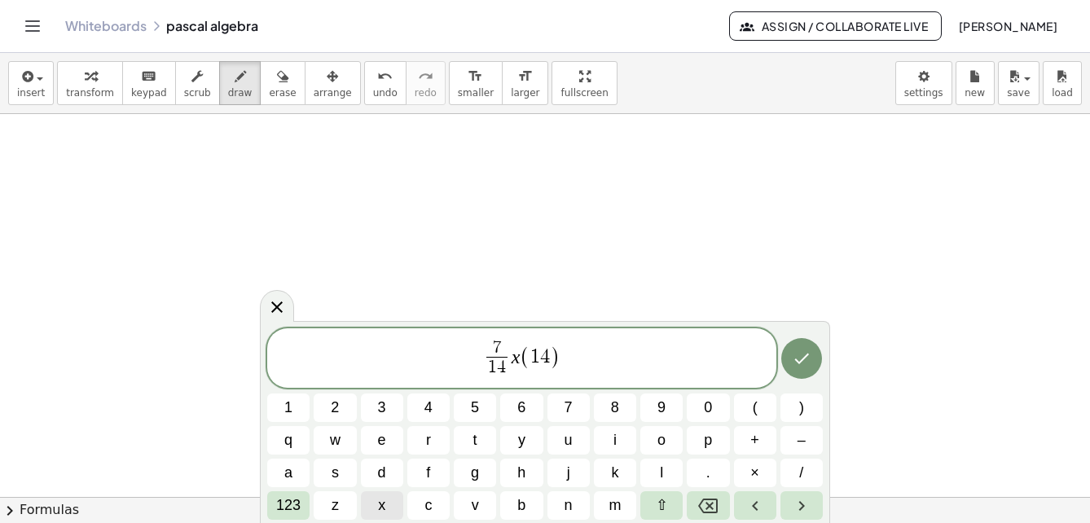
click at [378, 506] on span "x" at bounding box center [381, 506] width 7 height 22
click at [760, 441] on button "+" at bounding box center [755, 440] width 42 height 29
click at [381, 411] on span "3" at bounding box center [382, 408] width 8 height 22
click at [299, 506] on span "123" at bounding box center [288, 506] width 24 height 22
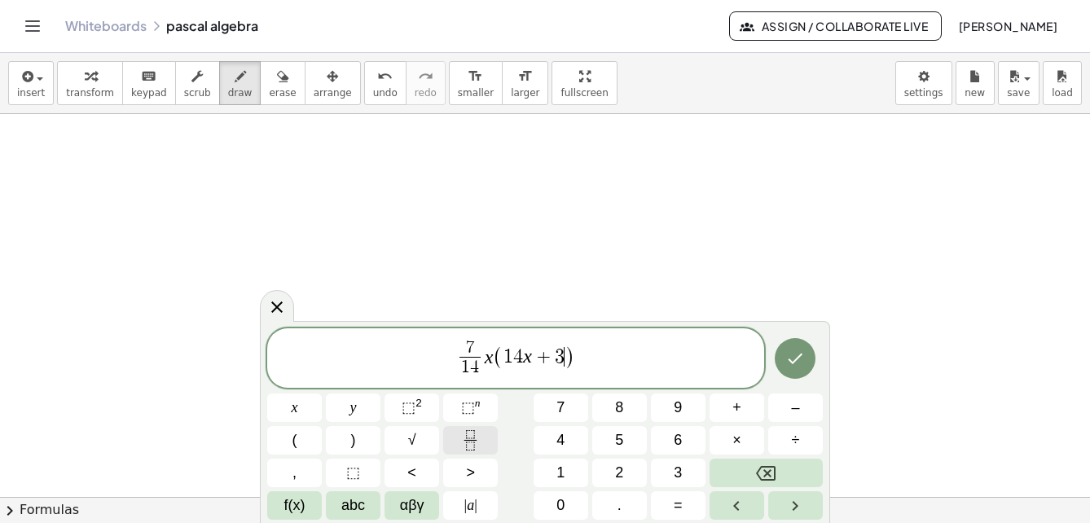
click at [473, 439] on icon "Fraction" at bounding box center [470, 440] width 20 height 20
click at [559, 409] on span "7" at bounding box center [561, 408] width 8 height 22
click at [560, 402] on span "7" at bounding box center [561, 408] width 8 height 22
click at [562, 405] on span "7" at bounding box center [561, 408] width 8 height 22
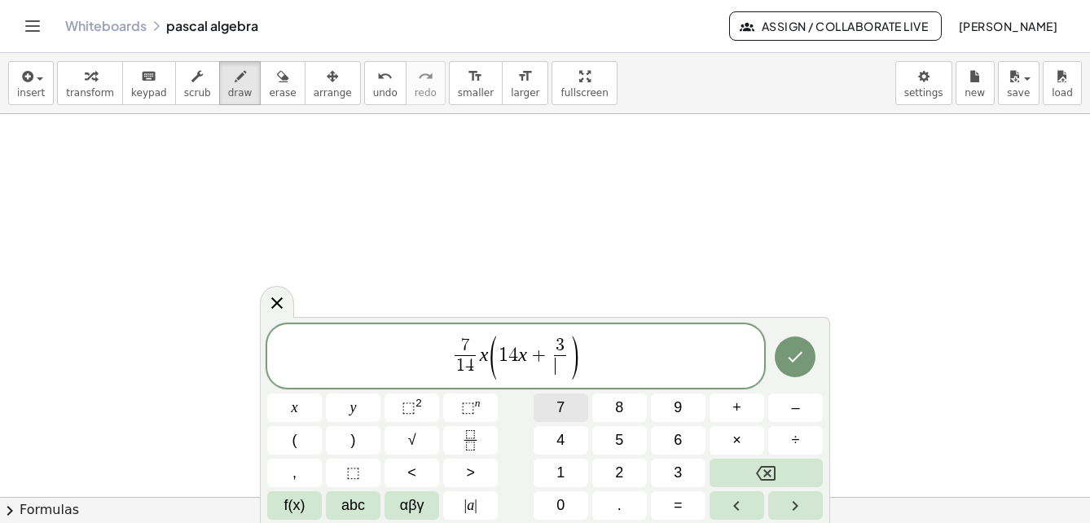
click at [562, 405] on span "7" at bounding box center [561, 408] width 8 height 22
click at [562, 406] on span "7" at bounding box center [561, 408] width 8 height 22
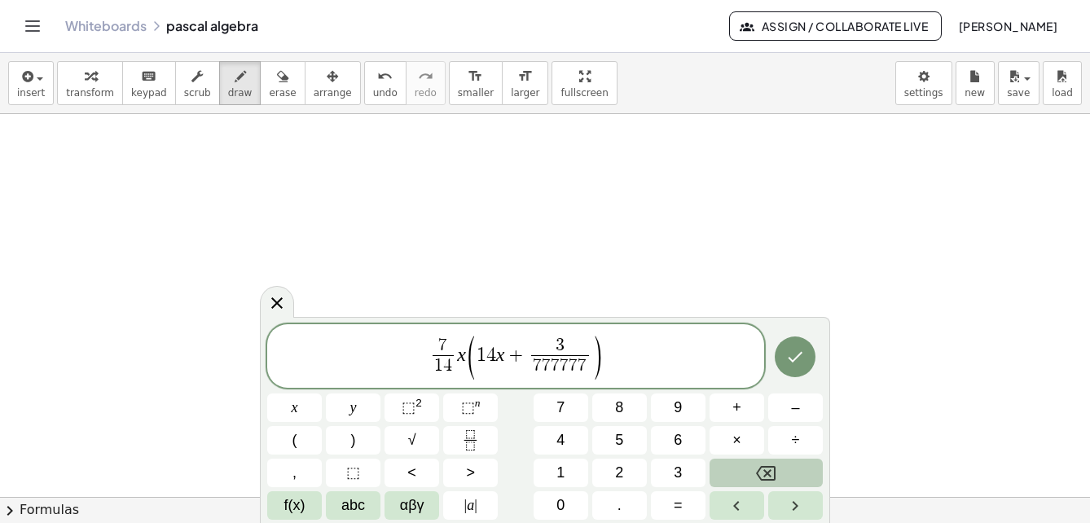
click at [769, 470] on icon "Backspace" at bounding box center [766, 474] width 20 height 20
click at [768, 470] on icon "Backspace" at bounding box center [766, 474] width 20 height 20
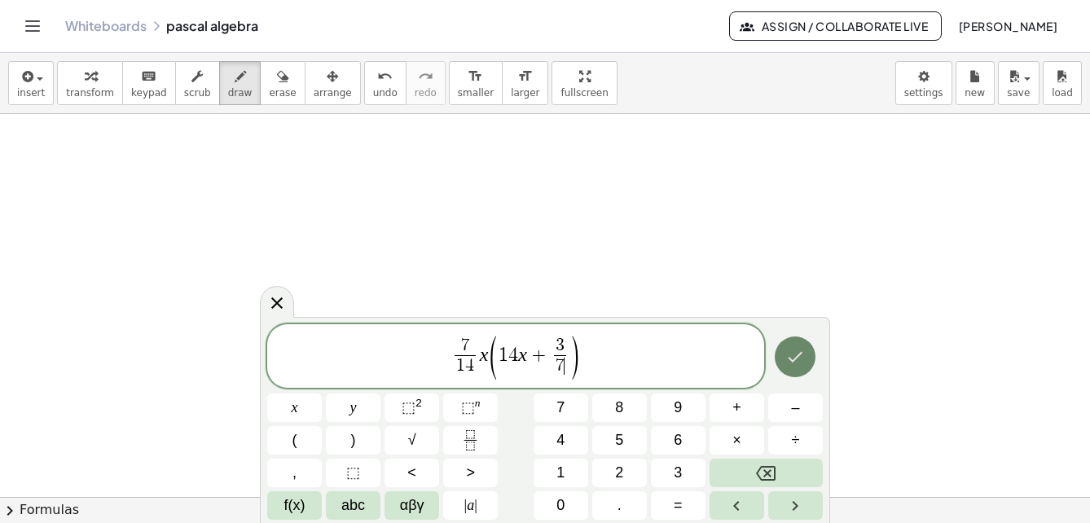
click at [801, 362] on icon "Done" at bounding box center [796, 357] width 20 height 20
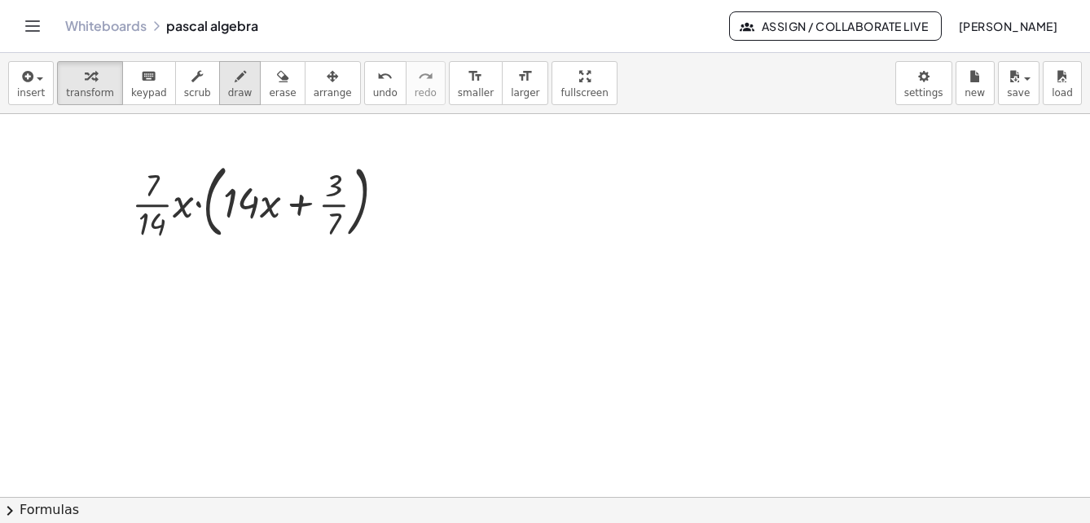
click at [228, 87] on span "draw" at bounding box center [240, 92] width 24 height 11
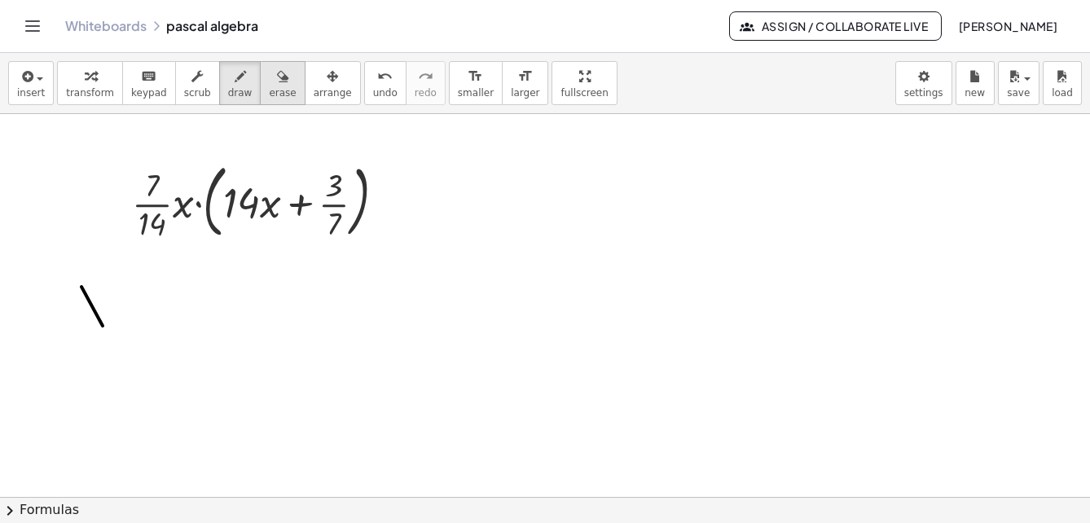
click at [269, 82] on div "button" at bounding box center [282, 76] width 27 height 20
drag, startPoint x: 77, startPoint y: 299, endPoint x: 102, endPoint y: 328, distance: 37.6
click at [235, 77] on icon "button" at bounding box center [240, 77] width 11 height 20
drag, startPoint x: 46, startPoint y: 279, endPoint x: 101, endPoint y: 306, distance: 60.9
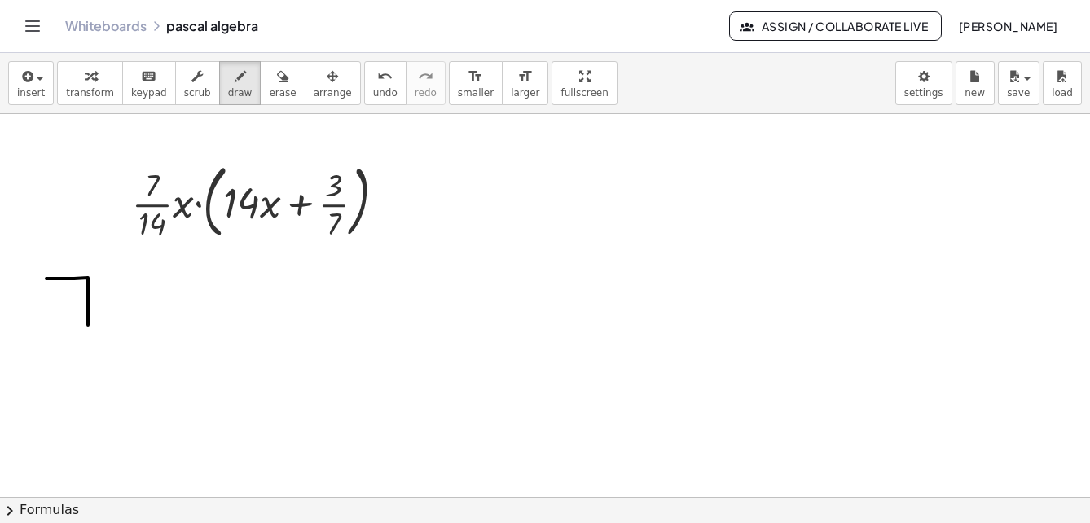
click at [277, 74] on icon "button" at bounding box center [282, 77] width 11 height 20
drag, startPoint x: 43, startPoint y: 270, endPoint x: 44, endPoint y: 283, distance: 13.1
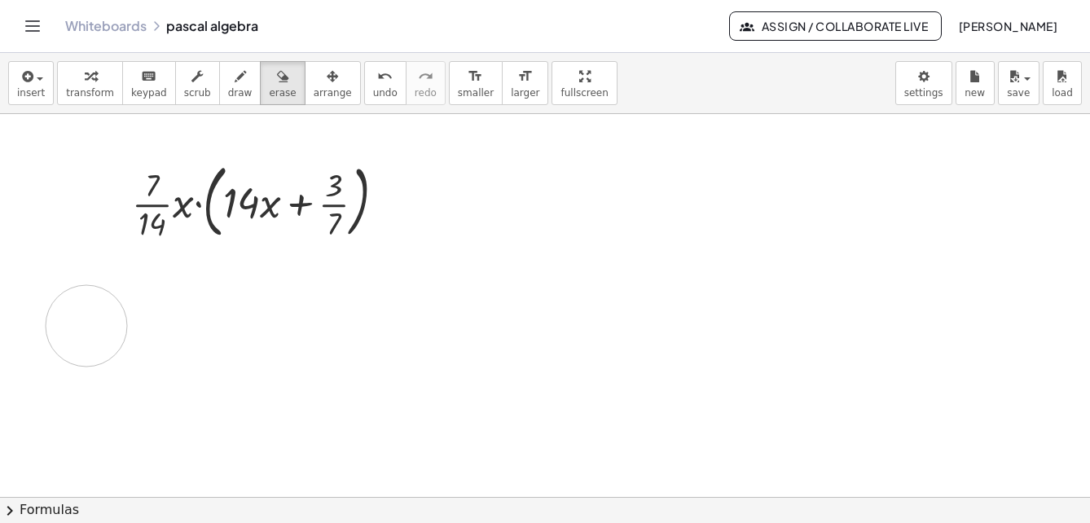
drag, startPoint x: 55, startPoint y: 279, endPoint x: 201, endPoint y: 205, distance: 163.7
click at [88, 86] on icon "button" at bounding box center [90, 77] width 11 height 20
drag, startPoint x: 157, startPoint y: 199, endPoint x: 158, endPoint y: 189, distance: 9.8
click at [243, 205] on div at bounding box center [265, 200] width 283 height 88
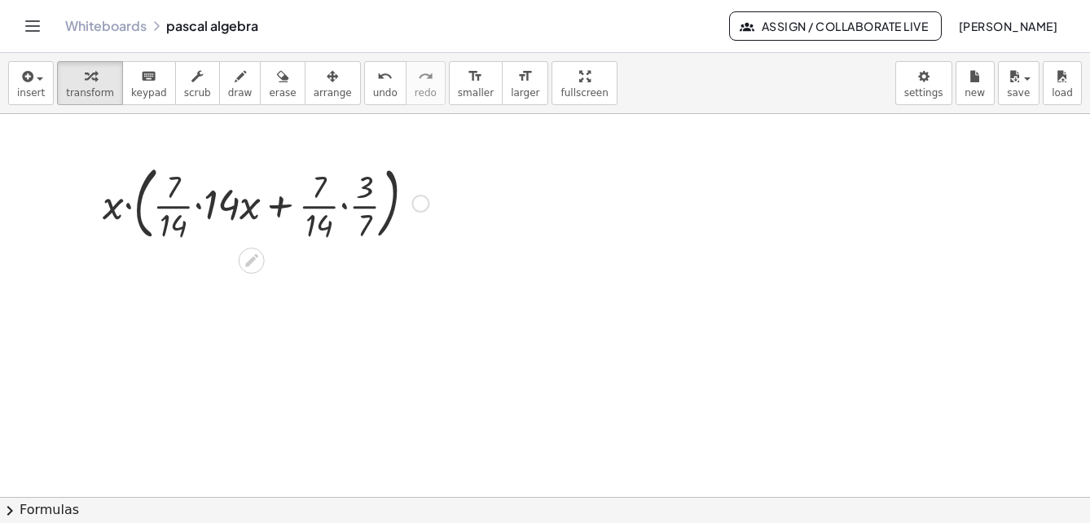
drag, startPoint x: 158, startPoint y: 189, endPoint x: 205, endPoint y: 198, distance: 48.1
click at [205, 198] on div "insert select one: Math Expression Function Text Youtube Video Graphing Geometr…" at bounding box center [545, 288] width 1090 height 470
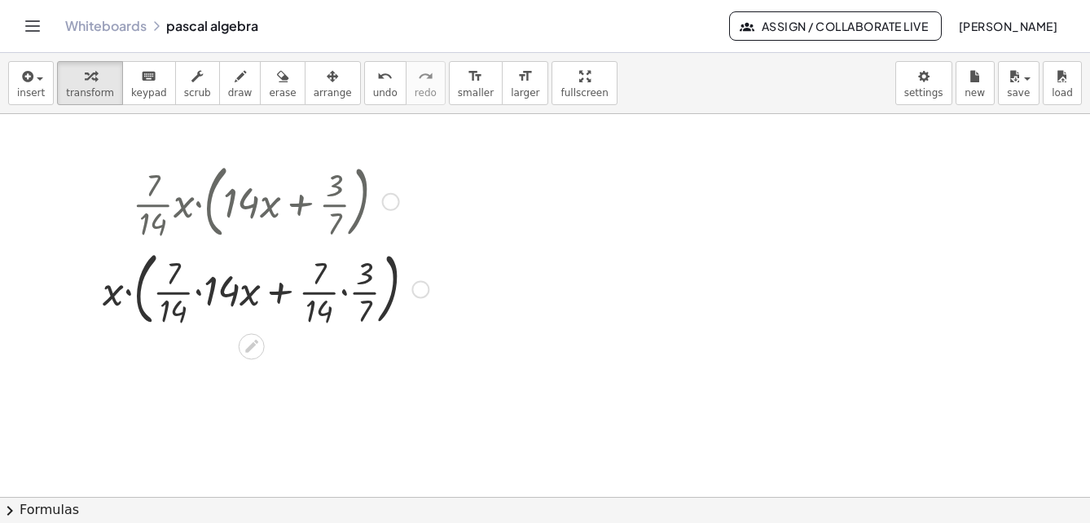
click at [321, 273] on div at bounding box center [266, 289] width 342 height 88
drag, startPoint x: 358, startPoint y: 321, endPoint x: 371, endPoint y: 312, distance: 15.8
click at [371, 312] on div at bounding box center [266, 289] width 342 height 88
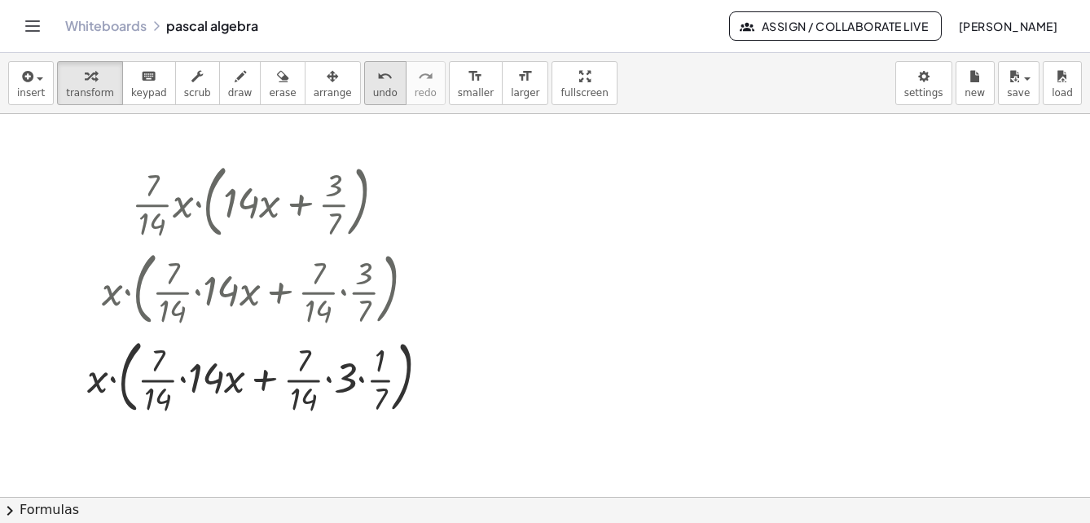
click at [373, 89] on span "undo" at bounding box center [385, 92] width 24 height 11
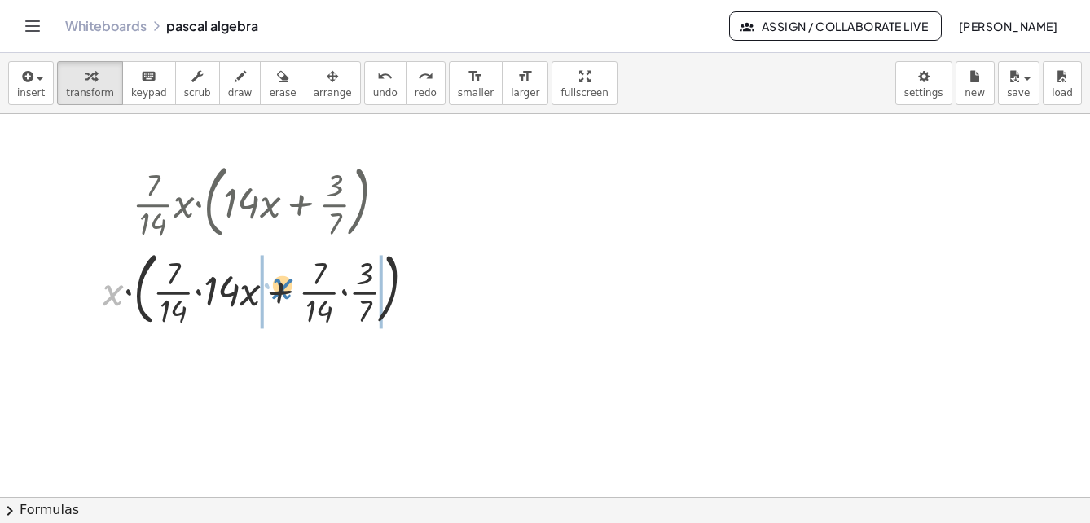
drag, startPoint x: 117, startPoint y: 297, endPoint x: 266, endPoint y: 297, distance: 149.1
click at [286, 291] on div at bounding box center [266, 289] width 342 height 88
click at [250, 301] on div at bounding box center [265, 288] width 314 height 82
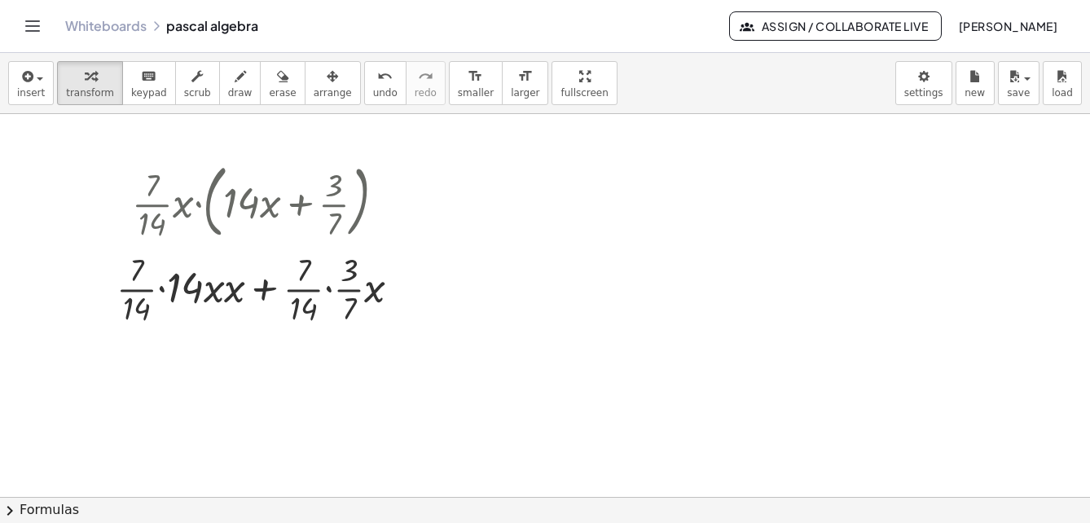
scroll to position [3146, 0]
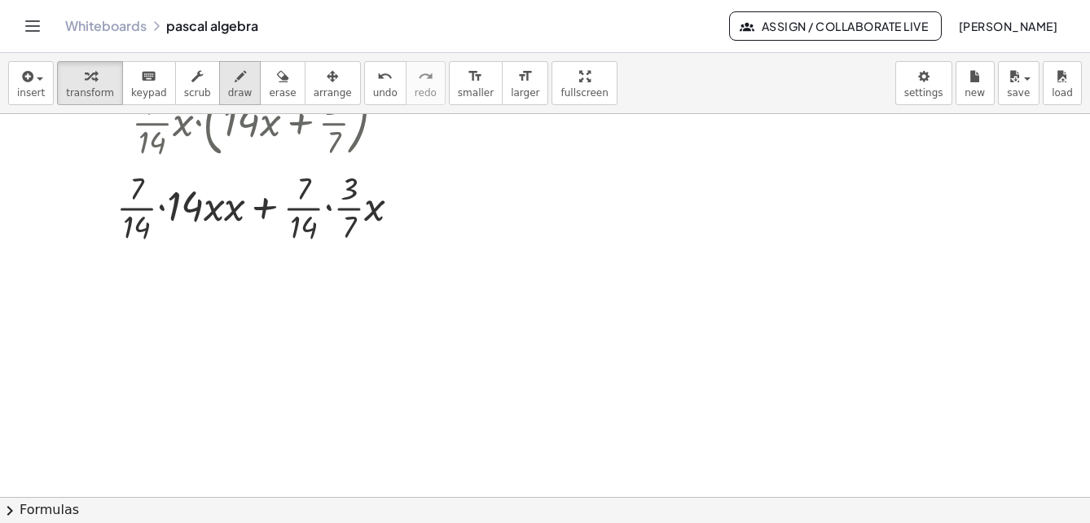
click at [235, 72] on icon "button" at bounding box center [240, 77] width 11 height 20
drag, startPoint x: 118, startPoint y: 243, endPoint x: 157, endPoint y: 220, distance: 45.3
drag, startPoint x: 176, startPoint y: 216, endPoint x: 192, endPoint y: 193, distance: 27.6
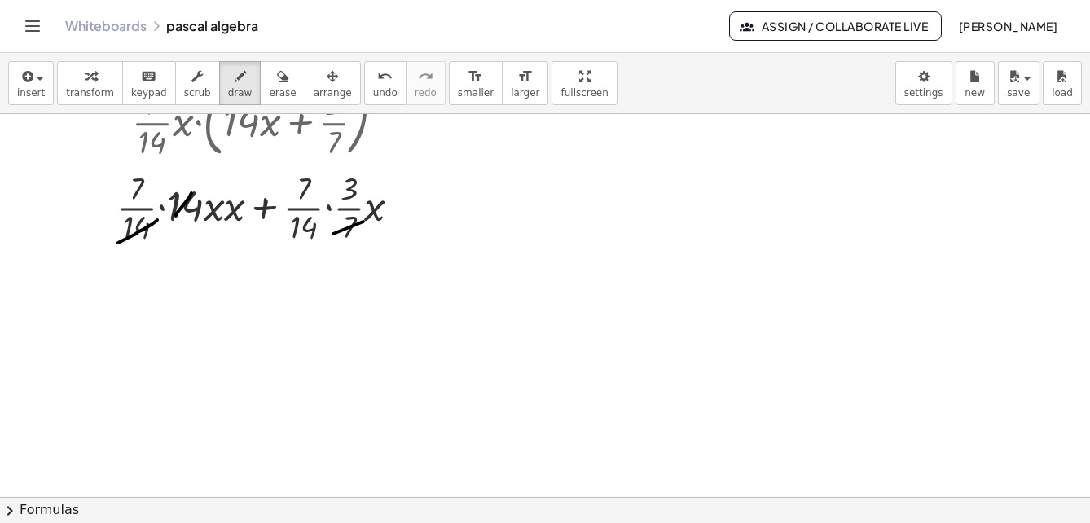
drag, startPoint x: 333, startPoint y: 234, endPoint x: 354, endPoint y: 227, distance: 21.7
drag, startPoint x: 315, startPoint y: 183, endPoint x: 231, endPoint y: 310, distance: 151.9
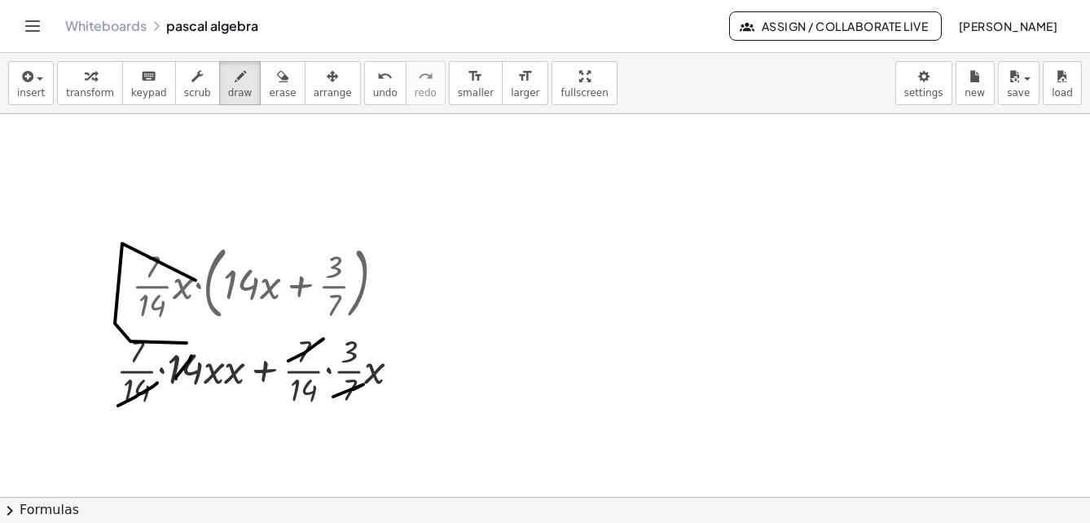
drag, startPoint x: 196, startPoint y: 280, endPoint x: 183, endPoint y: 261, distance: 23.5
click at [269, 85] on div "button" at bounding box center [282, 76] width 27 height 20
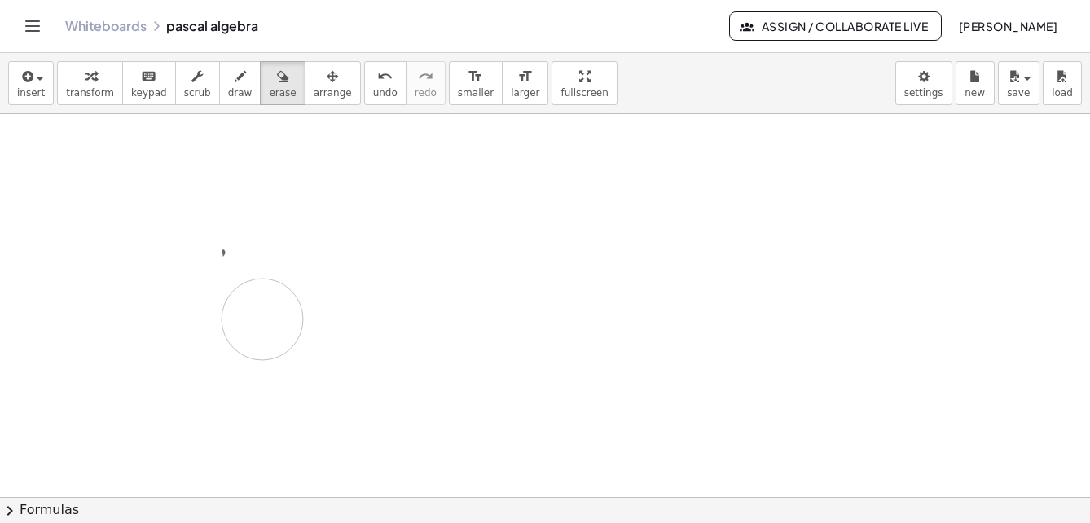
drag, startPoint x: 183, startPoint y: 261, endPoint x: 514, endPoint y: 114, distance: 362.7
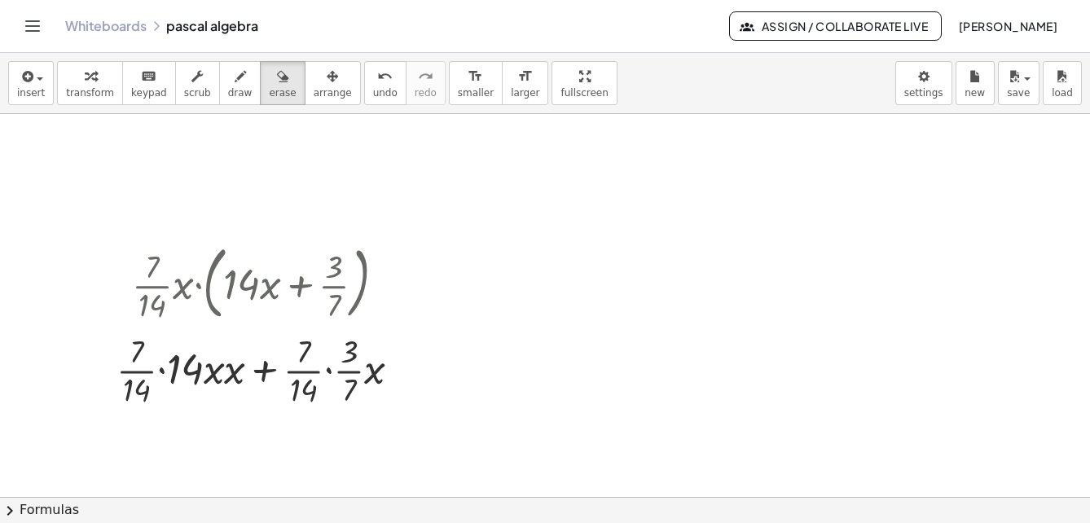
scroll to position [3064, 0]
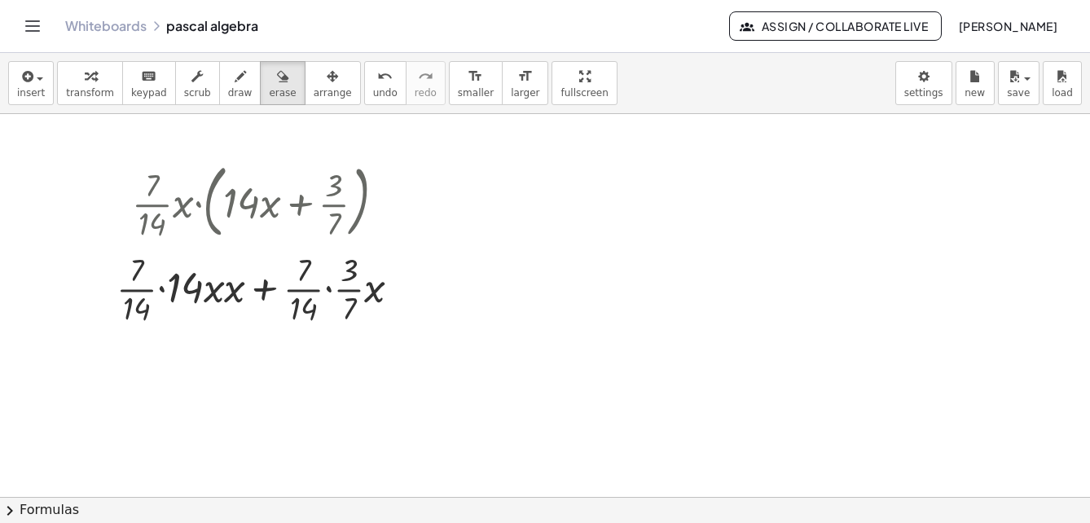
click at [235, 80] on icon "button" at bounding box center [240, 77] width 11 height 20
drag, startPoint x: 229, startPoint y: 196, endPoint x: 153, endPoint y: 181, distance: 77.2
click at [228, 92] on span "draw" at bounding box center [240, 92] width 24 height 11
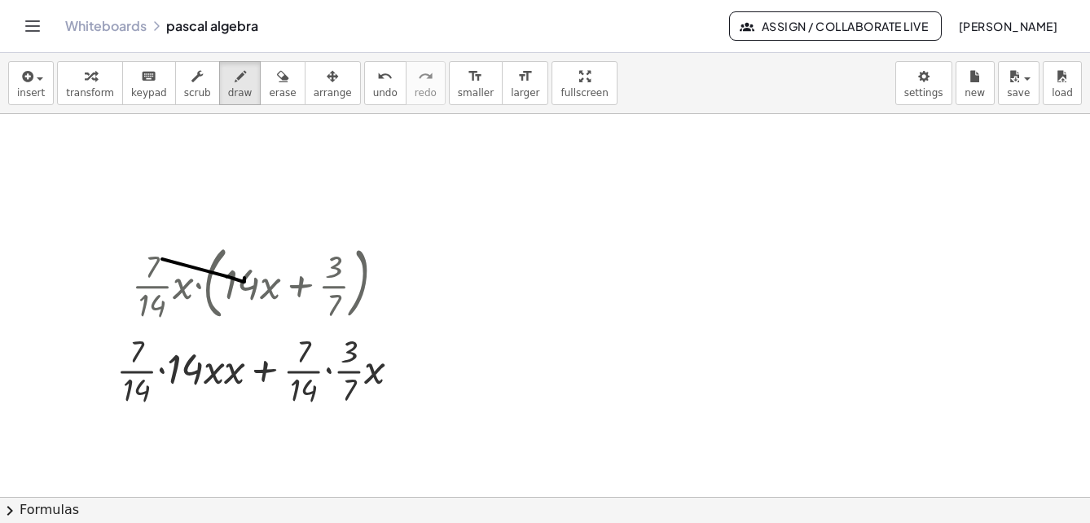
scroll to position [2901, 0]
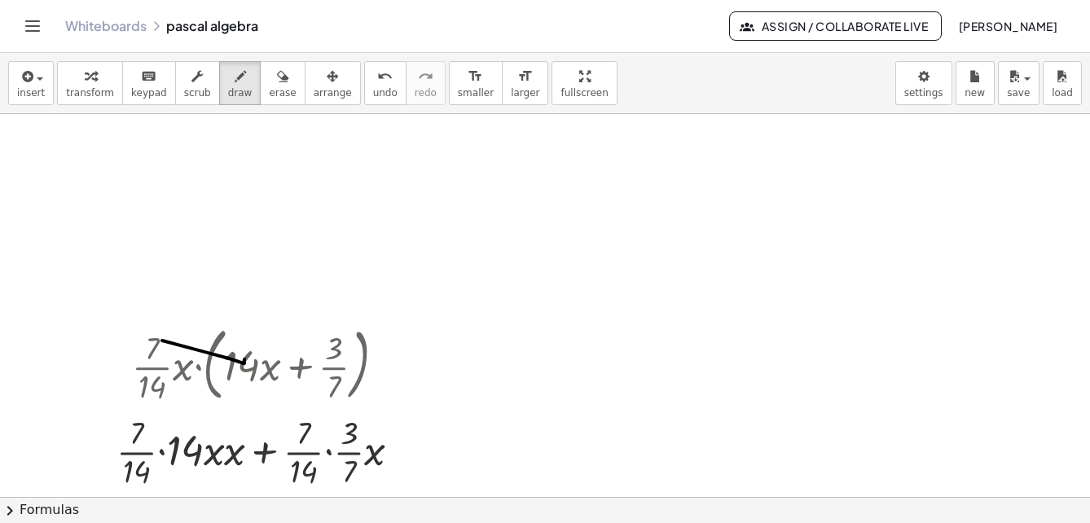
click at [101, 82] on div "button" at bounding box center [90, 76] width 48 height 20
drag, startPoint x: 393, startPoint y: 259, endPoint x: 377, endPoint y: 174, distance: 86.3
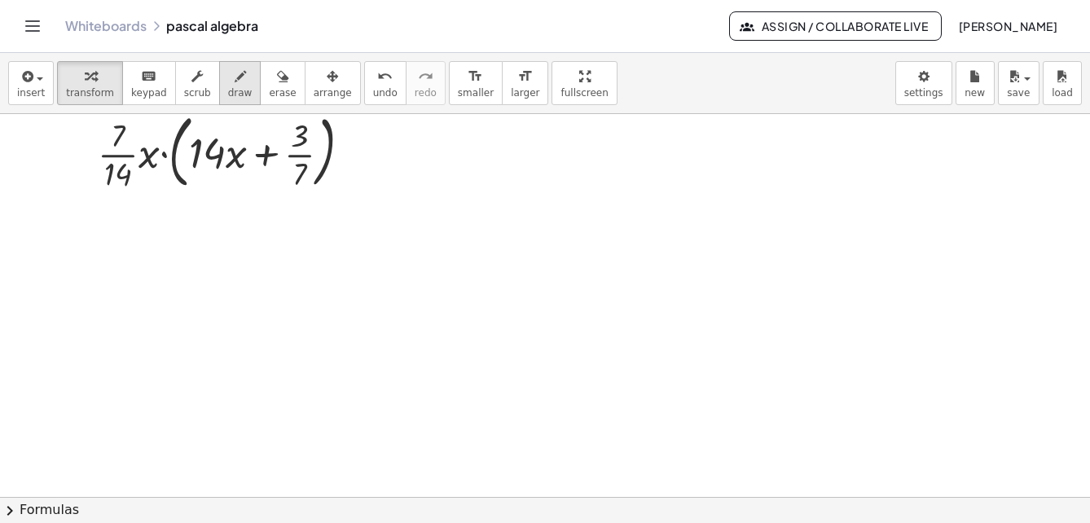
click at [235, 84] on icon "button" at bounding box center [240, 77] width 11 height 20
drag, startPoint x: 106, startPoint y: 228, endPoint x: 464, endPoint y: 288, distance: 362.7
drag, startPoint x: 88, startPoint y: 272, endPoint x: 134, endPoint y: 277, distance: 46.7
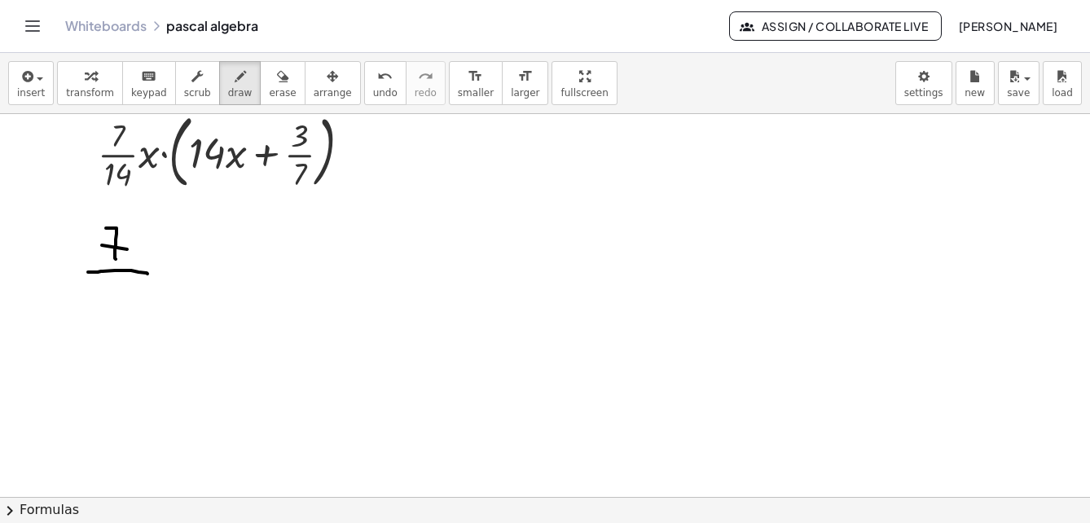
drag, startPoint x: 95, startPoint y: 283, endPoint x: 96, endPoint y: 307, distance: 24.5
drag, startPoint x: 104, startPoint y: 286, endPoint x: 122, endPoint y: 291, distance: 19.4
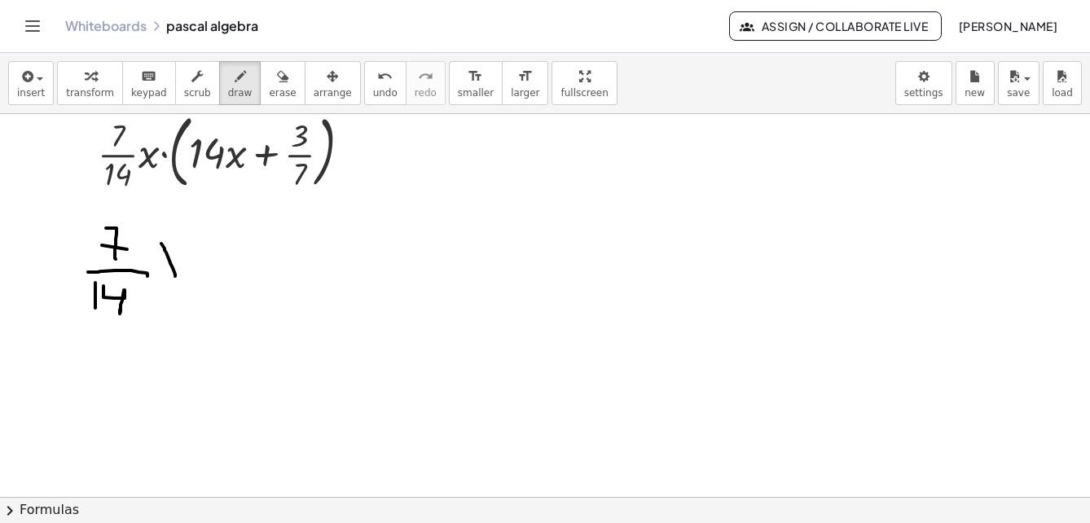
drag, startPoint x: 161, startPoint y: 244, endPoint x: 176, endPoint y: 259, distance: 21.3
drag, startPoint x: 179, startPoint y: 247, endPoint x: 237, endPoint y: 251, distance: 58.0
drag, startPoint x: 200, startPoint y: 253, endPoint x: 170, endPoint y: 121, distance: 135.4
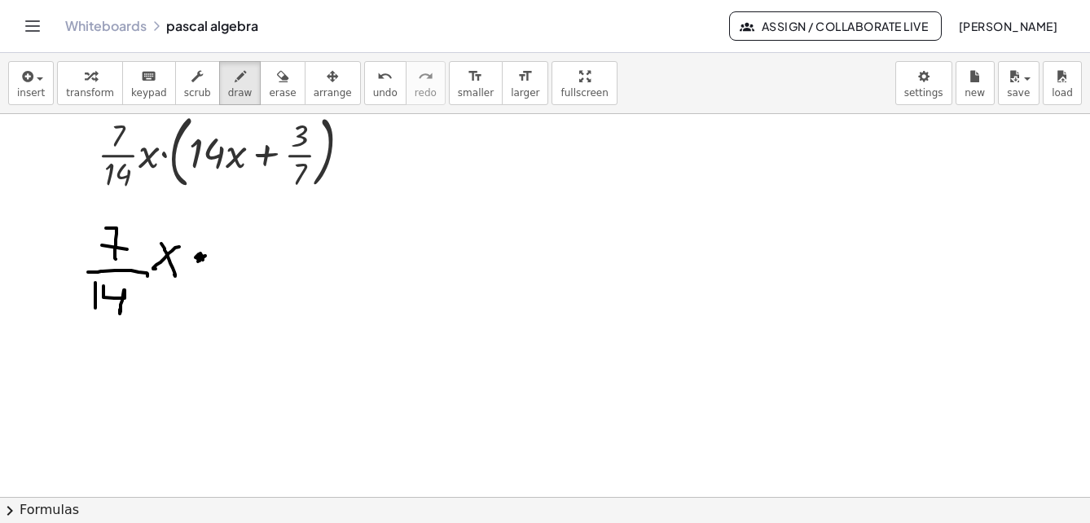
drag, startPoint x: 227, startPoint y: 264, endPoint x: 243, endPoint y: 256, distance: 17.5
drag, startPoint x: 247, startPoint y: 247, endPoint x: 277, endPoint y: 259, distance: 32.5
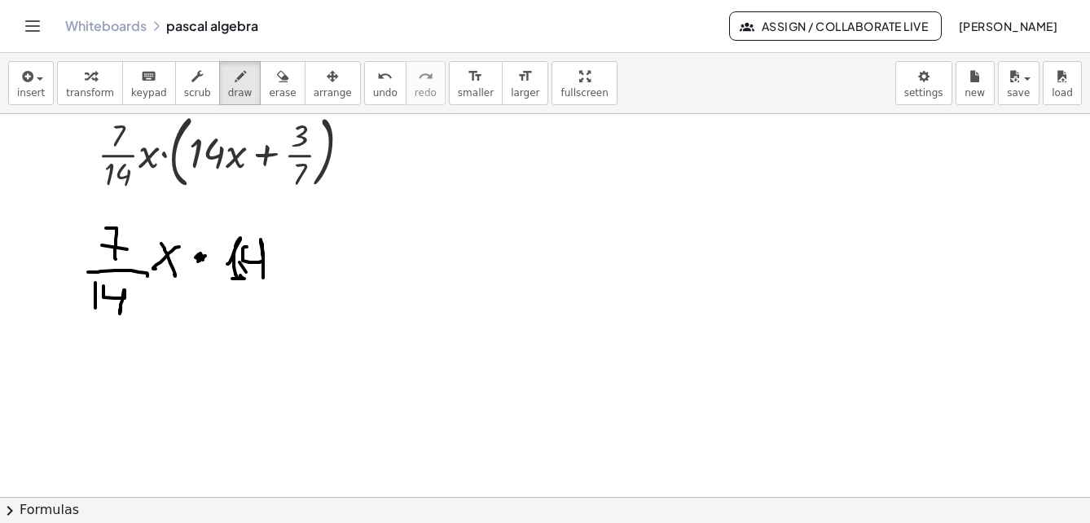
drag, startPoint x: 297, startPoint y: 258, endPoint x: 366, endPoint y: 262, distance: 68.6
drag, startPoint x: 355, startPoint y: 258, endPoint x: 399, endPoint y: 257, distance: 44.0
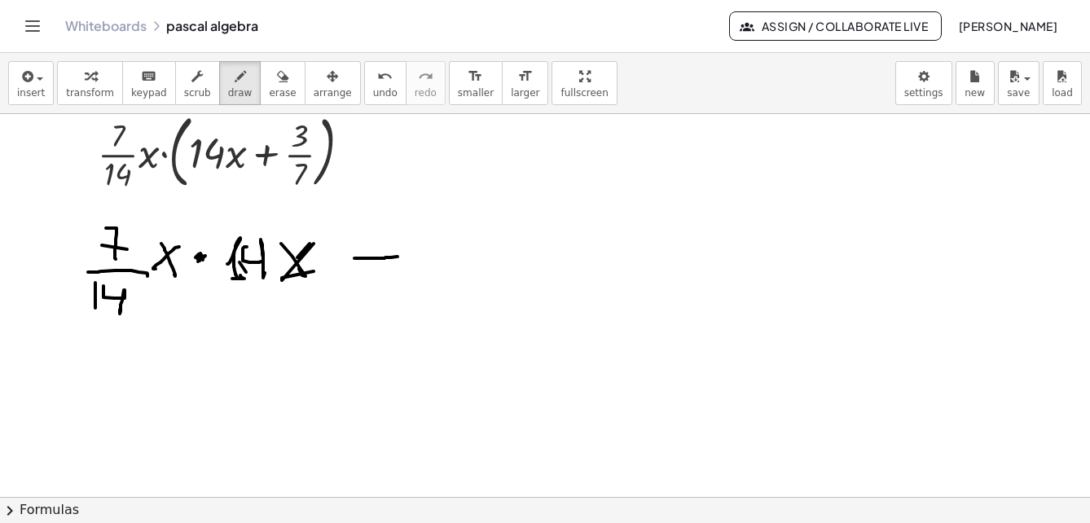
drag, startPoint x: 379, startPoint y: 241, endPoint x: 261, endPoint y: 200, distance: 125.3
drag, startPoint x: 423, startPoint y: 226, endPoint x: 447, endPoint y: 259, distance: 40.9
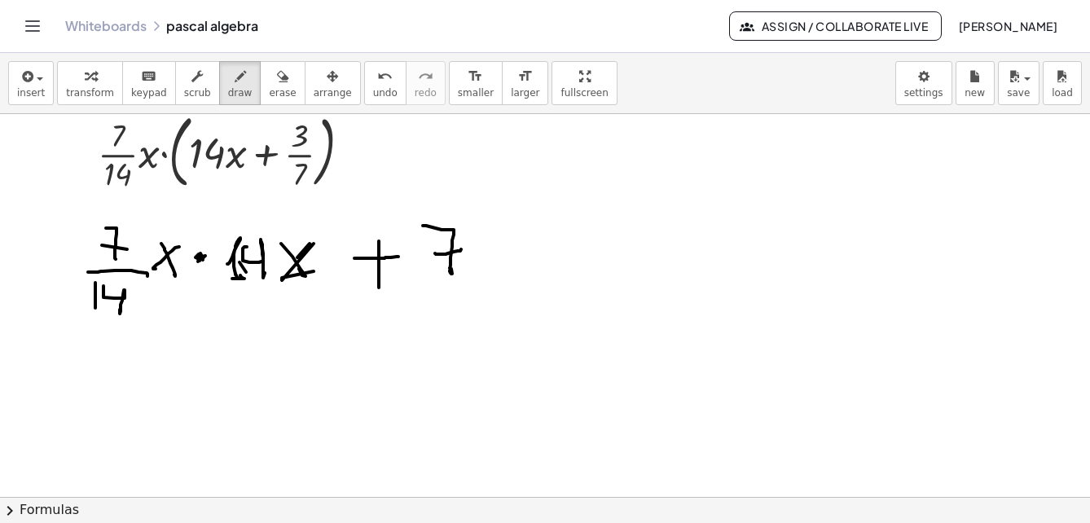
drag, startPoint x: 438, startPoint y: 254, endPoint x: 419, endPoint y: 281, distance: 32.8
drag, startPoint x: 421, startPoint y: 282, endPoint x: 435, endPoint y: 305, distance: 27.1
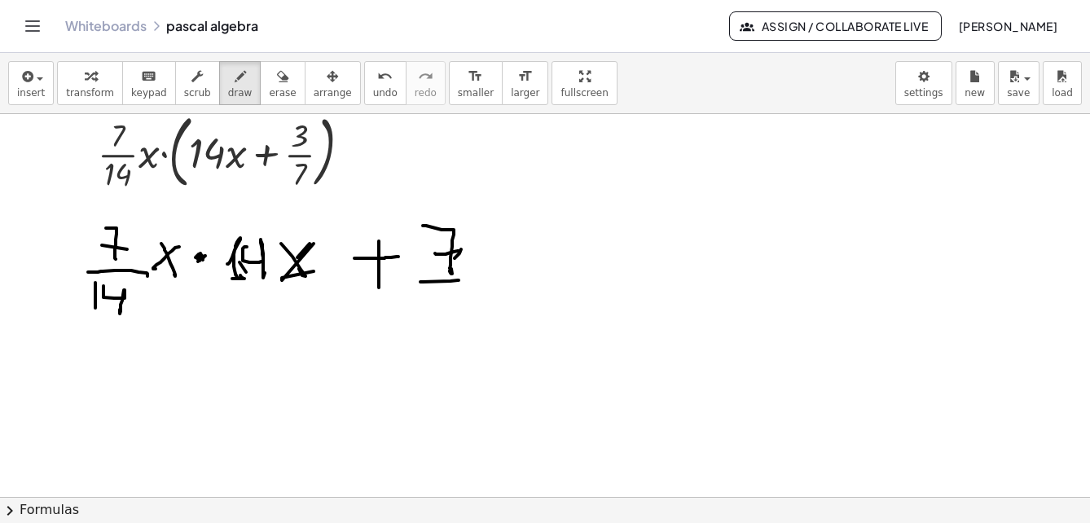
drag, startPoint x: 462, startPoint y: 293, endPoint x: 480, endPoint y: 319, distance: 31.0
drag, startPoint x: 505, startPoint y: 252, endPoint x: 531, endPoint y: 237, distance: 29.2
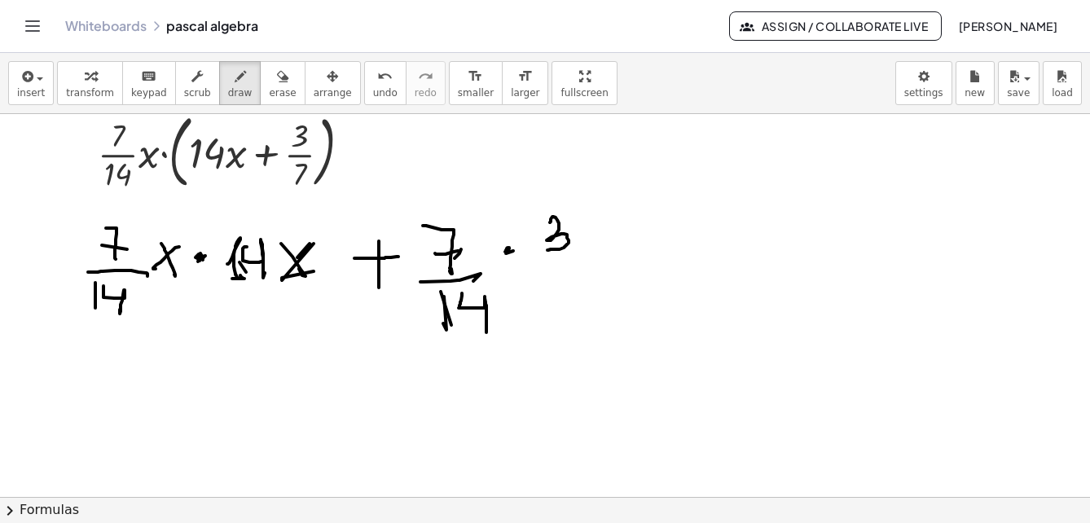
drag, startPoint x: 550, startPoint y: 222, endPoint x: 579, endPoint y: 262, distance: 49.6
drag, startPoint x: 535, startPoint y: 267, endPoint x: 574, endPoint y: 278, distance: 40.0
drag, startPoint x: 574, startPoint y: 278, endPoint x: 402, endPoint y: 242, distance: 175.7
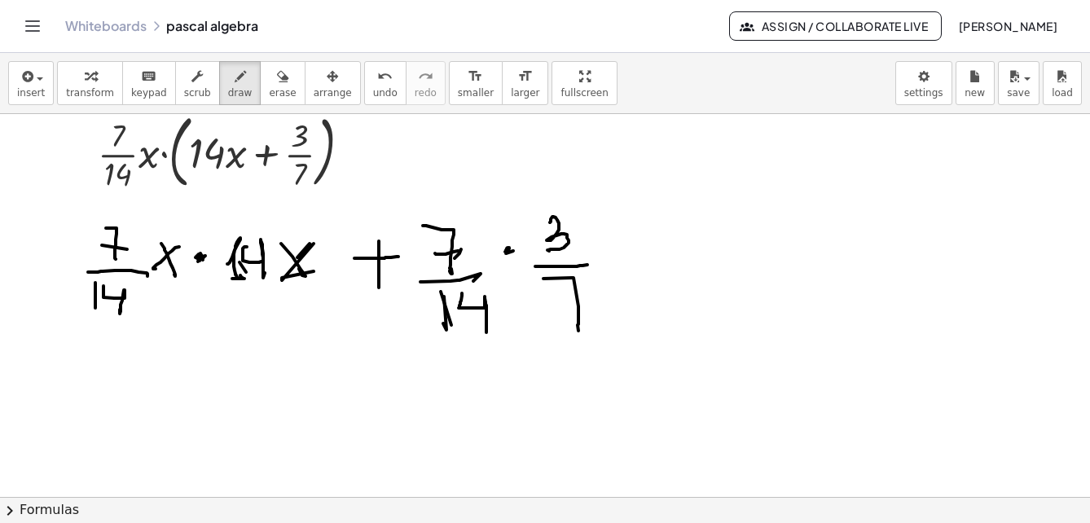
drag, startPoint x: 474, startPoint y: 240, endPoint x: 484, endPoint y: 254, distance: 17.6
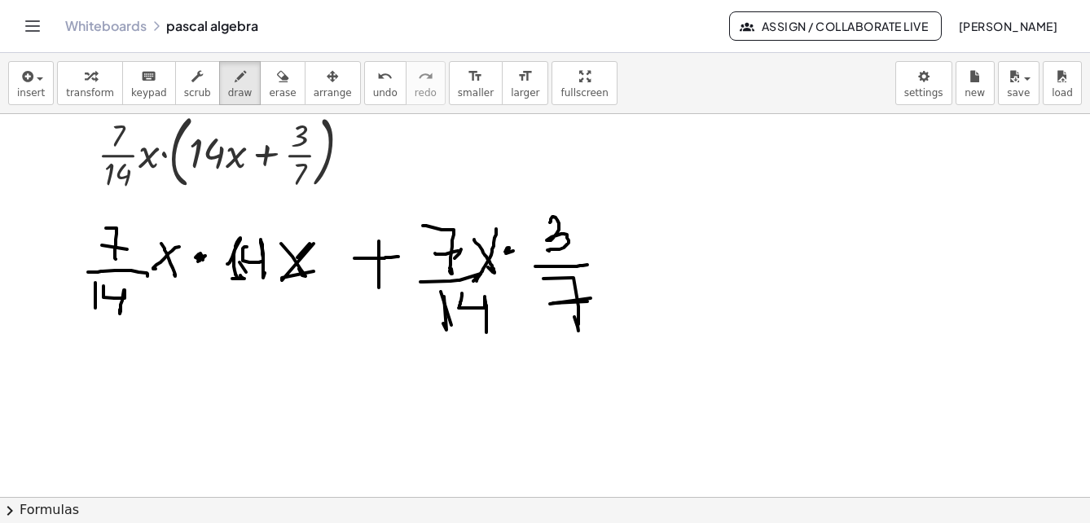
drag, startPoint x: 496, startPoint y: 229, endPoint x: 482, endPoint y: 275, distance: 47.9
drag, startPoint x: 493, startPoint y: 267, endPoint x: 500, endPoint y: 282, distance: 16.4
drag, startPoint x: 132, startPoint y: 177, endPoint x: 205, endPoint y: 177, distance: 73.4
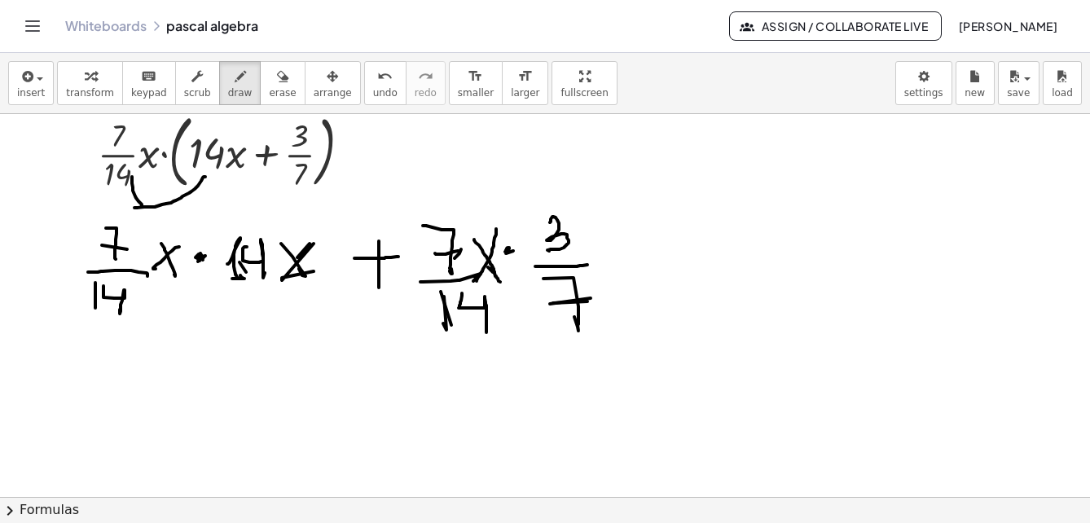
drag, startPoint x: 156, startPoint y: 112, endPoint x: 293, endPoint y: 142, distance: 140.2
click at [229, 86] on button "draw" at bounding box center [240, 83] width 42 height 44
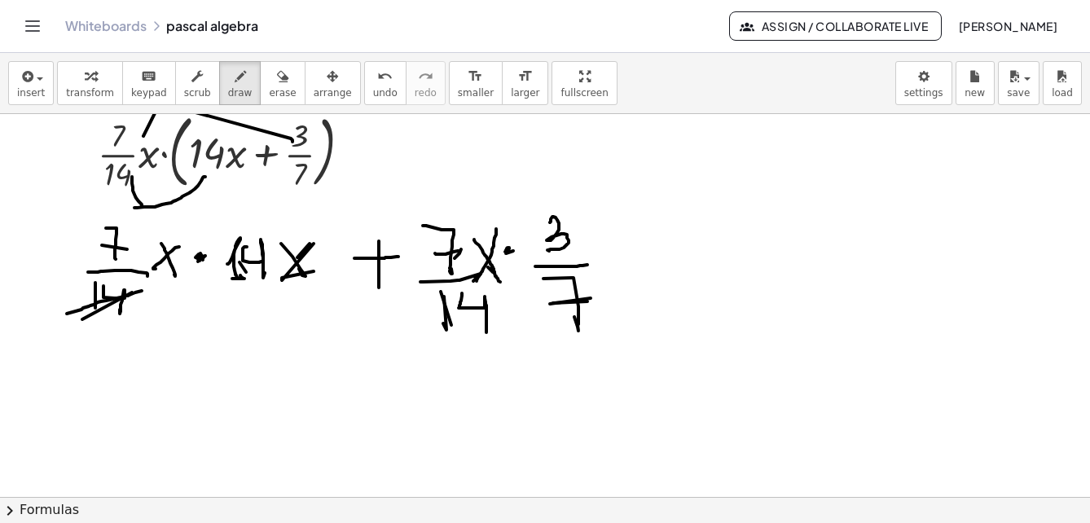
drag, startPoint x: 82, startPoint y: 310, endPoint x: 142, endPoint y: 291, distance: 63.2
drag, startPoint x: 224, startPoint y: 280, endPoint x: 275, endPoint y: 345, distance: 82.4
drag, startPoint x: 430, startPoint y: 264, endPoint x: 476, endPoint y: 219, distance: 64.0
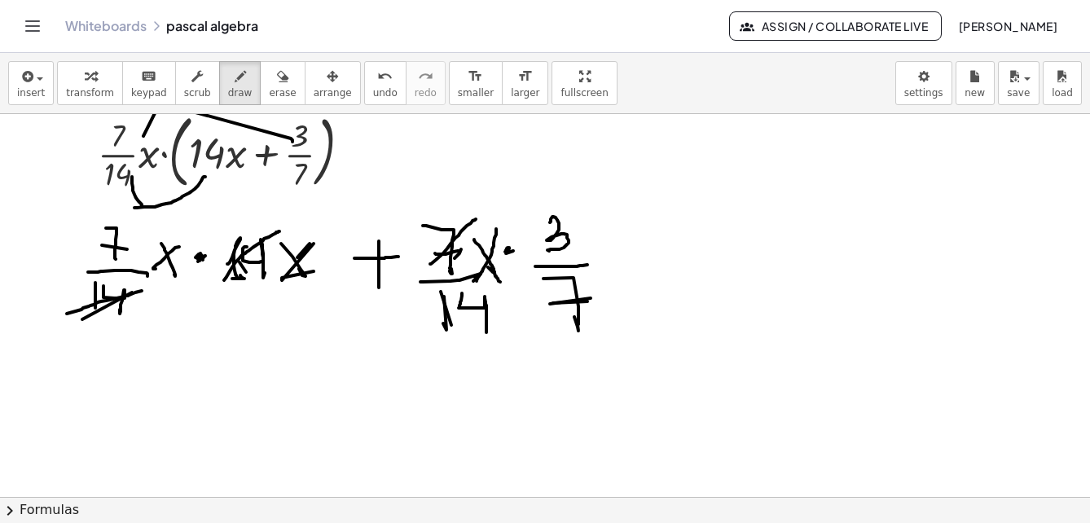
drag, startPoint x: 545, startPoint y: 335, endPoint x: 604, endPoint y: 267, distance: 90.2
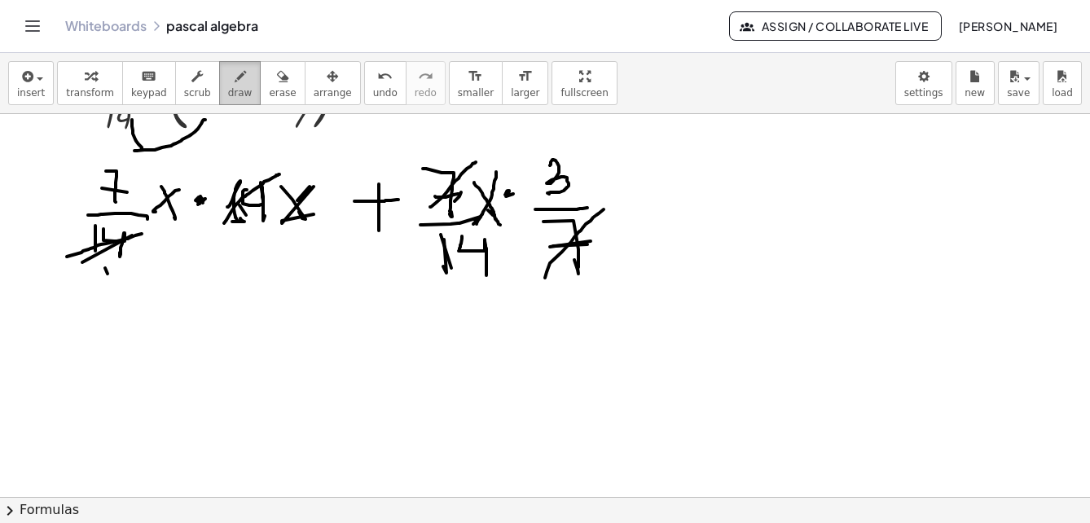
click at [228, 92] on span "draw" at bounding box center [240, 92] width 24 height 11
drag, startPoint x: 108, startPoint y: 361, endPoint x: 136, endPoint y: 394, distance: 43.4
drag, startPoint x: 122, startPoint y: 393, endPoint x: 190, endPoint y: 396, distance: 67.7
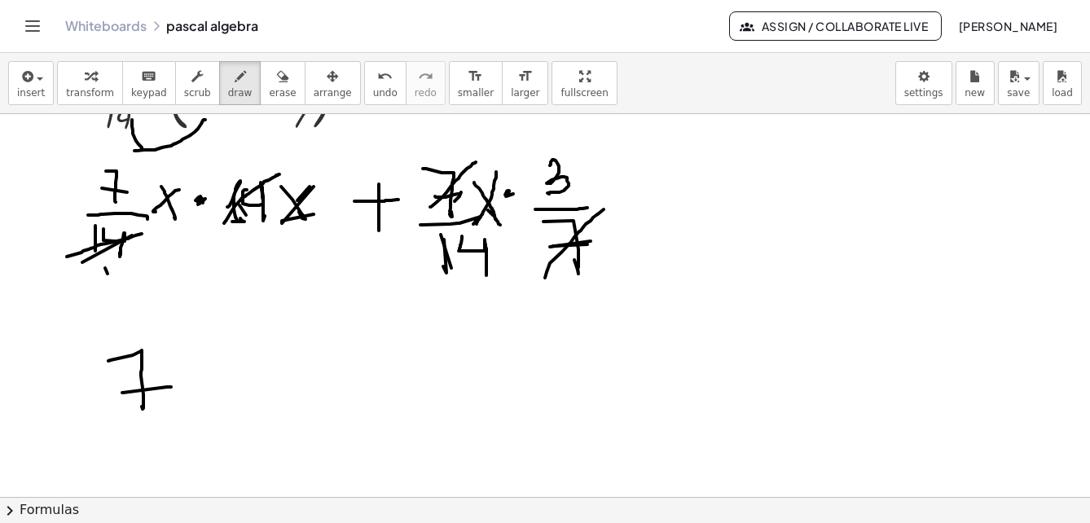
drag, startPoint x: 190, startPoint y: 396, endPoint x: 236, endPoint y: 328, distance: 81.6
drag, startPoint x: 236, startPoint y: 328, endPoint x: 328, endPoint y: 405, distance: 120.4
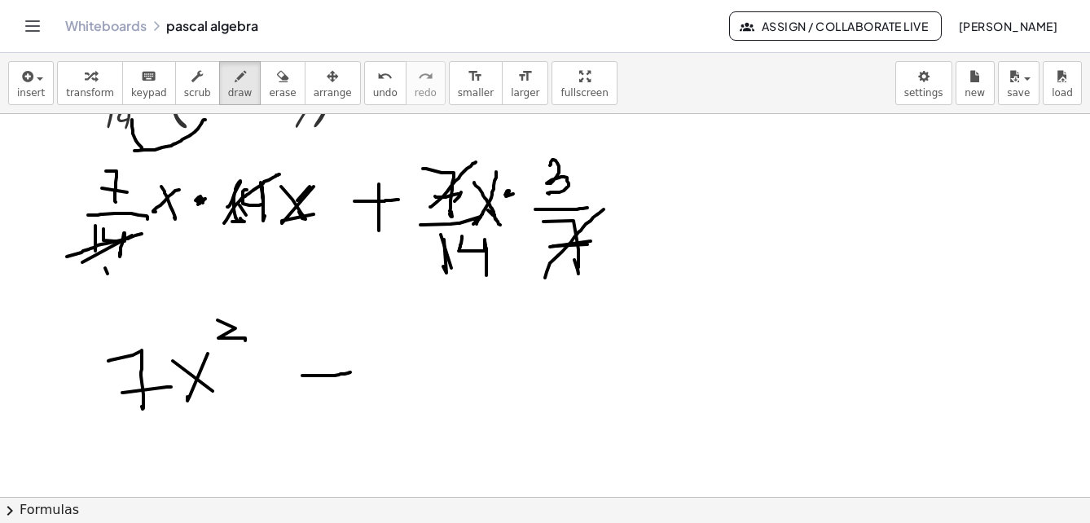
drag, startPoint x: 302, startPoint y: 376, endPoint x: 352, endPoint y: 372, distance: 49.8
drag, startPoint x: 330, startPoint y: 355, endPoint x: 344, endPoint y: 386, distance: 34.7
drag, startPoint x: 408, startPoint y: 356, endPoint x: 491, endPoint y: 372, distance: 84.6
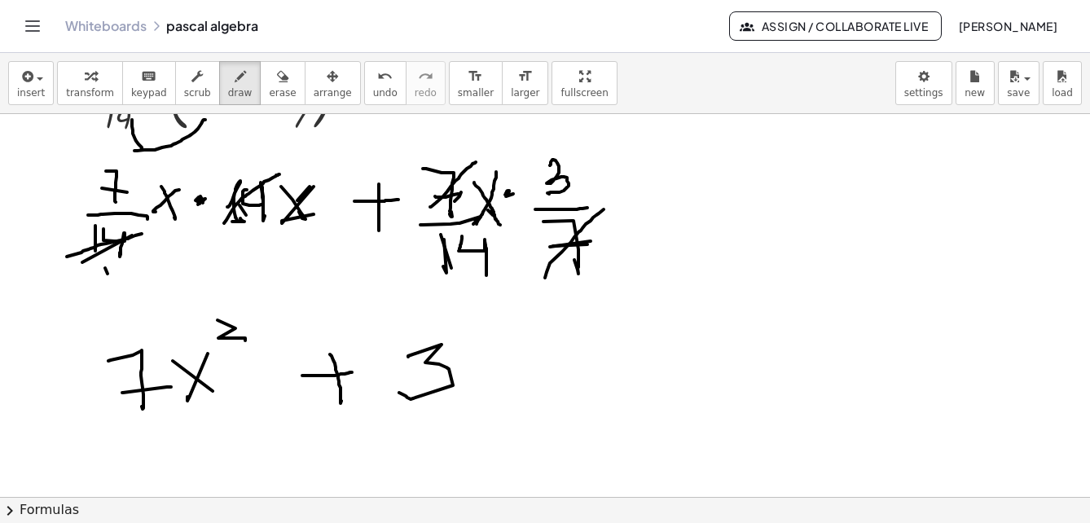
drag, startPoint x: 491, startPoint y: 372, endPoint x: 493, endPoint y: 359, distance: 12.3
drag, startPoint x: 504, startPoint y: 347, endPoint x: 474, endPoint y: 394, distance: 55.8
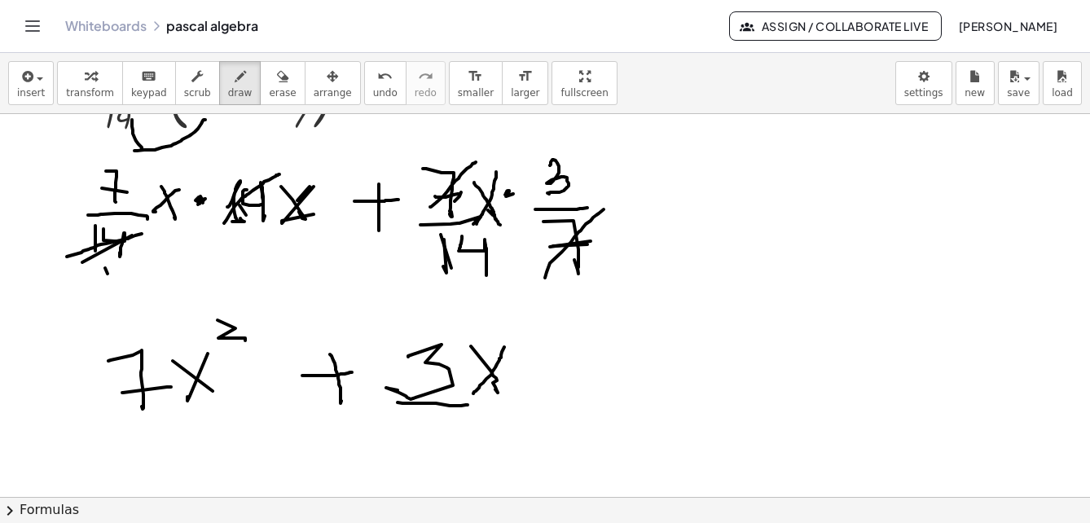
drag, startPoint x: 398, startPoint y: 403, endPoint x: 434, endPoint y: 424, distance: 41.7
drag, startPoint x: 425, startPoint y: 422, endPoint x: 425, endPoint y: 463, distance: 40.8
drag, startPoint x: 444, startPoint y: 424, endPoint x: 489, endPoint y: 440, distance: 47.7
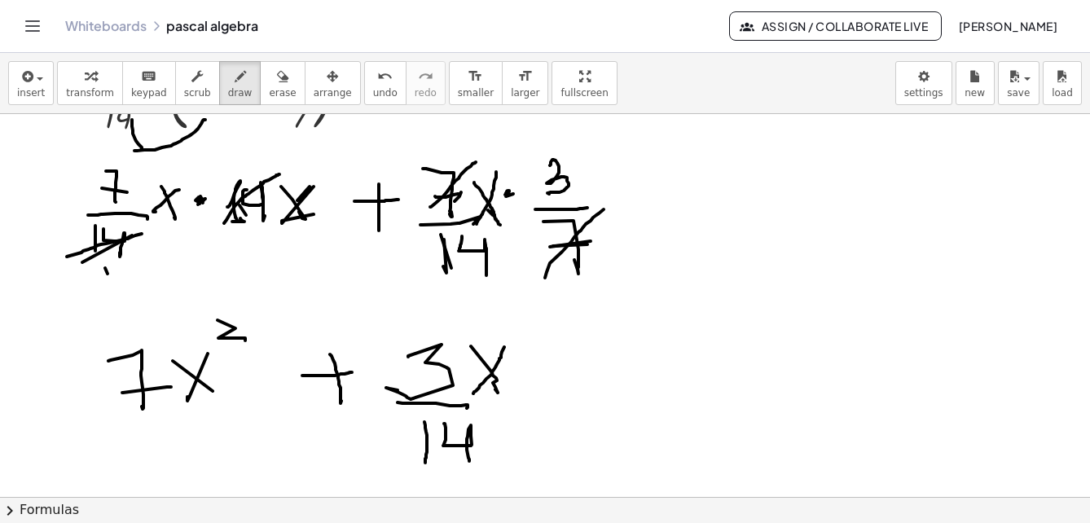
drag, startPoint x: 549, startPoint y: 468, endPoint x: 590, endPoint y: 486, distance: 44.5
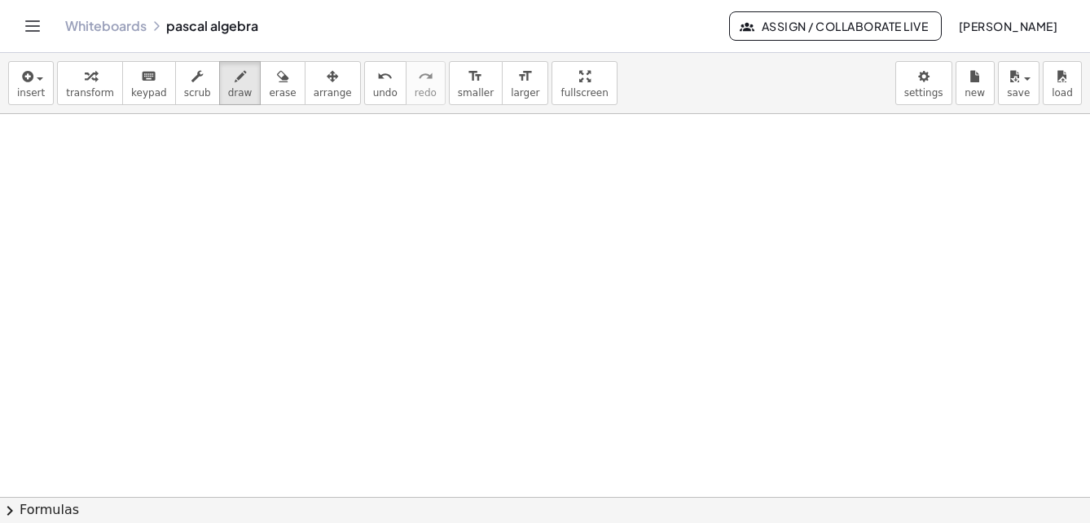
scroll to position [4075, 0]
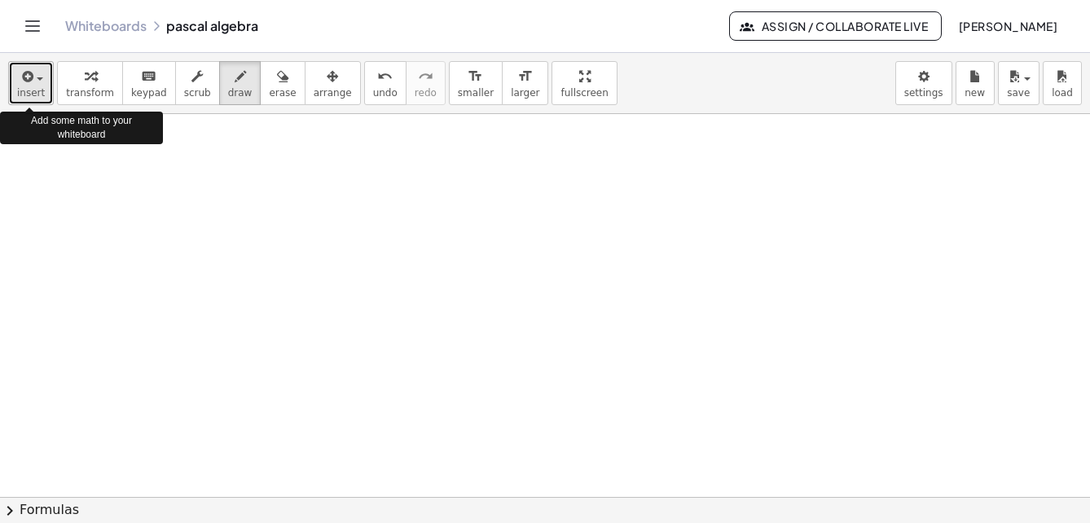
click at [37, 81] on div "button" at bounding box center [31, 76] width 28 height 20
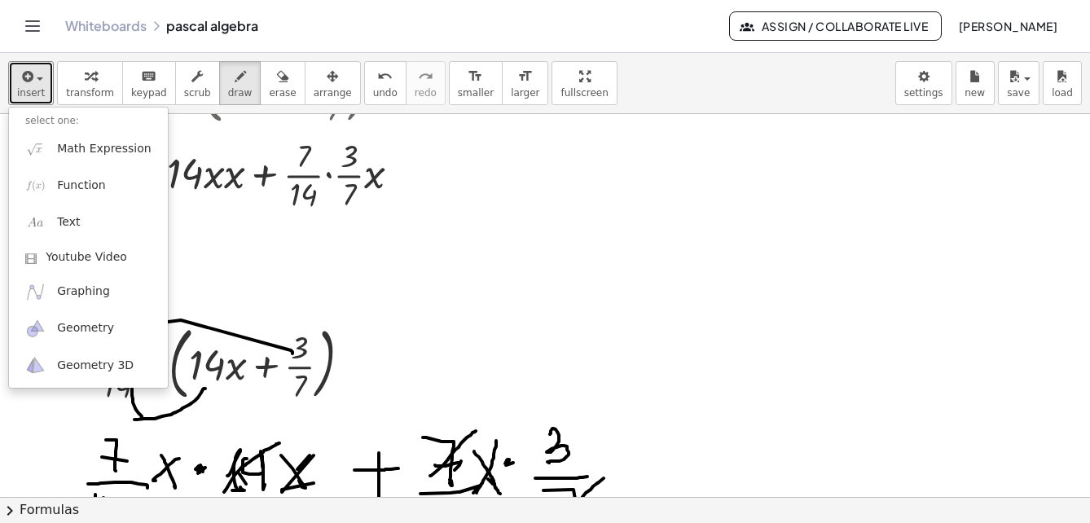
scroll to position [3016, 0]
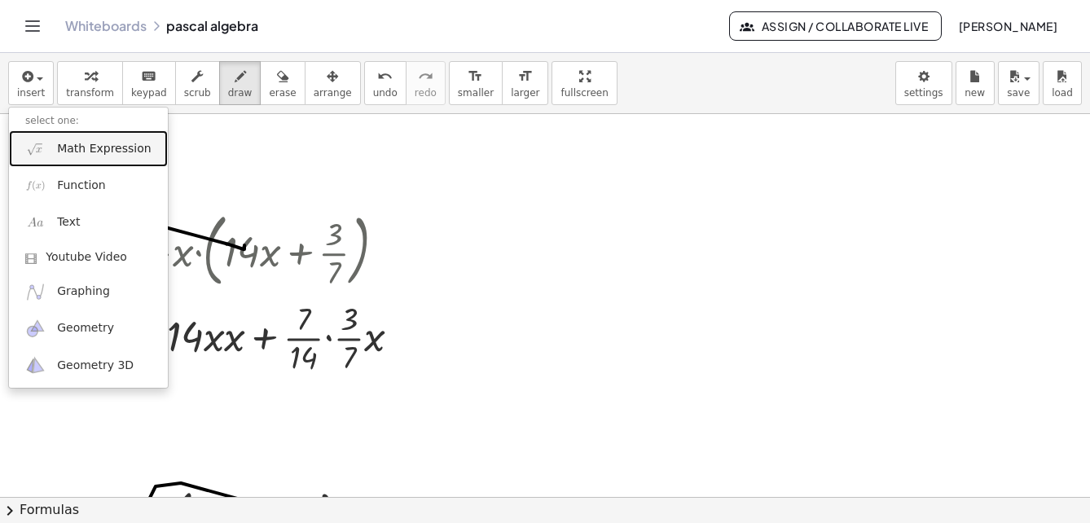
click at [93, 145] on span "Math Expression" at bounding box center [104, 149] width 94 height 16
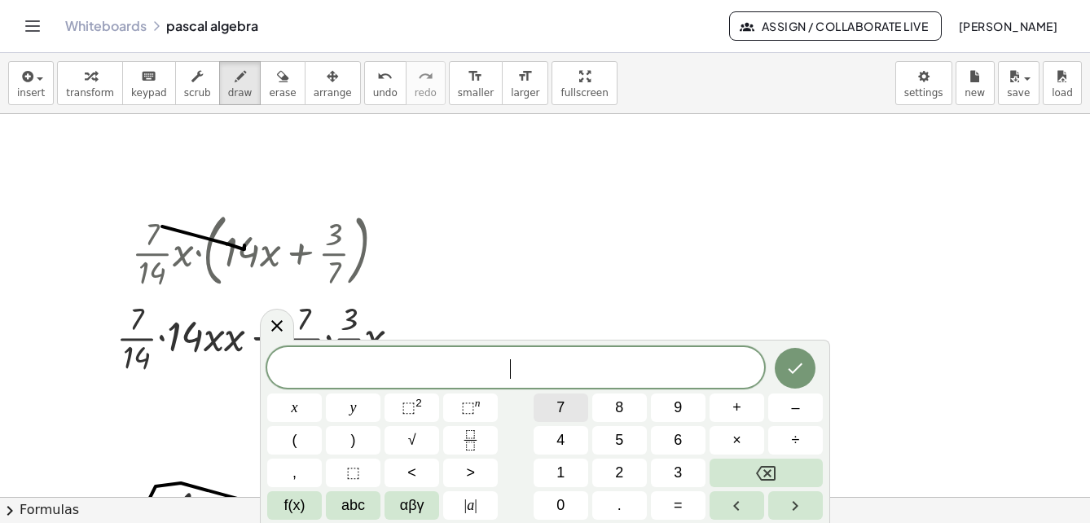
click at [556, 404] on button "7" at bounding box center [561, 408] width 55 height 29
click at [271, 327] on icon at bounding box center [277, 326] width 20 height 20
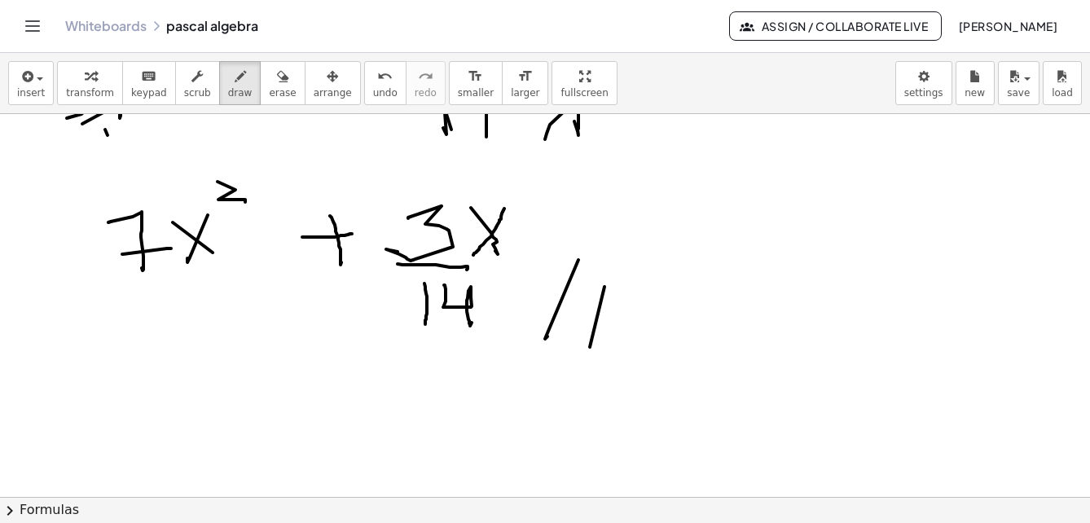
scroll to position [3342, 0]
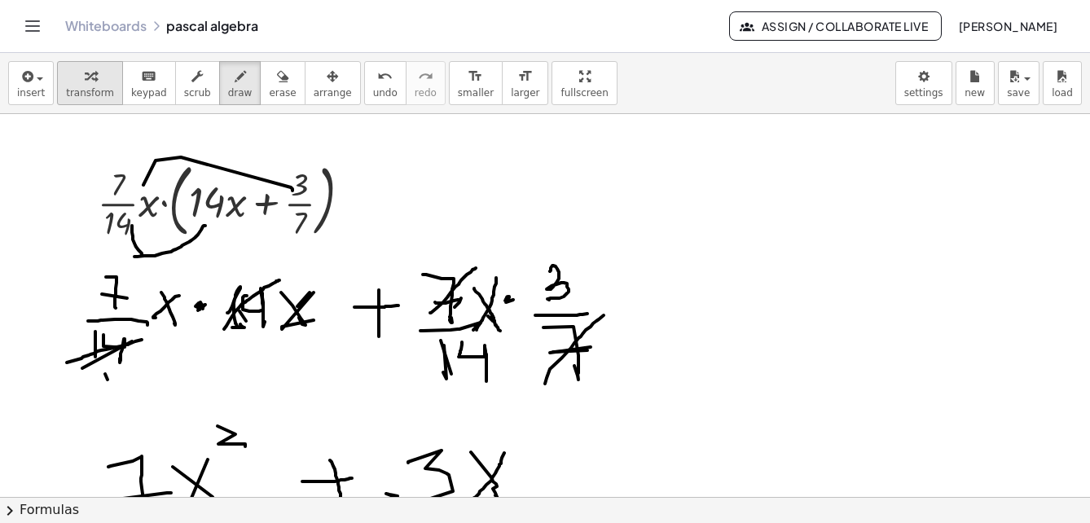
click at [86, 79] on icon "button" at bounding box center [90, 77] width 11 height 20
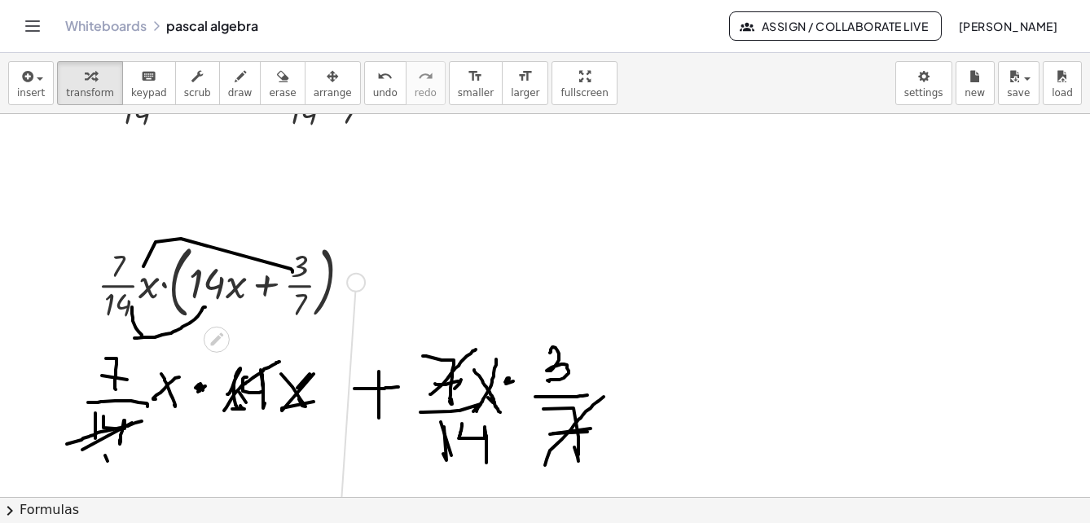
drag, startPoint x: 355, startPoint y: 281, endPoint x: 350, endPoint y: 510, distance: 229.1
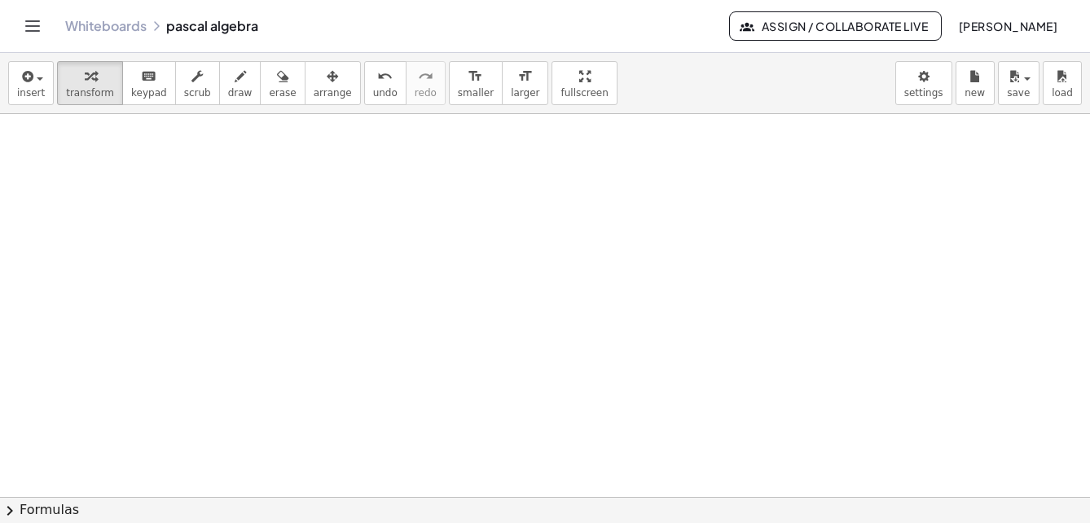
scroll to position [3586, 0]
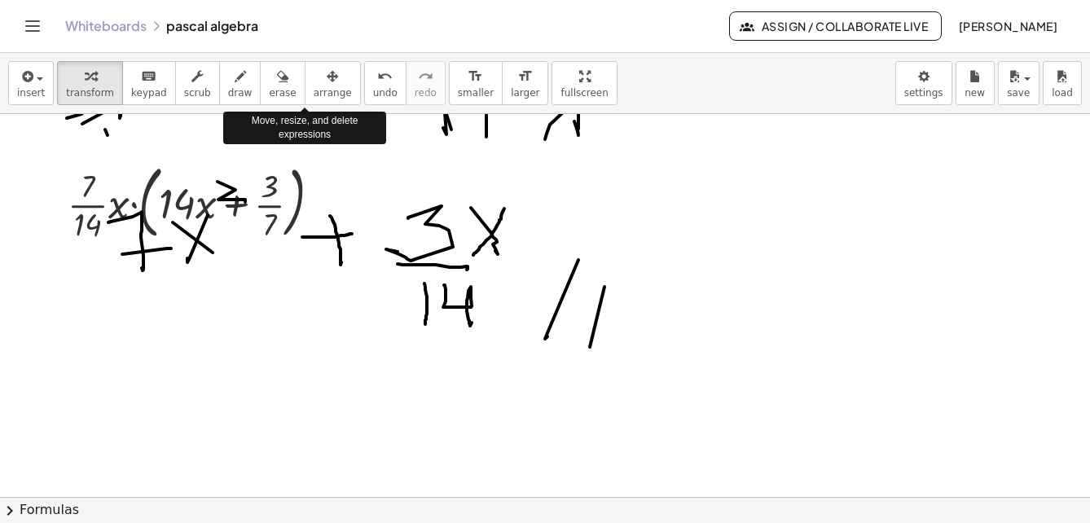
click at [314, 82] on div "button" at bounding box center [333, 76] width 38 height 20
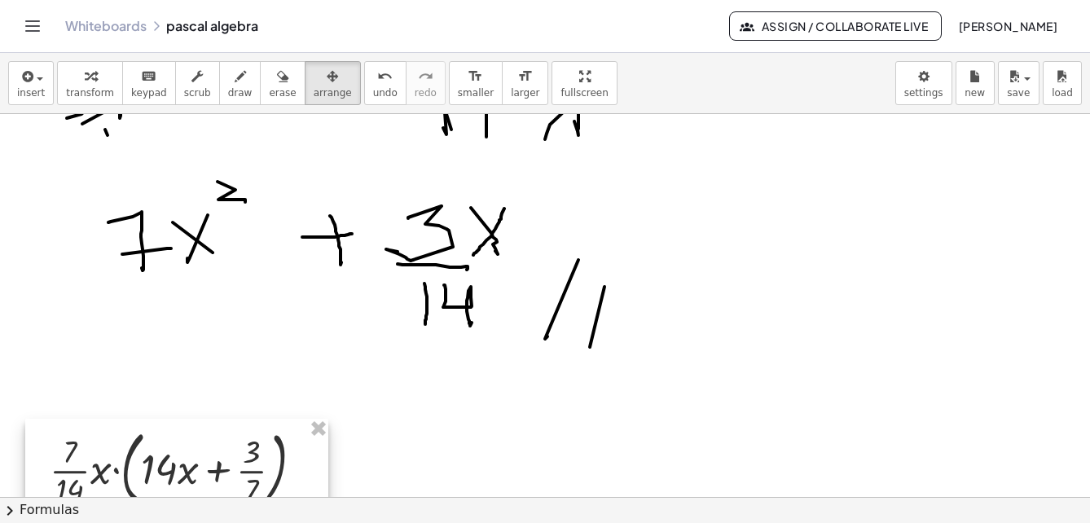
drag, startPoint x: 244, startPoint y: 223, endPoint x: 238, endPoint y: 470, distance: 247.0
click at [229, 482] on div at bounding box center [176, 467] width 303 height 96
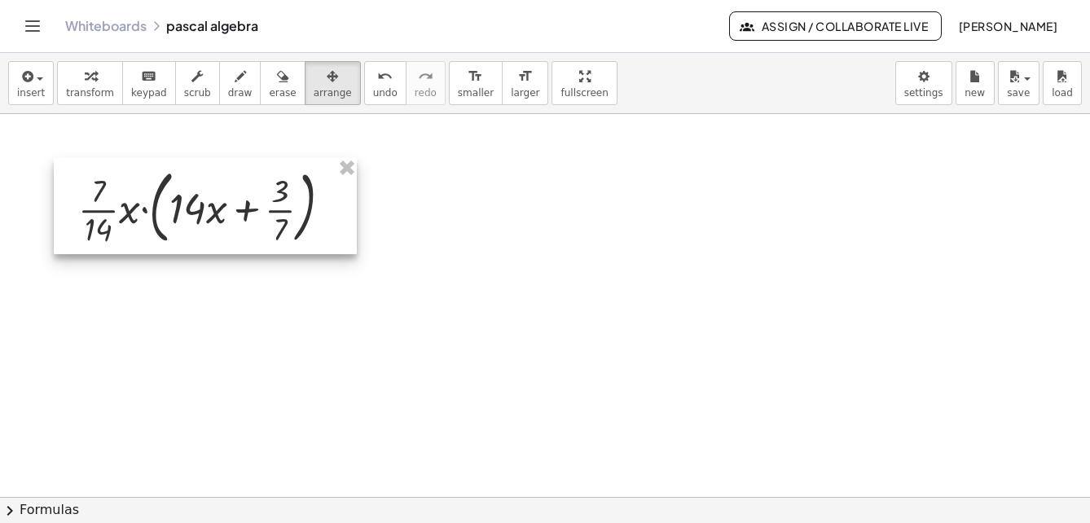
drag, startPoint x: 139, startPoint y: 156, endPoint x: 165, endPoint y: 229, distance: 77.8
click at [165, 229] on div at bounding box center [205, 206] width 303 height 96
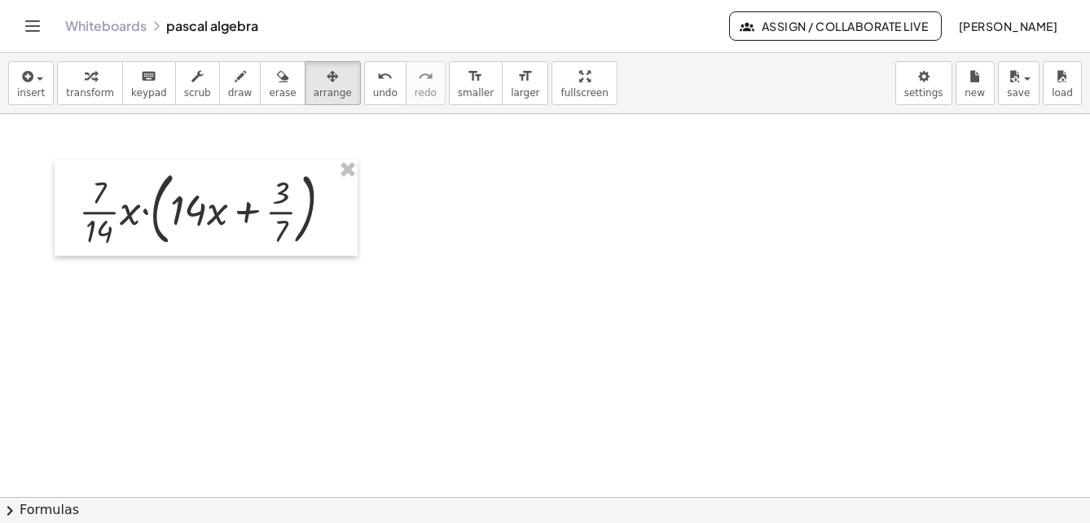
drag, startPoint x: 98, startPoint y: 82, endPoint x: 153, endPoint y: 236, distance: 164.5
click at [97, 82] on div "button" at bounding box center [90, 76] width 48 height 20
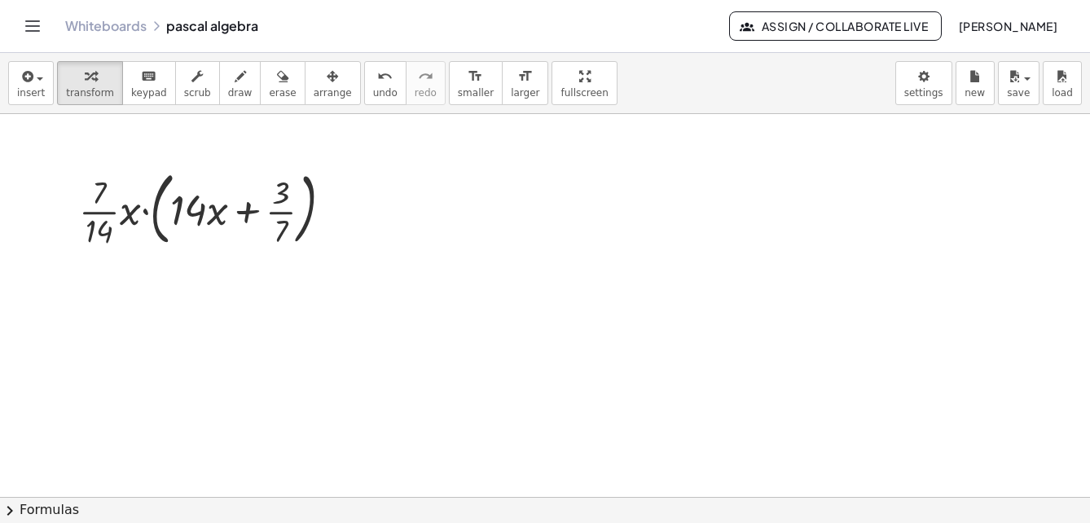
click at [228, 83] on div "button" at bounding box center [240, 76] width 24 height 20
drag, startPoint x: 87, startPoint y: 210, endPoint x: 113, endPoint y: 189, distance: 33.6
drag, startPoint x: 90, startPoint y: 247, endPoint x: 106, endPoint y: 225, distance: 26.9
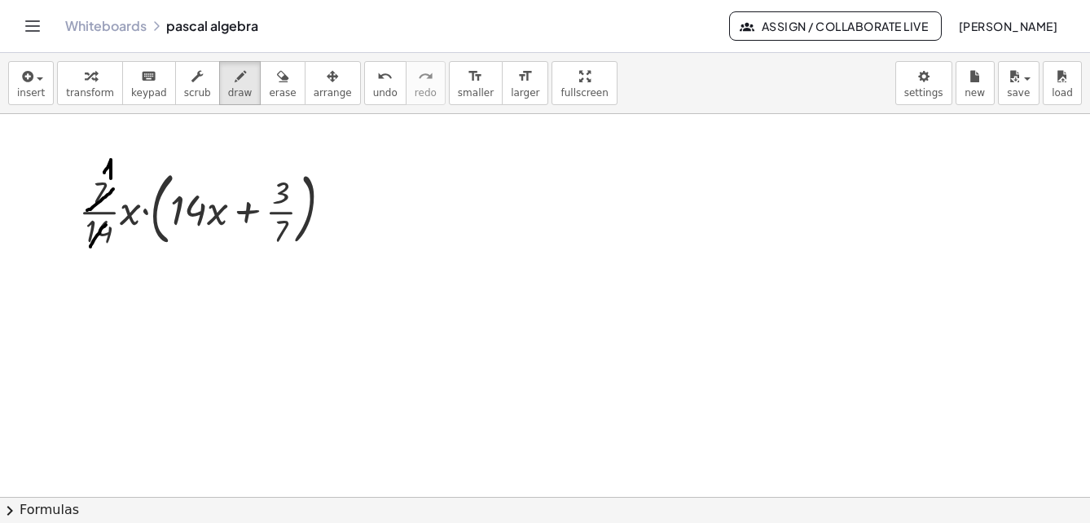
drag, startPoint x: 104, startPoint y: 173, endPoint x: 111, endPoint y: 178, distance: 8.7
drag, startPoint x: 107, startPoint y: 252, endPoint x: 117, endPoint y: 279, distance: 28.6
drag, startPoint x: 115, startPoint y: 372, endPoint x: 119, endPoint y: 382, distance: 10.6
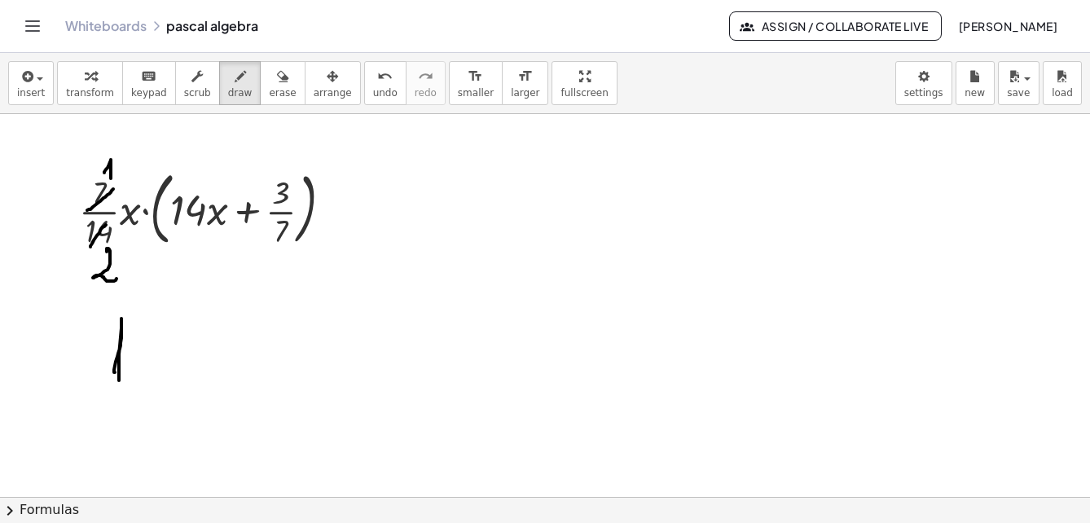
drag, startPoint x: 82, startPoint y: 385, endPoint x: 152, endPoint y: 385, distance: 70.1
drag, startPoint x: 122, startPoint y: 402, endPoint x: 145, endPoint y: 417, distance: 27.6
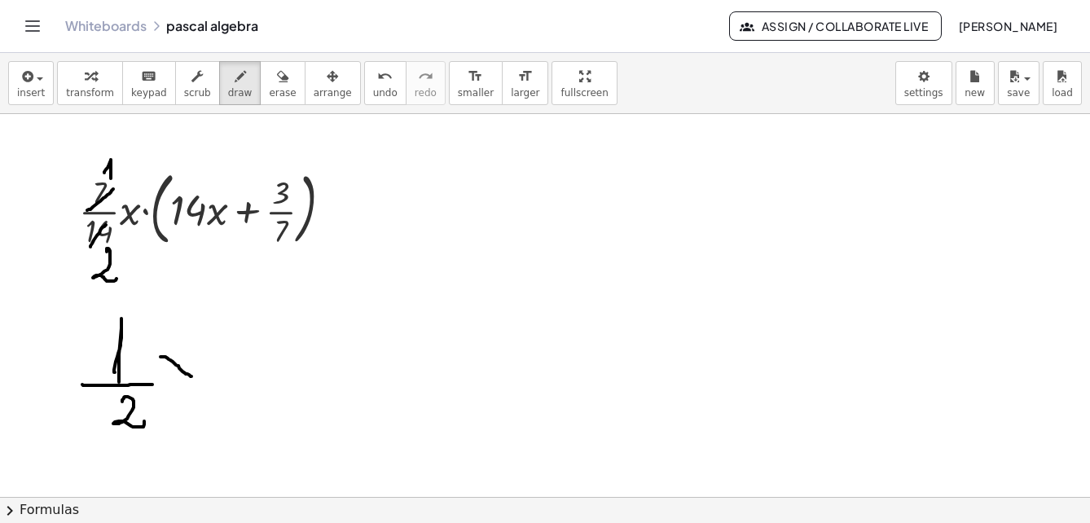
drag, startPoint x: 161, startPoint y: 357, endPoint x: 189, endPoint y: 360, distance: 28.7
drag, startPoint x: 183, startPoint y: 362, endPoint x: 176, endPoint y: 377, distance: 17.1
drag, startPoint x: 215, startPoint y: 316, endPoint x: 219, endPoint y: 385, distance: 68.6
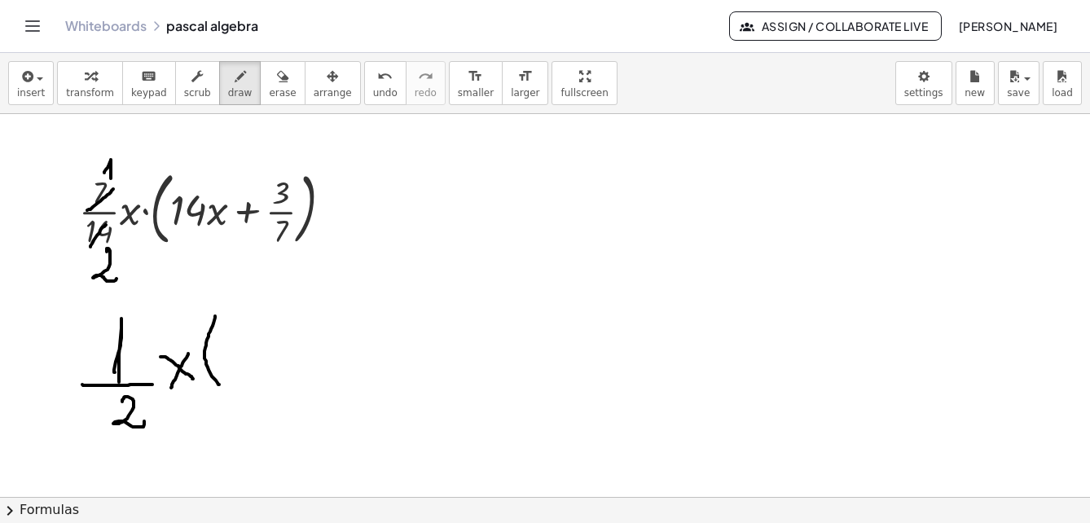
drag, startPoint x: 237, startPoint y: 364, endPoint x: 259, endPoint y: 353, distance: 24.8
drag, startPoint x: 267, startPoint y: 337, endPoint x: 279, endPoint y: 369, distance: 34.1
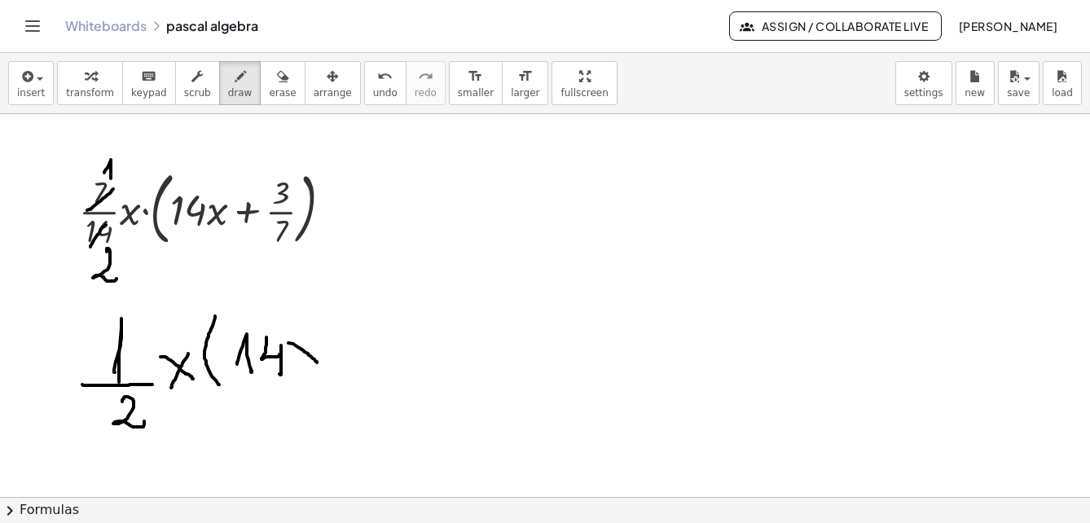
drag, startPoint x: 289, startPoint y: 343, endPoint x: 318, endPoint y: 349, distance: 29.9
drag, startPoint x: 319, startPoint y: 333, endPoint x: 334, endPoint y: 359, distance: 29.6
drag, startPoint x: 347, startPoint y: 352, endPoint x: 361, endPoint y: 343, distance: 16.5
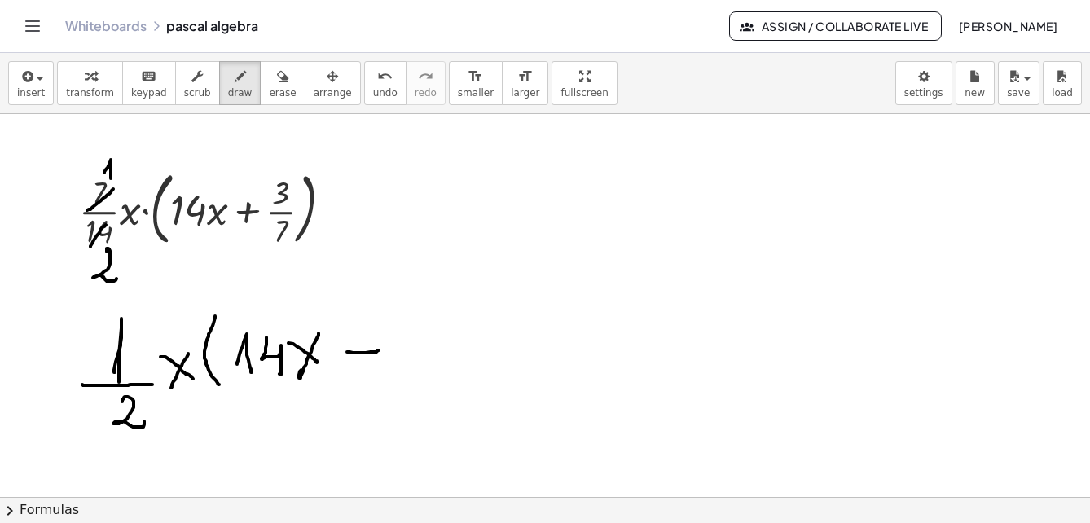
drag, startPoint x: 356, startPoint y: 333, endPoint x: 411, endPoint y: 355, distance: 58.9
drag, startPoint x: 408, startPoint y: 329, endPoint x: 456, endPoint y: 364, distance: 58.8
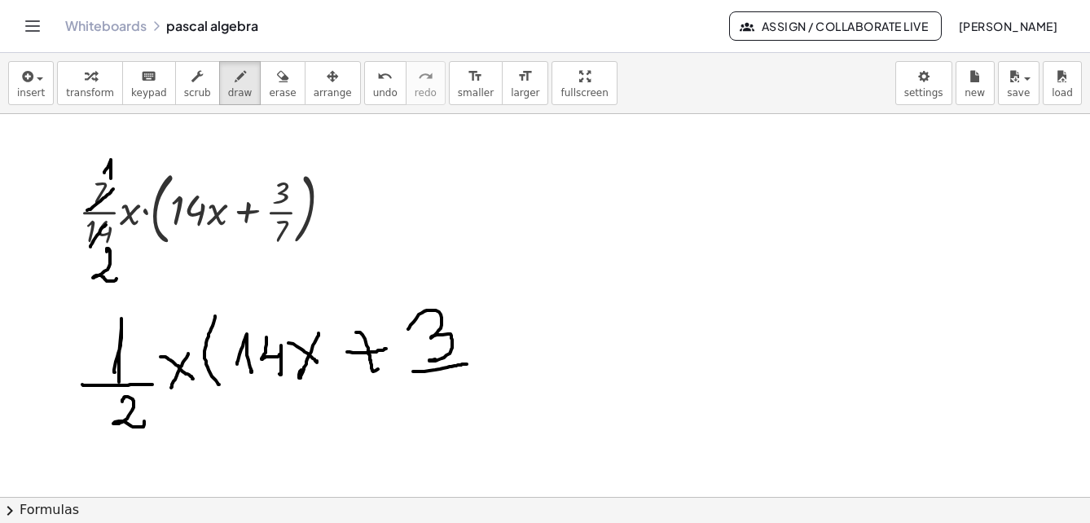
drag, startPoint x: 417, startPoint y: 372, endPoint x: 453, endPoint y: 368, distance: 36.0
drag, startPoint x: 438, startPoint y: 378, endPoint x: 434, endPoint y: 404, distance: 26.4
drag, startPoint x: 424, startPoint y: 400, endPoint x: 473, endPoint y: 394, distance: 49.3
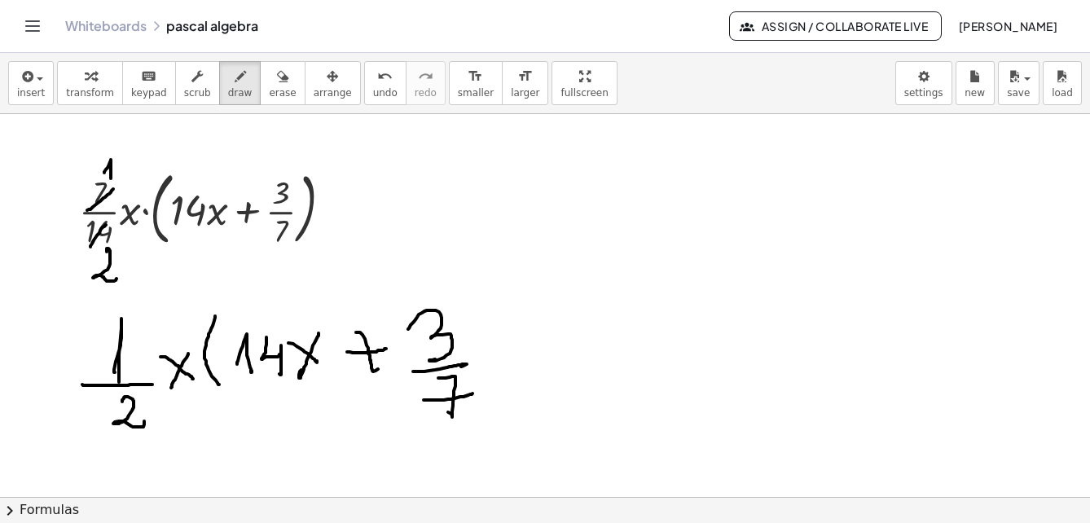
drag, startPoint x: 455, startPoint y: 285, endPoint x: 450, endPoint y: 399, distance: 113.4
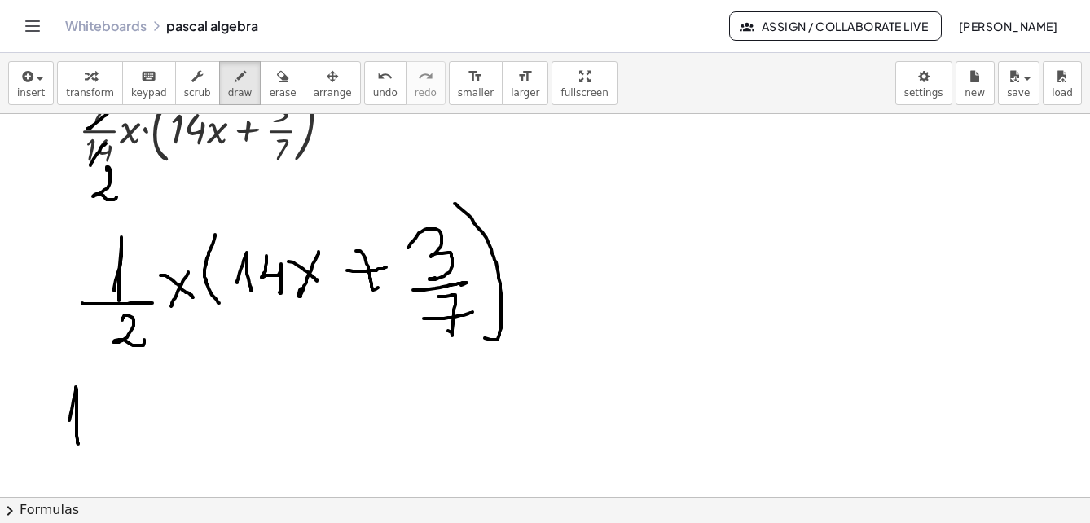
drag, startPoint x: 69, startPoint y: 421, endPoint x: 73, endPoint y: 447, distance: 26.4
drag, startPoint x: 57, startPoint y: 456, endPoint x: 84, endPoint y: 469, distance: 30.3
drag, startPoint x: 78, startPoint y: 471, endPoint x: 122, endPoint y: 480, distance: 44.9
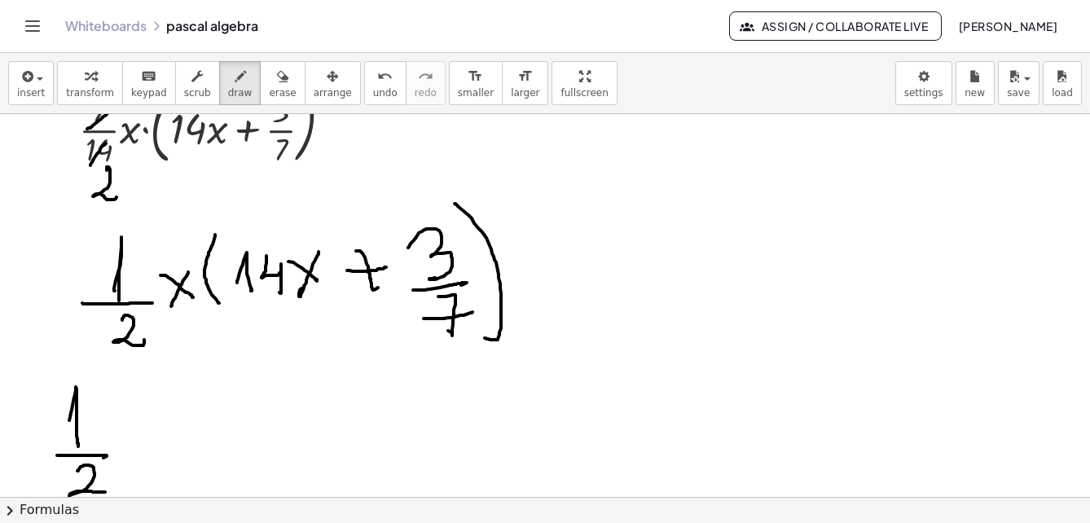
drag, startPoint x: 120, startPoint y: 411, endPoint x: 135, endPoint y: 421, distance: 18.8
drag, startPoint x: 143, startPoint y: 405, endPoint x: 131, endPoint y: 438, distance: 34.8
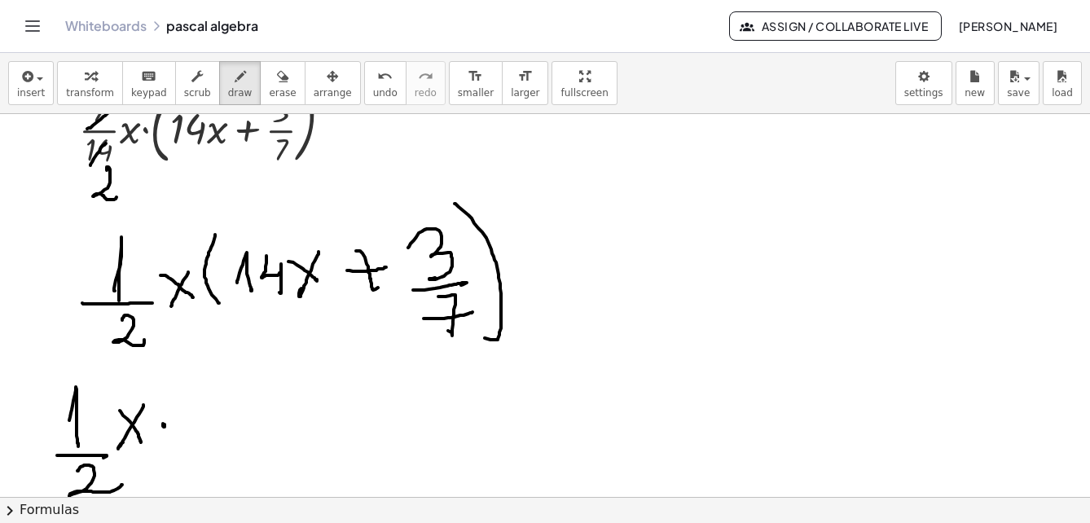
drag, startPoint x: 163, startPoint y: 424, endPoint x: 196, endPoint y: 426, distance: 33.5
drag, startPoint x: 191, startPoint y: 427, endPoint x: 214, endPoint y: 403, distance: 34.0
drag, startPoint x: 216, startPoint y: 396, endPoint x: 231, endPoint y: 425, distance: 32.8
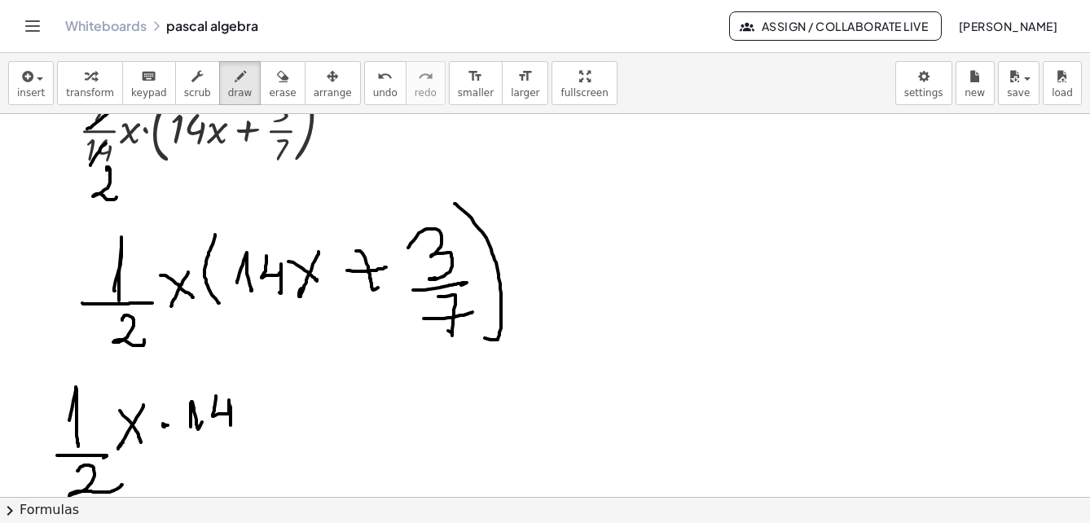
drag, startPoint x: 247, startPoint y: 390, endPoint x: 284, endPoint y: 415, distance: 44.1
drag
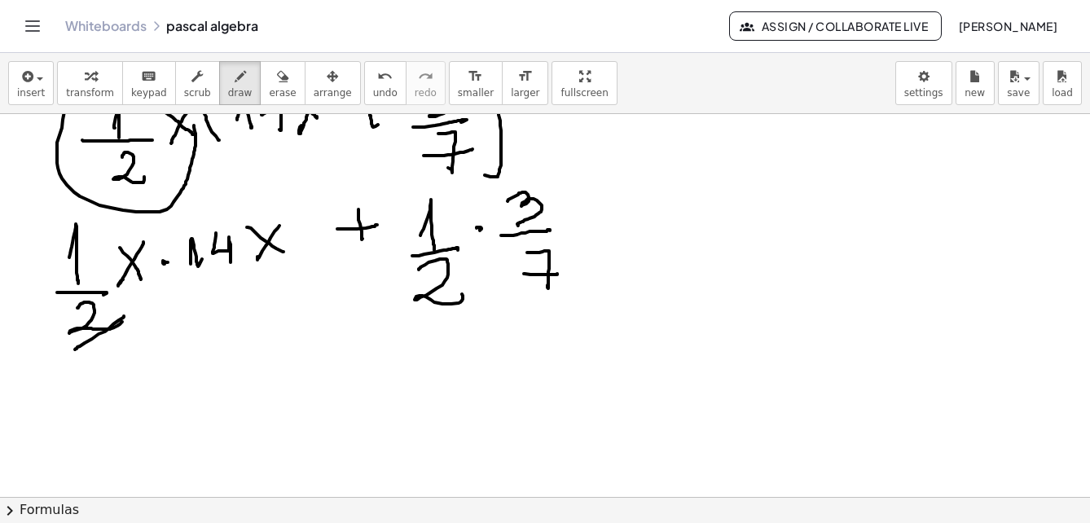
drag, startPoint x: 75, startPoint y: 350, endPoint x: 124, endPoint y: 316, distance: 59.2
drag, startPoint x: 196, startPoint y: 269, endPoint x: 218, endPoint y: 230, distance: 45.3
drag, startPoint x: 159, startPoint y: 356, endPoint x: 165, endPoint y: 399, distance: 43.6
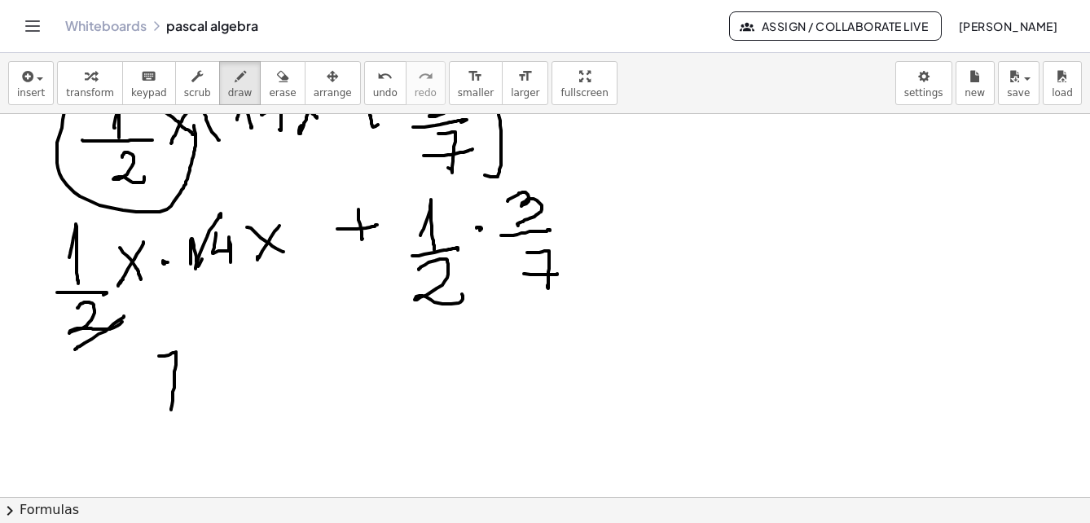
drag, startPoint x: 154, startPoint y: 398, endPoint x: 185, endPoint y: 392, distance: 31.5
drag, startPoint x: 204, startPoint y: 360, endPoint x: 234, endPoint y: 374, distance: 33.2
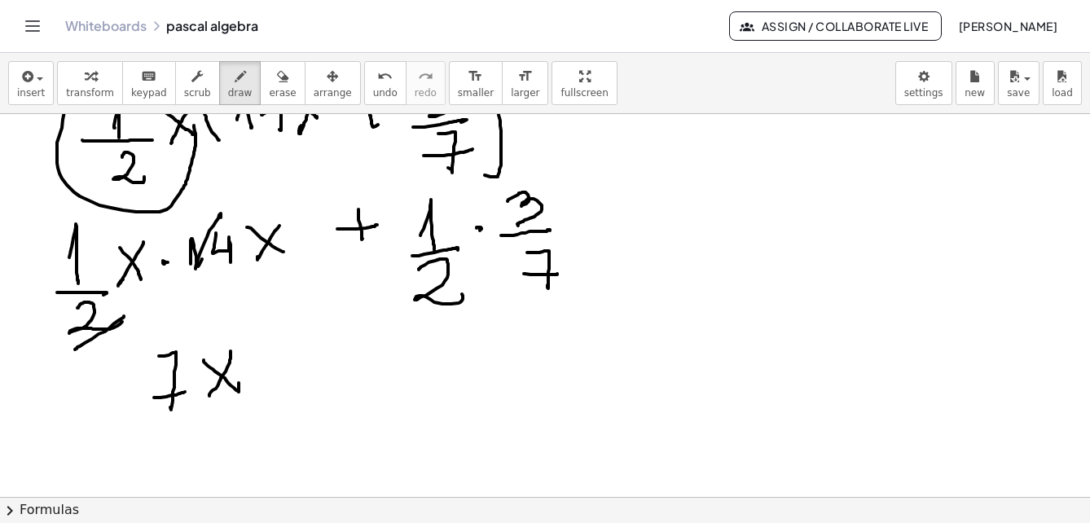
drag, startPoint x: 231, startPoint y: 351, endPoint x: 227, endPoint y: 362, distance: 11.4
drag, startPoint x: 248, startPoint y: 329, endPoint x: 278, endPoint y: 347, distance: 35.1
drag, startPoint x: 359, startPoint y: 380, endPoint x: 398, endPoint y: 374, distance: 39.5
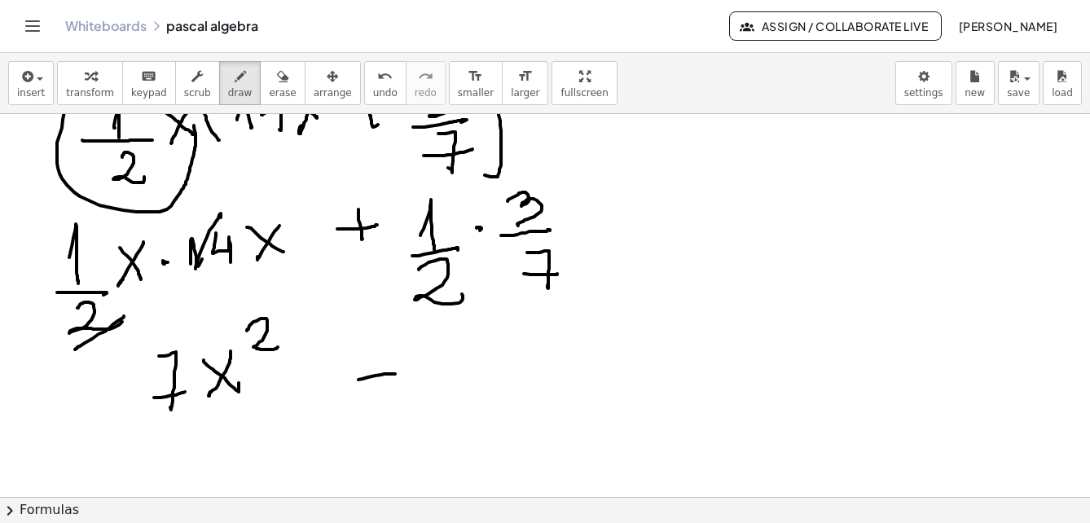
drag, startPoint x: 372, startPoint y: 401, endPoint x: 399, endPoint y: 356, distance: 52.3
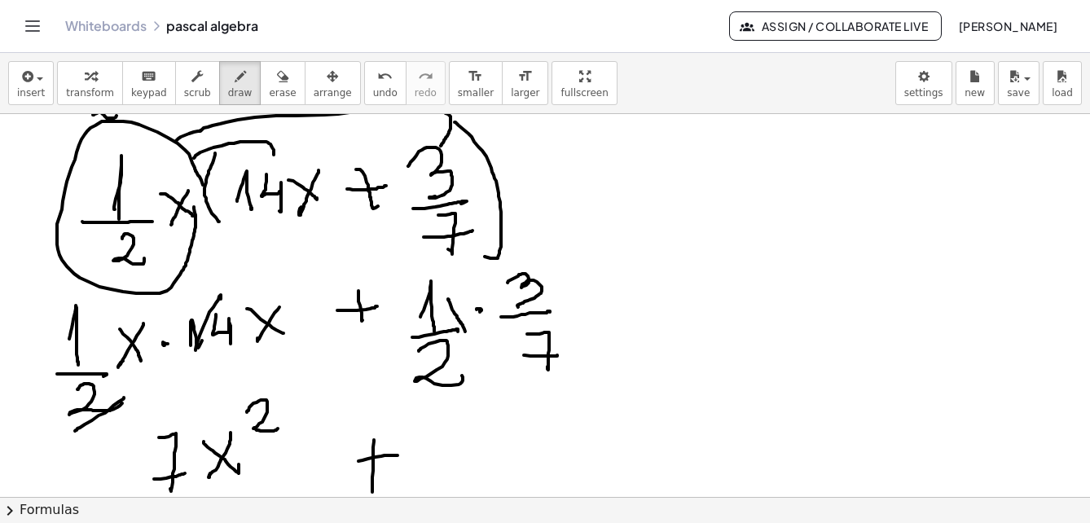
drag, startPoint x: 449, startPoint y: 300, endPoint x: 462, endPoint y: 306, distance: 14.6
drag, startPoint x: 464, startPoint y: 302, endPoint x: 451, endPoint y: 327, distance: 28.4
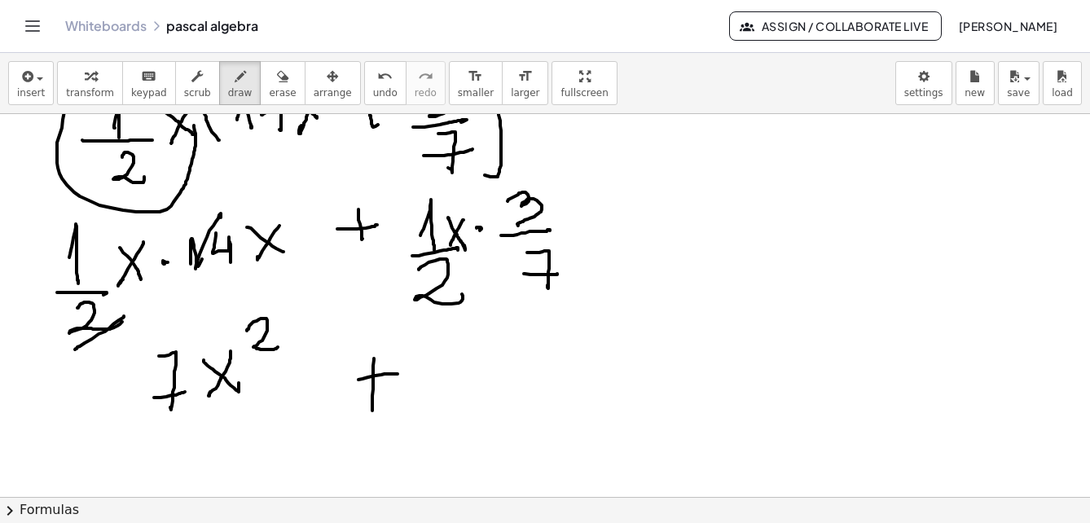
scroll to position [4214, 0]
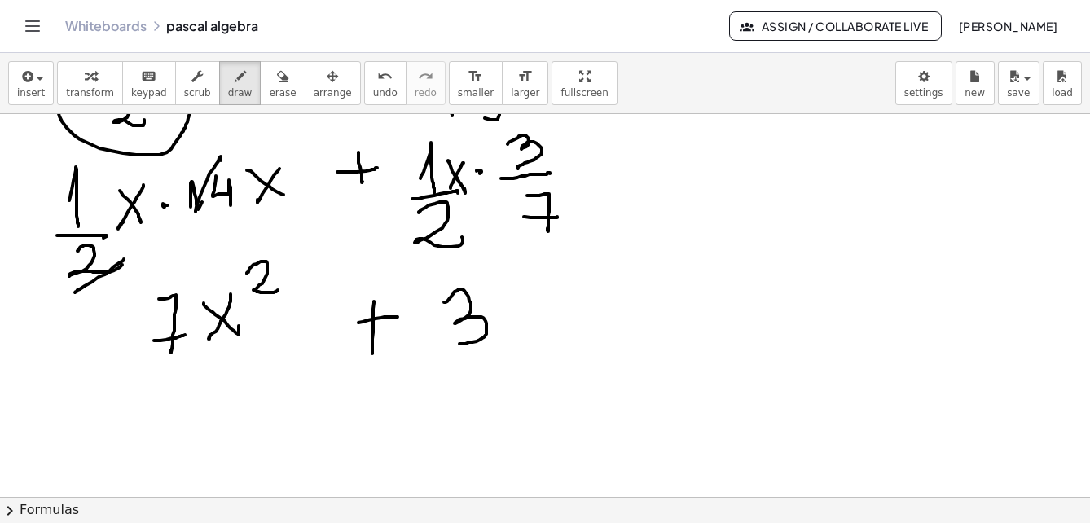
drag, startPoint x: 444, startPoint y: 302, endPoint x: 486, endPoint y: 329, distance: 49.5
drag, startPoint x: 506, startPoint y: 297, endPoint x: 540, endPoint y: 315, distance: 38.3
drag, startPoint x: 528, startPoint y: 318, endPoint x: 518, endPoint y: 334, distance: 19.4
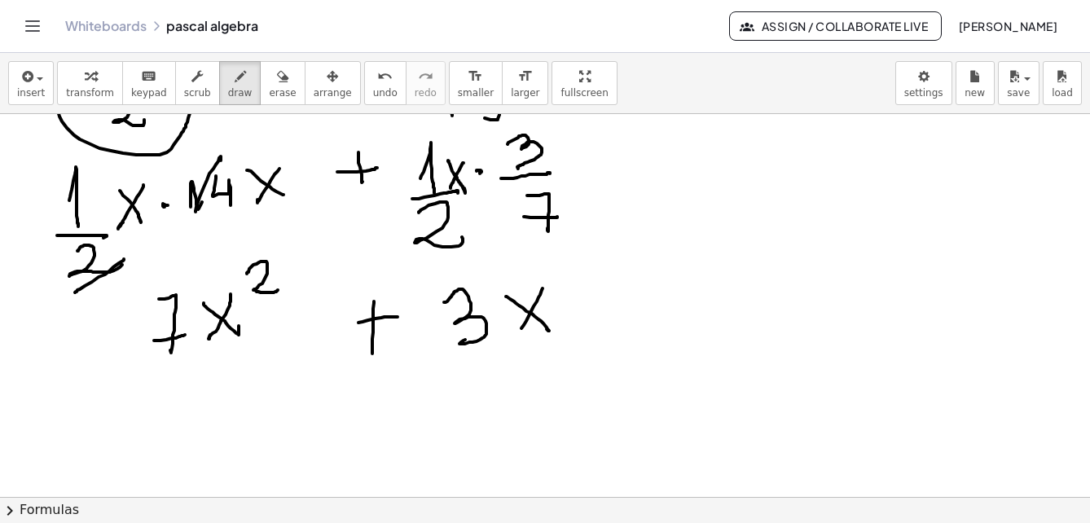
drag, startPoint x: 443, startPoint y: 363, endPoint x: 457, endPoint y: 382, distance: 24.0
drag, startPoint x: 457, startPoint y: 387, endPoint x: 463, endPoint y: 417, distance: 30.7
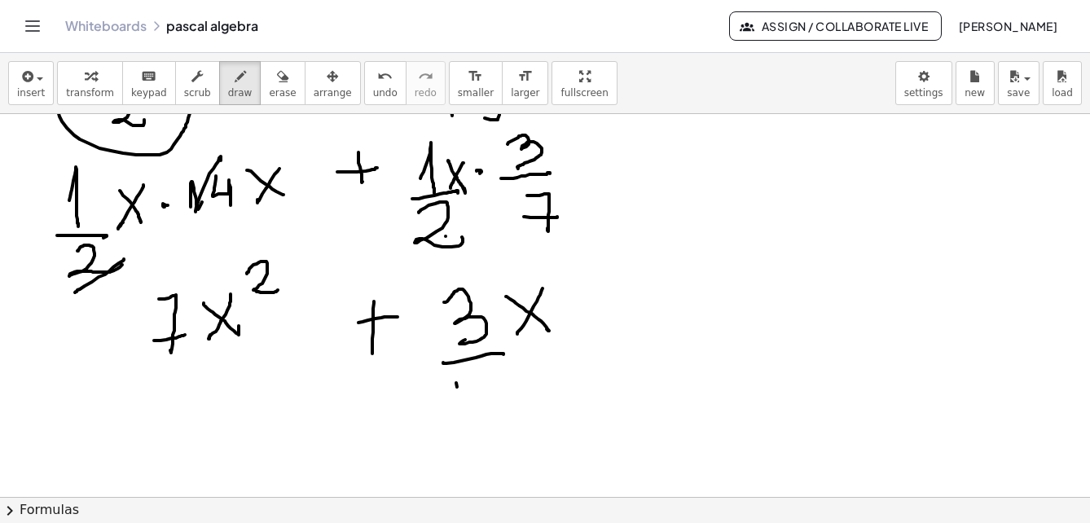
drag, startPoint x: 496, startPoint y: 393, endPoint x: 537, endPoint y: 402, distance: 42.5
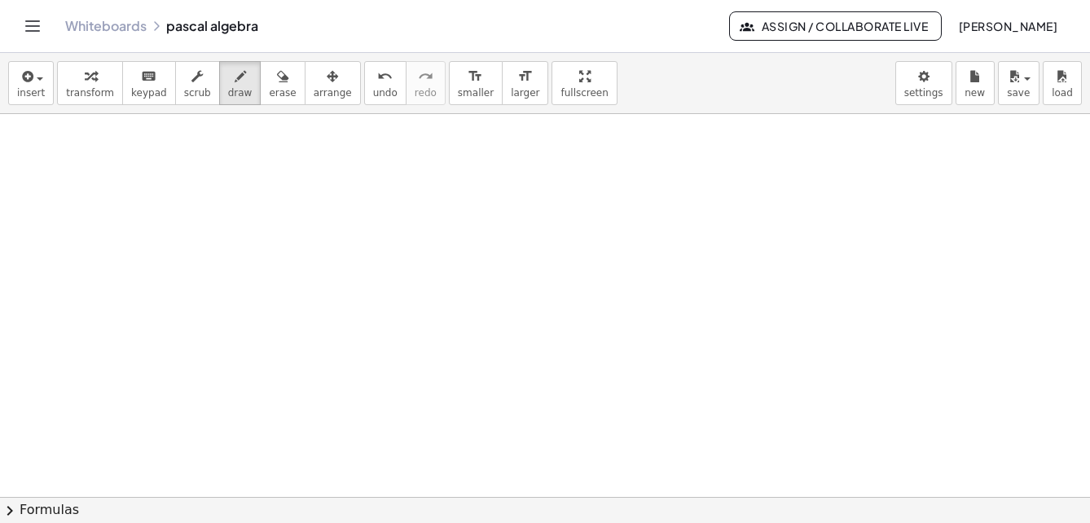
scroll to position [4678, 0]
click at [29, 82] on icon "button" at bounding box center [26, 77] width 15 height 20
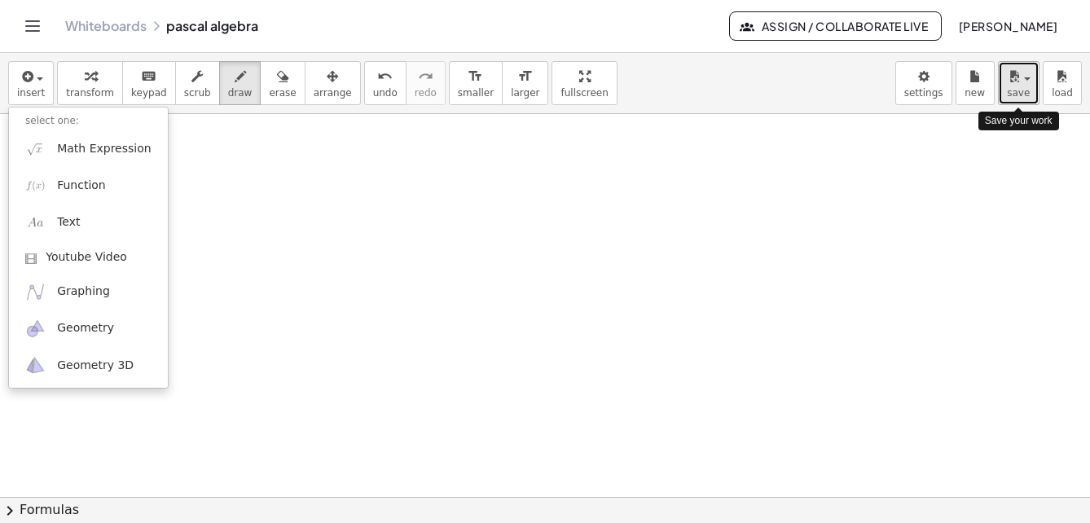
click at [1026, 95] on span "save" at bounding box center [1018, 92] width 23 height 11
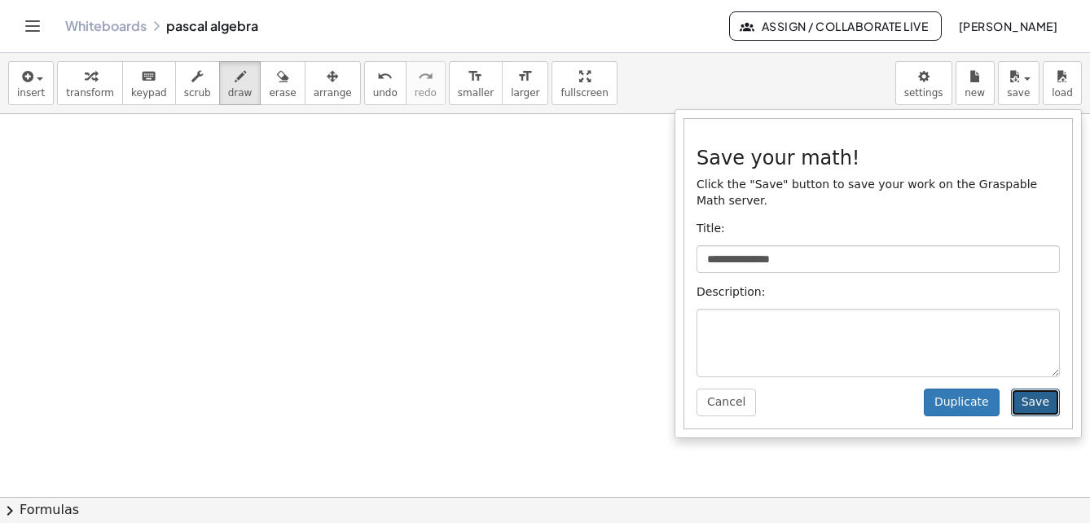
click at [1036, 389] on button "Save" at bounding box center [1035, 403] width 49 height 28
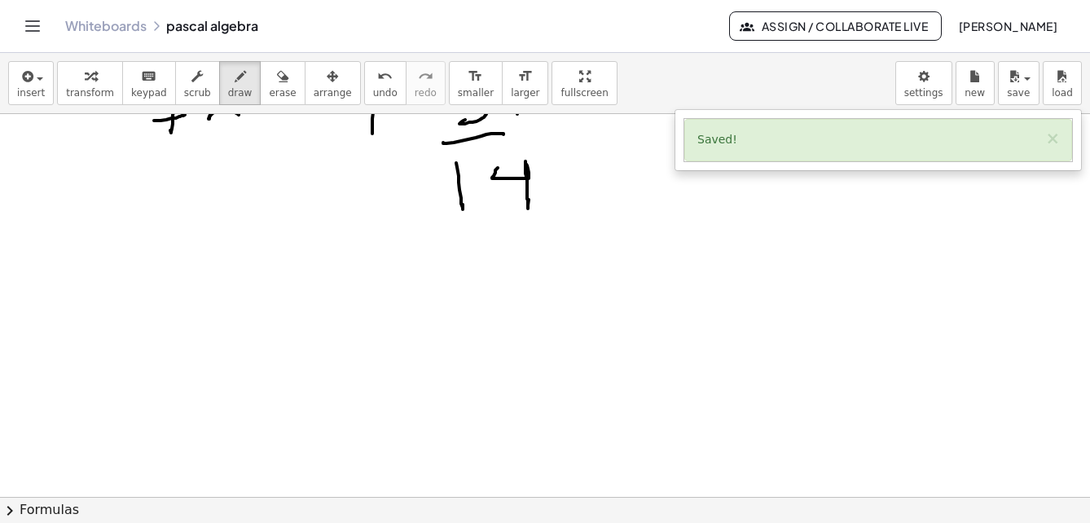
scroll to position [4515, 0]
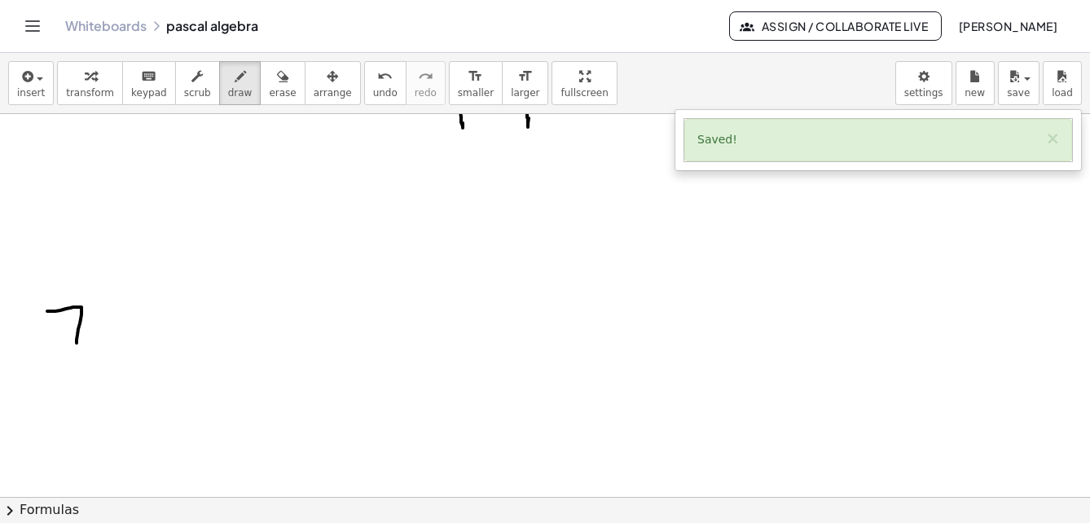
drag, startPoint x: 47, startPoint y: 311, endPoint x: 73, endPoint y: 345, distance: 42.4
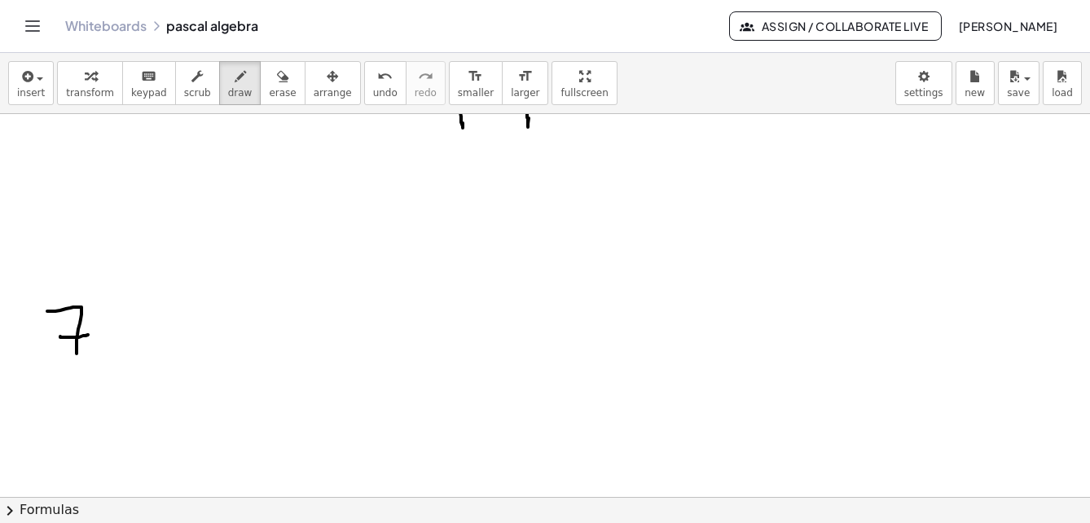
drag, startPoint x: 60, startPoint y: 337, endPoint x: 89, endPoint y: 338, distance: 28.6
drag, startPoint x: 33, startPoint y: 365, endPoint x: 67, endPoint y: 382, distance: 38.3
drag, startPoint x: 59, startPoint y: 378, endPoint x: 60, endPoint y: 412, distance: 33.4
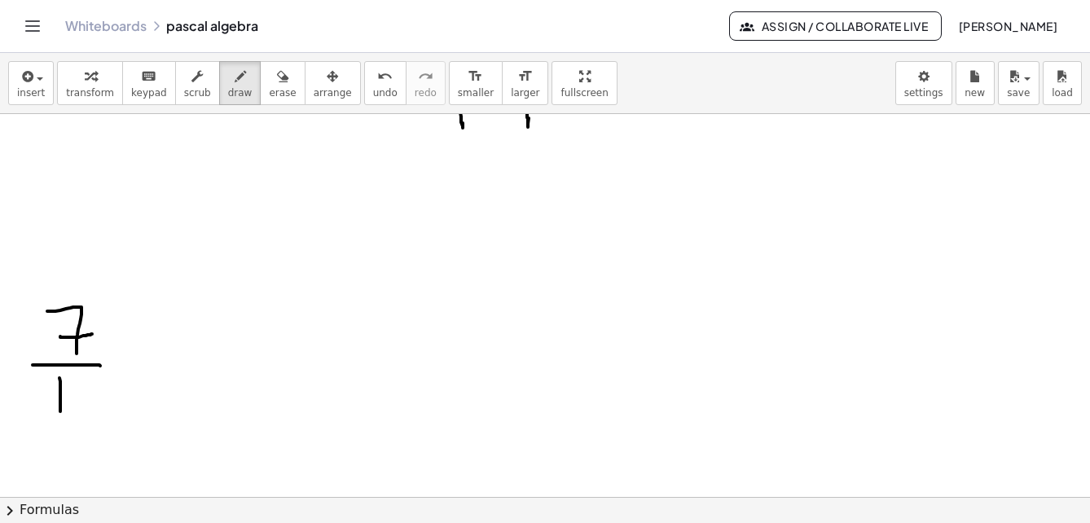
drag, startPoint x: 78, startPoint y: 381, endPoint x: 88, endPoint y: 416, distance: 35.6
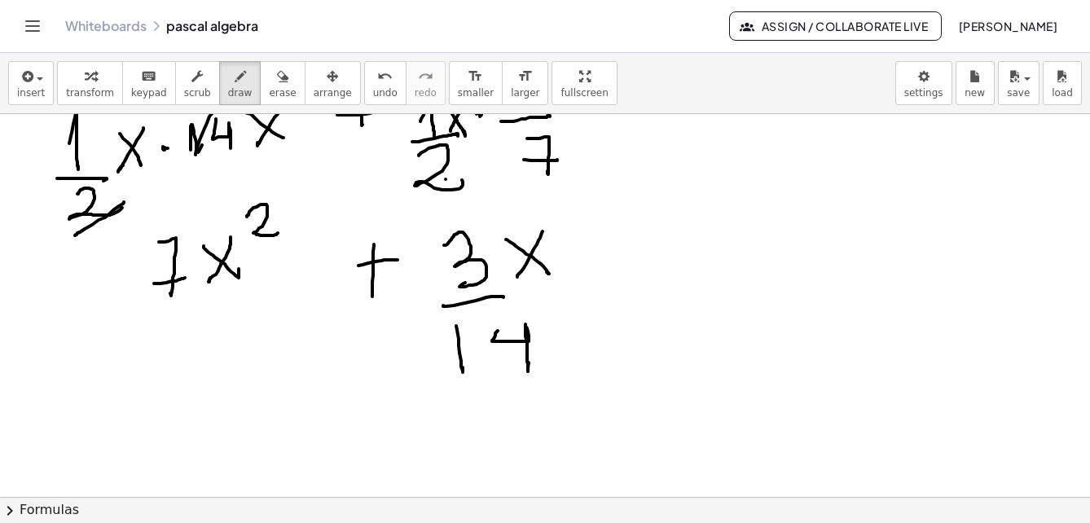
scroll to position [4434, 0]
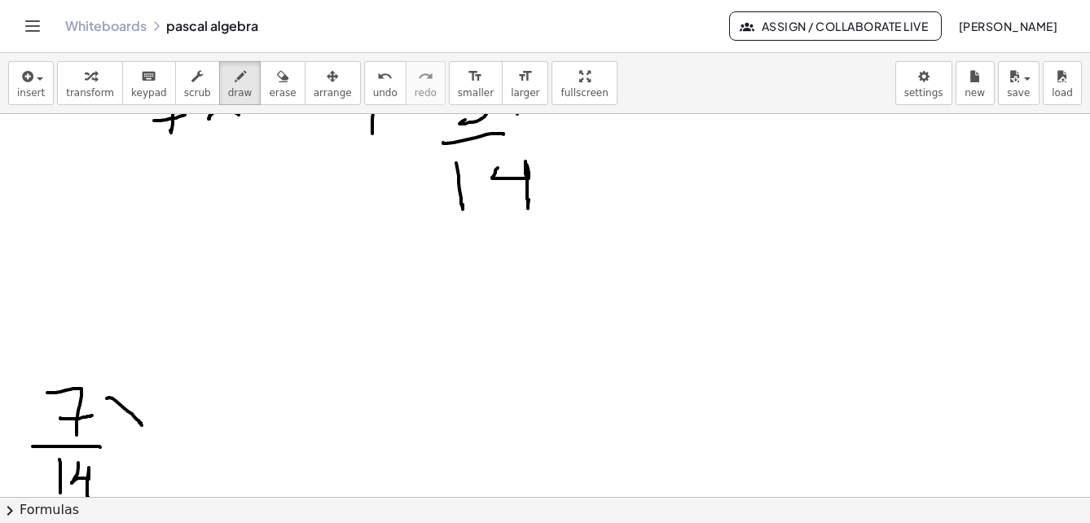
drag, startPoint x: 107, startPoint y: 399, endPoint x: 143, endPoint y: 427, distance: 45.8
drag, startPoint x: 143, startPoint y: 399, endPoint x: 128, endPoint y: 434, distance: 38.7
drag, startPoint x: 218, startPoint y: 357, endPoint x: 206, endPoint y: 431, distance: 75.2
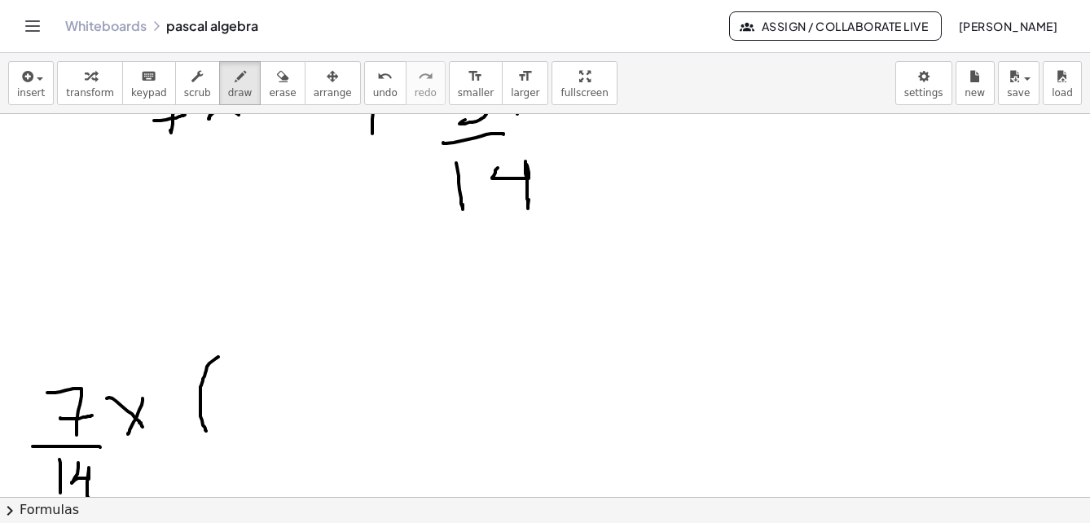
drag, startPoint x: 231, startPoint y: 397, endPoint x: 257, endPoint y: 393, distance: 26.4
drag, startPoint x: 271, startPoint y: 368, endPoint x: 302, endPoint y: 405, distance: 48.0
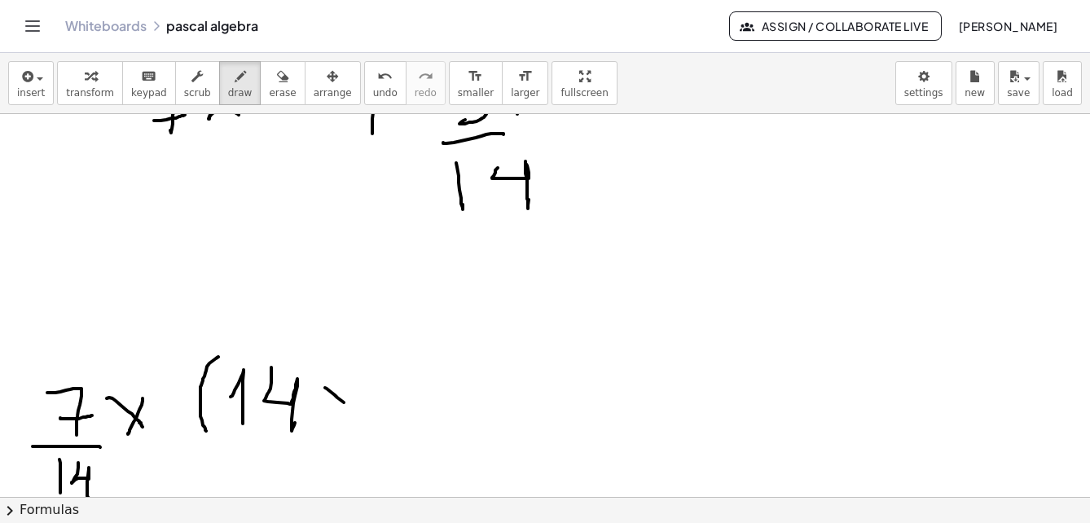
drag, startPoint x: 331, startPoint y: 392, endPoint x: 359, endPoint y: 408, distance: 32.9
drag, startPoint x: 350, startPoint y: 414, endPoint x: 339, endPoint y: 433, distance: 21.9
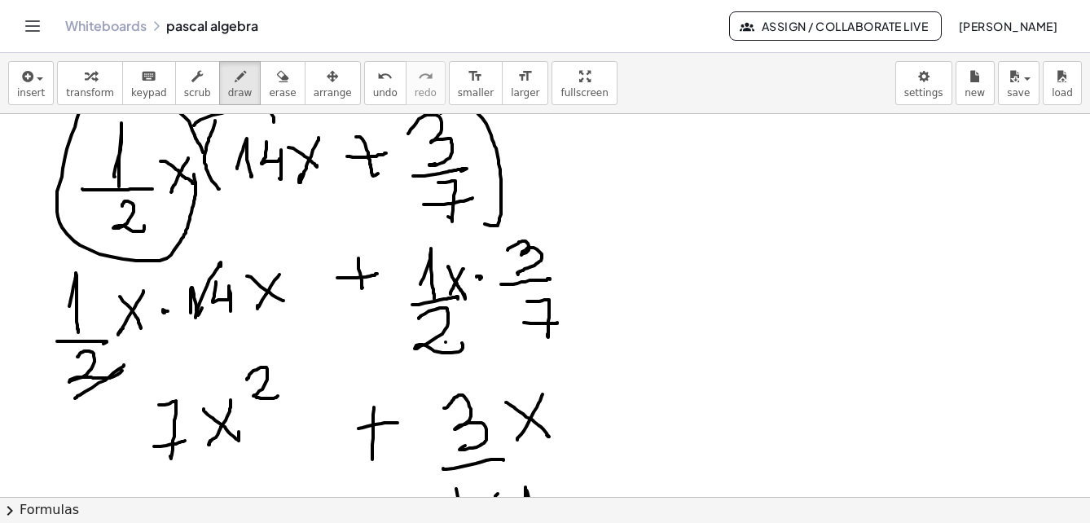
scroll to position [4352, 0]
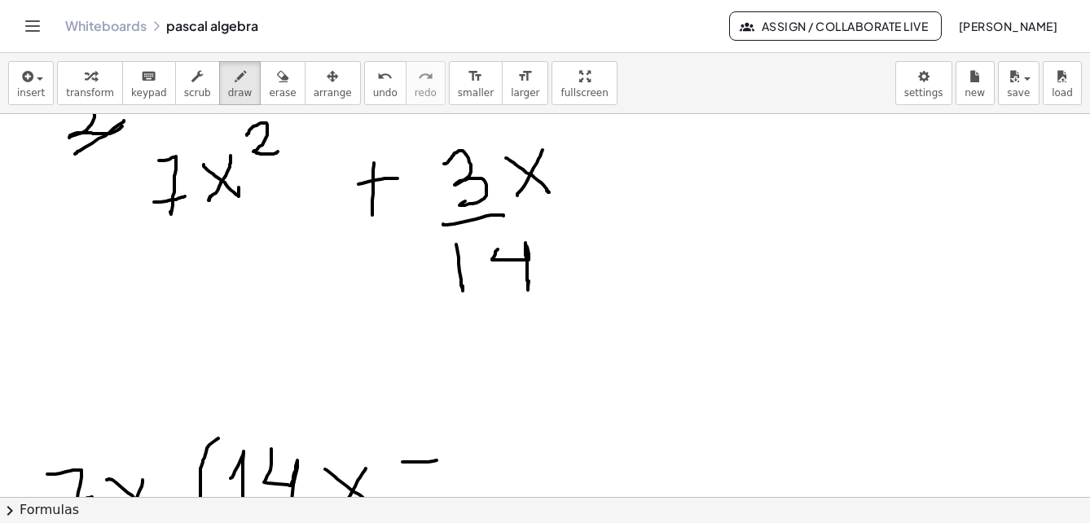
drag, startPoint x: 403, startPoint y: 462, endPoint x: 432, endPoint y: 459, distance: 29.5
drag, startPoint x: 421, startPoint y: 469, endPoint x: 423, endPoint y: 477, distance: 8.3
drag, startPoint x: 474, startPoint y: 452, endPoint x: 485, endPoint y: 432, distance: 22.6
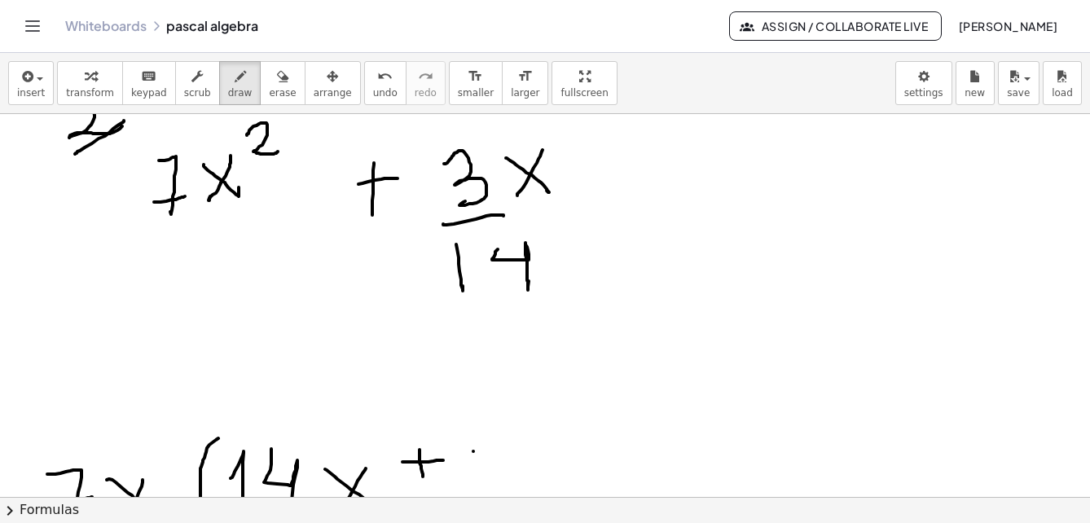
drag, startPoint x: 494, startPoint y: 438, endPoint x: 509, endPoint y: 463, distance: 28.5
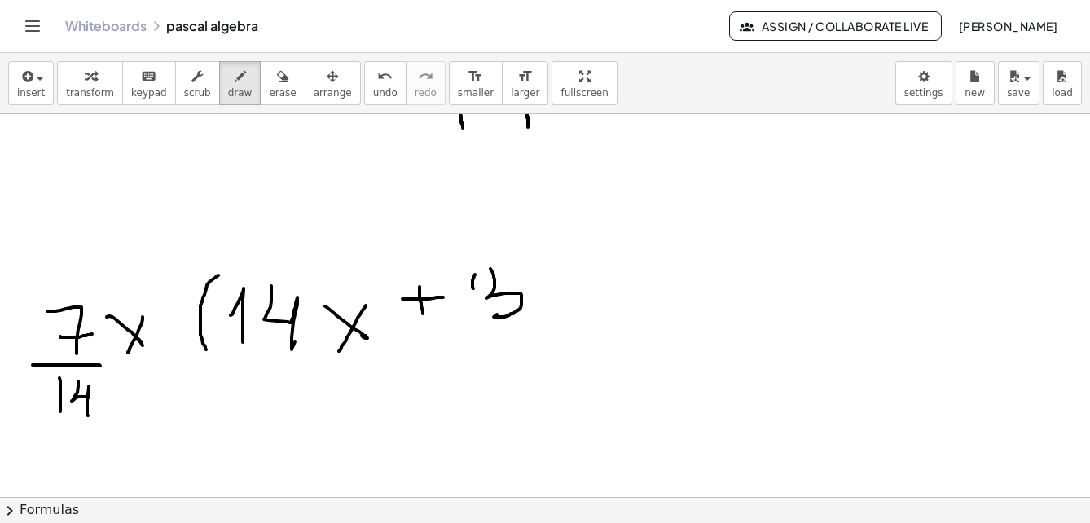
scroll to position [4597, 0]
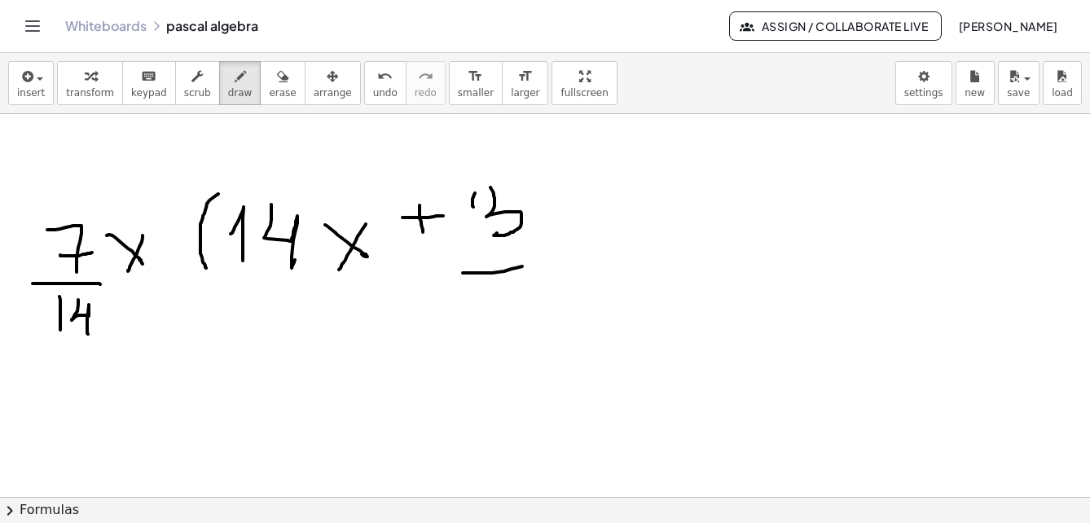
drag, startPoint x: 481, startPoint y: 273, endPoint x: 531, endPoint y: 269, distance: 49.9
drag, startPoint x: 493, startPoint y: 288, endPoint x: 513, endPoint y: 329, distance: 45.9
drag, startPoint x: 499, startPoint y: 324, endPoint x: 545, endPoint y: 299, distance: 52.5
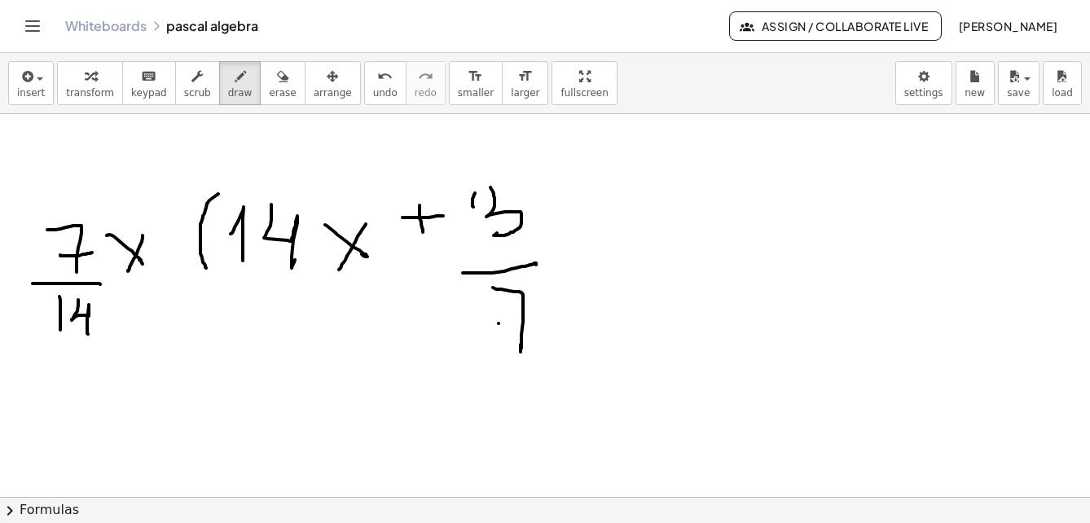
drag, startPoint x: 521, startPoint y: 167, endPoint x: 548, endPoint y: 354, distance: 188.7
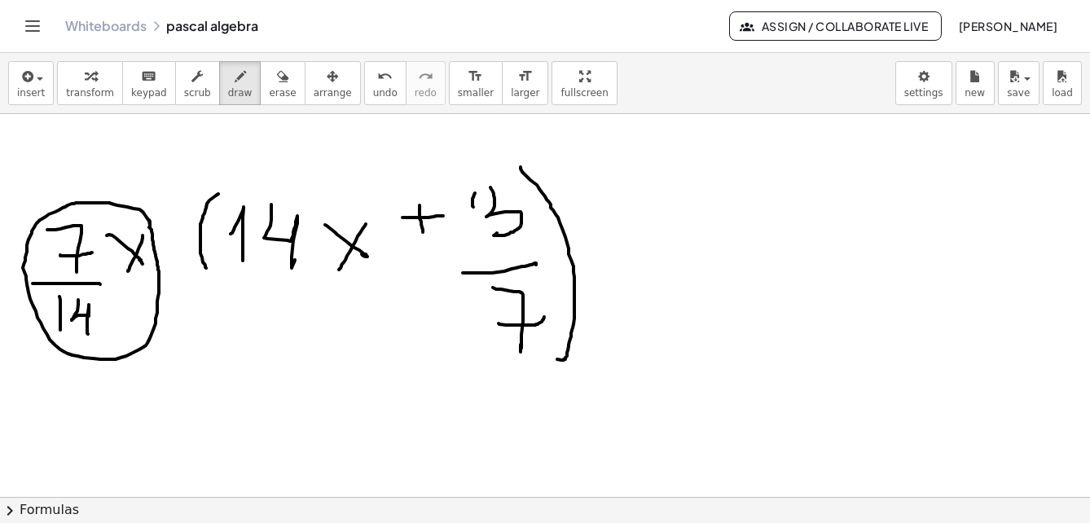
drag, startPoint x: 207, startPoint y: 268, endPoint x: 260, endPoint y: 324, distance: 77.3
drag, startPoint x: 75, startPoint y: 324, endPoint x: 150, endPoint y: 295, distance: 80.5
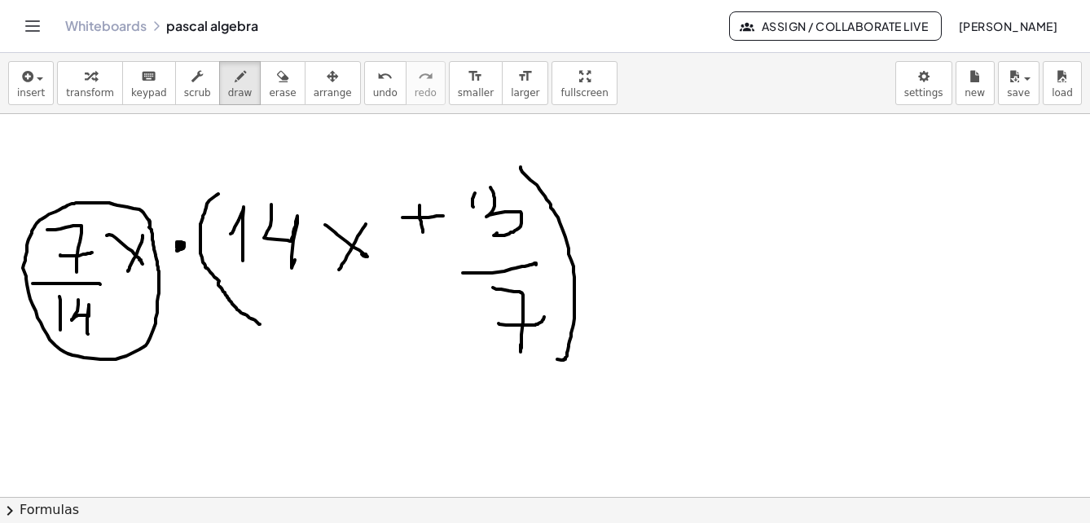
drag, startPoint x: 394, startPoint y: 221, endPoint x: 452, endPoint y: 219, distance: 58.7
drag, startPoint x: 73, startPoint y: 377, endPoint x: 82, endPoint y: 415, distance: 39.3
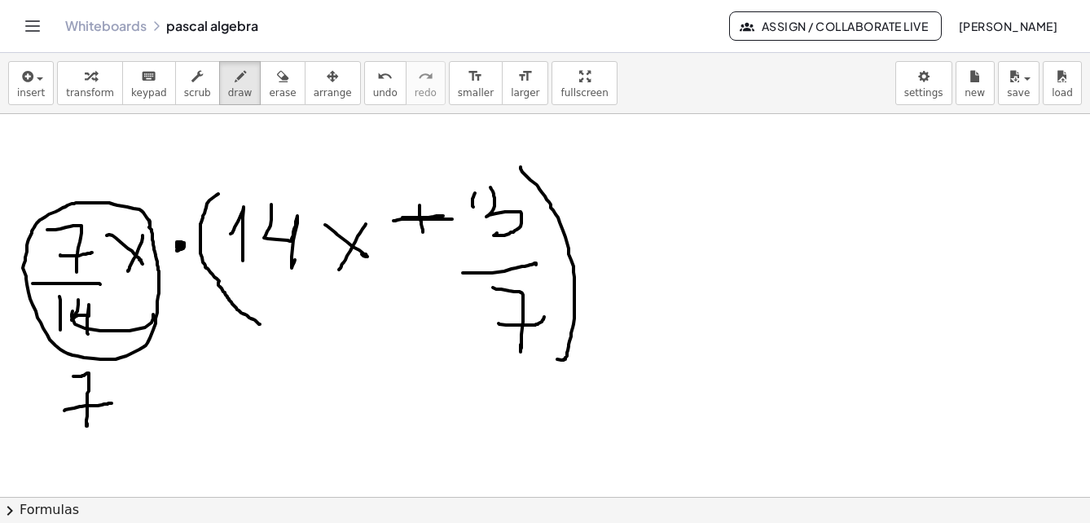
drag, startPoint x: 64, startPoint y: 411, endPoint x: 103, endPoint y: 411, distance: 38.3
drag, startPoint x: 46, startPoint y: 441, endPoint x: 83, endPoint y: 451, distance: 38.7
drag, startPoint x: 66, startPoint y: 454, endPoint x: 66, endPoint y: 485, distance: 31.0
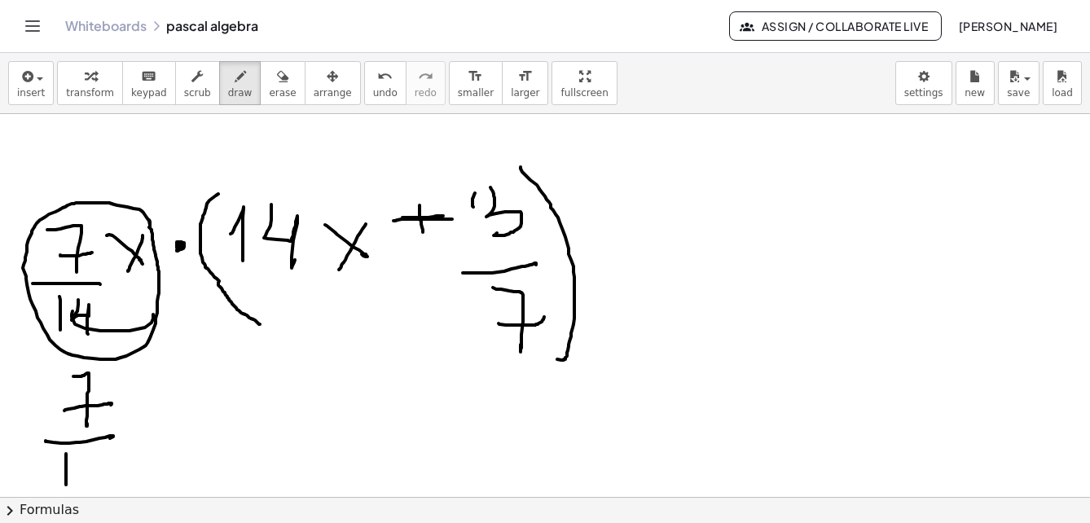
drag, startPoint x: 89, startPoint y: 450, endPoint x: 104, endPoint y: 469, distance: 24.5
drag, startPoint x: 141, startPoint y: 385, endPoint x: 156, endPoint y: 404, distance: 24.3
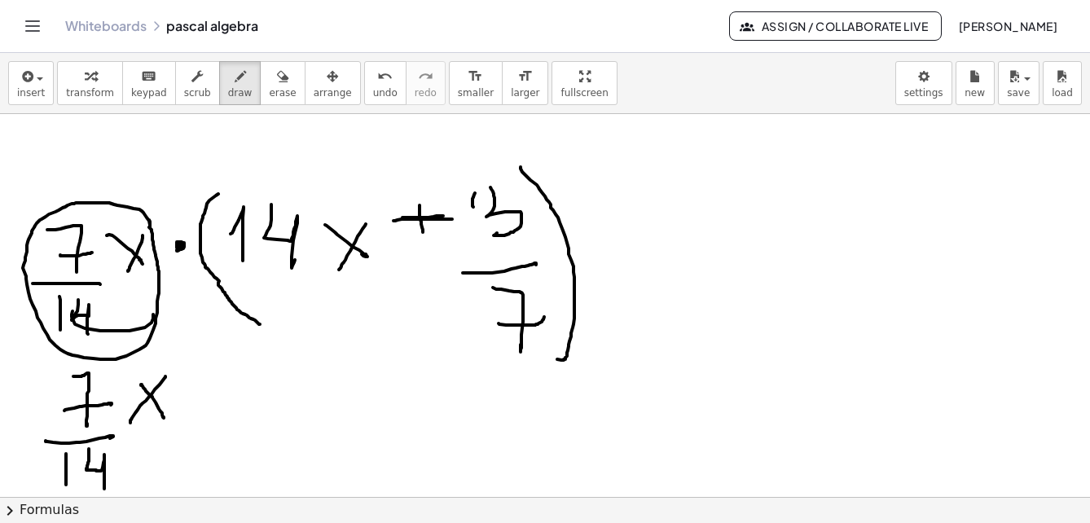
drag, startPoint x: 165, startPoint y: 377, endPoint x: 136, endPoint y: 373, distance: 29.5
drag, startPoint x: 197, startPoint y: 389, endPoint x: 193, endPoint y: 397, distance: 9.1
drag, startPoint x: 245, startPoint y: 407, endPoint x: 265, endPoint y: 408, distance: 19.6
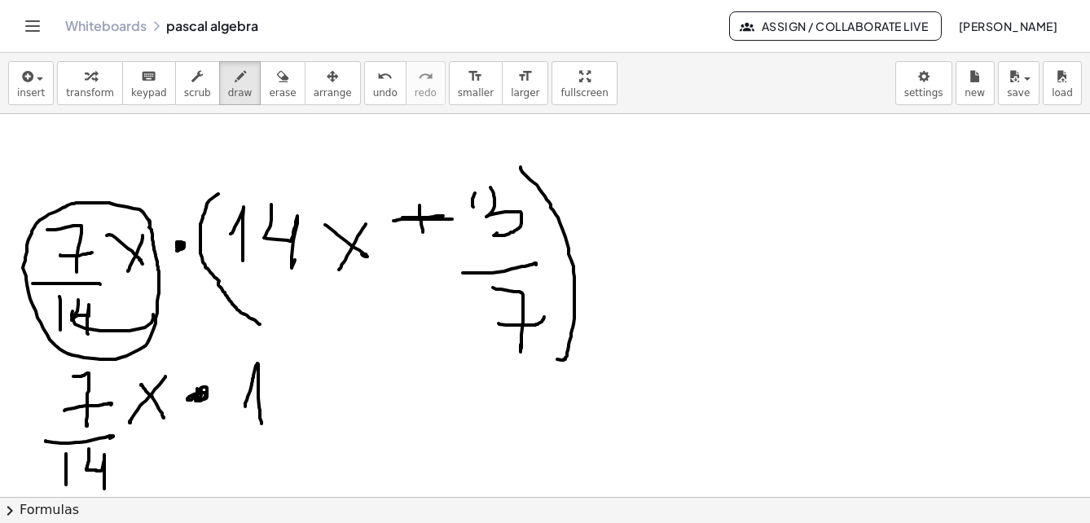
drag, startPoint x: 279, startPoint y: 361, endPoint x: 305, endPoint y: 407, distance: 52.6
drag, startPoint x: 330, startPoint y: 368, endPoint x: 336, endPoint y: 394, distance: 26.7
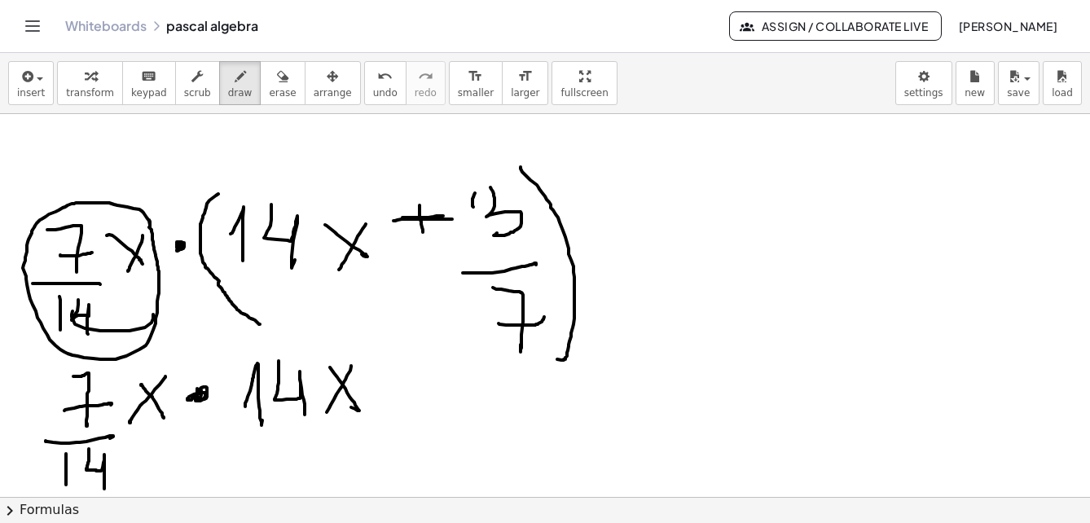
drag, startPoint x: 351, startPoint y: 366, endPoint x: 326, endPoint y: 416, distance: 56.5
drag, startPoint x: 381, startPoint y: 395, endPoint x: 419, endPoint y: 396, distance: 38.3
drag, startPoint x: 397, startPoint y: 390, endPoint x: 407, endPoint y: 408, distance: 20.4
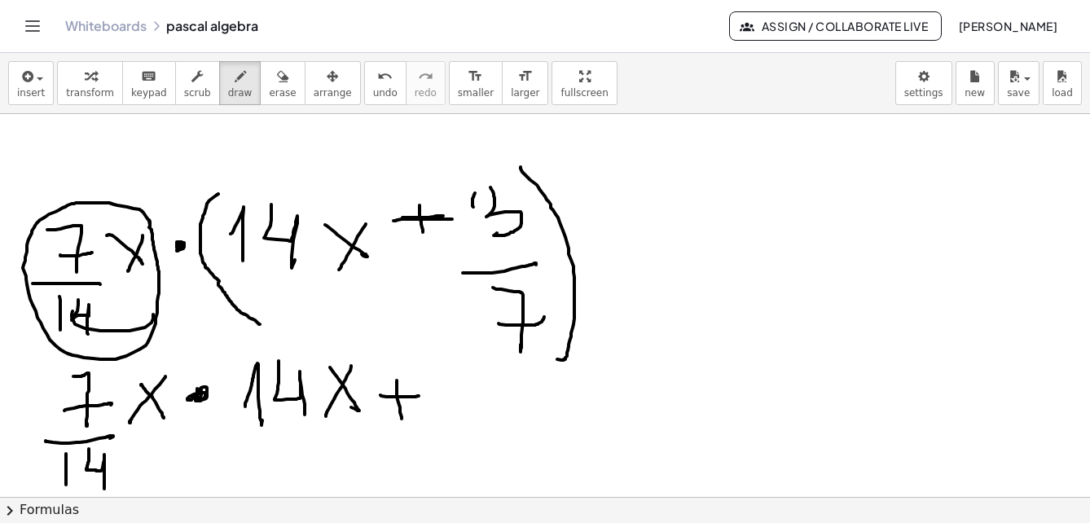
drag, startPoint x: 425, startPoint y: 372, endPoint x: 452, endPoint y: 405, distance: 42.9
drag, startPoint x: 441, startPoint y: 394, endPoint x: 474, endPoint y: 388, distance: 33.2
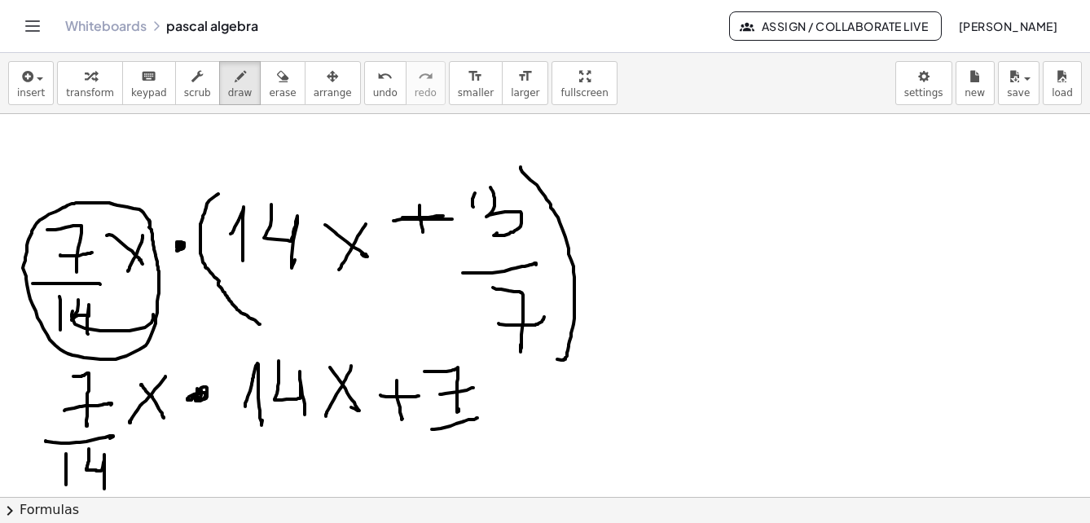
drag, startPoint x: 433, startPoint y: 430, endPoint x: 478, endPoint y: 418, distance: 46.3
drag, startPoint x: 450, startPoint y: 433, endPoint x: 453, endPoint y: 456, distance: 23.1
drag, startPoint x: 468, startPoint y: 439, endPoint x: 466, endPoint y: 460, distance: 20.4
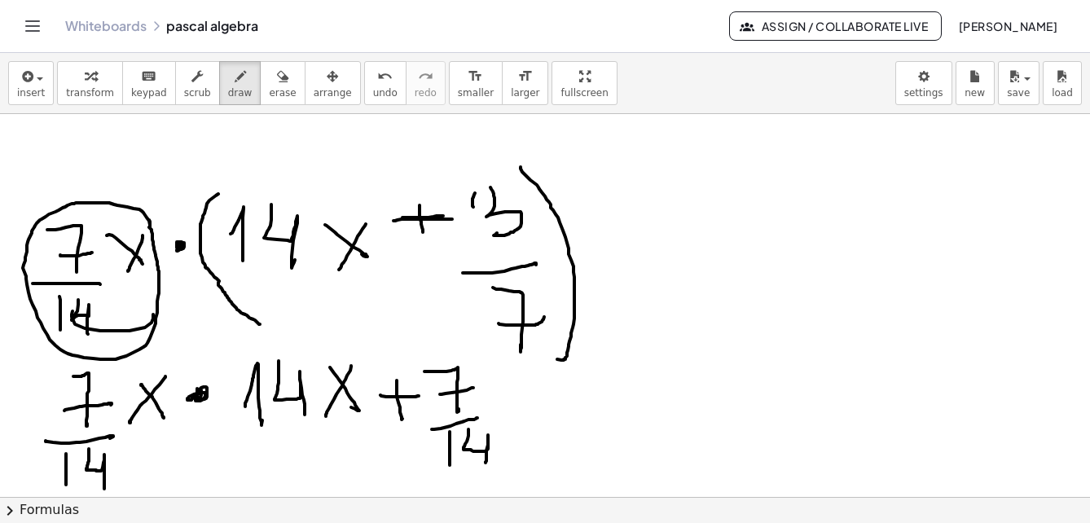
drag, startPoint x: 482, startPoint y: 379, endPoint x: 511, endPoint y: 378, distance: 28.5
drag, startPoint x: 505, startPoint y: 385, endPoint x: 310, endPoint y: 350, distance: 198.7
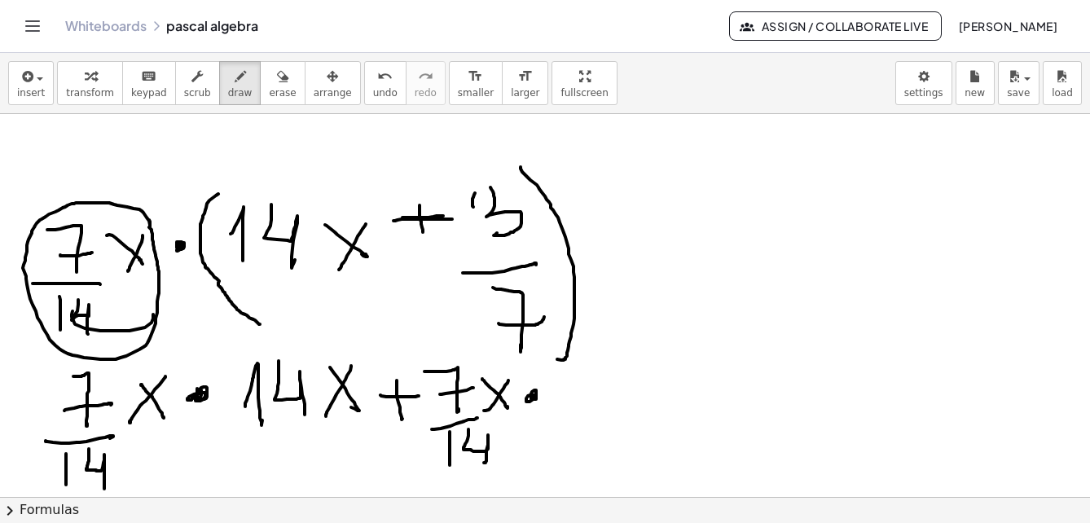
drag, startPoint x: 476, startPoint y: 191, endPoint x: 500, endPoint y: 214, distance: 33.4
drag, startPoint x: 544, startPoint y: 372, endPoint x: 572, endPoint y: 408, distance: 45.8
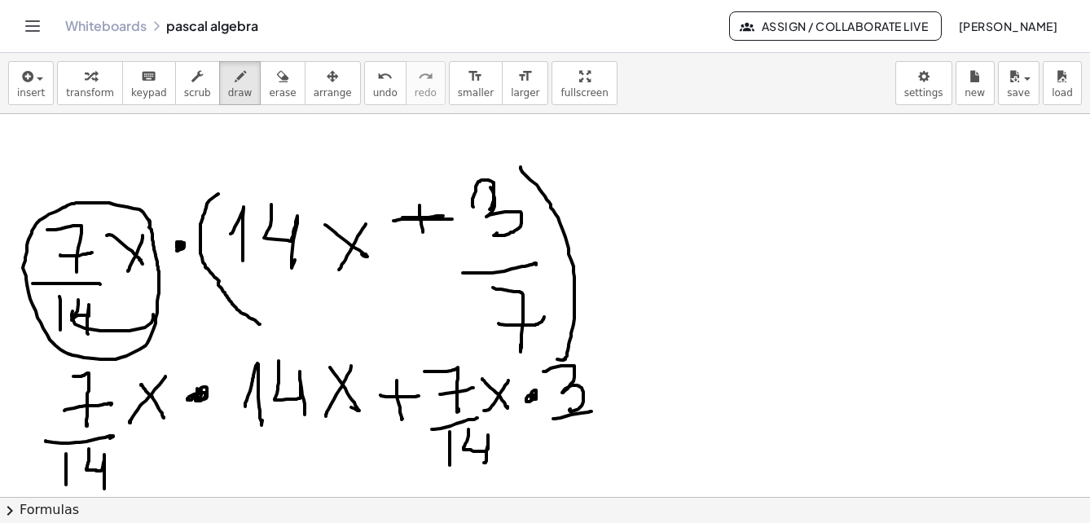
drag, startPoint x: 553, startPoint y: 419, endPoint x: 577, endPoint y: 433, distance: 27.4
drag, startPoint x: 572, startPoint y: 432, endPoint x: 590, endPoint y: 457, distance: 31.0
drag, startPoint x: 581, startPoint y: 456, endPoint x: 610, endPoint y: 447, distance: 29.9
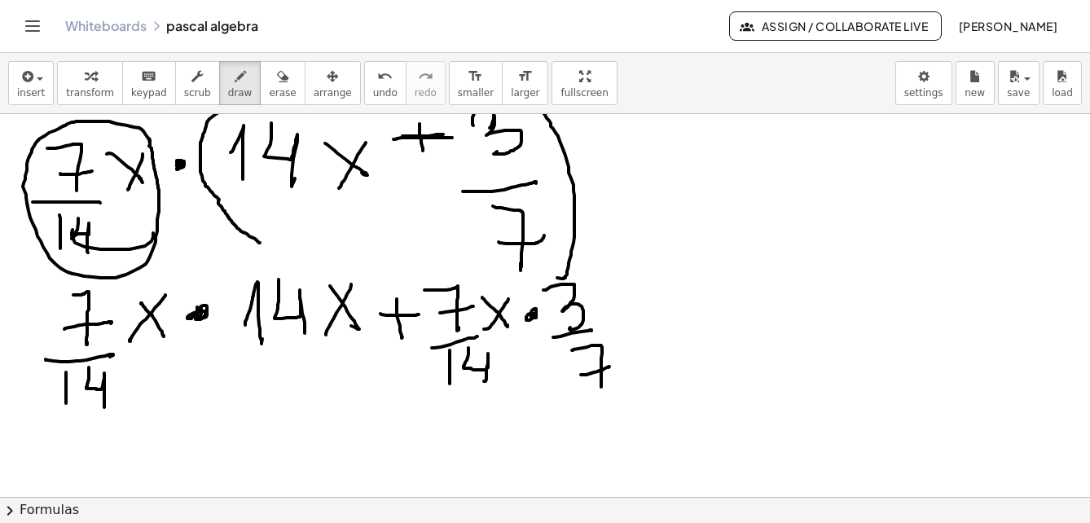
scroll to position [4760, 0]
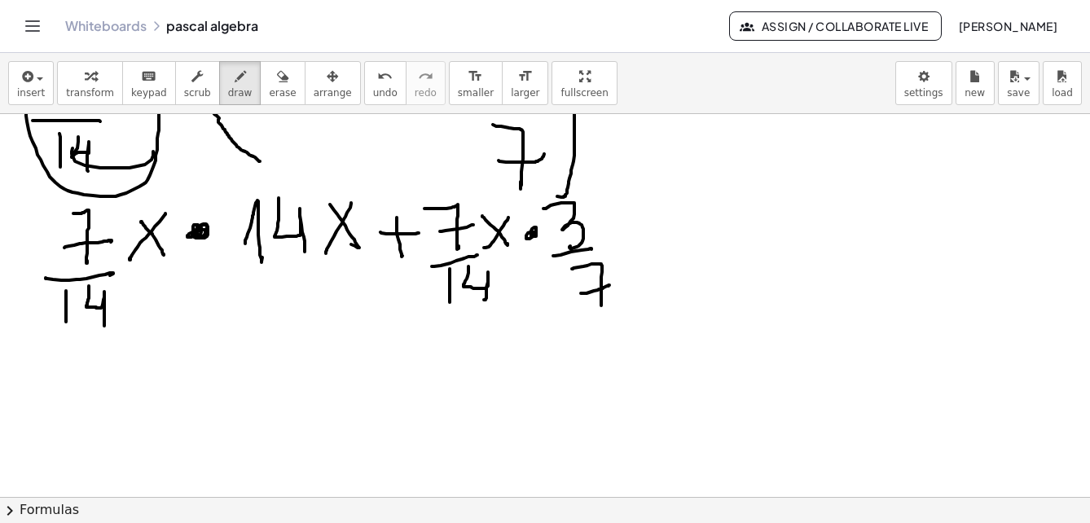
drag, startPoint x: 194, startPoint y: 229, endPoint x: 203, endPoint y: 232, distance: 9.5
drag, startPoint x: 62, startPoint y: 327, endPoint x: 137, endPoint y: 280, distance: 88.6
drag, startPoint x: 265, startPoint y: 267, endPoint x: 340, endPoint y: 207, distance: 95.7
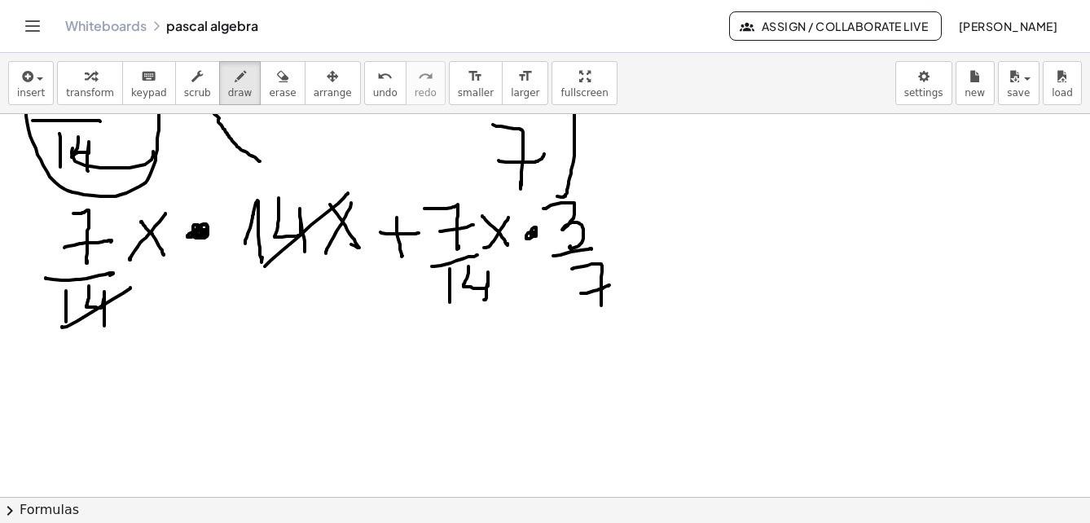
drag, startPoint x: 443, startPoint y: 250, endPoint x: 479, endPoint y: 192, distance: 68.5
drag, startPoint x: 595, startPoint y: 273, endPoint x: 580, endPoint y: 267, distance: 16.1
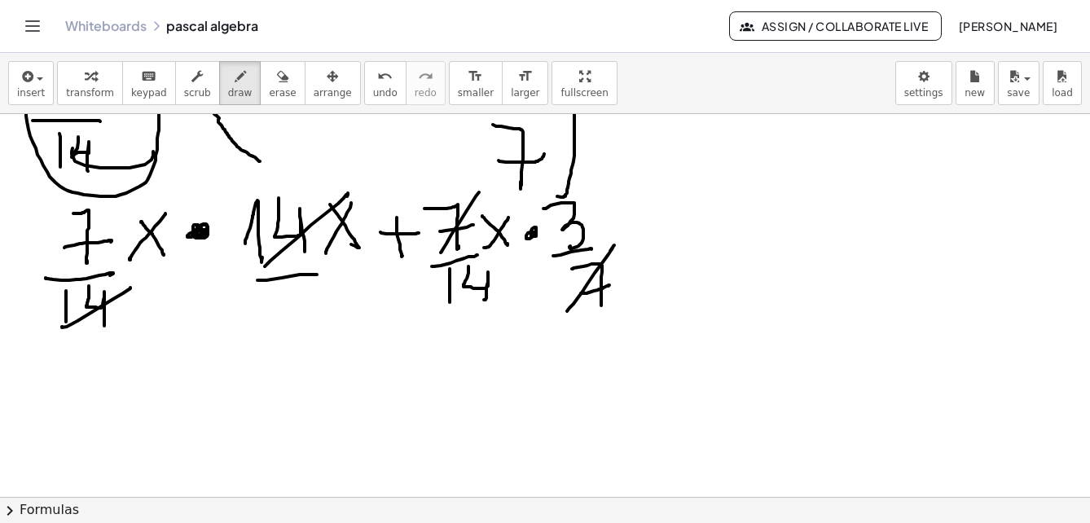
drag, startPoint x: 258, startPoint y: 280, endPoint x: 304, endPoint y: 282, distance: 46.5
drag, startPoint x: 287, startPoint y: 305, endPoint x: 294, endPoint y: 317, distance: 14.3
drag, startPoint x: 152, startPoint y: 368, endPoint x: 165, endPoint y: 415, distance: 48.3
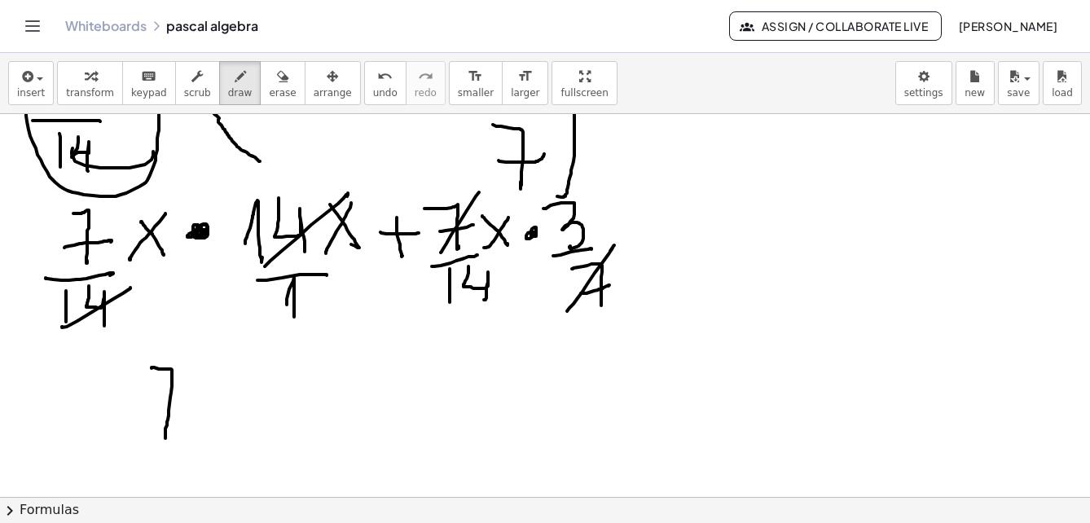
drag, startPoint x: 157, startPoint y: 413, endPoint x: 183, endPoint y: 413, distance: 25.3
drag, startPoint x: 209, startPoint y: 380, endPoint x: 240, endPoint y: 403, distance: 39.1
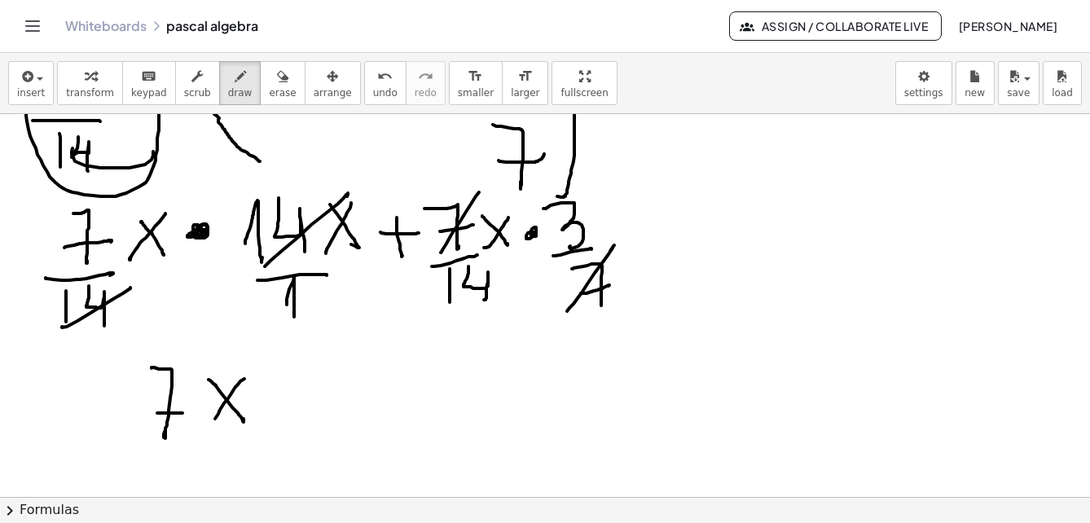
drag, startPoint x: 245, startPoint y: 379, endPoint x: 220, endPoint y: 399, distance: 31.8
drag, startPoint x: 248, startPoint y: 344, endPoint x: 261, endPoint y: 369, distance: 28.4
drag, startPoint x: 144, startPoint y: 454, endPoint x: 184, endPoint y: 406, distance: 62.5
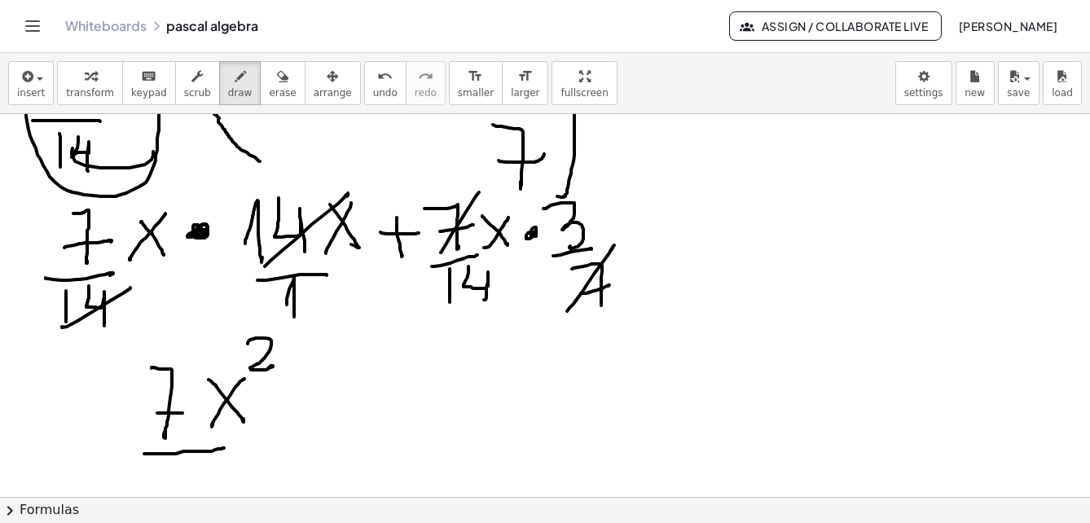
drag, startPoint x: 68, startPoint y: 350, endPoint x: 141, endPoint y: 289, distance: 95.5
drag, startPoint x: 293, startPoint y: 191, endPoint x: 299, endPoint y: 197, distance: 9.2
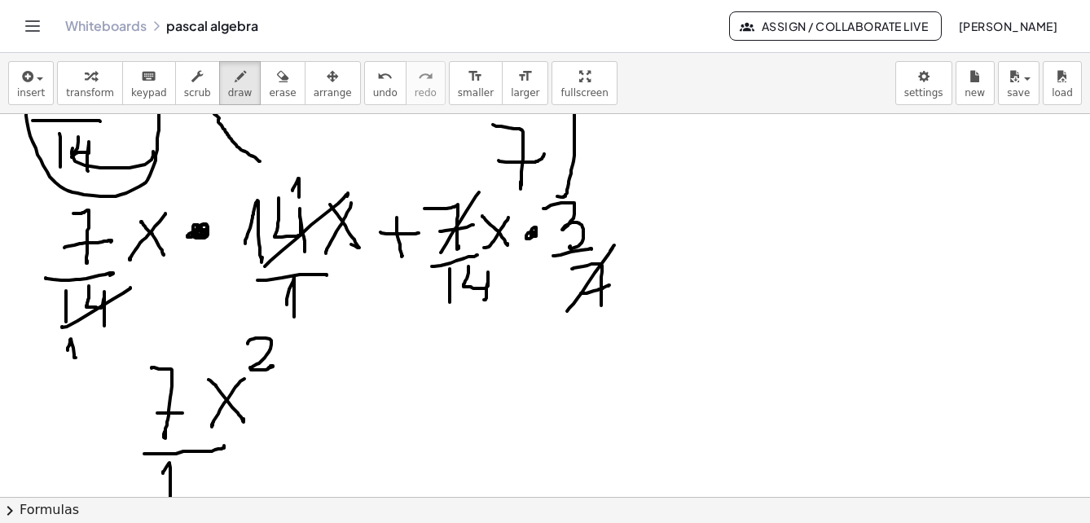
drag, startPoint x: 163, startPoint y: 473, endPoint x: 170, endPoint y: 497, distance: 25.5
click at [170, 497] on div "insert select one: Math Expression Function Text Youtube Video Graphing Geometr…" at bounding box center [545, 288] width 1090 height 470
drag, startPoint x: 327, startPoint y: 403, endPoint x: 387, endPoint y: 403, distance: 60.3
drag, startPoint x: 346, startPoint y: 387, endPoint x: 368, endPoint y: 388, distance: 22.0
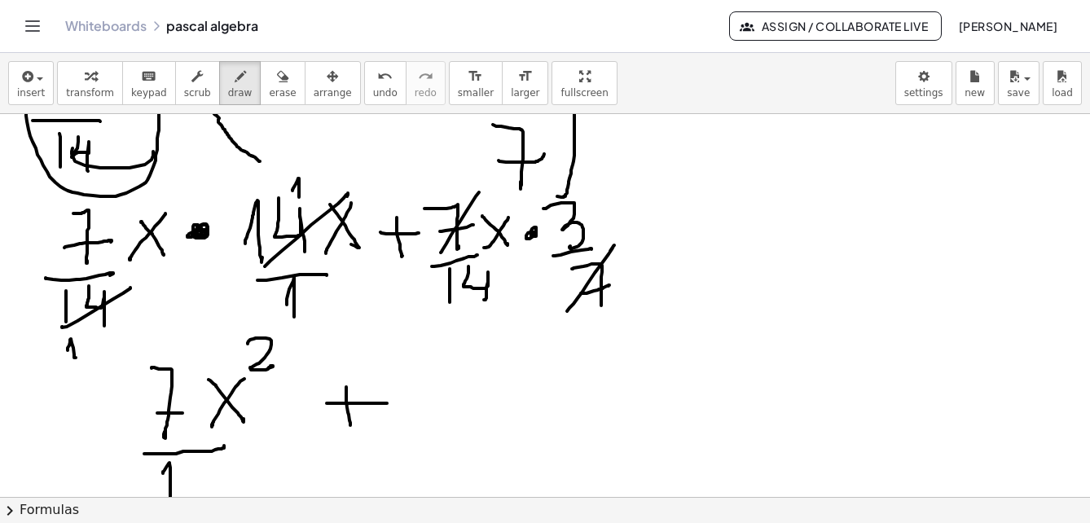
drag, startPoint x: 588, startPoint y: 316, endPoint x: 584, endPoint y: 326, distance: 10.6
drag, startPoint x: 427, startPoint y: 376, endPoint x: 430, endPoint y: 402, distance: 26.2
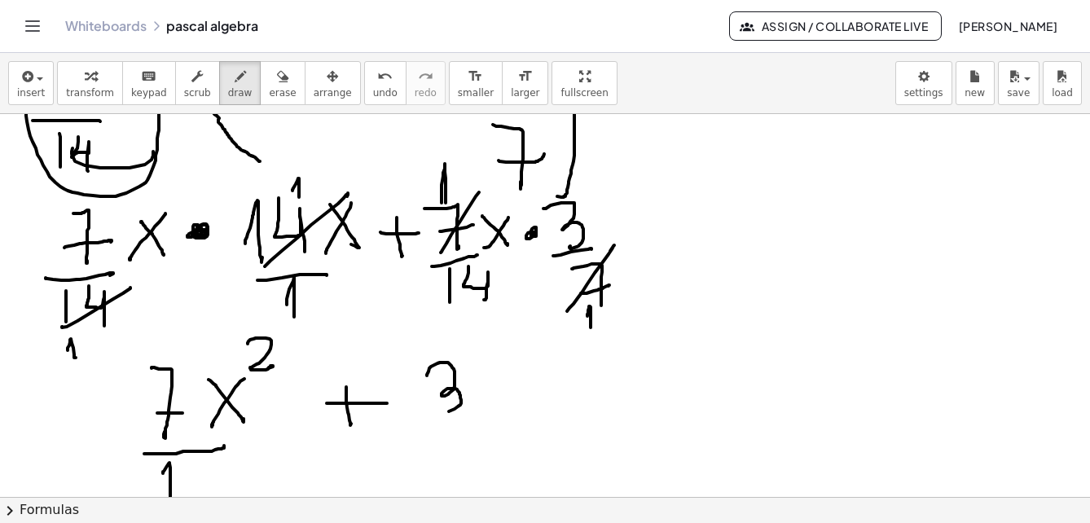
drag, startPoint x: 403, startPoint y: 428, endPoint x: 474, endPoint y: 421, distance: 70.4
drag, startPoint x: 434, startPoint y: 443, endPoint x: 437, endPoint y: 460, distance: 18.2
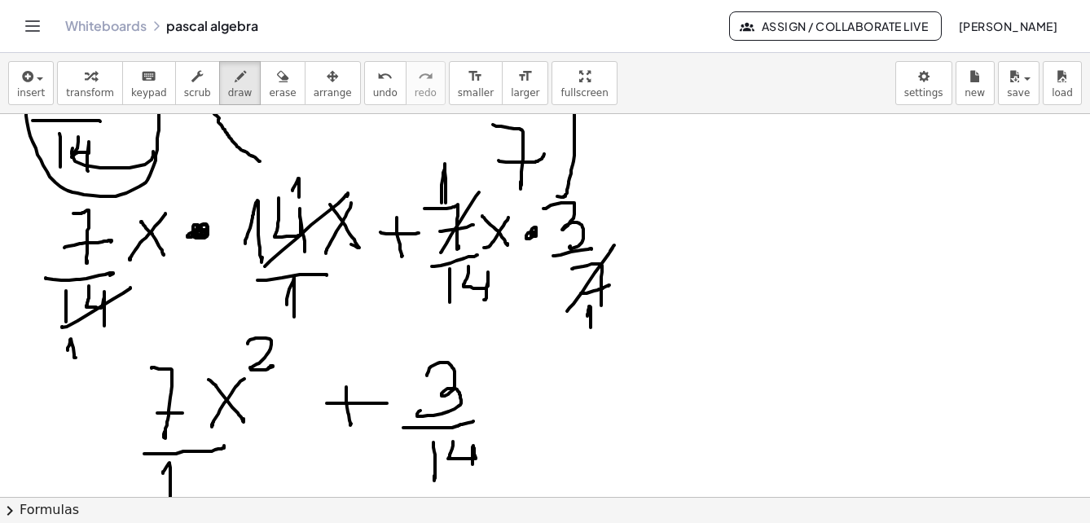
drag, startPoint x: 453, startPoint y: 443, endPoint x: 489, endPoint y: 438, distance: 36.1
drag, startPoint x: 494, startPoint y: 377, endPoint x: 523, endPoint y: 384, distance: 30.1
drag, startPoint x: 529, startPoint y: 375, endPoint x: 509, endPoint y: 416, distance: 46.3
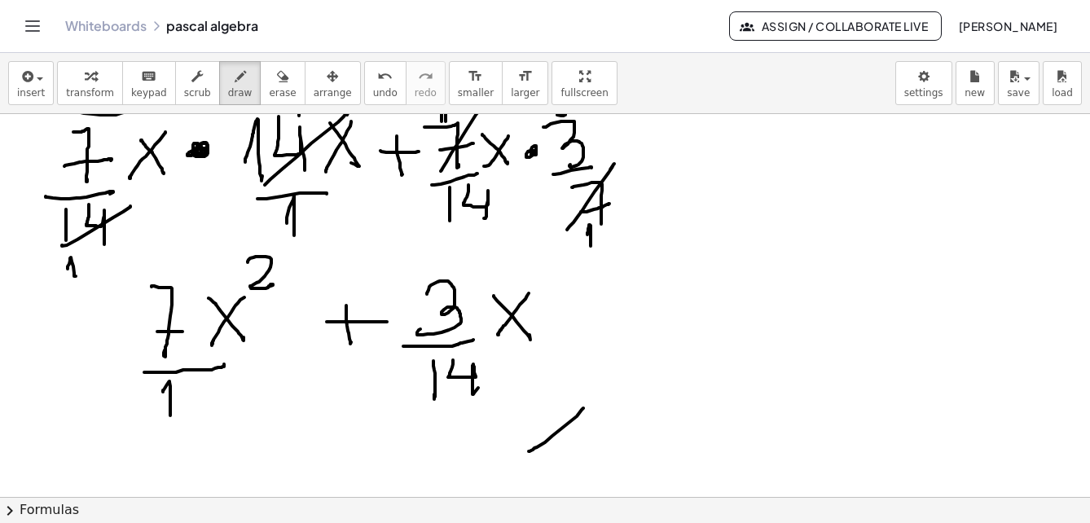
drag, startPoint x: 584, startPoint y: 408, endPoint x: 571, endPoint y: 430, distance: 24.5
drag, startPoint x: 592, startPoint y: 421, endPoint x: 565, endPoint y: 469, distance: 54.4
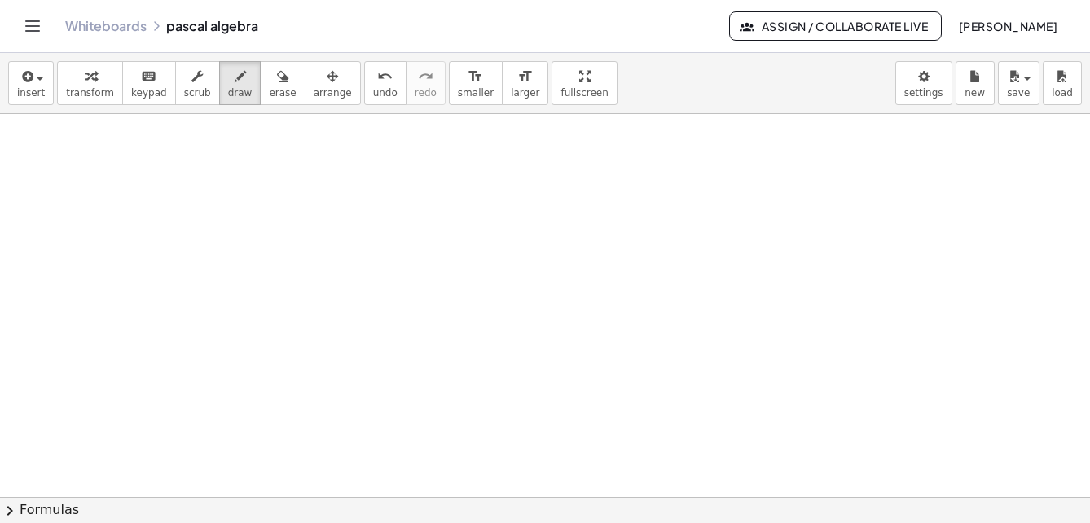
scroll to position [5444, 0]
drag, startPoint x: 101, startPoint y: 368, endPoint x: 119, endPoint y: 403, distance: 39.4
drag, startPoint x: 137, startPoint y: 365, endPoint x: 167, endPoint y: 385, distance: 36.4
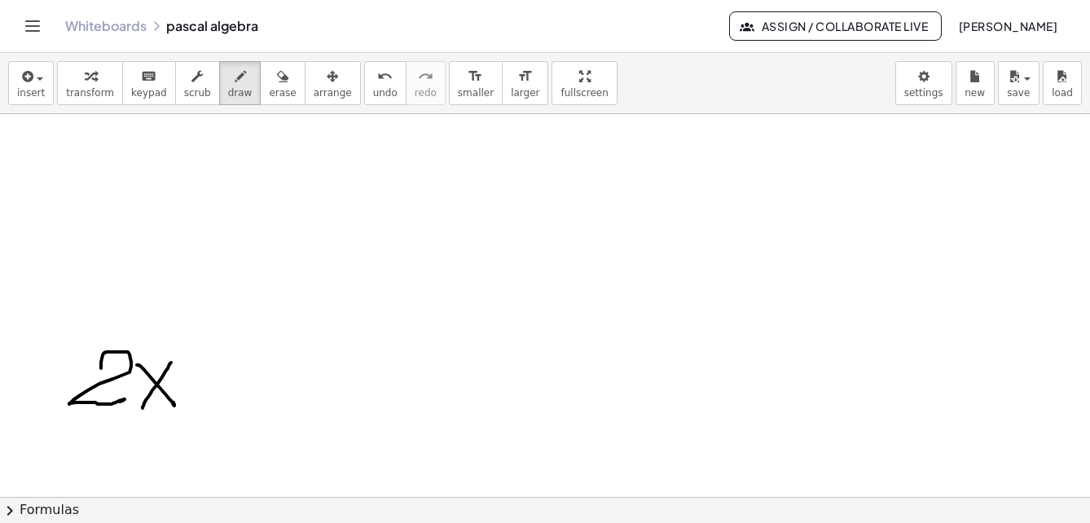
drag, startPoint x: 170, startPoint y: 364, endPoint x: 152, endPoint y: 363, distance: 17.9
drag, startPoint x: 233, startPoint y: 329, endPoint x: 228, endPoint y: 372, distance: 43.5
drag, startPoint x: 262, startPoint y: 343, endPoint x: 289, endPoint y: 377, distance: 43.5
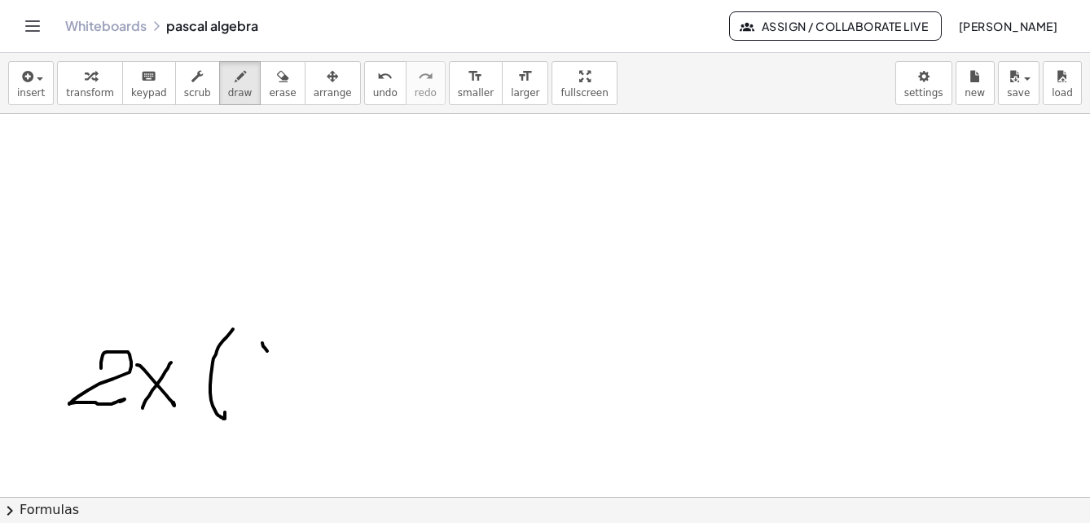
drag, startPoint x: 278, startPoint y: 382, endPoint x: 373, endPoint y: 372, distance: 95.9
drag, startPoint x: 336, startPoint y: 369, endPoint x: 374, endPoint y: 369, distance: 38.3
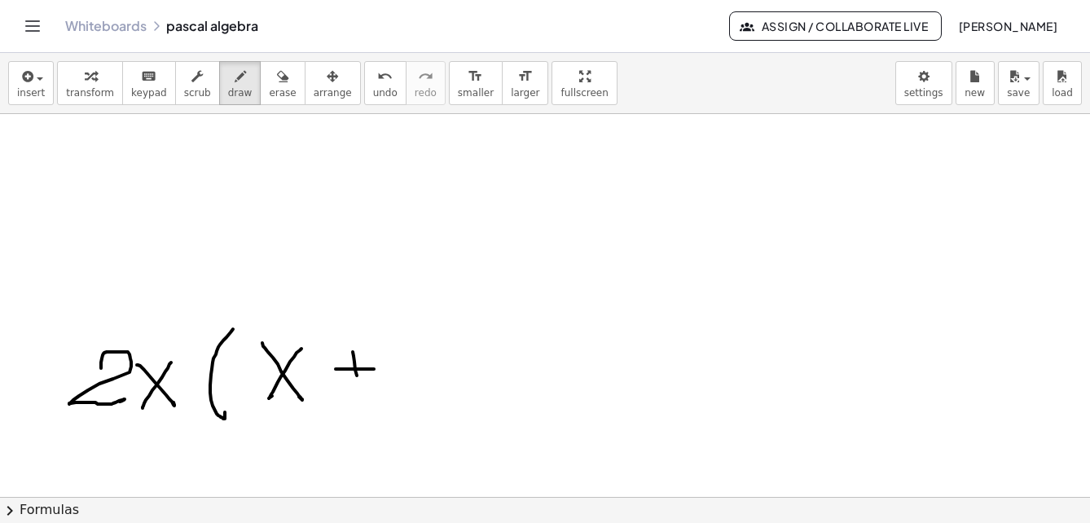
drag, startPoint x: 353, startPoint y: 352, endPoint x: 383, endPoint y: 363, distance: 32.0
drag, startPoint x: 408, startPoint y: 357, endPoint x: 452, endPoint y: 371, distance: 45.4
drag, startPoint x: 444, startPoint y: 319, endPoint x: 485, endPoint y: 383, distance: 75.5
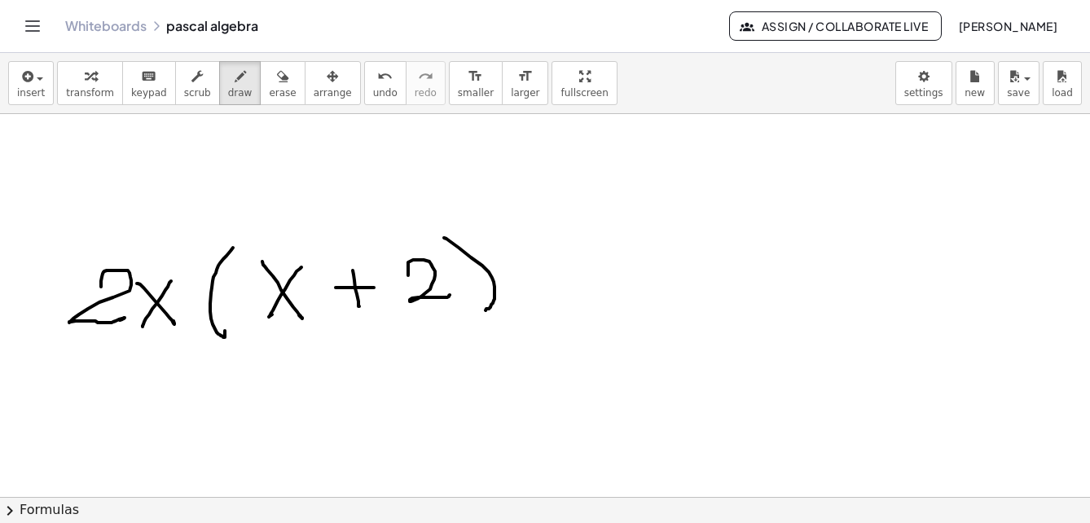
drag, startPoint x: 112, startPoint y: 438, endPoint x: 171, endPoint y: 442, distance: 59.6
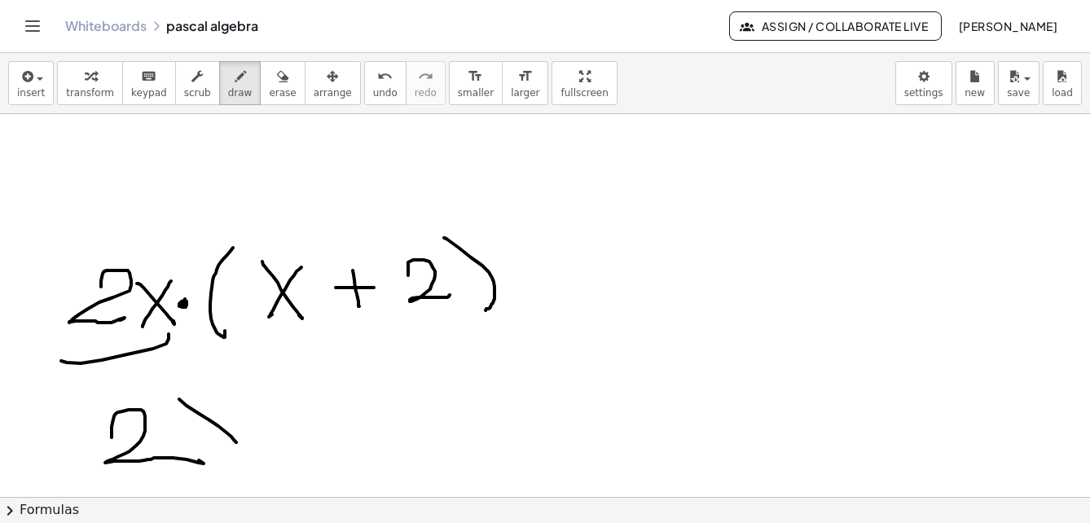
drag, startPoint x: 236, startPoint y: 443, endPoint x: 232, endPoint y: 432, distance: 11.4
drag, startPoint x: 211, startPoint y: 458, endPoint x: 249, endPoint y: 408, distance: 62.3
drag, startPoint x: 260, startPoint y: 373, endPoint x: 282, endPoint y: 406, distance: 39.3
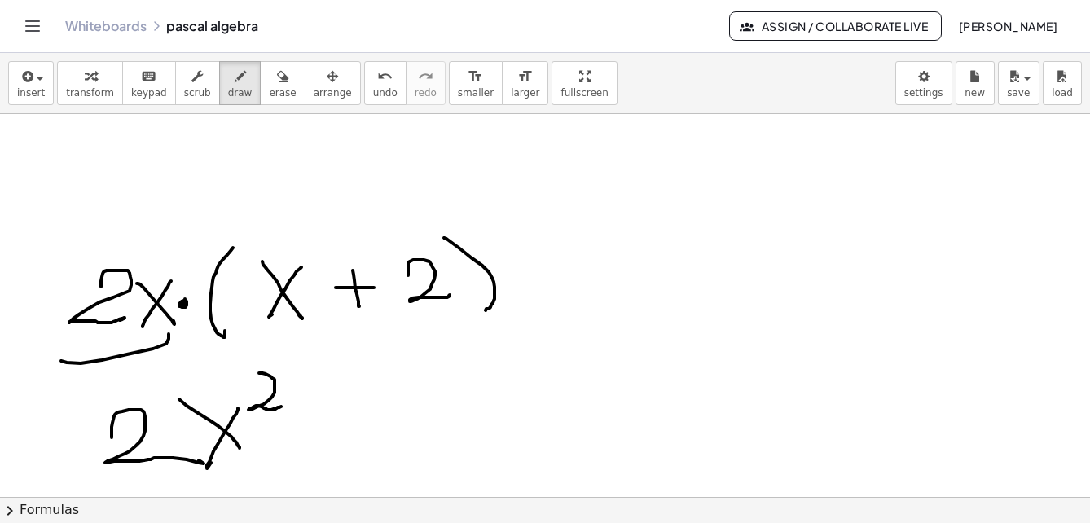
drag, startPoint x: 312, startPoint y: 421, endPoint x: 355, endPoint y: 414, distance: 43.0
drag, startPoint x: 392, startPoint y: 389, endPoint x: 461, endPoint y: 435, distance: 83.4
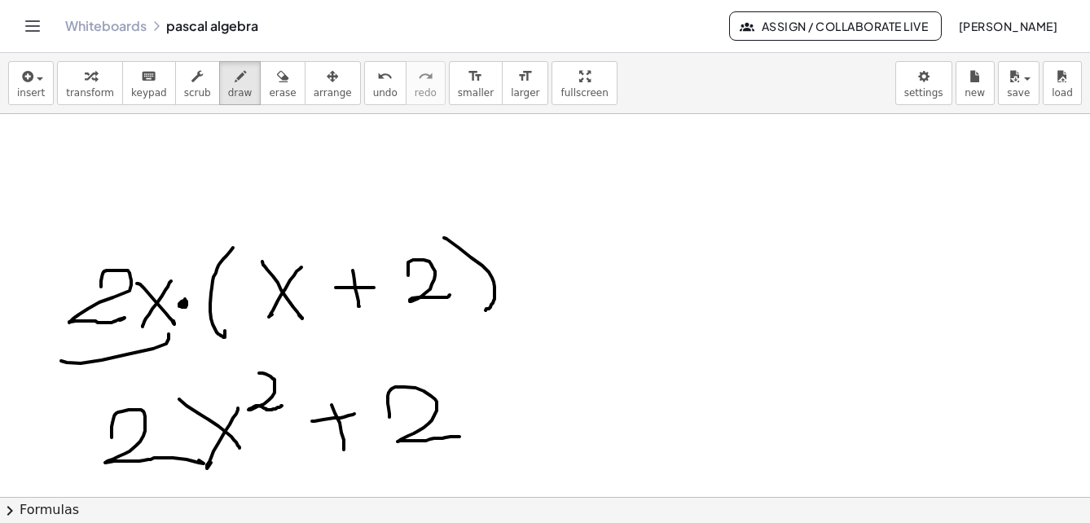
drag, startPoint x: 462, startPoint y: 393, endPoint x: 500, endPoint y: 421, distance: 47.8
drag, startPoint x: 501, startPoint y: 390, endPoint x: 517, endPoint y: 410, distance: 24.9
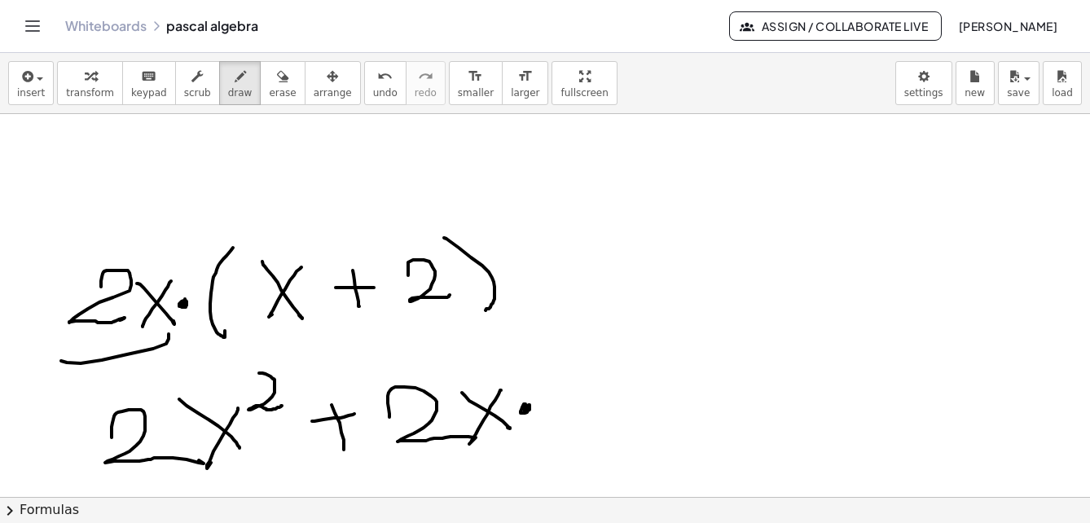
drag, startPoint x: 523, startPoint y: 406, endPoint x: 535, endPoint y: 406, distance: 11.4
drag, startPoint x: 559, startPoint y: 399, endPoint x: 581, endPoint y: 430, distance: 37.3
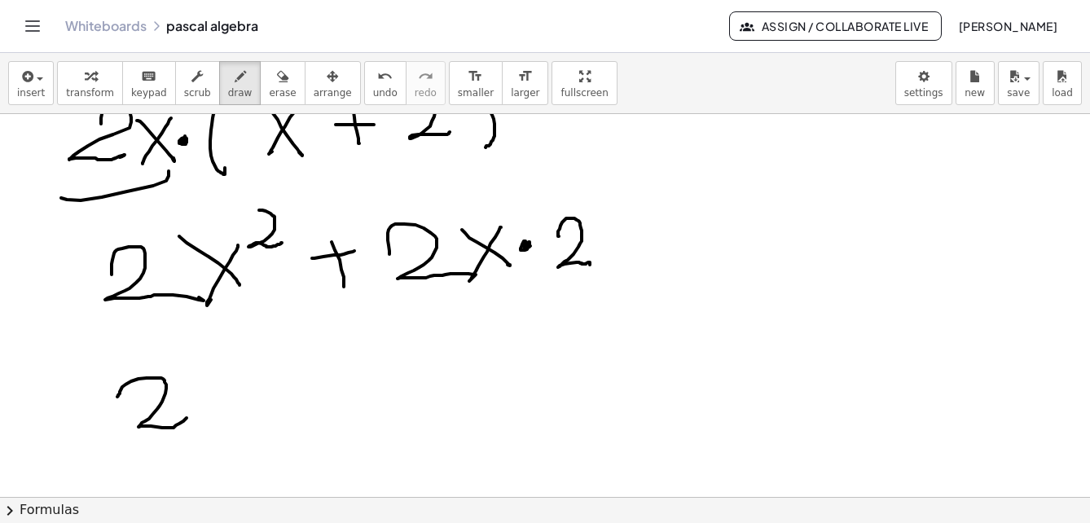
drag, startPoint x: 120, startPoint y: 394, endPoint x: 188, endPoint y: 415, distance: 71.7
drag, startPoint x: 204, startPoint y: 369, endPoint x: 242, endPoint y: 387, distance: 42.3
drag, startPoint x: 231, startPoint y: 374, endPoint x: 239, endPoint y: 353, distance: 22.7
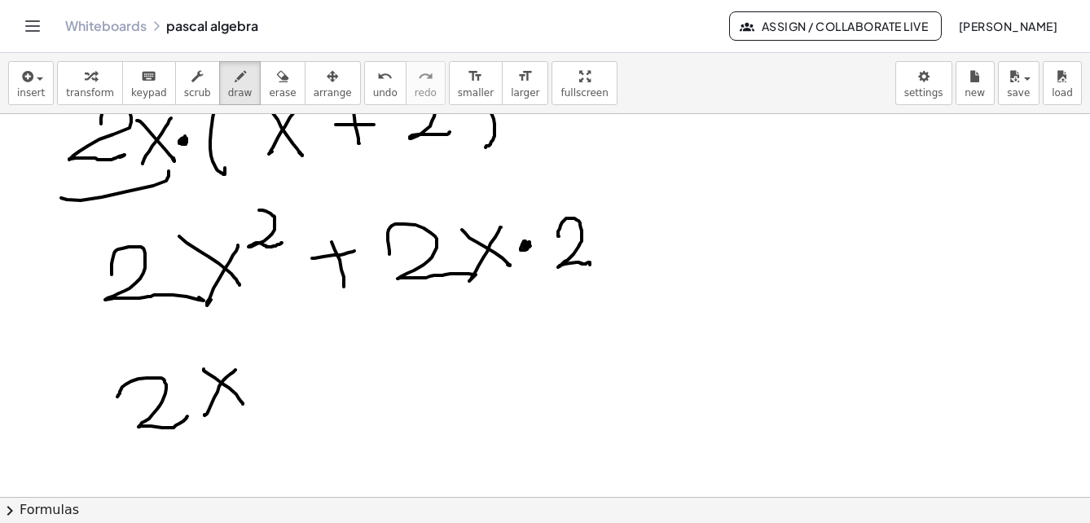
drag, startPoint x: 253, startPoint y: 330, endPoint x: 272, endPoint y: 359, distance: 34.8
drag, startPoint x: 319, startPoint y: 387, endPoint x: 366, endPoint y: 381, distance: 46.8
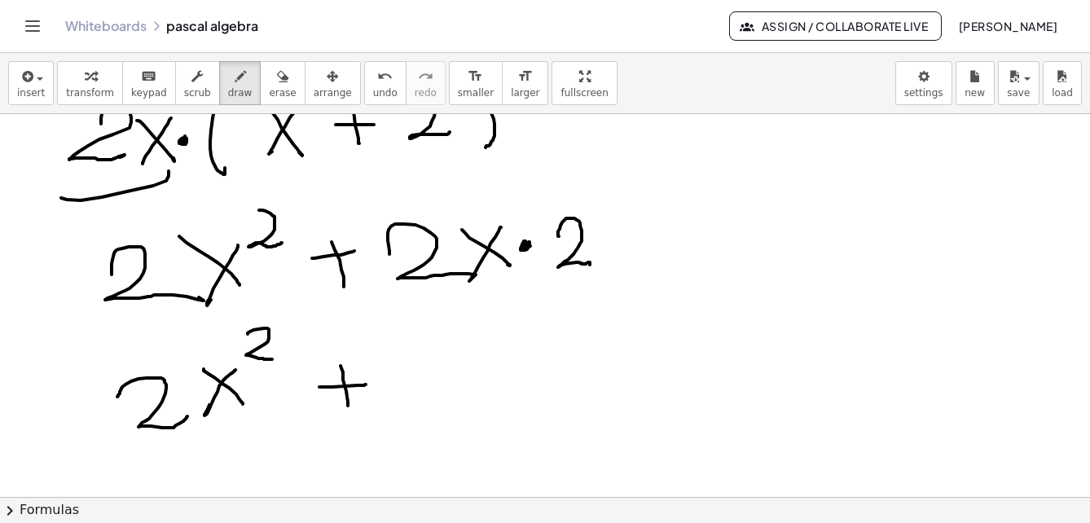
drag, startPoint x: 343, startPoint y: 380, endPoint x: 379, endPoint y: 290, distance: 96.6
drag, startPoint x: 403, startPoint y: 349, endPoint x: 472, endPoint y: 365, distance: 70.4
drag, startPoint x: 460, startPoint y: 358, endPoint x: 488, endPoint y: 367, distance: 29.1
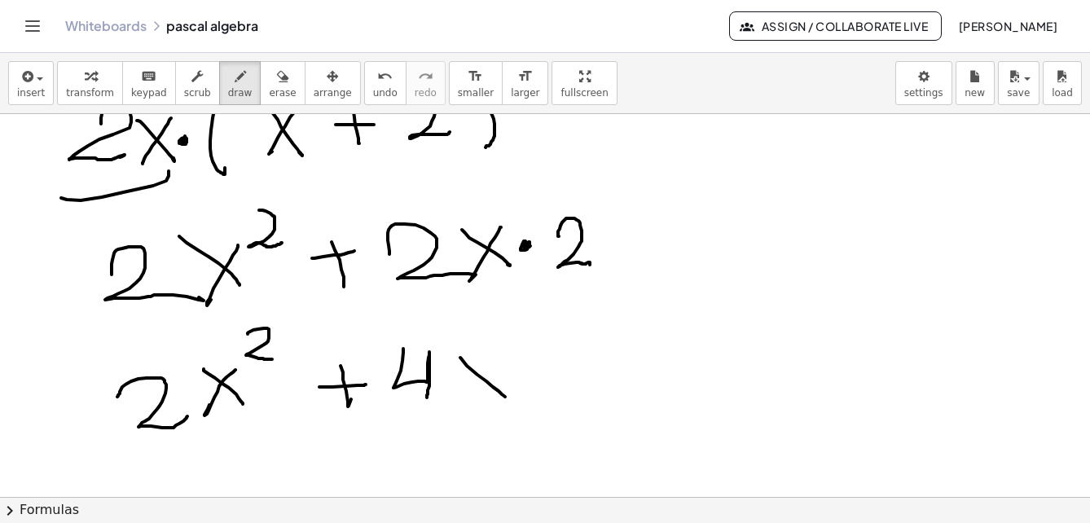
drag, startPoint x: 495, startPoint y: 359, endPoint x: 409, endPoint y: 443, distance: 119.9
drag, startPoint x: 562, startPoint y: 407, endPoint x: 563, endPoint y: 429, distance: 22.1
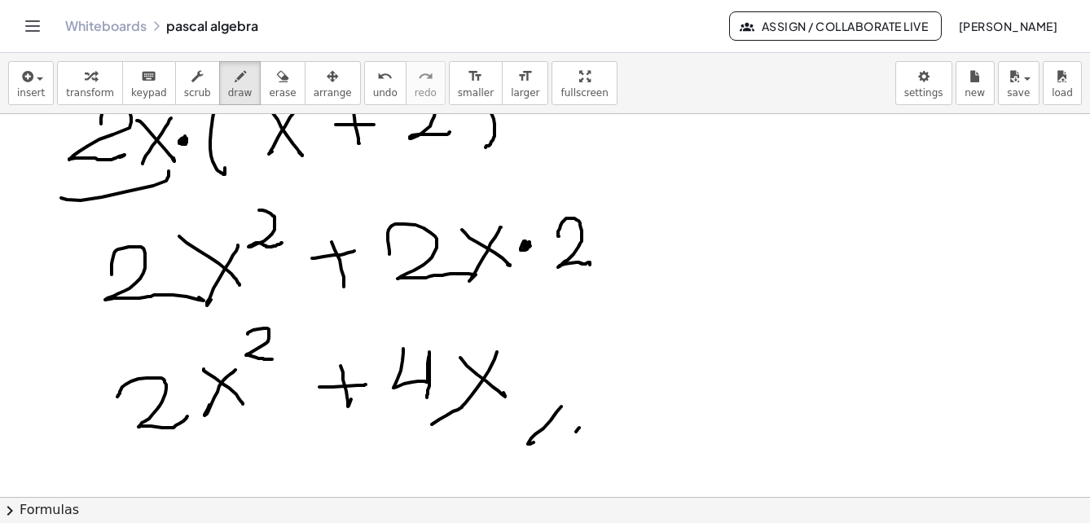
drag, startPoint x: 579, startPoint y: 429, endPoint x: 568, endPoint y: 448, distance: 22.2
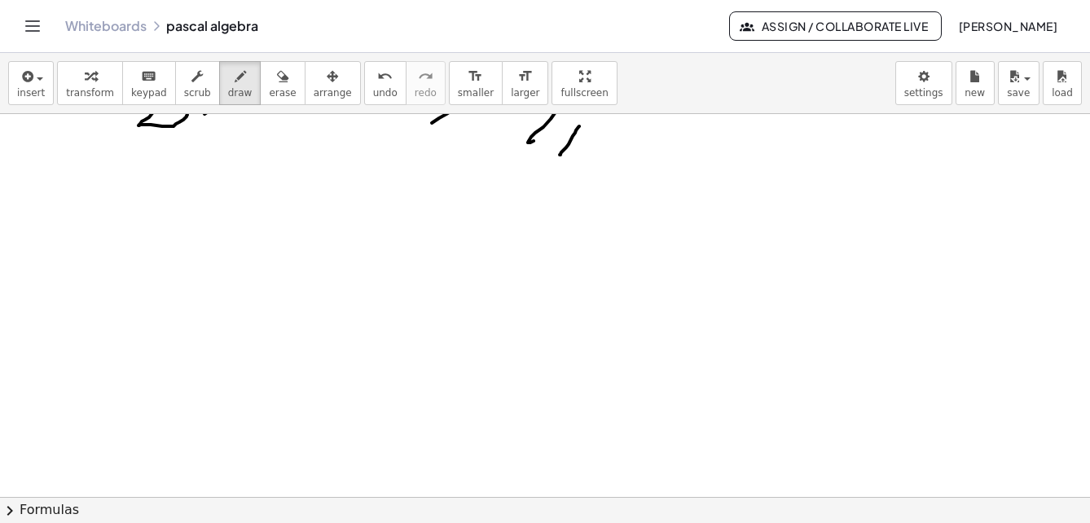
scroll to position [6210, 0]
drag, startPoint x: 55, startPoint y: 214, endPoint x: 64, endPoint y: 244, distance: 31.2
drag, startPoint x: 57, startPoint y: 249, endPoint x: 86, endPoint y: 257, distance: 29.5
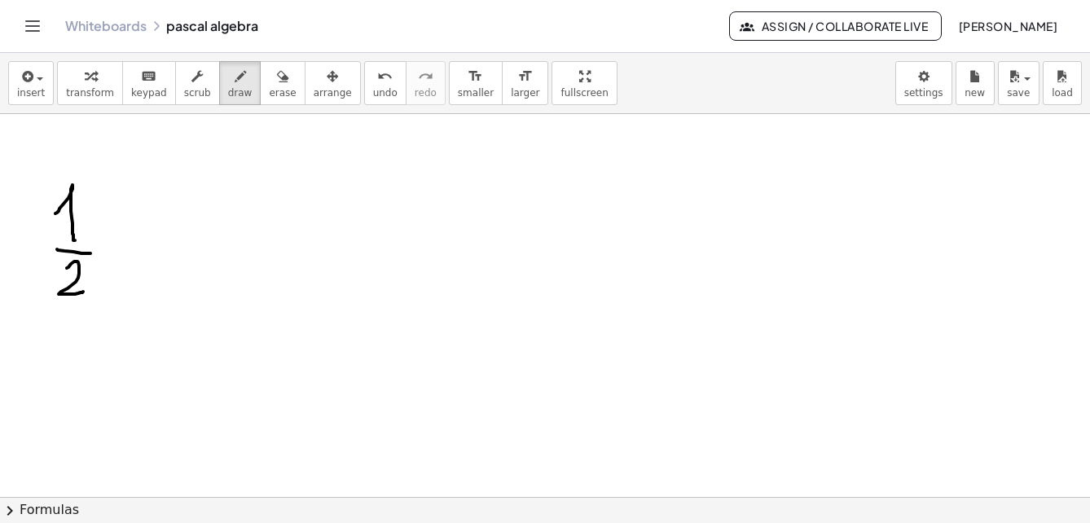
drag, startPoint x: 67, startPoint y: 268, endPoint x: 83, endPoint y: 292, distance: 28.7
drag, startPoint x: 110, startPoint y: 212, endPoint x: 95, endPoint y: 270, distance: 59.9
drag, startPoint x: 167, startPoint y: 170, endPoint x: 166, endPoint y: 263, distance: 92.9
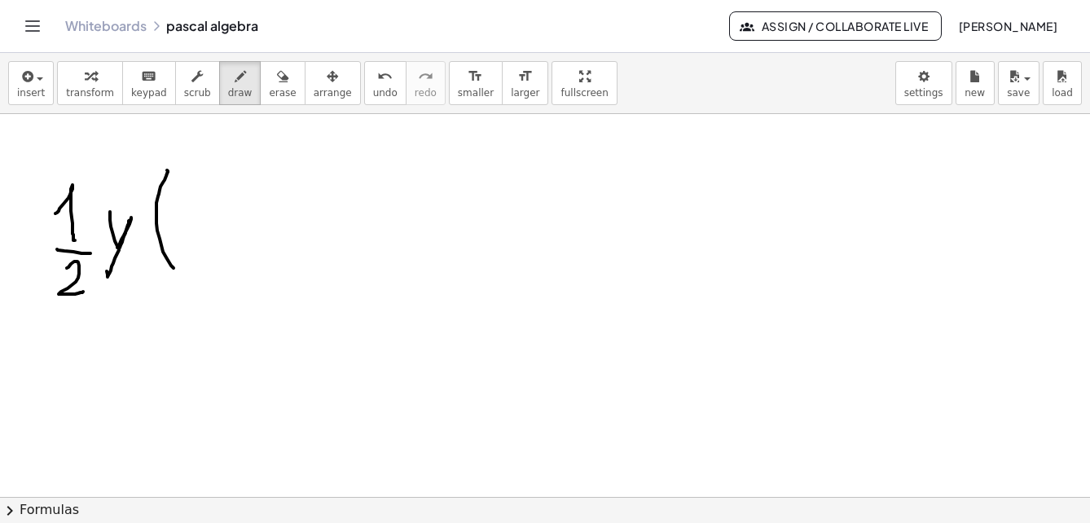
drag, startPoint x: 196, startPoint y: 222, endPoint x: 240, endPoint y: 234, distance: 46.3
drag, startPoint x: 253, startPoint y: 217, endPoint x: 271, endPoint y: 200, distance: 24.8
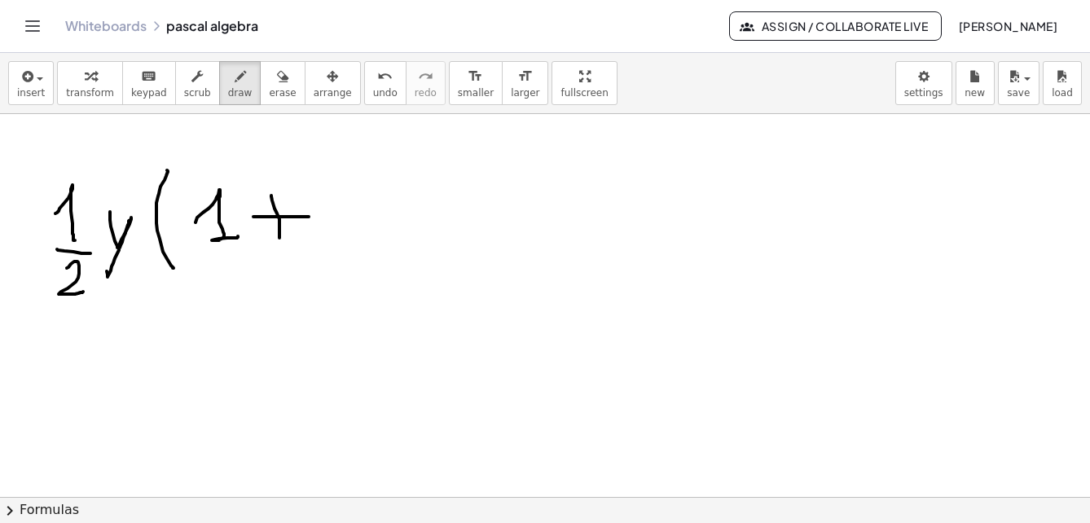
drag, startPoint x: 271, startPoint y: 196, endPoint x: 330, endPoint y: 210, distance: 60.5
drag, startPoint x: 332, startPoint y: 218, endPoint x: 372, endPoint y: 233, distance: 42.5
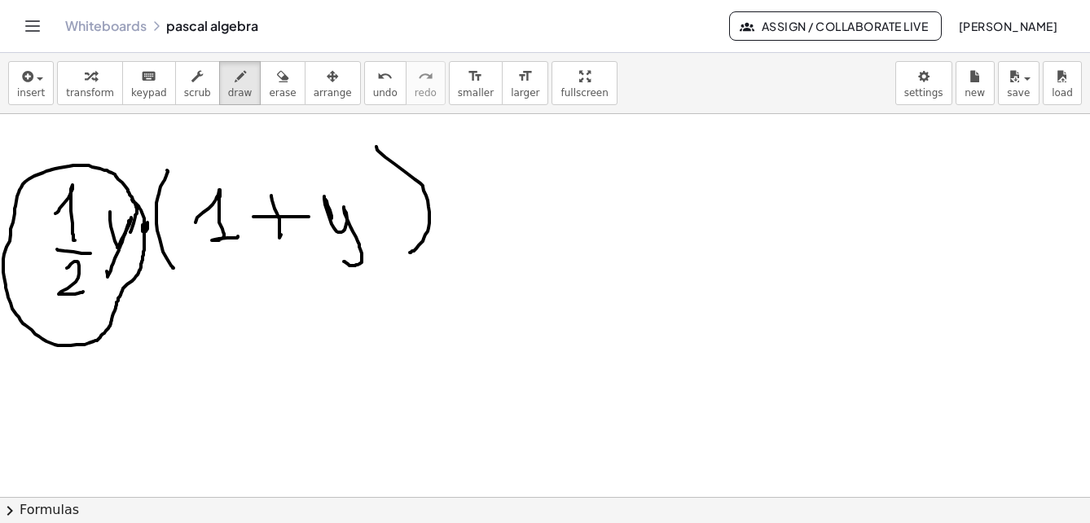
drag, startPoint x: 130, startPoint y: 232, endPoint x: 132, endPoint y: 200, distance: 32.6
drag, startPoint x: 90, startPoint y: 164, endPoint x: 196, endPoint y: 174, distance: 106.4
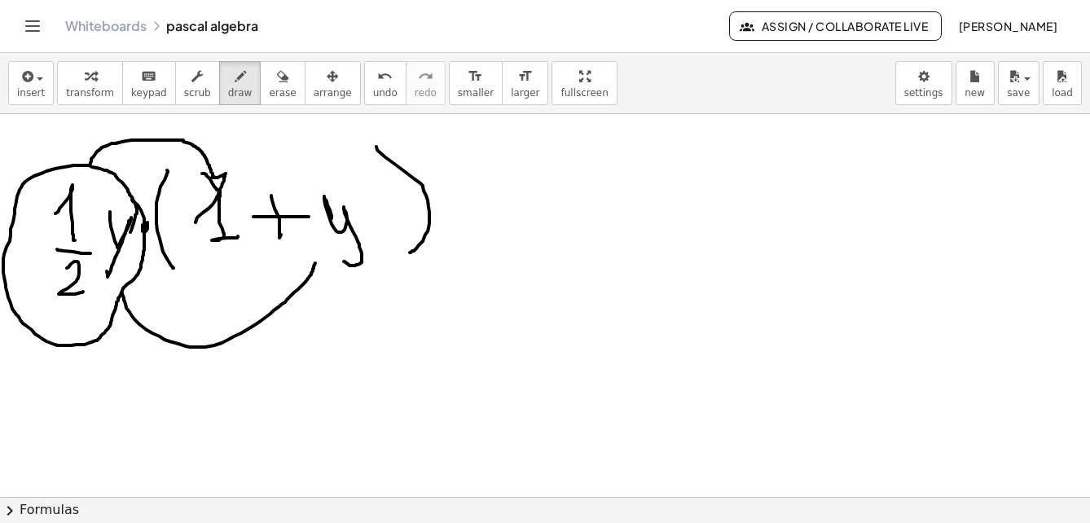
drag, startPoint x: 122, startPoint y: 293, endPoint x: 316, endPoint y: 262, distance: 196.6
drag, startPoint x: 309, startPoint y: 259, endPoint x: 324, endPoint y: 267, distance: 16.8
drag, startPoint x: 324, startPoint y: 251, endPoint x: 309, endPoint y: 256, distance: 16.2
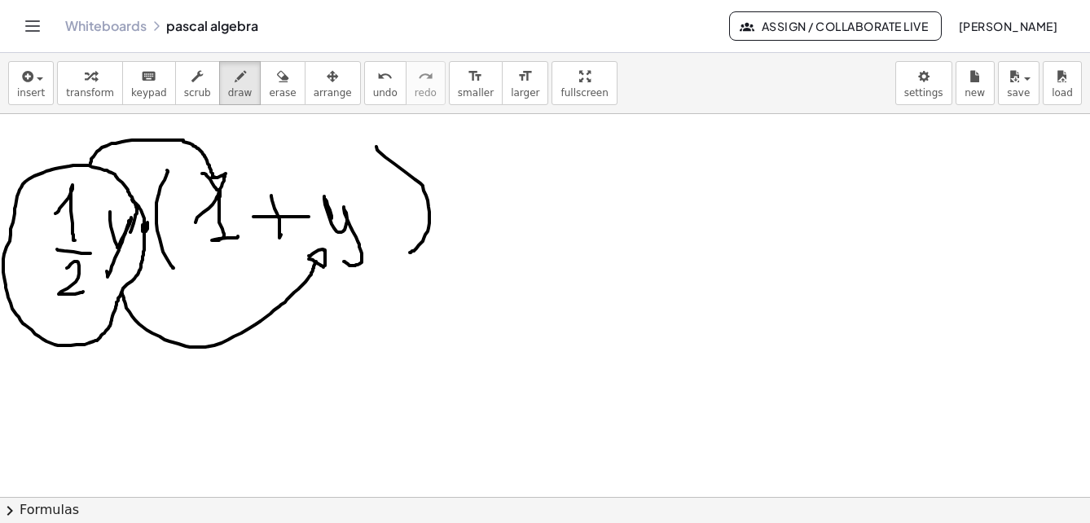
drag, startPoint x: 220, startPoint y: 90, endPoint x: 214, endPoint y: 98, distance: 10.4
click at [228, 90] on span "draw" at bounding box center [240, 92] width 24 height 11
drag, startPoint x: 159, startPoint y: 392, endPoint x: 192, endPoint y: 396, distance: 33.7
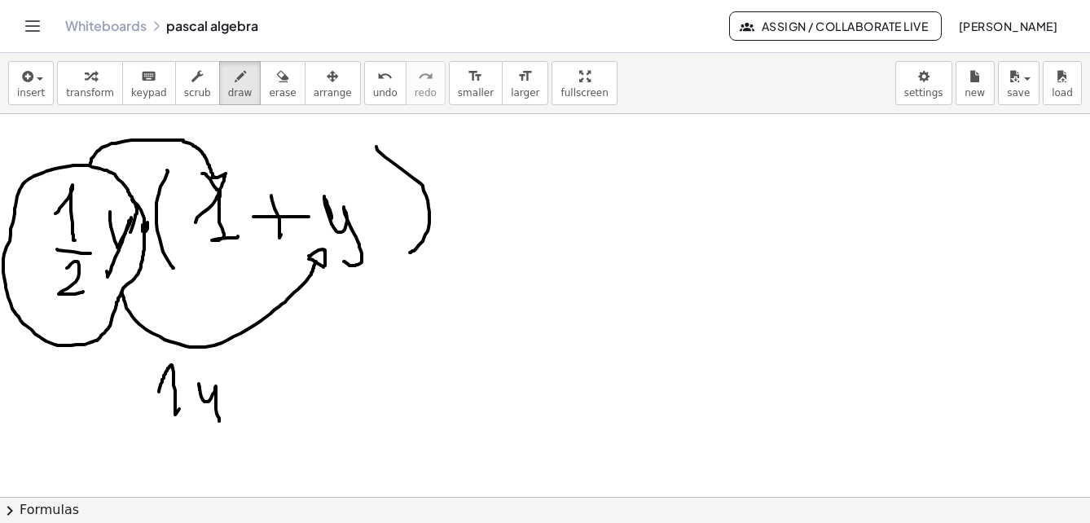
drag, startPoint x: 200, startPoint y: 390, endPoint x: 201, endPoint y: 425, distance: 35.1
drag, startPoint x: 162, startPoint y: 431, endPoint x: 185, endPoint y: 453, distance: 31.7
drag, startPoint x: 181, startPoint y: 460, endPoint x: 233, endPoint y: 473, distance: 53.8
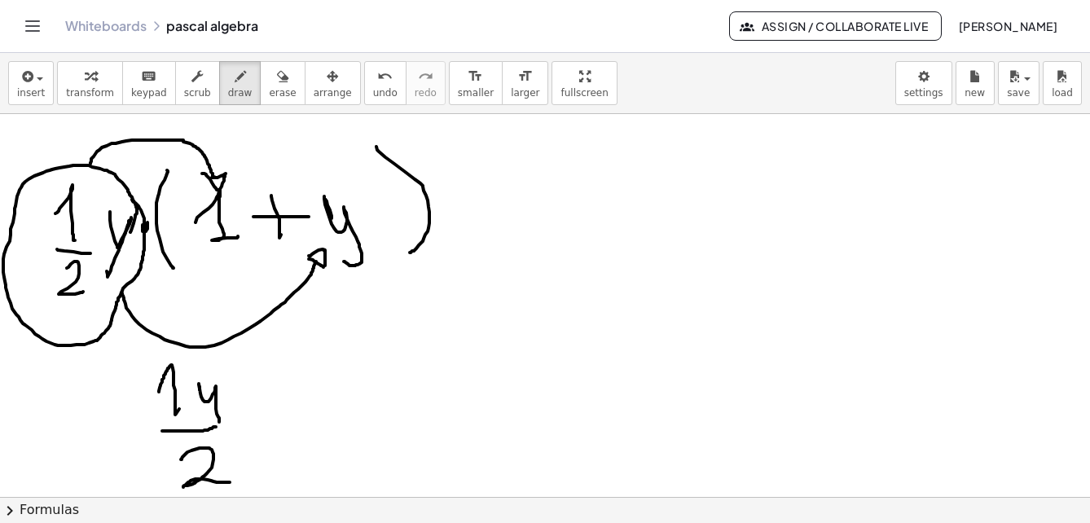
drag, startPoint x: 271, startPoint y: 396, endPoint x: 281, endPoint y: 407, distance: 14.4
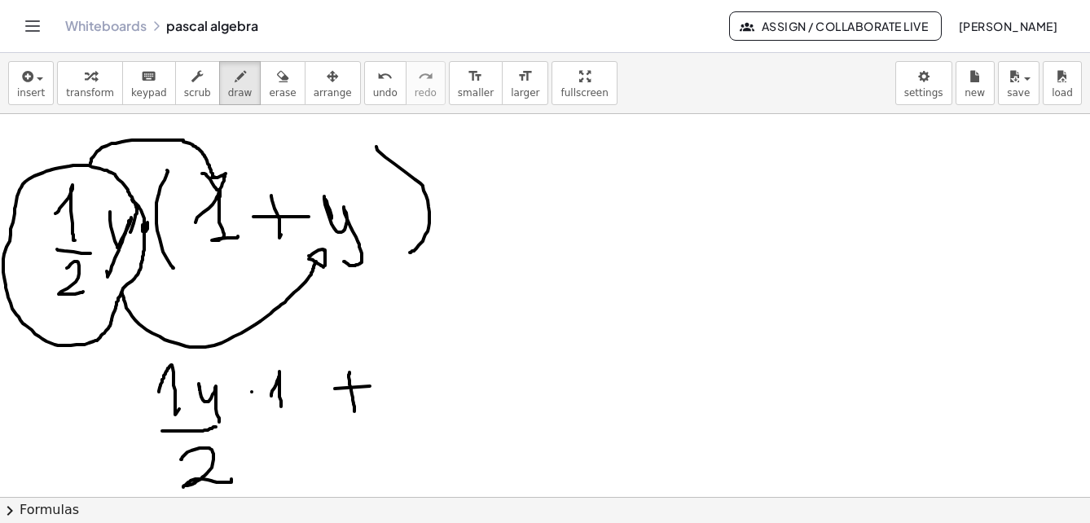
drag, startPoint x: 350, startPoint y: 372, endPoint x: 373, endPoint y: 385, distance: 26.6
drag, startPoint x: 412, startPoint y: 368, endPoint x: 433, endPoint y: 383, distance: 26.2
drag, startPoint x: 436, startPoint y: 371, endPoint x: 454, endPoint y: 412, distance: 44.5
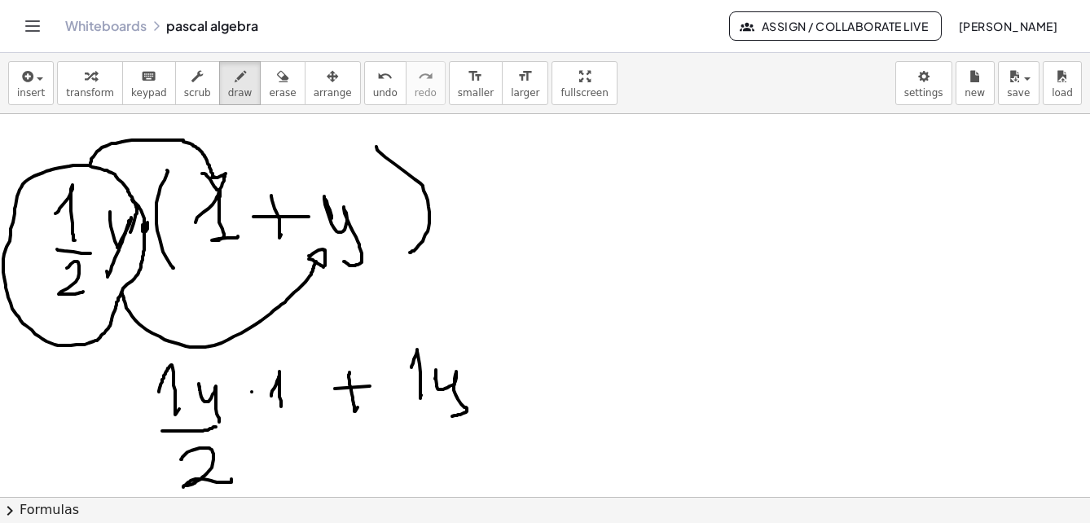
drag, startPoint x: 398, startPoint y: 413, endPoint x: 447, endPoint y: 433, distance: 52.7
drag, startPoint x: 435, startPoint y: 437, endPoint x: 483, endPoint y: 392, distance: 65.7
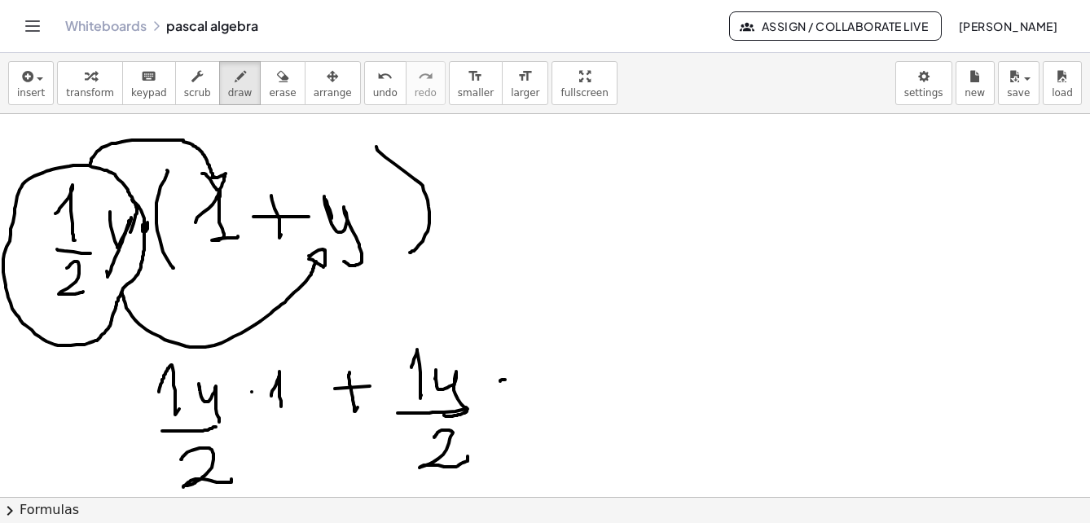
drag, startPoint x: 521, startPoint y: 387, endPoint x: 491, endPoint y: 421, distance: 45.6
drag, startPoint x: 253, startPoint y: 388, endPoint x: 301, endPoint y: 413, distance: 53.6
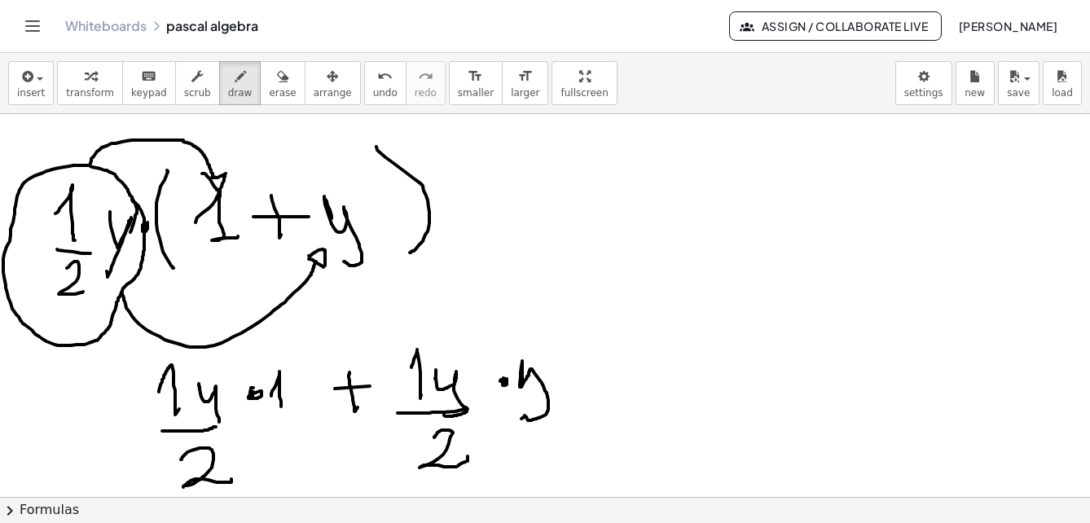
drag, startPoint x: 44, startPoint y: 414, endPoint x: 68, endPoint y: 421, distance: 24.5
drag, startPoint x: 42, startPoint y: 443, endPoint x: 58, endPoint y: 442, distance: 15.5
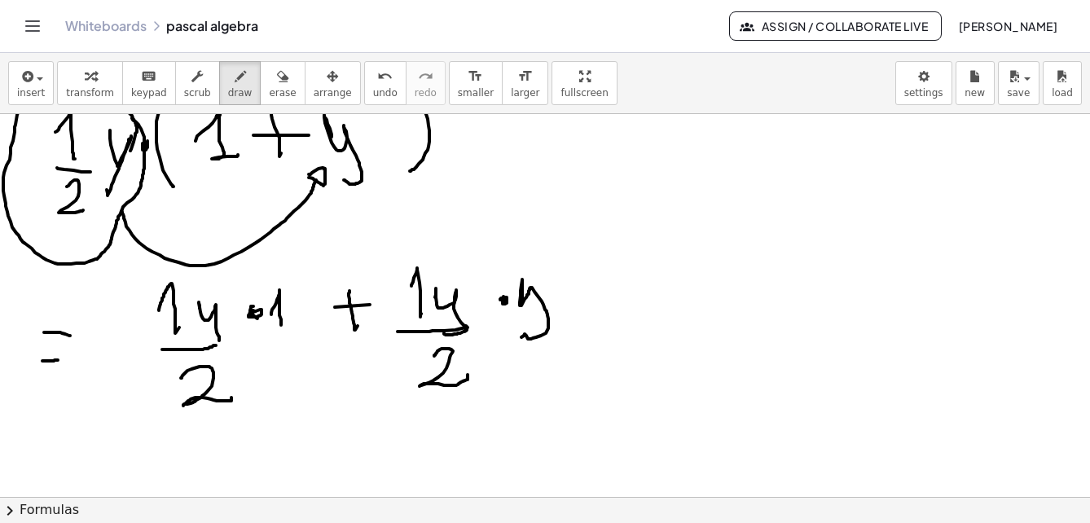
scroll to position [6373, 0]
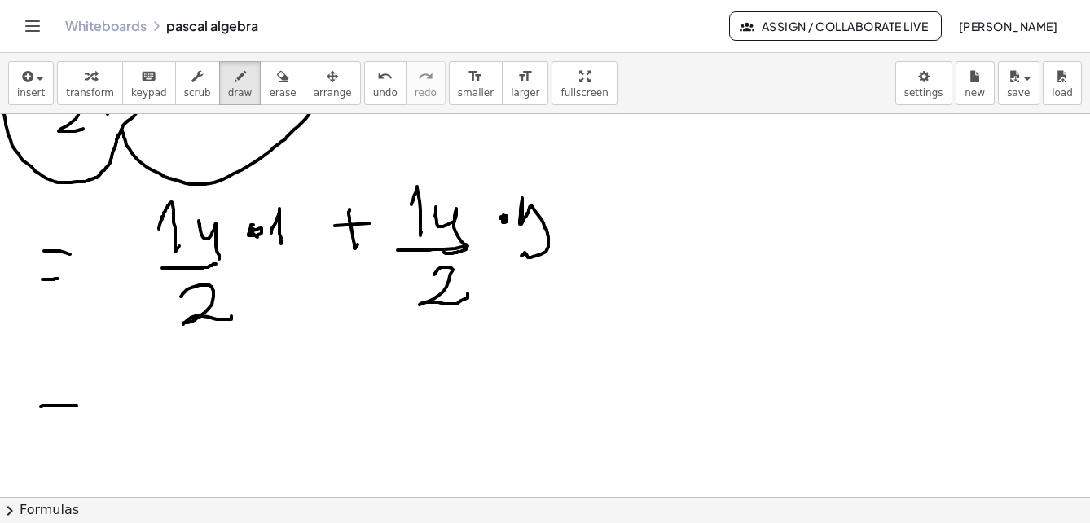
drag, startPoint x: 41, startPoint y: 407, endPoint x: 77, endPoint y: 406, distance: 35.9
drag, startPoint x: 48, startPoint y: 421, endPoint x: 82, endPoint y: 421, distance: 33.4
drag, startPoint x: 194, startPoint y: 390, endPoint x: 214, endPoint y: 437, distance: 50.4
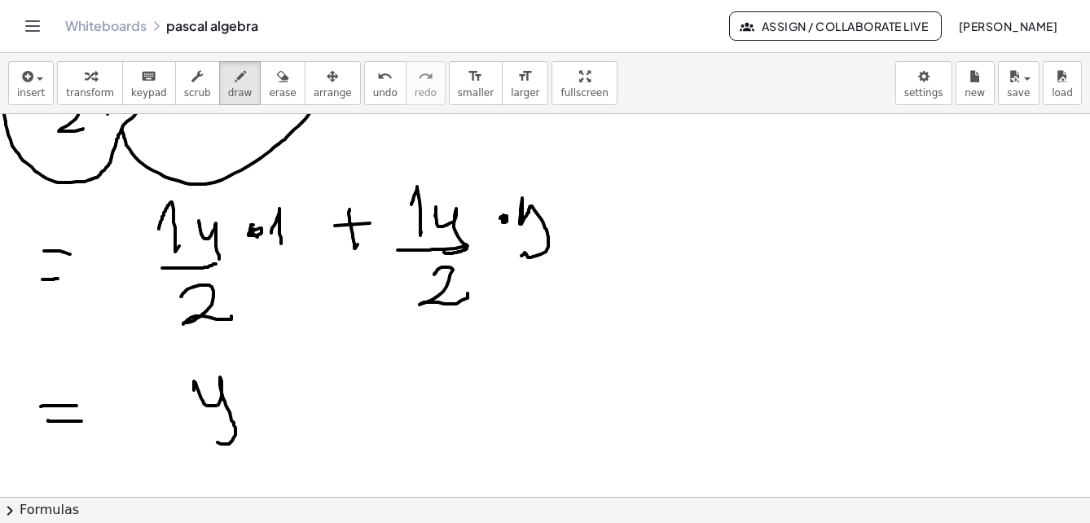
drag, startPoint x: 178, startPoint y: 436, endPoint x: 240, endPoint y: 443, distance: 61.6
drag, startPoint x: 209, startPoint y: 460, endPoint x: 311, endPoint y: 452, distance: 101.3
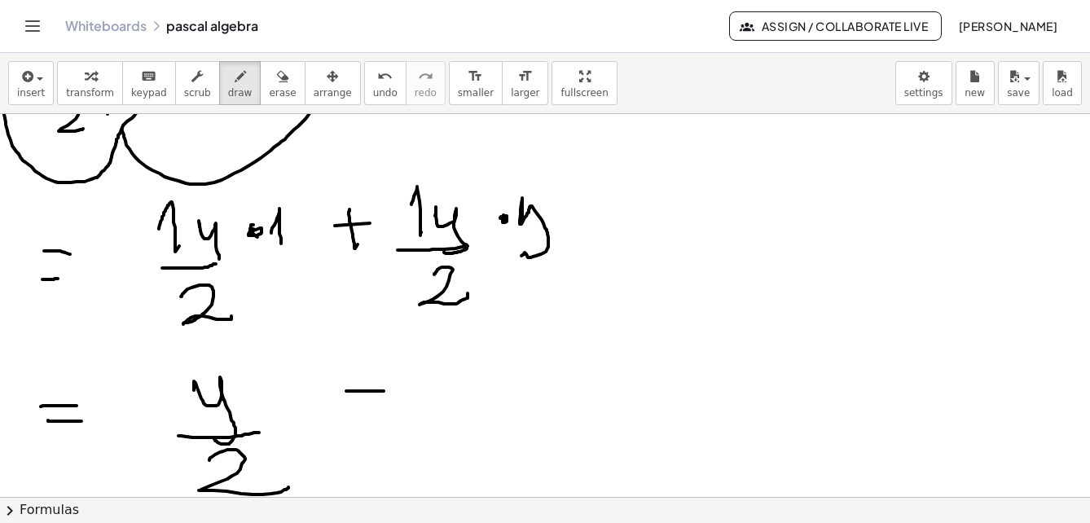
drag, startPoint x: 346, startPoint y: 391, endPoint x: 390, endPoint y: 391, distance: 44.0
drag, startPoint x: 372, startPoint y: 368, endPoint x: 385, endPoint y: 405, distance: 38.9
drag, startPoint x: 440, startPoint y: 396, endPoint x: 439, endPoint y: 382, distance: 13.9
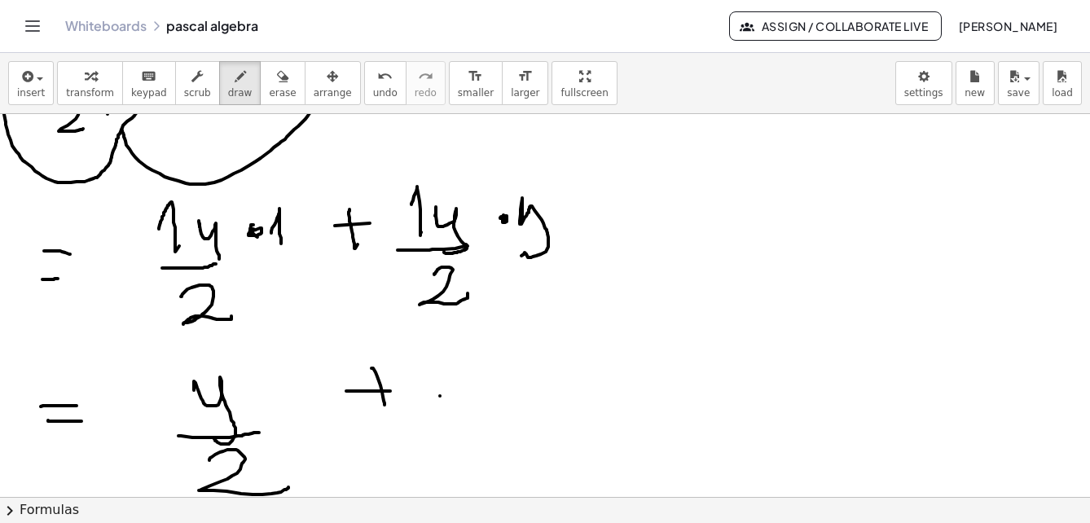
drag, startPoint x: 439, startPoint y: 382, endPoint x: 450, endPoint y: 410, distance: 29.7
drag, startPoint x: 465, startPoint y: 338, endPoint x: 516, endPoint y: 368, distance: 58.8
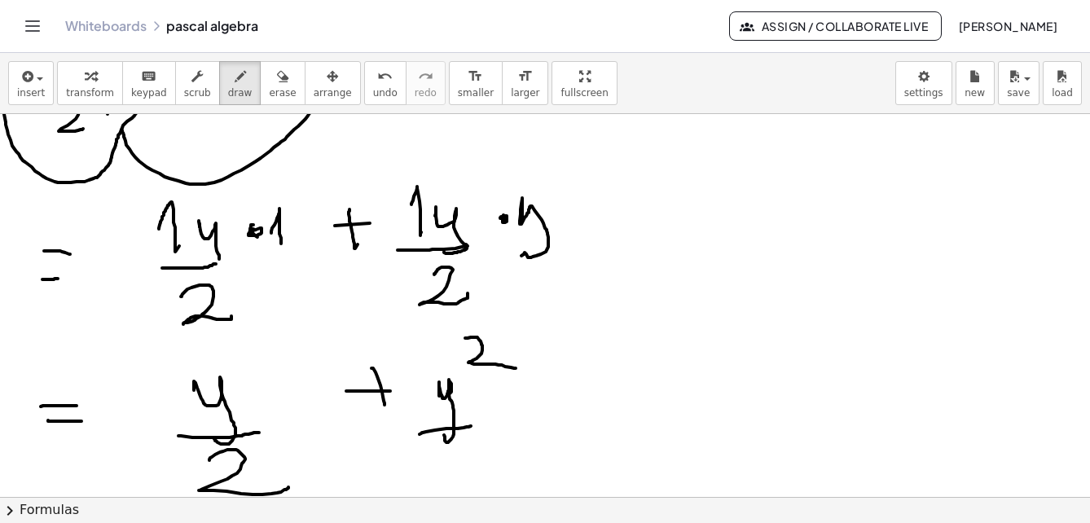
drag, startPoint x: 420, startPoint y: 434, endPoint x: 463, endPoint y: 444, distance: 44.3
drag, startPoint x: 469, startPoint y: 447, endPoint x: 540, endPoint y: 473, distance: 74.5
drag, startPoint x: 666, startPoint y: 430, endPoint x: 673, endPoint y: 453, distance: 24.0
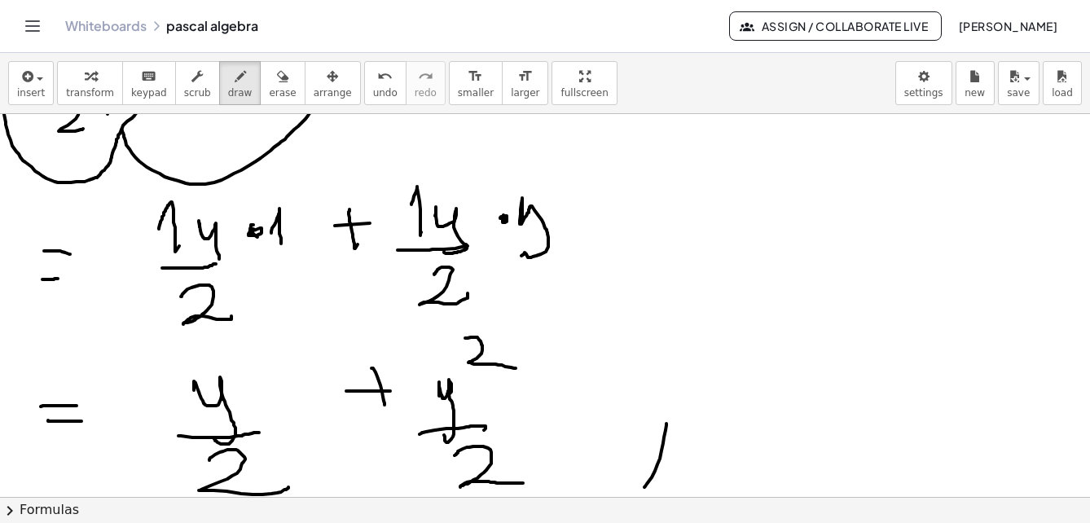
drag, startPoint x: 694, startPoint y: 438, endPoint x: 695, endPoint y: 469, distance: 31.8
click at [1033, 90] on button "save" at bounding box center [1019, 83] width 42 height 44
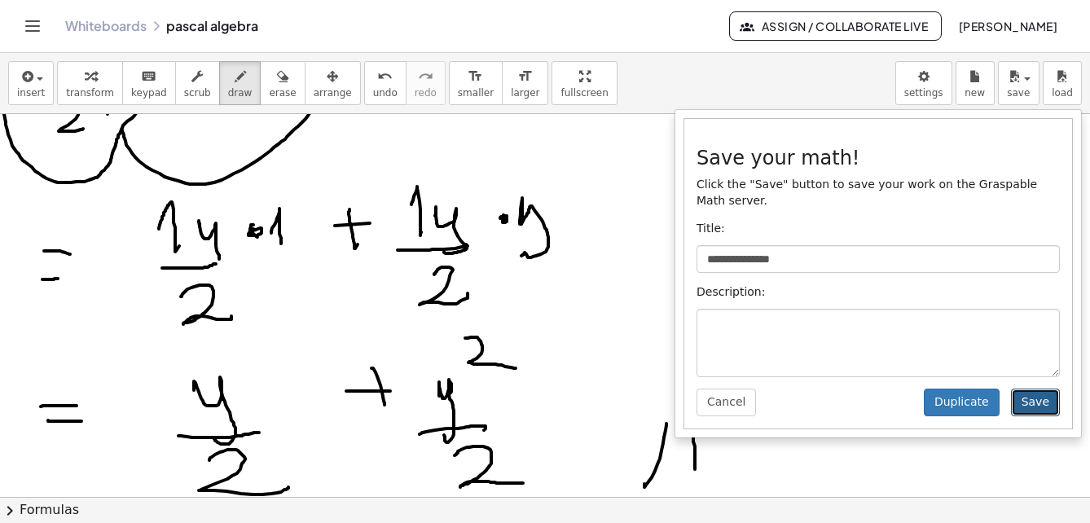
click at [1041, 390] on button "Save" at bounding box center [1035, 403] width 49 height 28
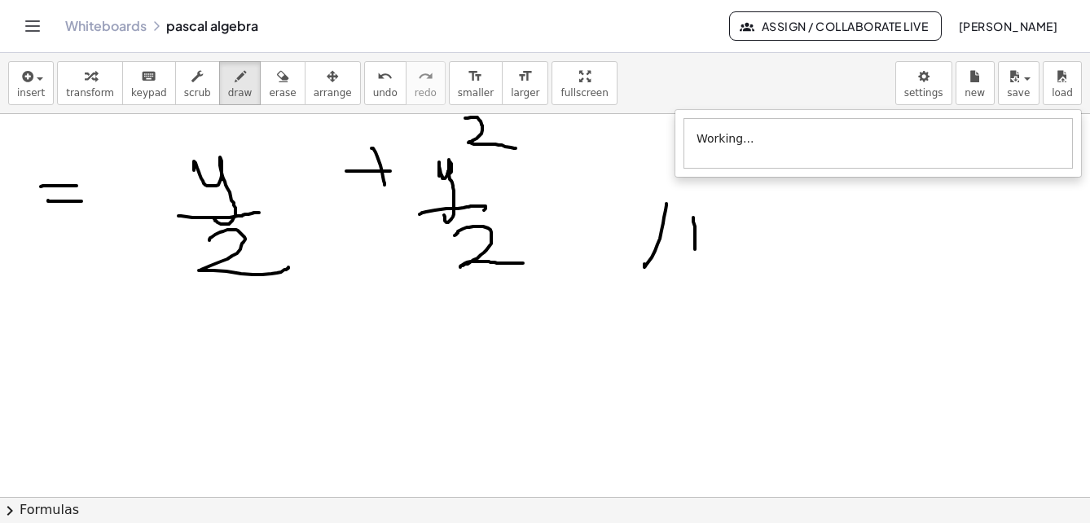
scroll to position [6895, 0]
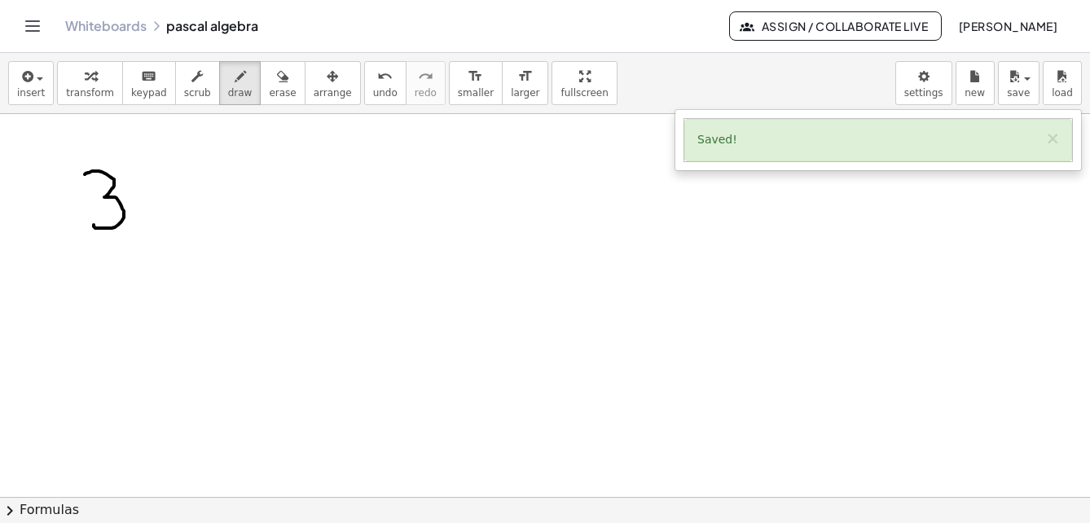
drag, startPoint x: 85, startPoint y: 174, endPoint x: 144, endPoint y: 205, distance: 67.1
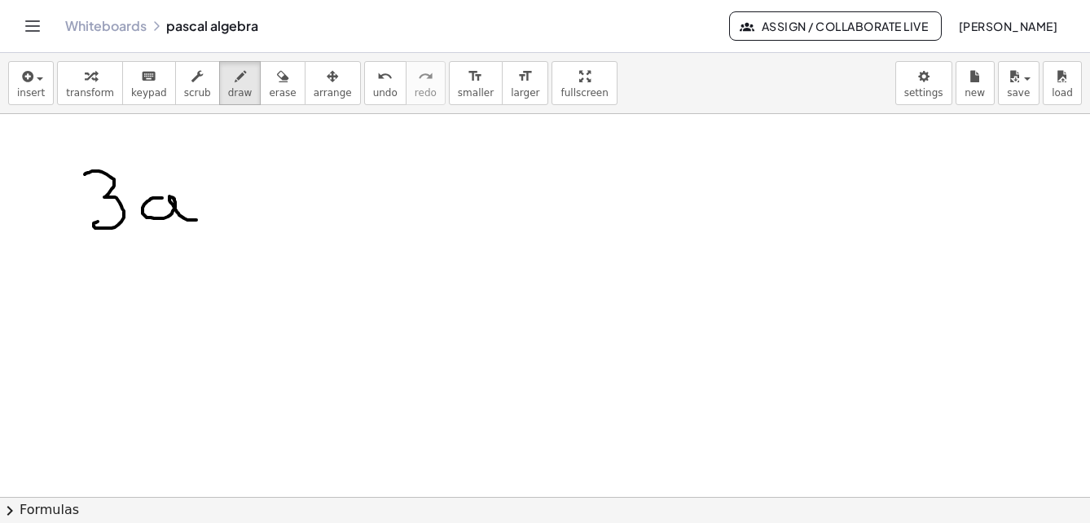
drag, startPoint x: 162, startPoint y: 198, endPoint x: 203, endPoint y: 211, distance: 42.8
drag, startPoint x: 262, startPoint y: 148, endPoint x: 266, endPoint y: 230, distance: 82.4
drag, startPoint x: 333, startPoint y: 180, endPoint x: 443, endPoint y: 202, distance: 112.2
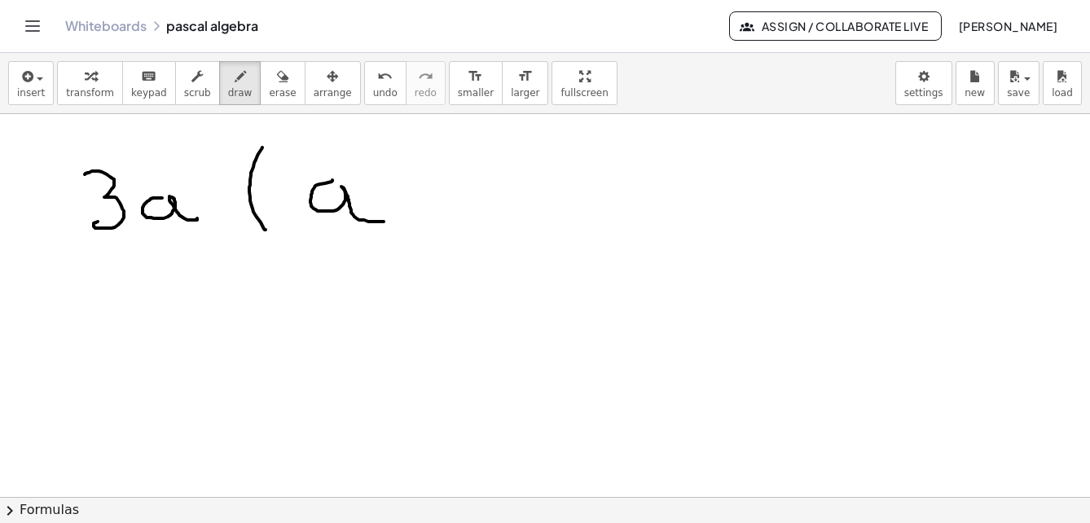
drag, startPoint x: 428, startPoint y: 202, endPoint x: 504, endPoint y: 177, distance: 80.7
drag, startPoint x: 508, startPoint y: 176, endPoint x: 570, endPoint y: 181, distance: 62.1
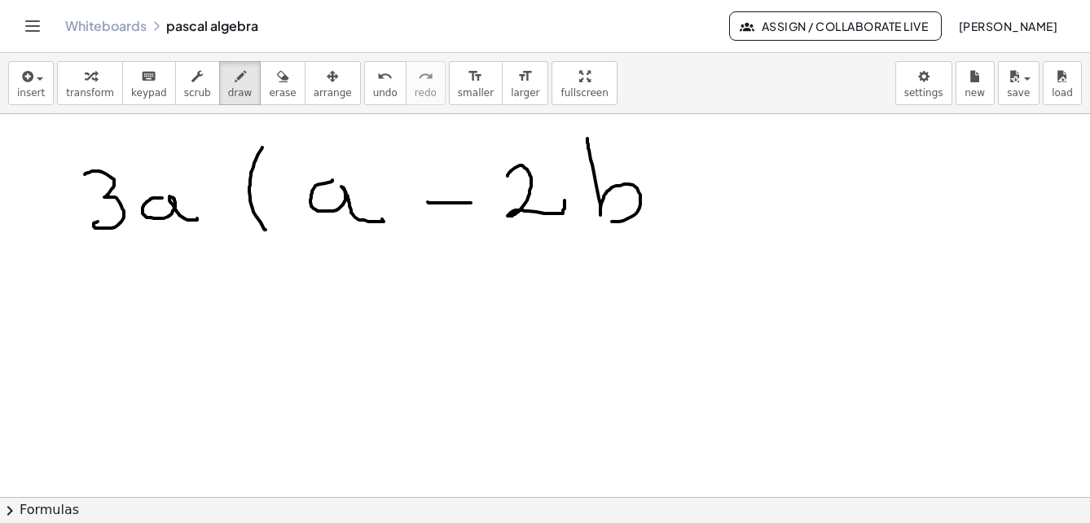
drag, startPoint x: 588, startPoint y: 140, endPoint x: 665, endPoint y: 177, distance: 85.7
drag, startPoint x: 681, startPoint y: 134, endPoint x: 689, endPoint y: 230, distance: 96.5
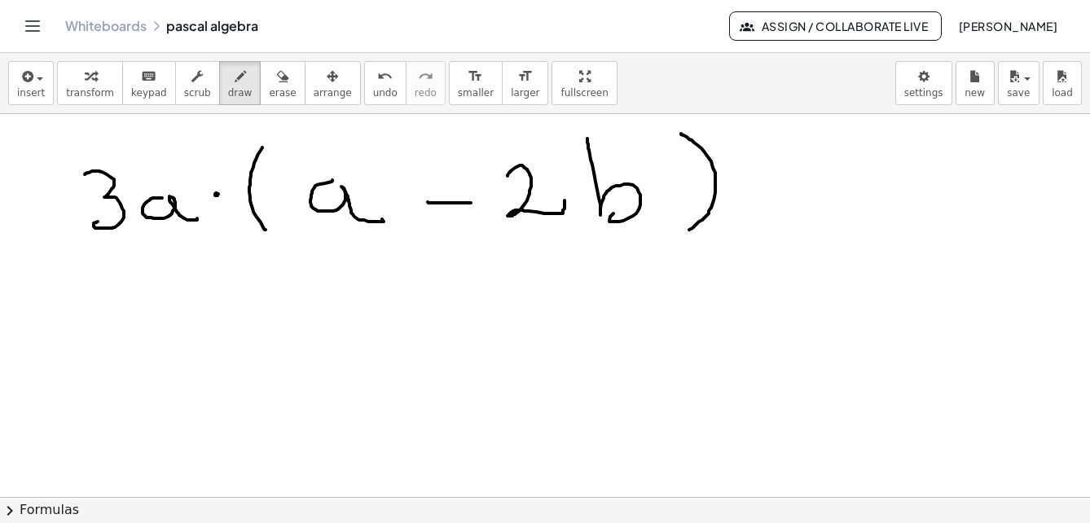
drag, startPoint x: 145, startPoint y: 328, endPoint x: 215, endPoint y: 355, distance: 74.8
drag, startPoint x: 253, startPoint y: 330, endPoint x: 274, endPoint y: 331, distance: 20.4
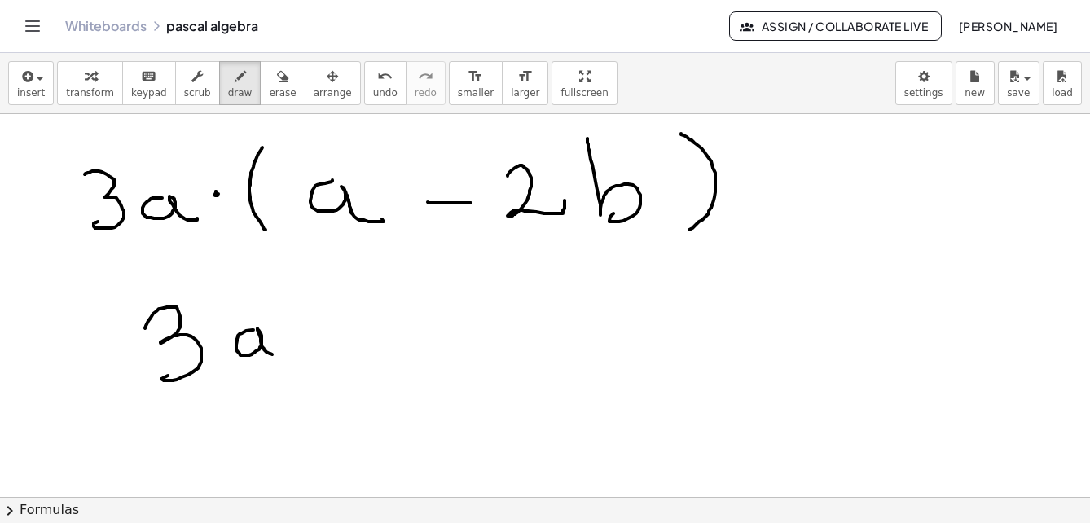
drag, startPoint x: 275, startPoint y: 293, endPoint x: 295, endPoint y: 315, distance: 30.6
drag, startPoint x: 330, startPoint y: 337, endPoint x: 367, endPoint y: 341, distance: 36.9
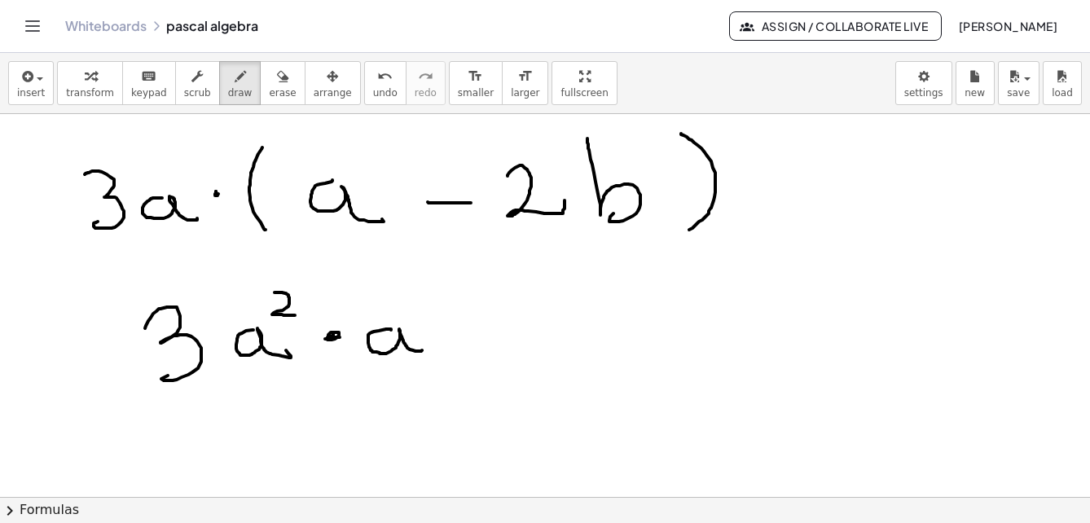
drag, startPoint x: 391, startPoint y: 330, endPoint x: 423, endPoint y: 349, distance: 36.9
drag, startPoint x: 464, startPoint y: 333, endPoint x: 542, endPoint y: 327, distance: 78.5
drag, startPoint x: 553, startPoint y: 305, endPoint x: 607, endPoint y: 350, distance: 70.5
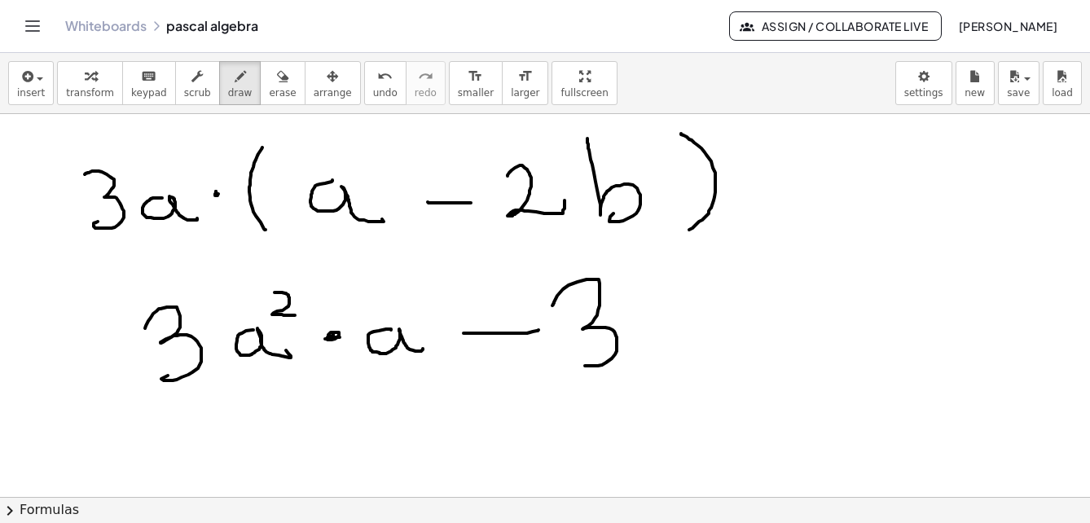
drag, startPoint x: 657, startPoint y: 316, endPoint x: 691, endPoint y: 341, distance: 42.5
drag, startPoint x: 716, startPoint y: 315, endPoint x: 750, endPoint y: 299, distance: 37.2
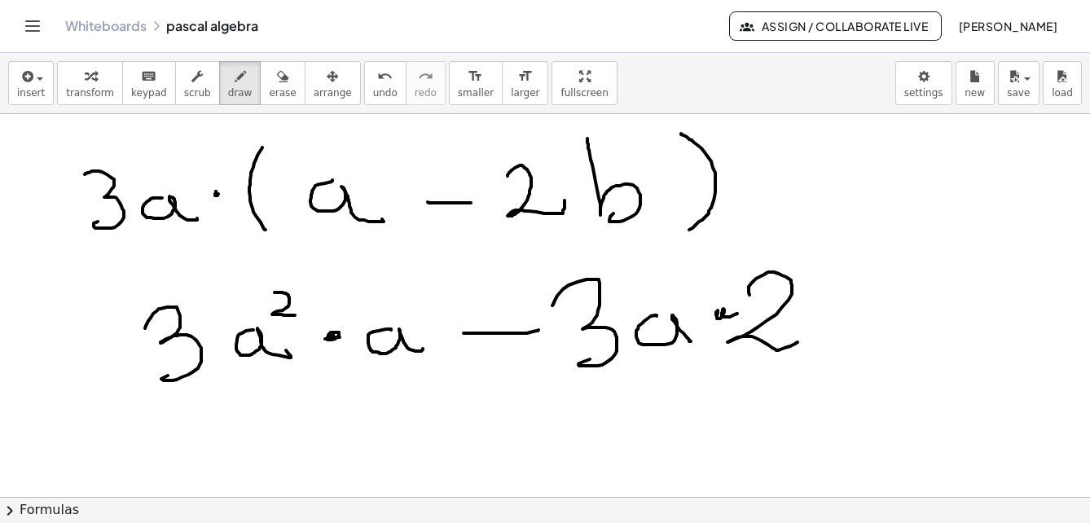
drag, startPoint x: 750, startPoint y: 295, endPoint x: 813, endPoint y: 289, distance: 63.9
drag, startPoint x: 814, startPoint y: 275, endPoint x: 823, endPoint y: 347, distance: 72.3
drag, startPoint x: 189, startPoint y: 416, endPoint x: 231, endPoint y: 452, distance: 55.5
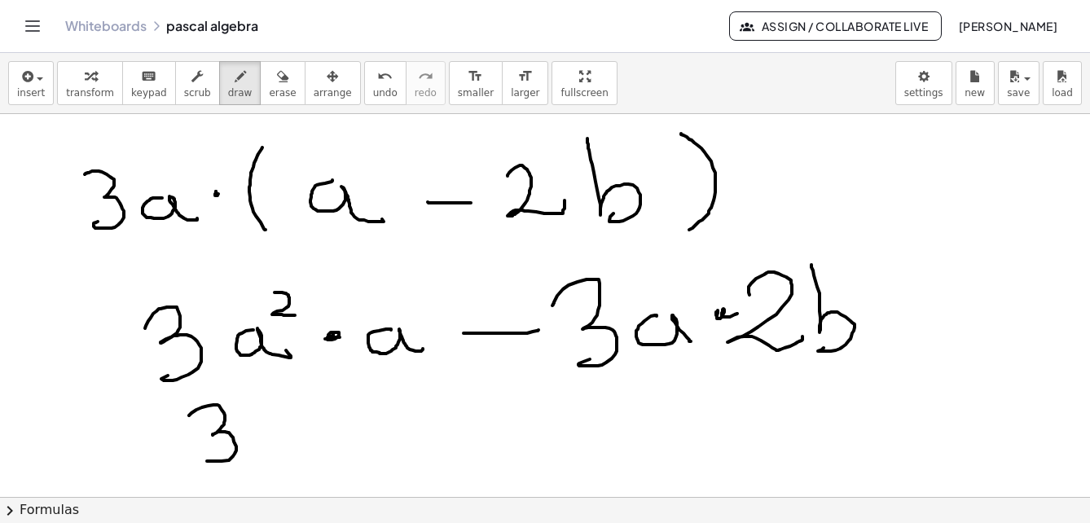
drag, startPoint x: 268, startPoint y: 435, endPoint x: 317, endPoint y: 443, distance: 49.4
drag, startPoint x: 393, startPoint y: 308, endPoint x: 401, endPoint y: 307, distance: 8.2
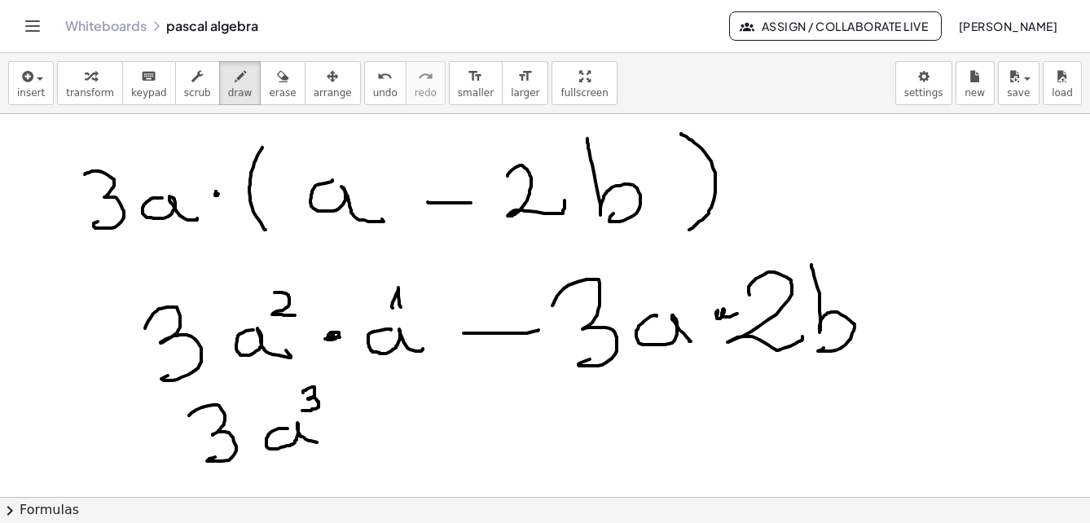
drag, startPoint x: 303, startPoint y: 393, endPoint x: 302, endPoint y: 411, distance: 17.9
drag, startPoint x: 393, startPoint y: 431, endPoint x: 614, endPoint y: 361, distance: 231.7
drag, startPoint x: 511, startPoint y: 399, endPoint x: 559, endPoint y: 434, distance: 59.0
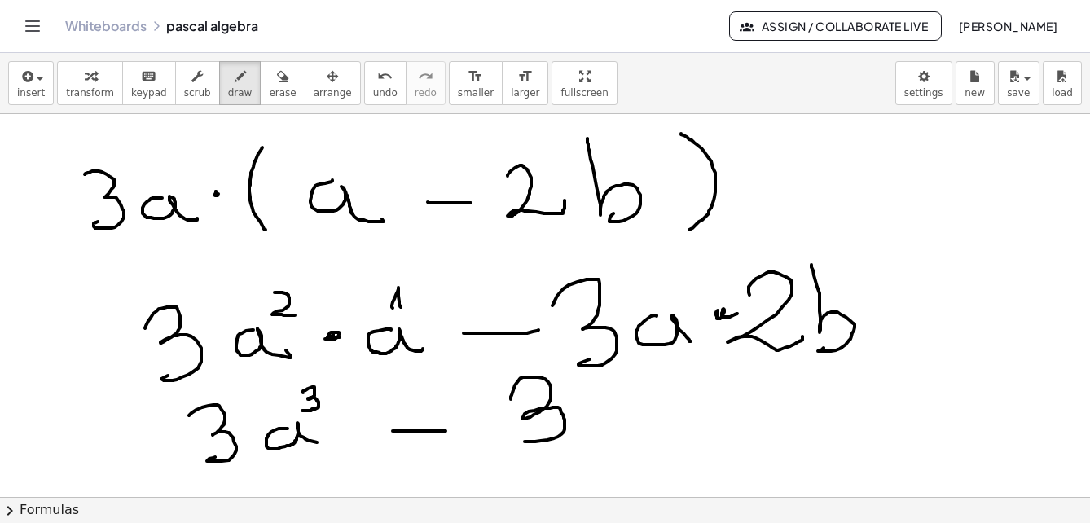
click at [269, 95] on span "erase" at bounding box center [282, 92] width 27 height 11
drag, startPoint x: 542, startPoint y: 445, endPoint x: 540, endPoint y: 404, distance: 40.8
drag, startPoint x: 211, startPoint y: 80, endPoint x: 600, endPoint y: 401, distance: 504.2
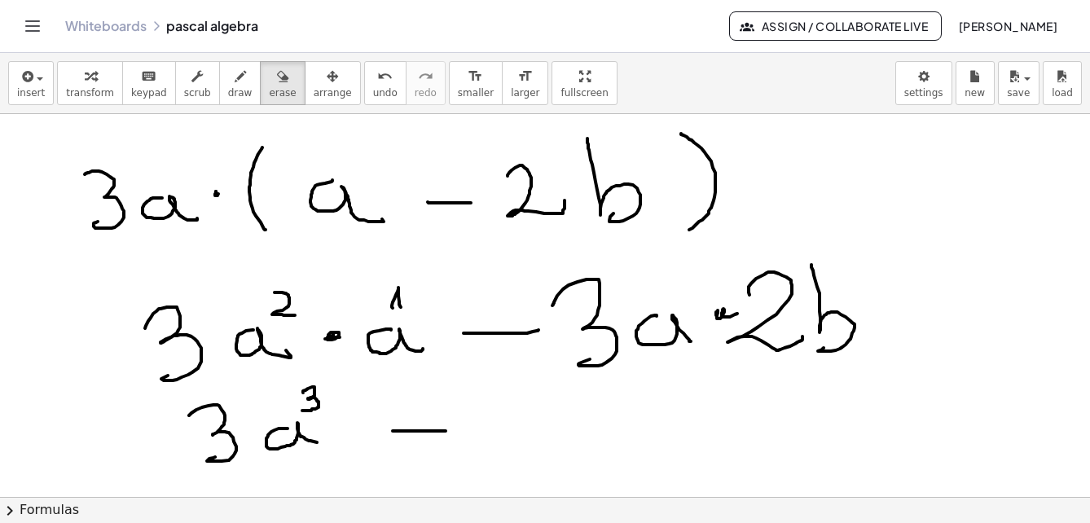
click at [228, 80] on div "button" at bounding box center [240, 76] width 24 height 20
drag, startPoint x: 502, startPoint y: 397, endPoint x: 548, endPoint y: 429, distance: 55.6
drag, startPoint x: 575, startPoint y: 414, endPoint x: 607, endPoint y: 427, distance: 35.1
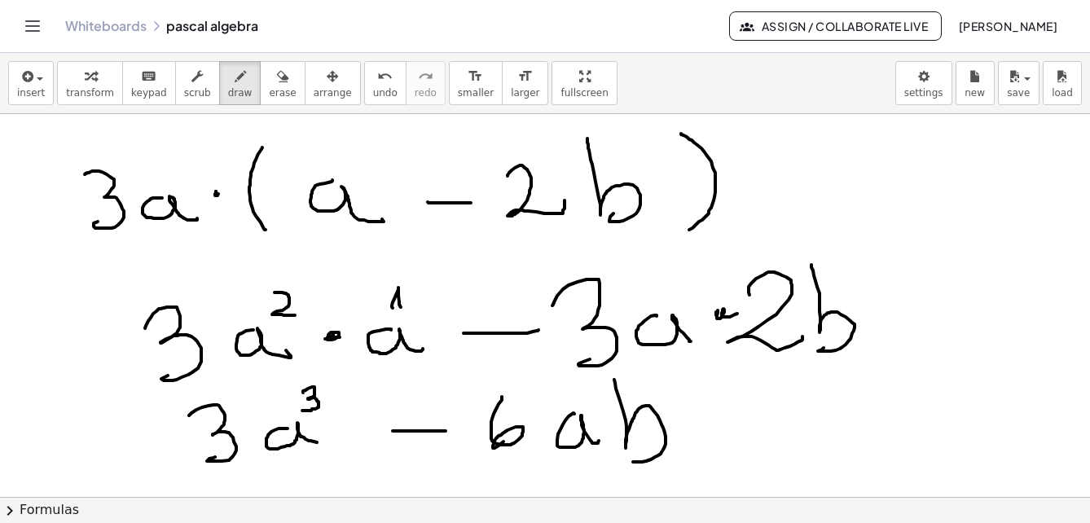
drag, startPoint x: 615, startPoint y: 380, endPoint x: 633, endPoint y: 462, distance: 84.4
drag, startPoint x: 723, startPoint y: 430, endPoint x: 752, endPoint y: 438, distance: 30.7
drag, startPoint x: 747, startPoint y: 456, endPoint x: 746, endPoint y: 440, distance: 16.3
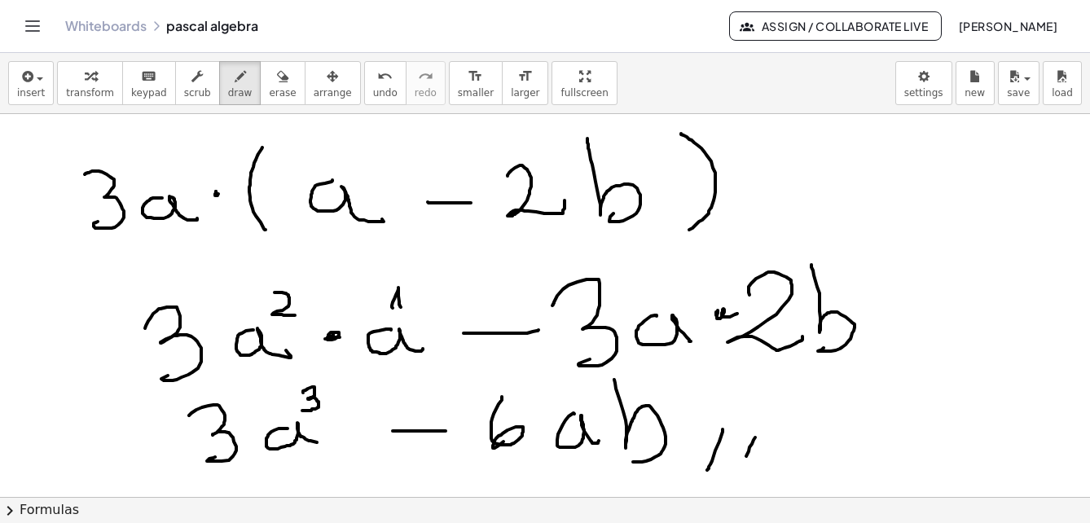
click at [1028, 82] on div "button" at bounding box center [1019, 76] width 24 height 20
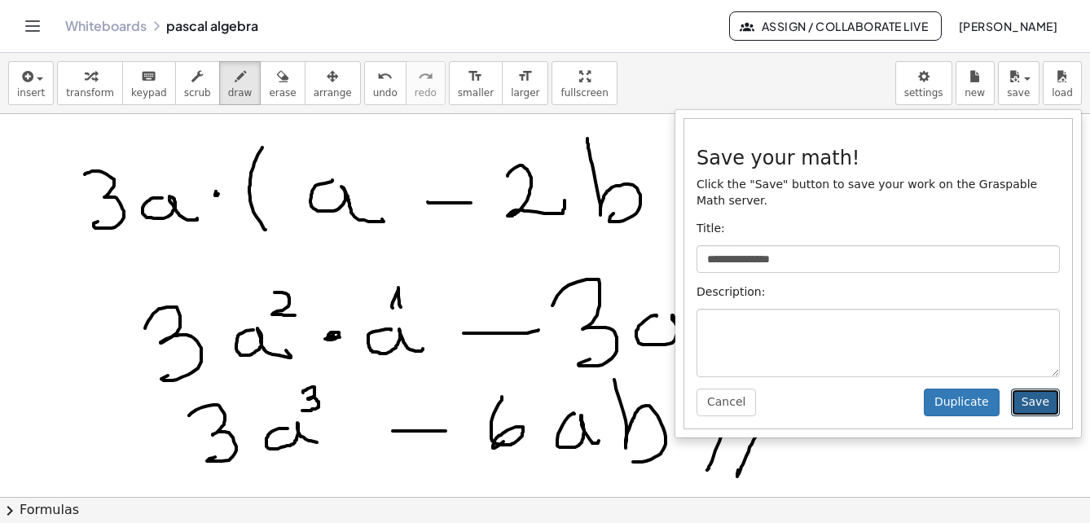
drag, startPoint x: 1040, startPoint y: 388, endPoint x: 1034, endPoint y: 398, distance: 11.3
click at [1038, 389] on button "Save" at bounding box center [1035, 403] width 49 height 28
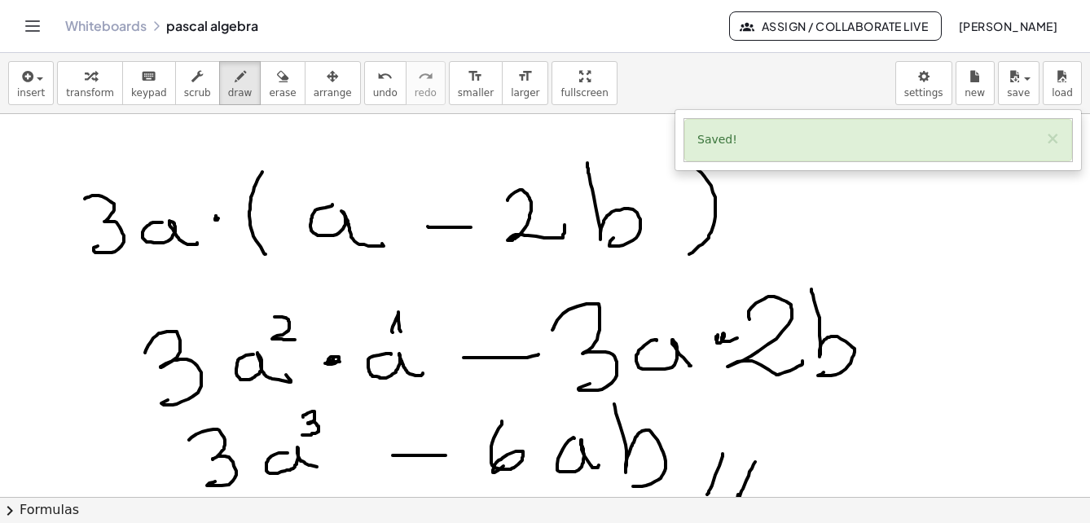
scroll to position [7196, 0]
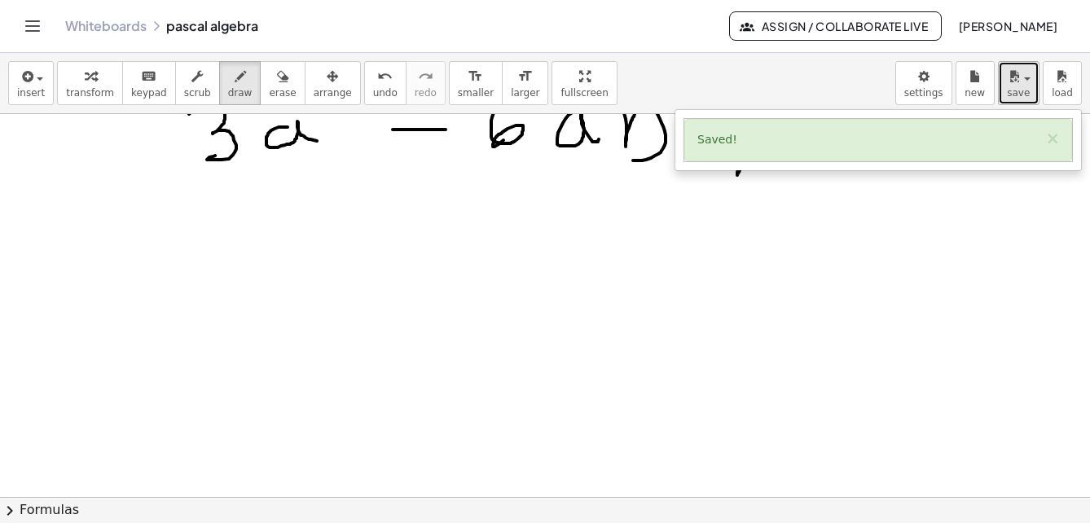
click at [1029, 94] on button "save" at bounding box center [1019, 83] width 42 height 44
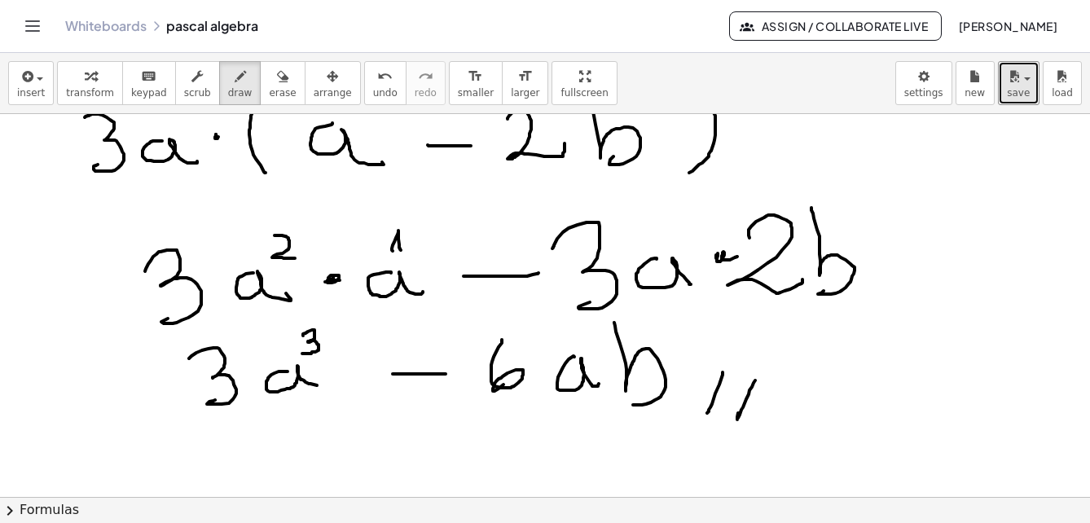
scroll to position [7278, 0]
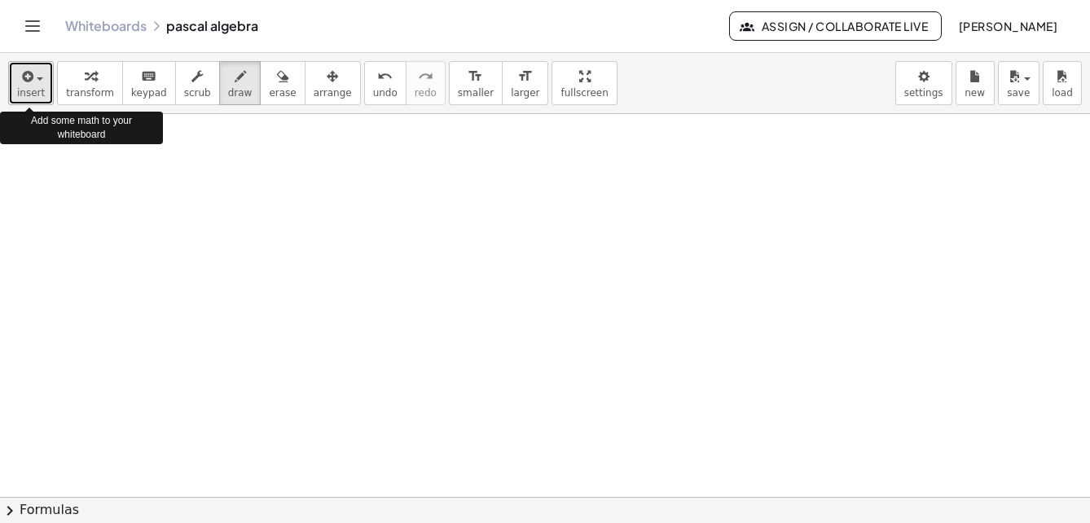
drag, startPoint x: 42, startPoint y: 81, endPoint x: 41, endPoint y: 90, distance: 9.8
click at [41, 82] on button "insert" at bounding box center [31, 83] width 46 height 44
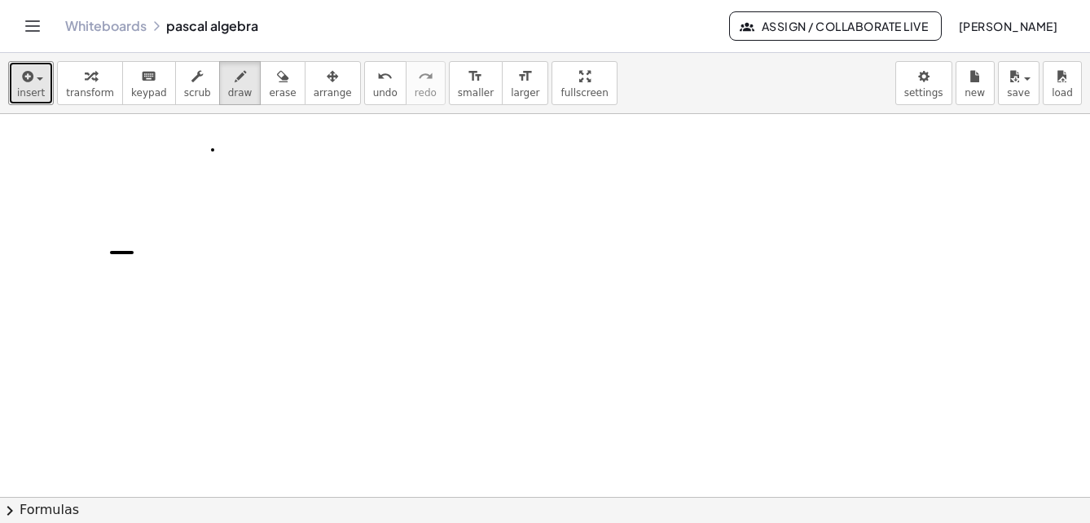
drag, startPoint x: 112, startPoint y: 253, endPoint x: 132, endPoint y: 253, distance: 20.4
drag, startPoint x: 145, startPoint y: 251, endPoint x: 164, endPoint y: 257, distance: 19.6
drag, startPoint x: 137, startPoint y: 271, endPoint x: 161, endPoint y: 296, distance: 34.0
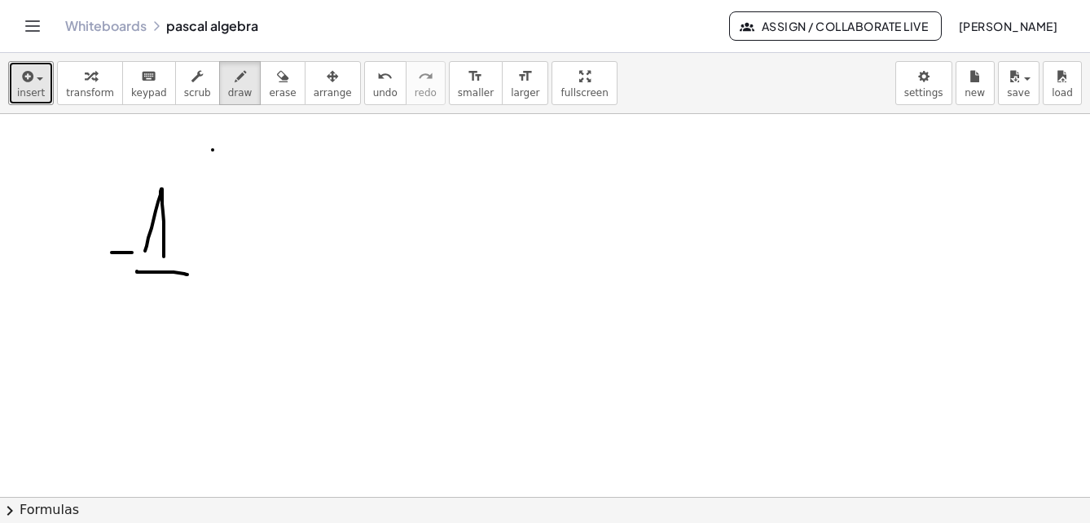
drag, startPoint x: 134, startPoint y: 298, endPoint x: 177, endPoint y: 328, distance: 51.5
drag, startPoint x: 219, startPoint y: 246, endPoint x: 271, endPoint y: 214, distance: 61.1
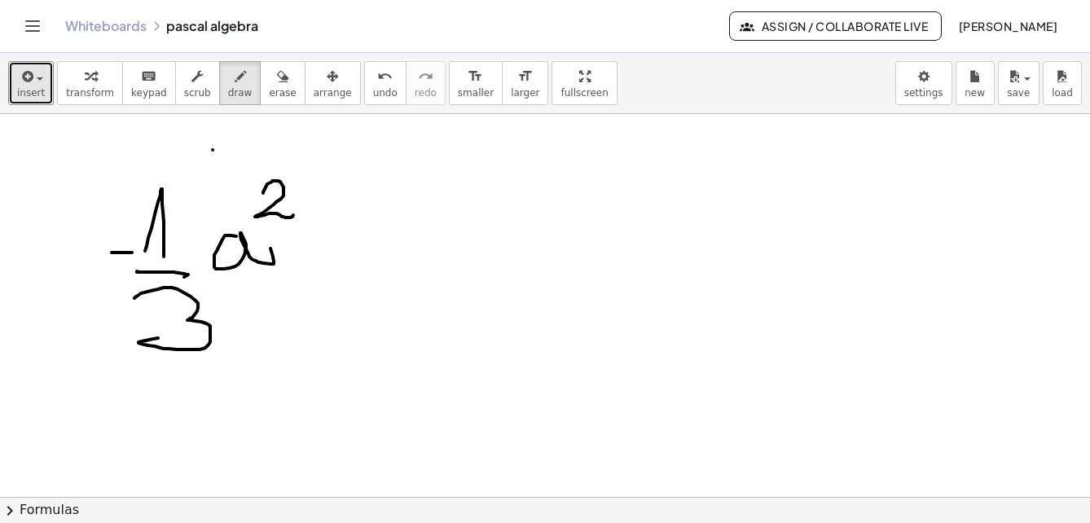
drag, startPoint x: 263, startPoint y: 193, endPoint x: 294, endPoint y: 214, distance: 37.5
drag, startPoint x: 377, startPoint y: 152, endPoint x: 348, endPoint y: 332, distance: 181.7
drag, startPoint x: 404, startPoint y: 231, endPoint x: 436, endPoint y: 250, distance: 36.9
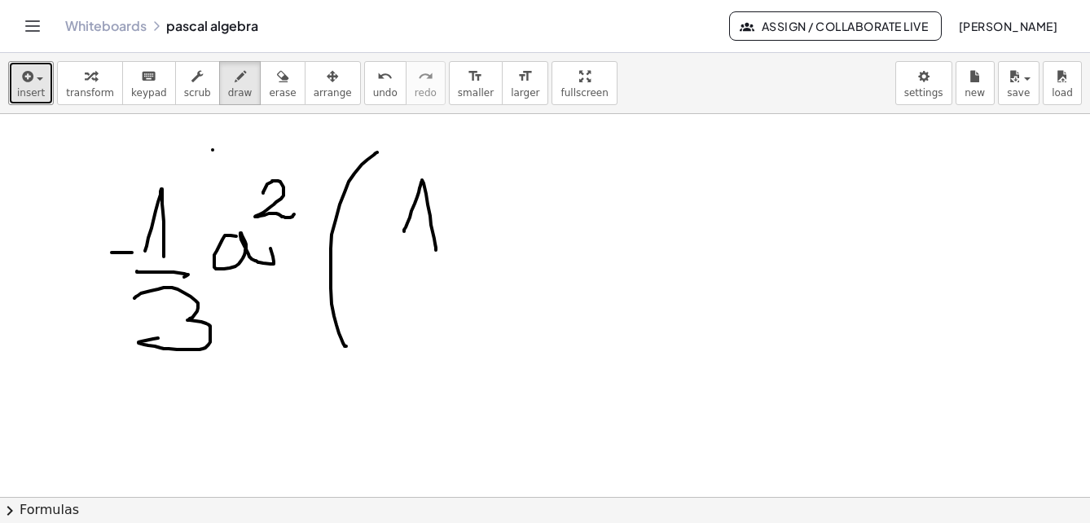
drag, startPoint x: 392, startPoint y: 276, endPoint x: 424, endPoint y: 291, distance: 35.0
drag, startPoint x: 433, startPoint y: 285, endPoint x: 504, endPoint y: 262, distance: 74.5
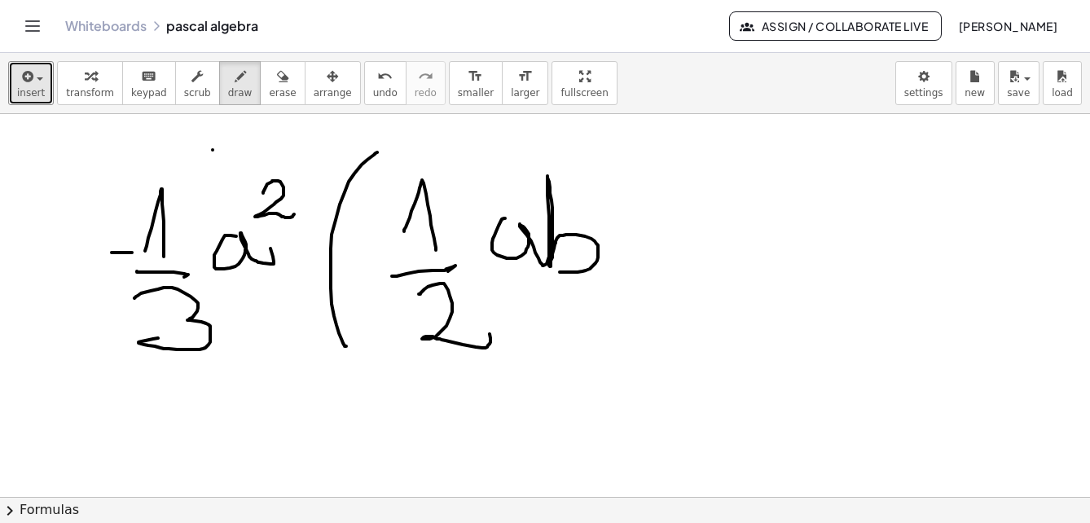
drag, startPoint x: 505, startPoint y: 218, endPoint x: 588, endPoint y: 266, distance: 94.9
drag, startPoint x: 619, startPoint y: 222, endPoint x: 661, endPoint y: 215, distance: 42.1
drag, startPoint x: 646, startPoint y: 204, endPoint x: 662, endPoint y: 215, distance: 19.2
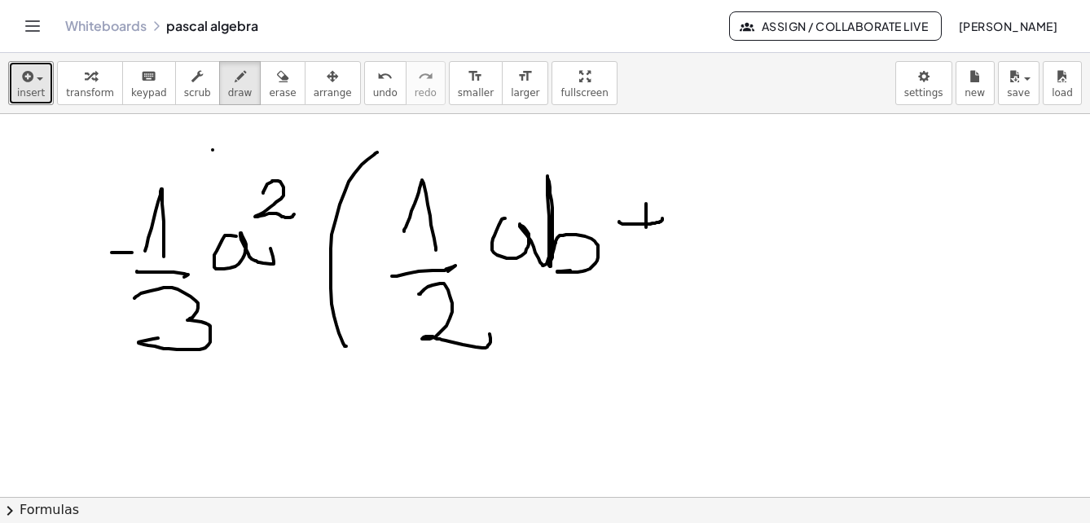
drag, startPoint x: 694, startPoint y: 192, endPoint x: 748, endPoint y: 267, distance: 93.4
drag, startPoint x: 699, startPoint y: 277, endPoint x: 763, endPoint y: 275, distance: 63.6
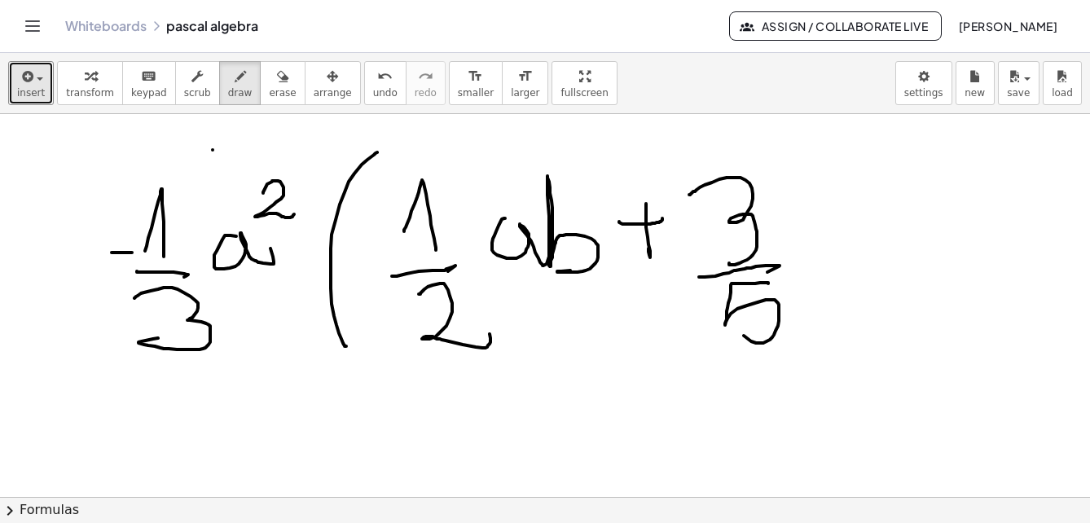
drag, startPoint x: 769, startPoint y: 284, endPoint x: 755, endPoint y: 306, distance: 26.0
drag, startPoint x: 798, startPoint y: 224, endPoint x: 830, endPoint y: 254, distance: 44.4
drag, startPoint x: 848, startPoint y: 170, endPoint x: 851, endPoint y: 197, distance: 27.9
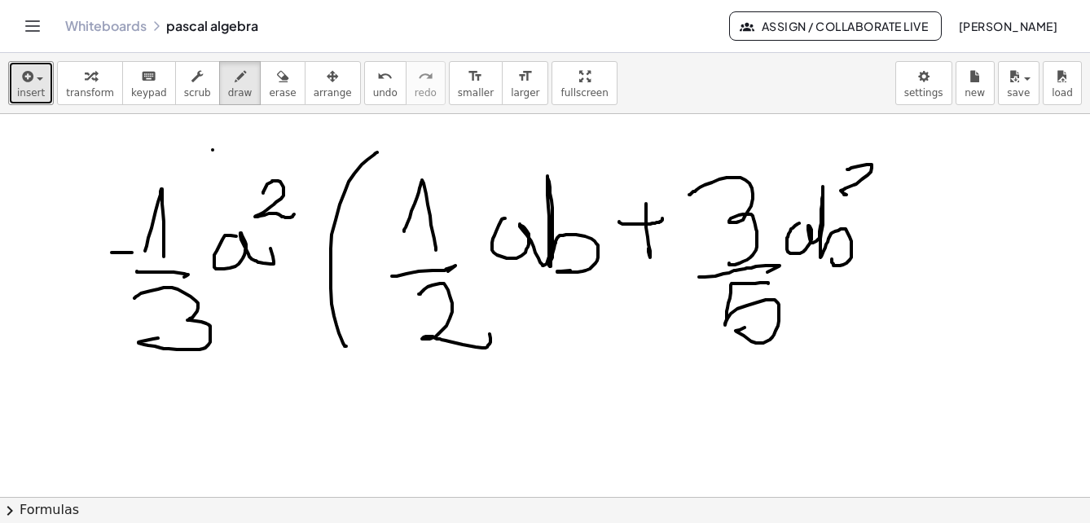
drag, startPoint x: 898, startPoint y: 160, endPoint x: 879, endPoint y: 334, distance: 175.4
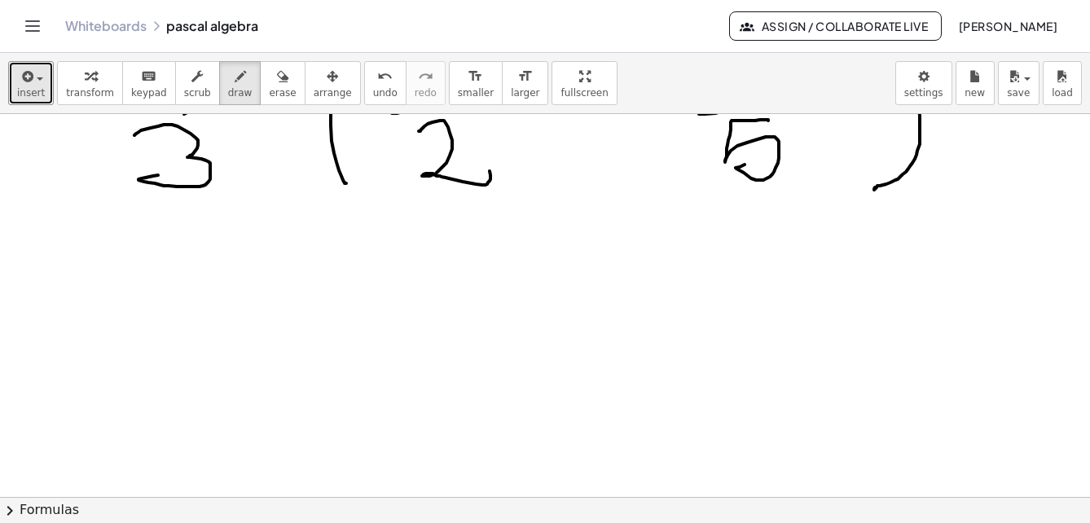
scroll to position [7523, 0]
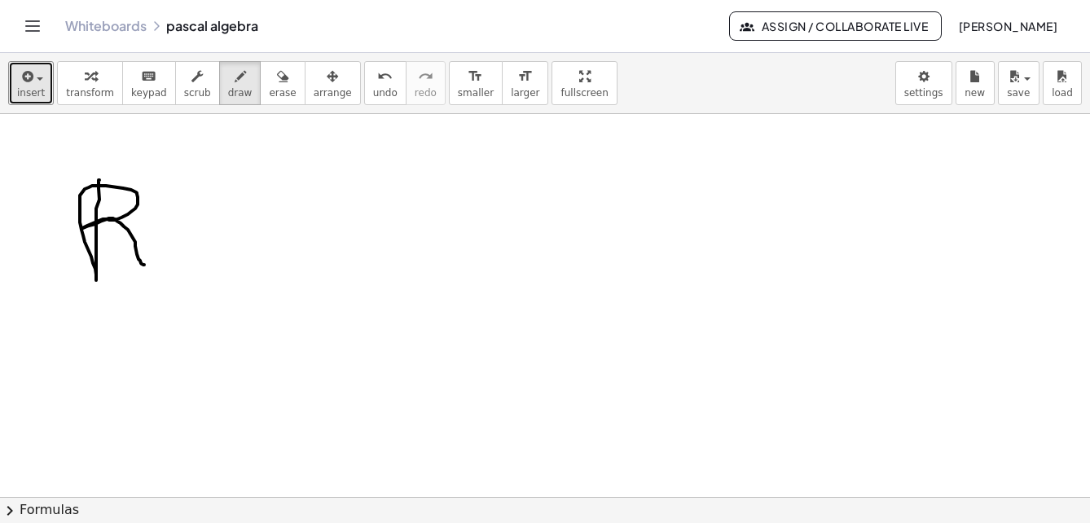
drag, startPoint x: 99, startPoint y: 180, endPoint x: 154, endPoint y: 254, distance: 92.1
drag, startPoint x: 208, startPoint y: 241, endPoint x: 242, endPoint y: 240, distance: 34.3
drag, startPoint x: 215, startPoint y: 262, endPoint x: 236, endPoint y: 263, distance: 21.3
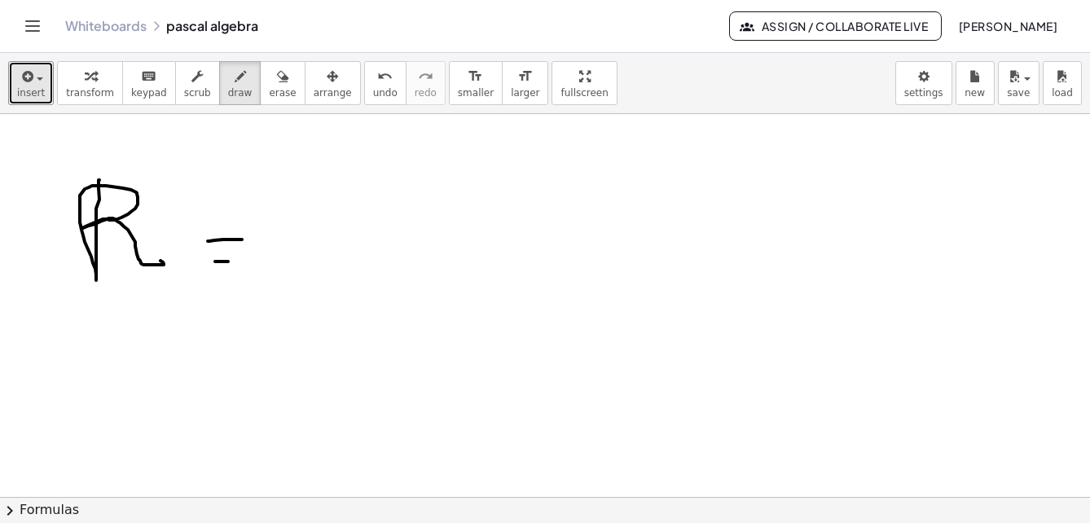
drag, startPoint x: 306, startPoint y: 303, endPoint x: 334, endPoint y: 297, distance: 29.3
drag, startPoint x: 381, startPoint y: 293, endPoint x: 402, endPoint y: 316, distance: 31.1
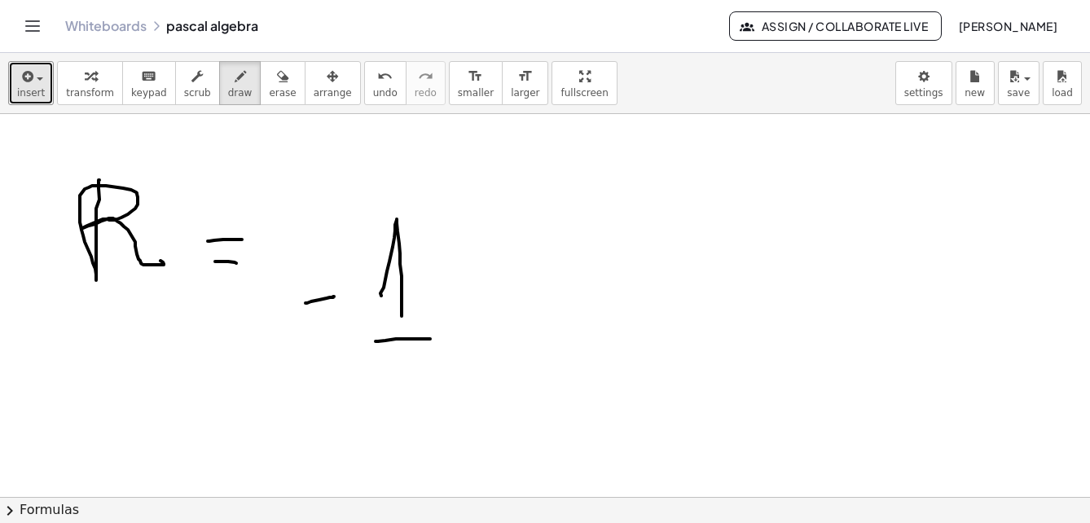
drag, startPoint x: 376, startPoint y: 341, endPoint x: 442, endPoint y: 353, distance: 67.0
drag, startPoint x: 442, startPoint y: 353, endPoint x: 403, endPoint y: 382, distance: 48.9
drag, startPoint x: 493, startPoint y: 268, endPoint x: 523, endPoint y: 282, distance: 33.2
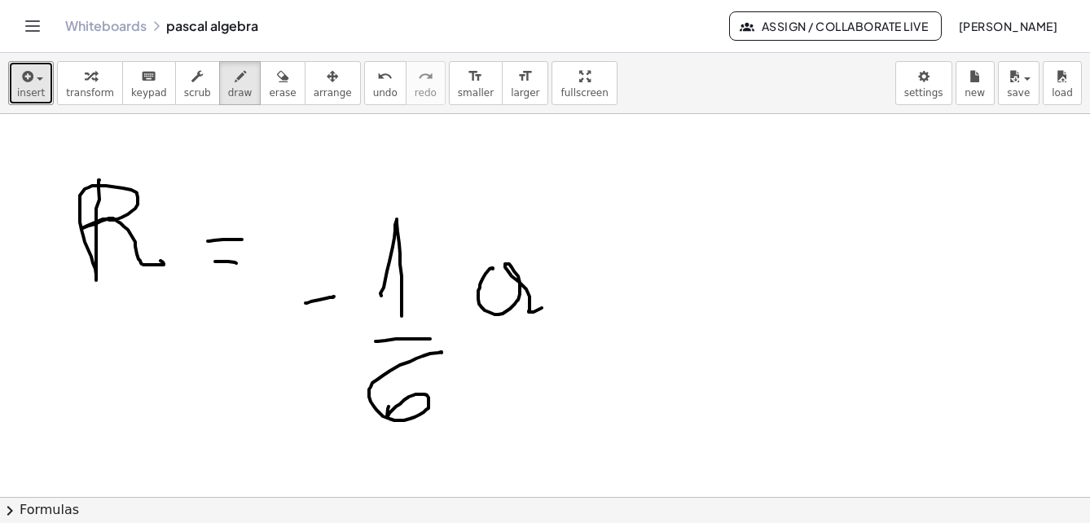
drag, startPoint x: 526, startPoint y: 196, endPoint x: 562, endPoint y: 230, distance: 49.6
drag, startPoint x: 584, startPoint y: 200, endPoint x: 587, endPoint y: 303, distance: 103.5
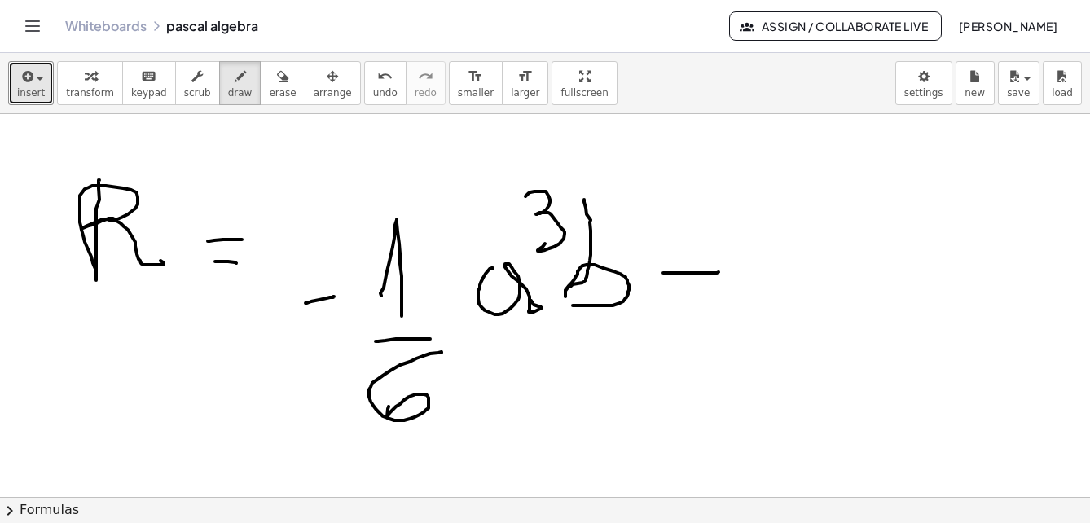
drag, startPoint x: 664, startPoint y: 273, endPoint x: 752, endPoint y: 281, distance: 88.4
drag, startPoint x: 750, startPoint y: 261, endPoint x: 734, endPoint y: 313, distance: 54.6
drag, startPoint x: 791, startPoint y: 311, endPoint x: 800, endPoint y: 315, distance: 8.8
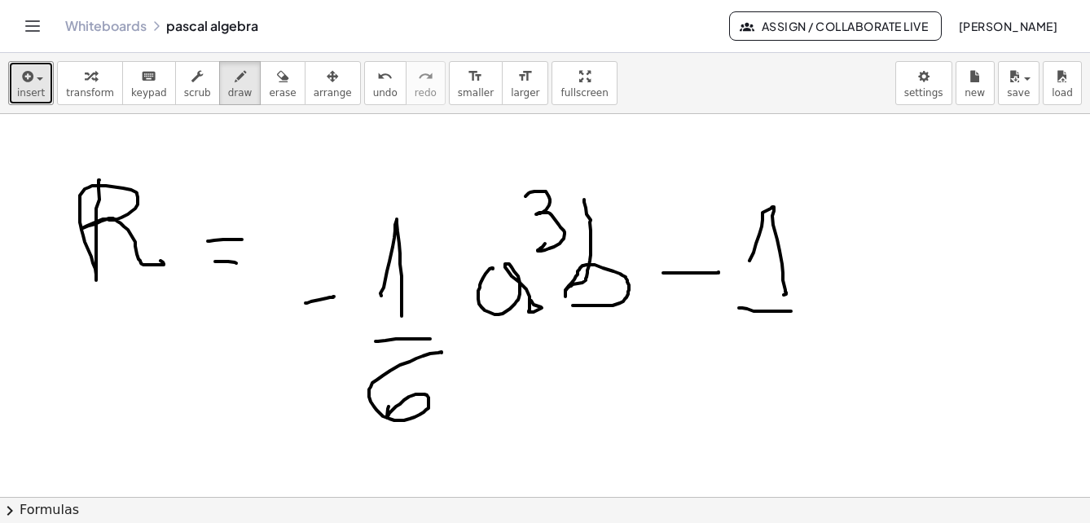
drag, startPoint x: 786, startPoint y: 327, endPoint x: 723, endPoint y: 408, distance: 103.4
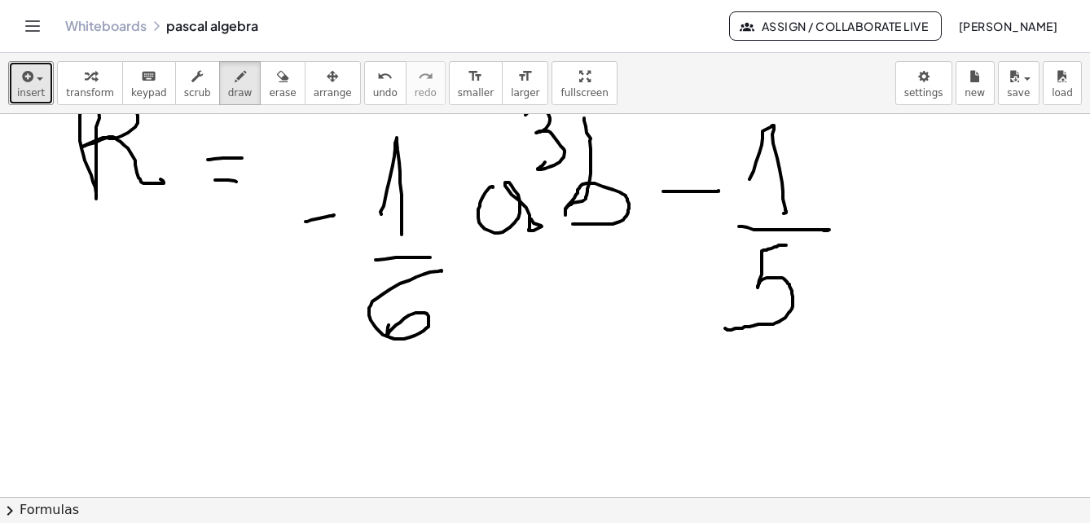
scroll to position [7661, 0]
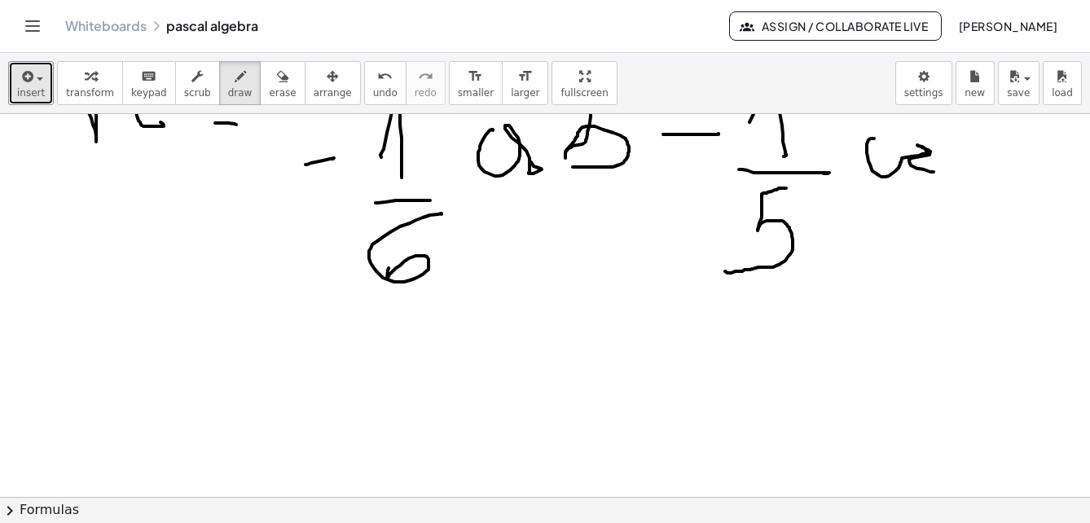
drag, startPoint x: 871, startPoint y: 139, endPoint x: 931, endPoint y: 159, distance: 62.9
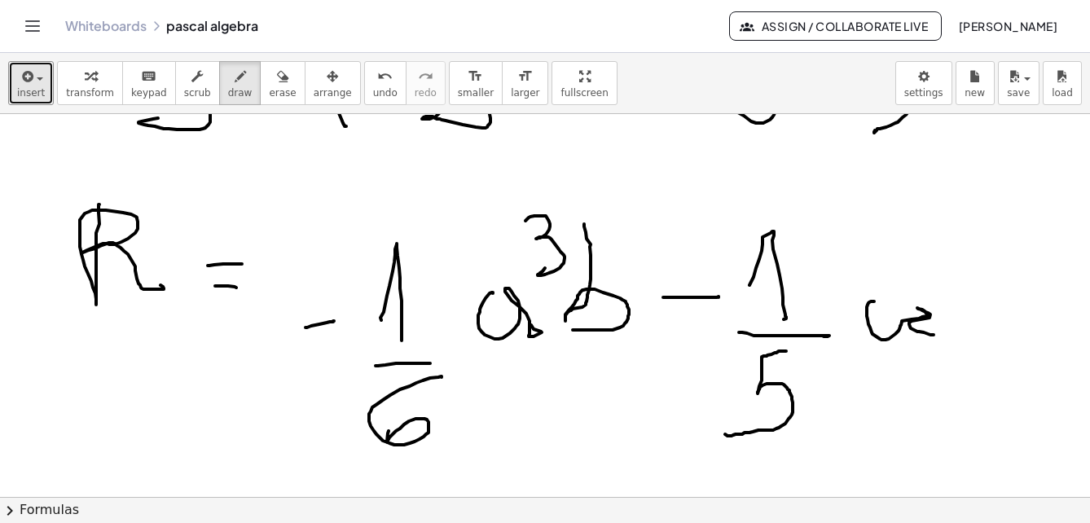
scroll to position [7580, 0]
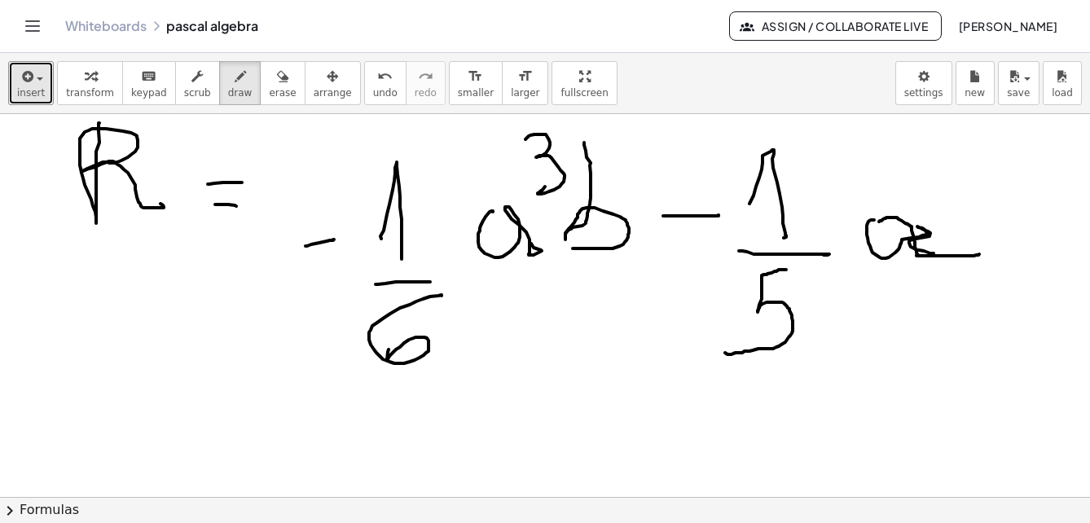
drag, startPoint x: 879, startPoint y: 222, endPoint x: 932, endPoint y: 235, distance: 53.8
drag, startPoint x: 930, startPoint y: 170, endPoint x: 928, endPoint y: 182, distance: 11.5
drag, startPoint x: 256, startPoint y: 76, endPoint x: 836, endPoint y: 292, distance: 619.2
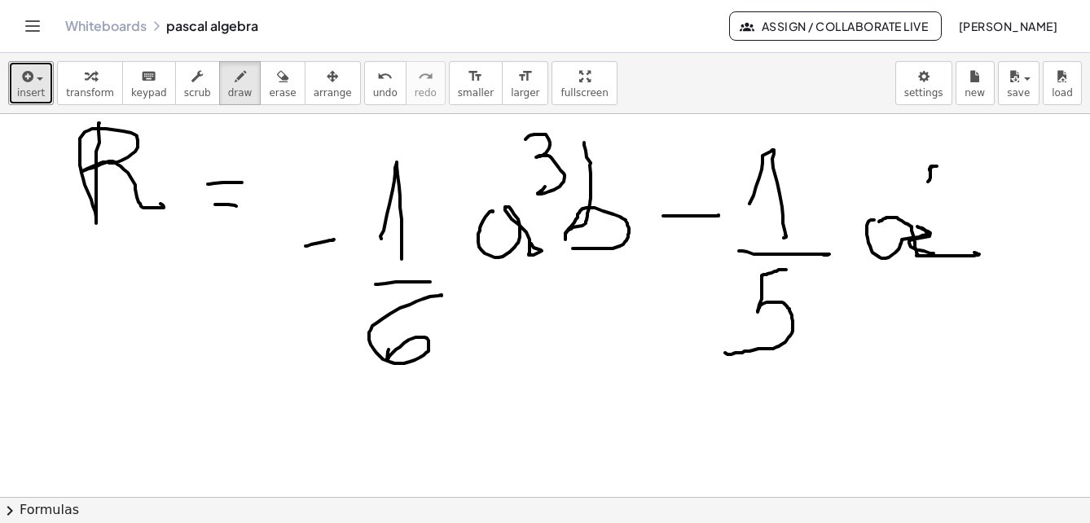
click at [277, 77] on icon "button" at bounding box center [282, 77] width 11 height 20
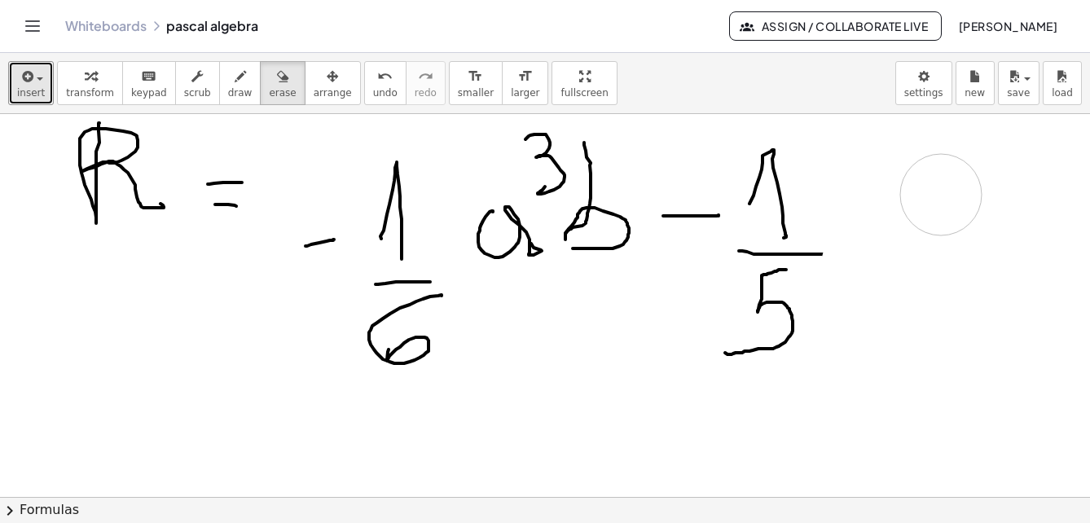
drag, startPoint x: 862, startPoint y: 265, endPoint x: 941, endPoint y: 192, distance: 107.3
click at [235, 85] on icon "button" at bounding box center [240, 77] width 11 height 20
drag, startPoint x: 874, startPoint y: 199, endPoint x: 891, endPoint y: 191, distance: 19.0
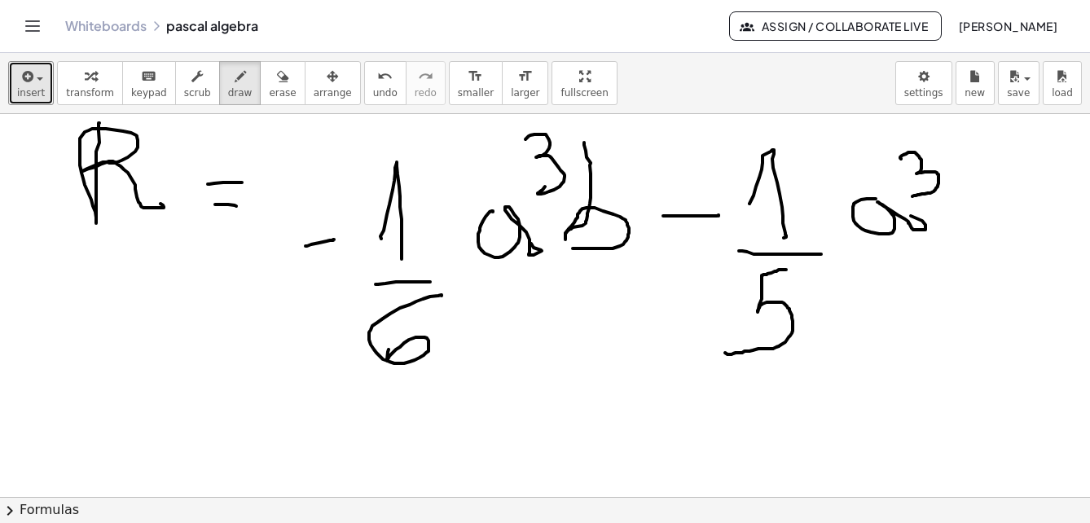
drag, startPoint x: 901, startPoint y: 159, endPoint x: 913, endPoint y: 196, distance: 39.2
drag, startPoint x: 989, startPoint y: 152, endPoint x: 1020, endPoint y: 200, distance: 56.8
drag, startPoint x: 1038, startPoint y: 143, endPoint x: 1060, endPoint y: 171, distance: 35.4
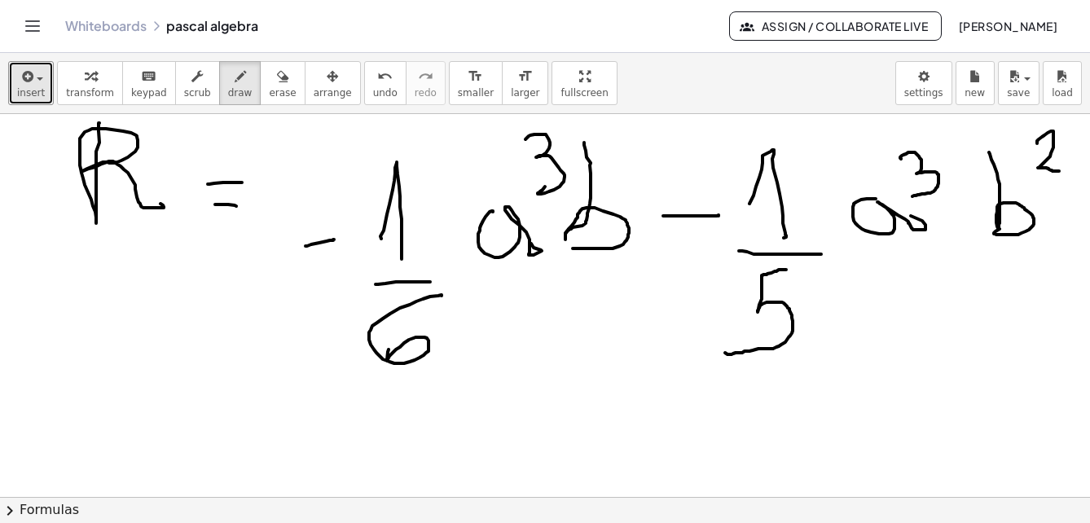
click at [1018, 87] on span "save" at bounding box center [1018, 92] width 23 height 11
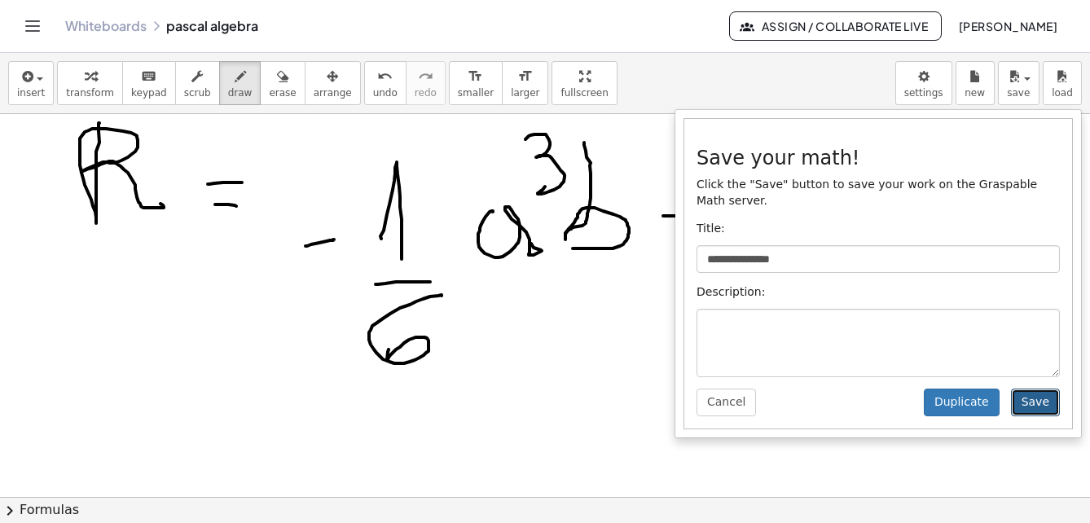
click at [1046, 389] on button "Save" at bounding box center [1035, 403] width 49 height 28
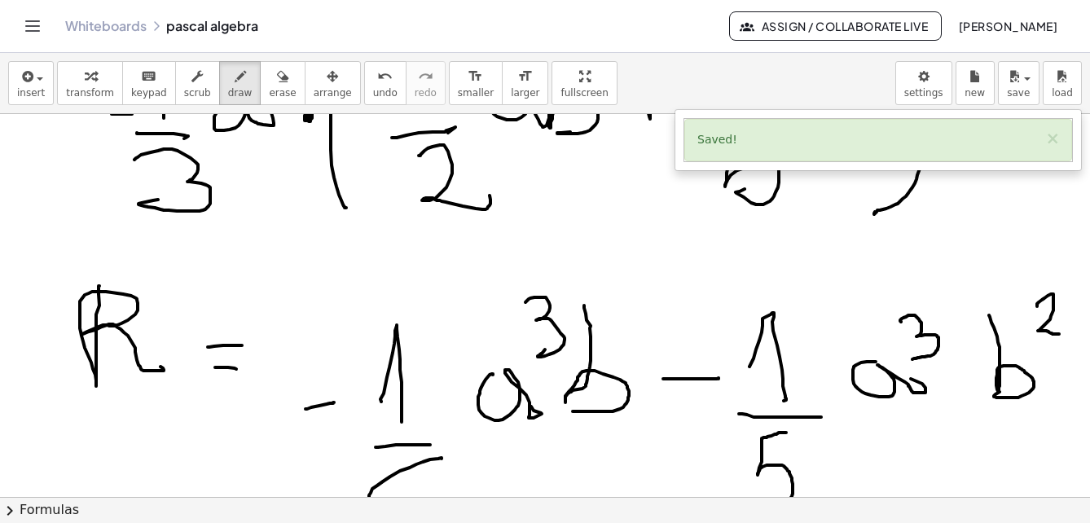
scroll to position [7498, 0]
